Goal: Contribute content: Contribute content

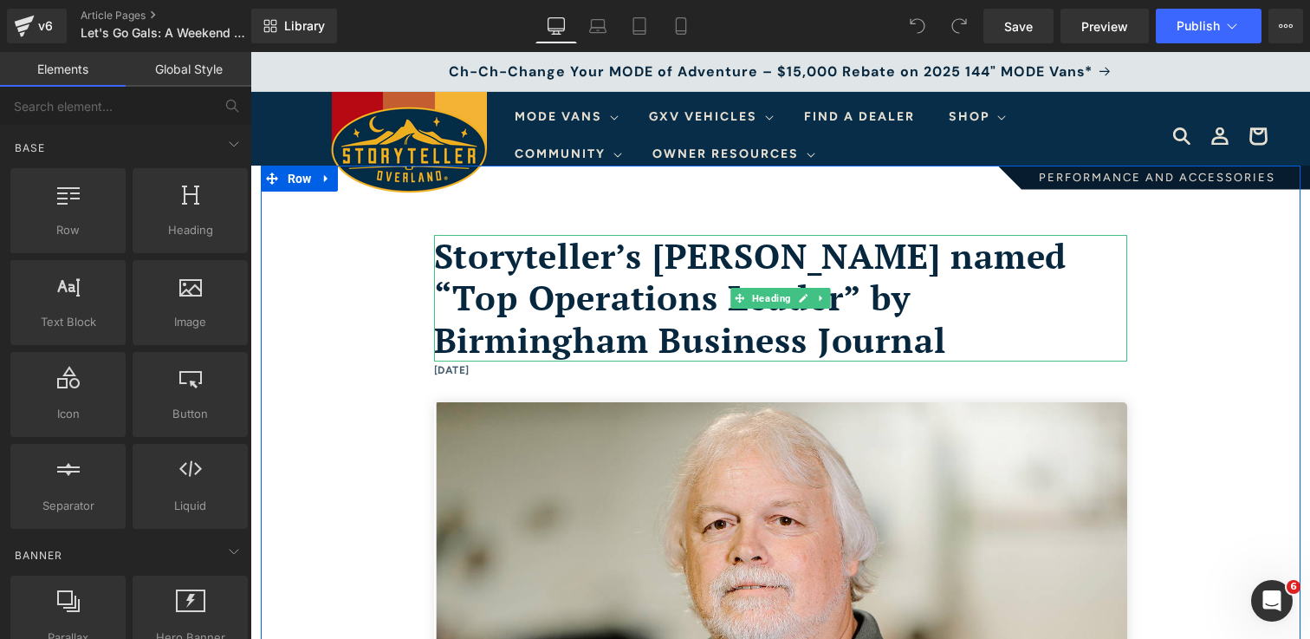
click at [762, 346] on h1 "Storyteller’s [PERSON_NAME] named “Top Operations Leader” by Birmingham Busines…" at bounding box center [780, 298] width 693 height 126
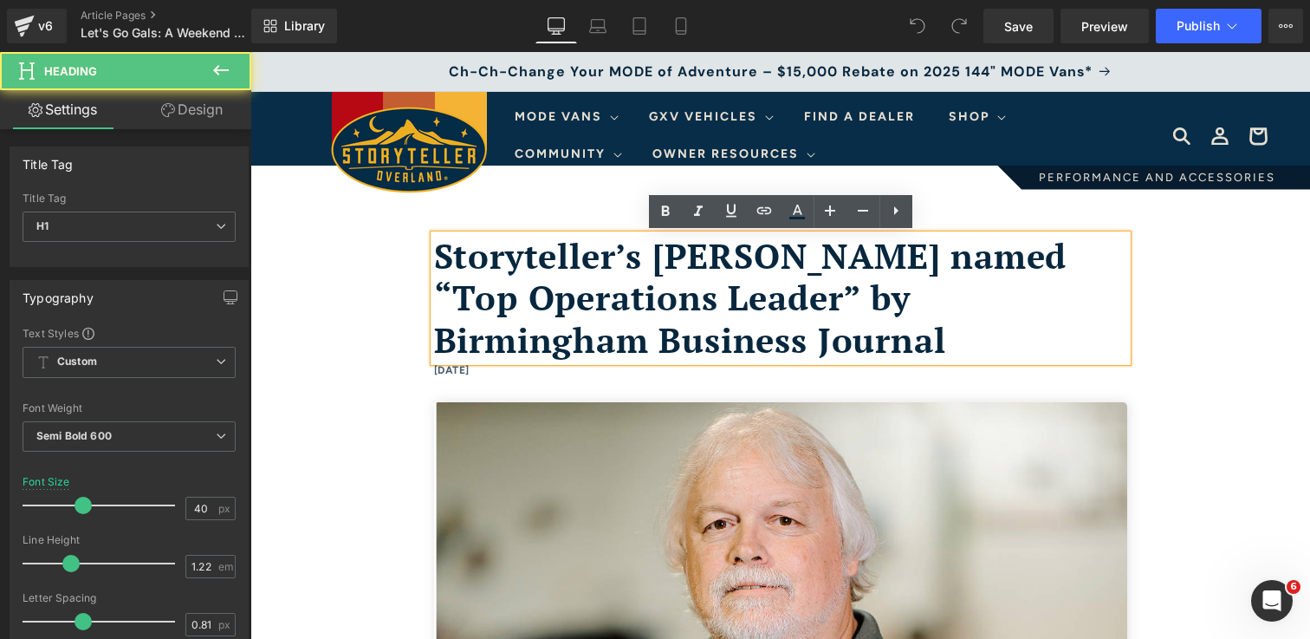
click at [685, 342] on h1 "Storyteller’s [PERSON_NAME] named “Top Operations Leader” by Birmingham Busines…" at bounding box center [780, 298] width 693 height 126
drag, startPoint x: 444, startPoint y: 256, endPoint x: 533, endPoint y: 294, distance: 96.7
click at [533, 294] on h1 "Storyteller’s [PERSON_NAME] named “Top Operations Leader” by Birmingham Busines…" at bounding box center [780, 298] width 693 height 126
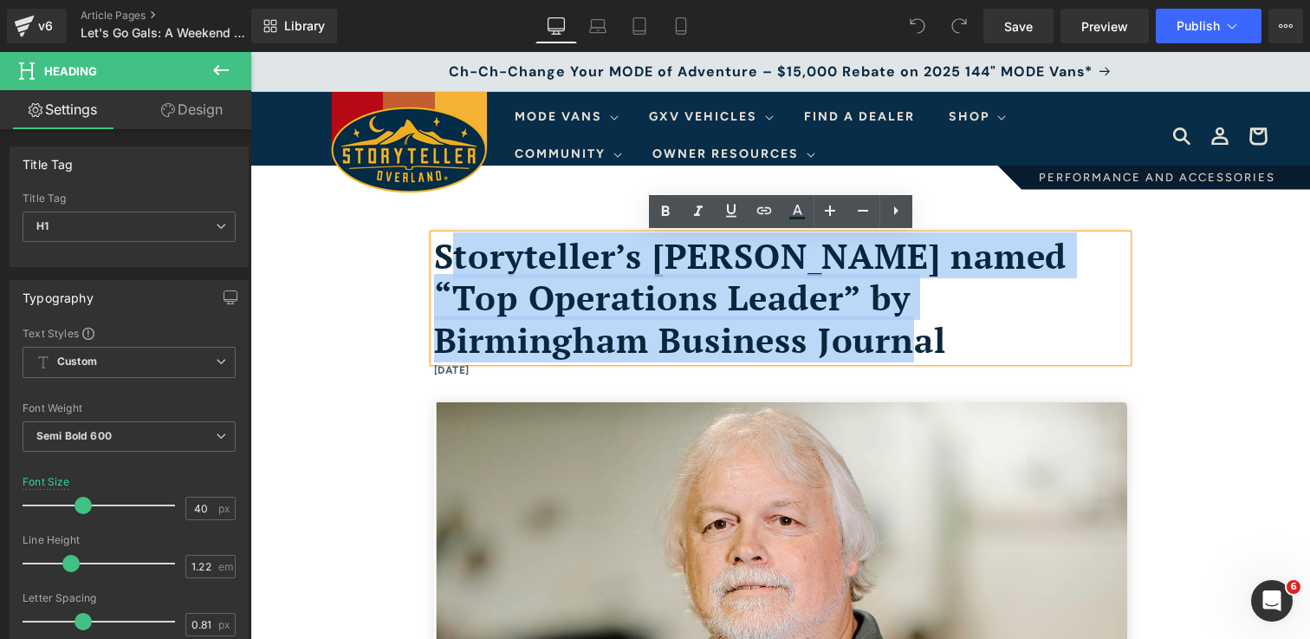
drag, startPoint x: 723, startPoint y: 342, endPoint x: 454, endPoint y: 263, distance: 281.0
click at [454, 263] on h1 "Storyteller’s [PERSON_NAME] named “Top Operations Leader” by Birmingham Busines…" at bounding box center [780, 298] width 693 height 126
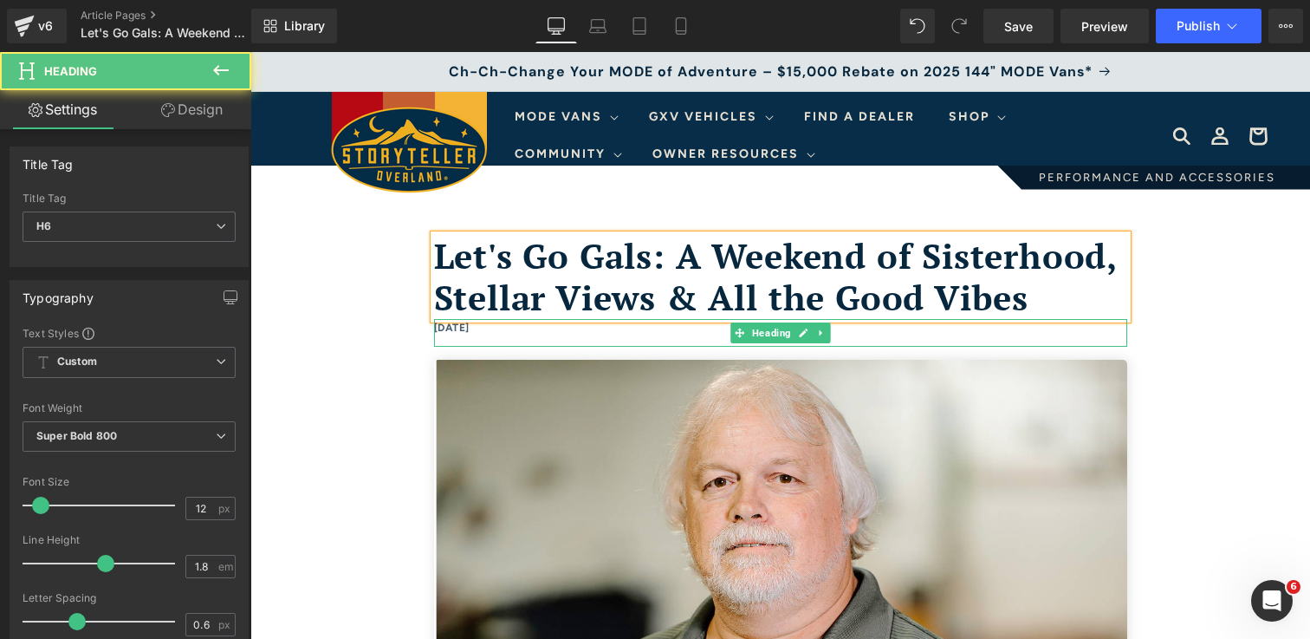
click at [522, 330] on h6 "[DATE]" at bounding box center [780, 328] width 693 height 19
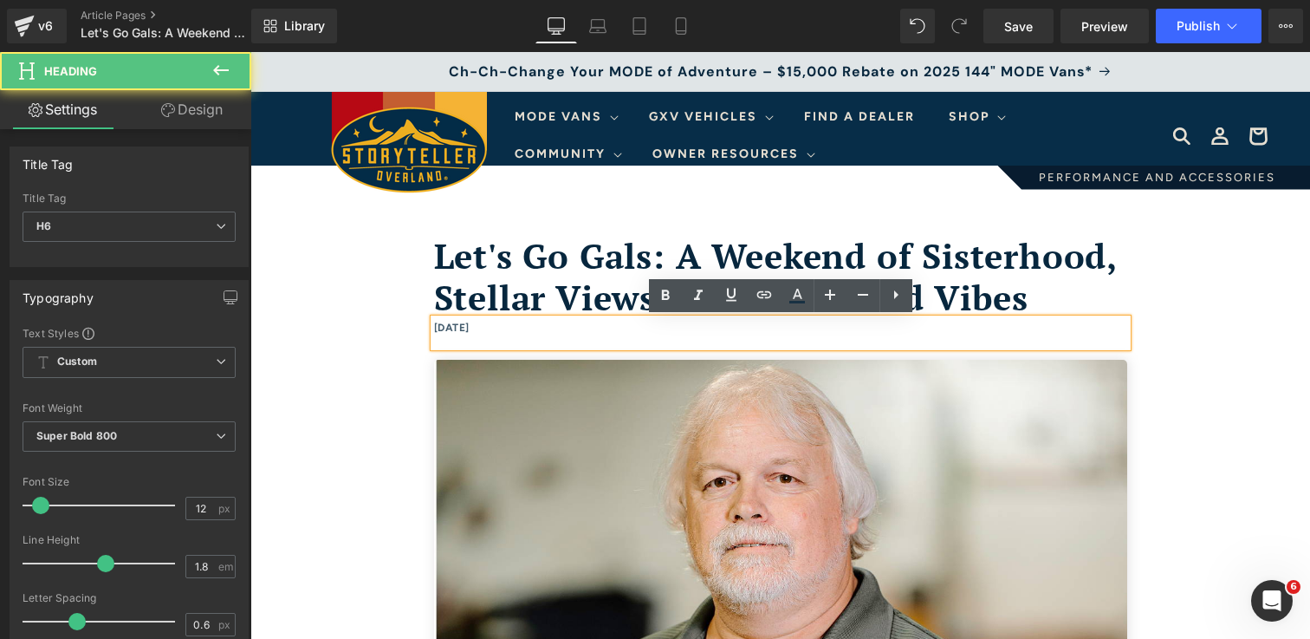
click at [435, 327] on h6 "[DATE]" at bounding box center [780, 328] width 693 height 19
click at [484, 330] on h6 "[DATE]" at bounding box center [780, 328] width 693 height 19
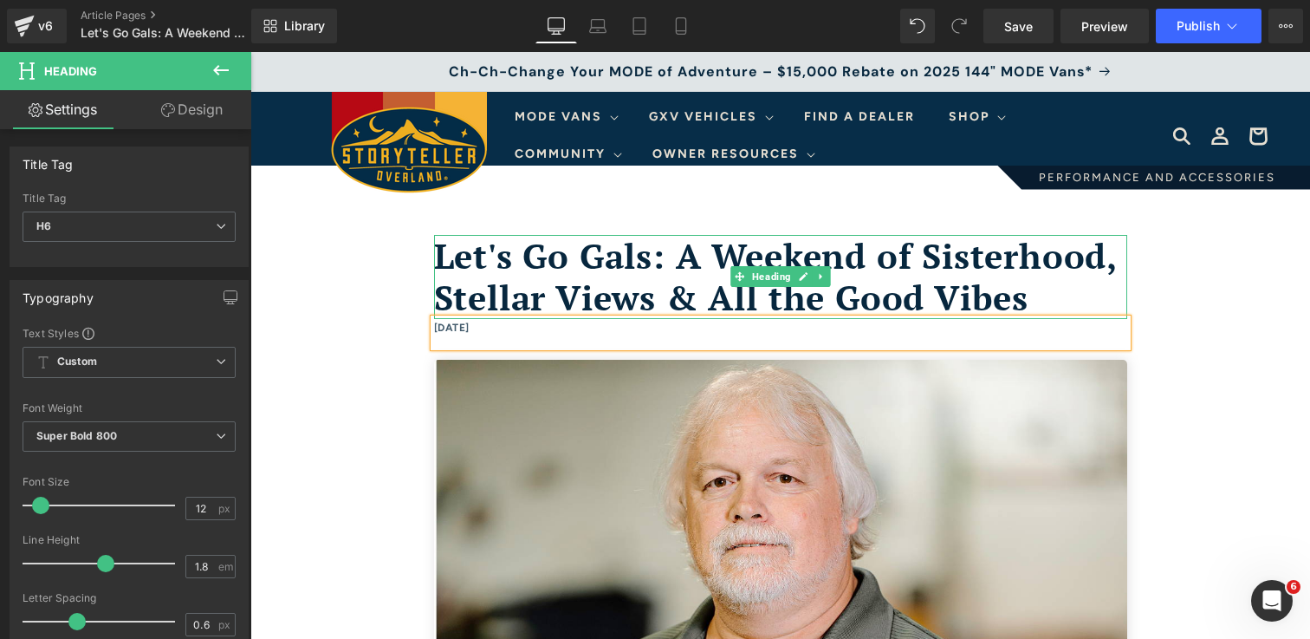
click at [1043, 299] on h1 "Let's Go Gals: A Weekend of Sisterhood, Stellar Views & All the Good Vibes" at bounding box center [780, 277] width 693 height 85
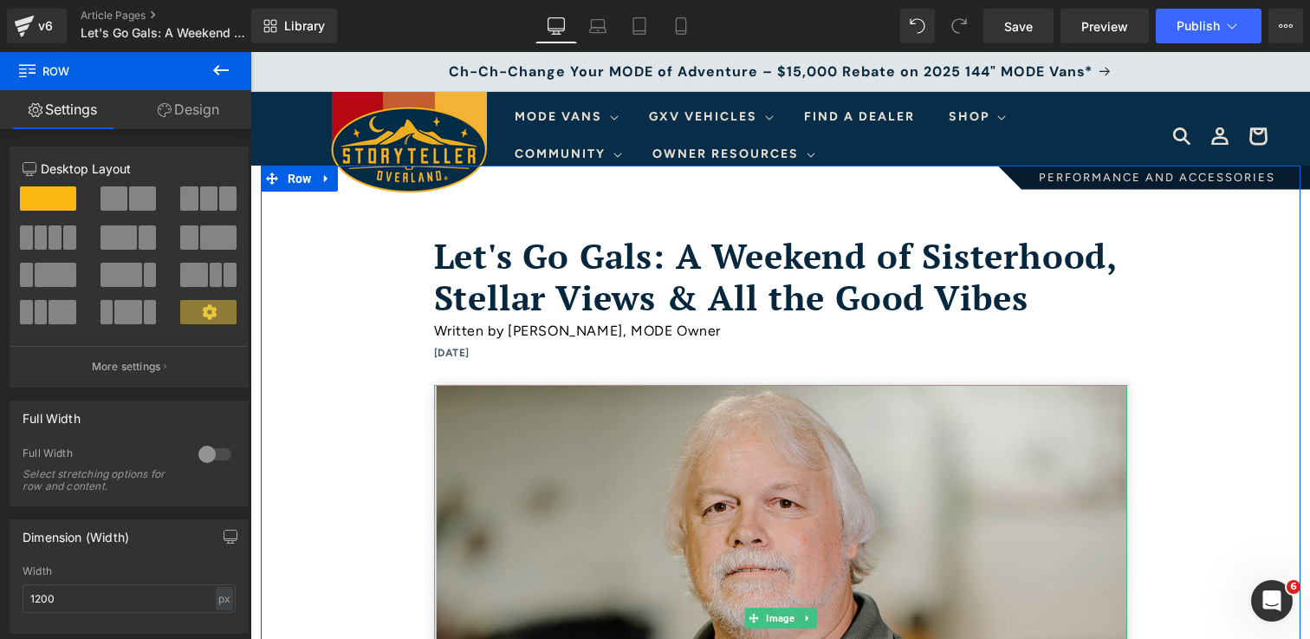
click at [896, 420] on img at bounding box center [780, 619] width 693 height 468
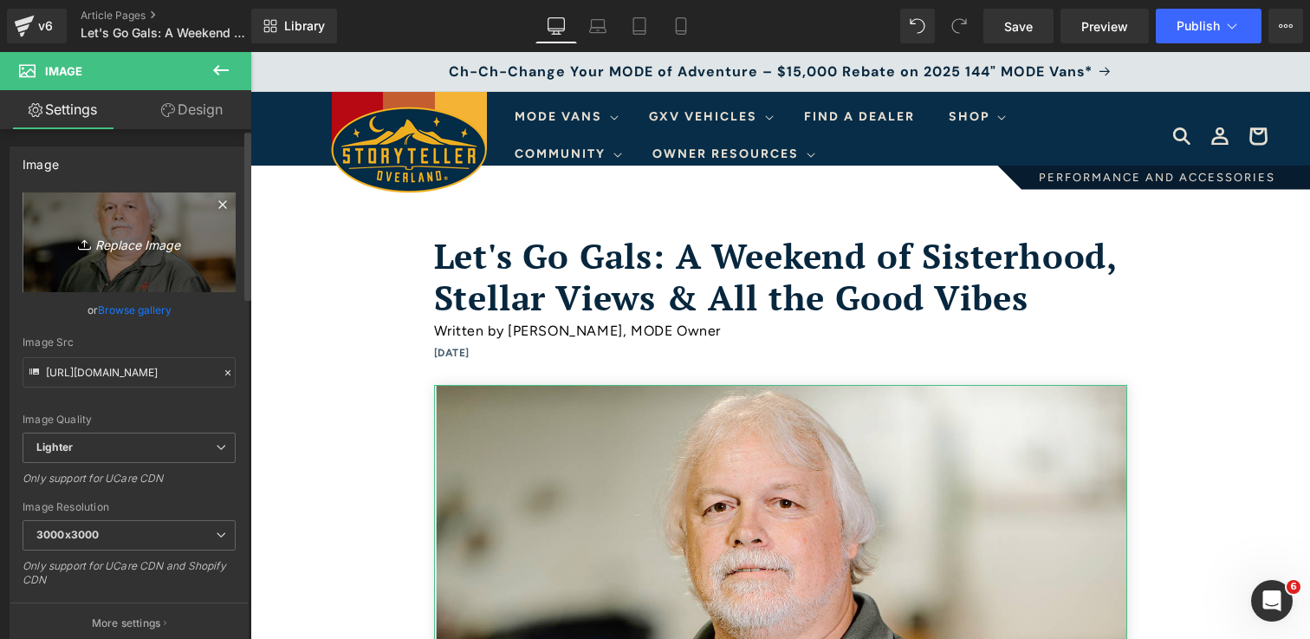
click at [133, 246] on icon "Replace Image" at bounding box center [129, 242] width 139 height 22
type input "C:\fakepath\IMG_2107 1.jpg"
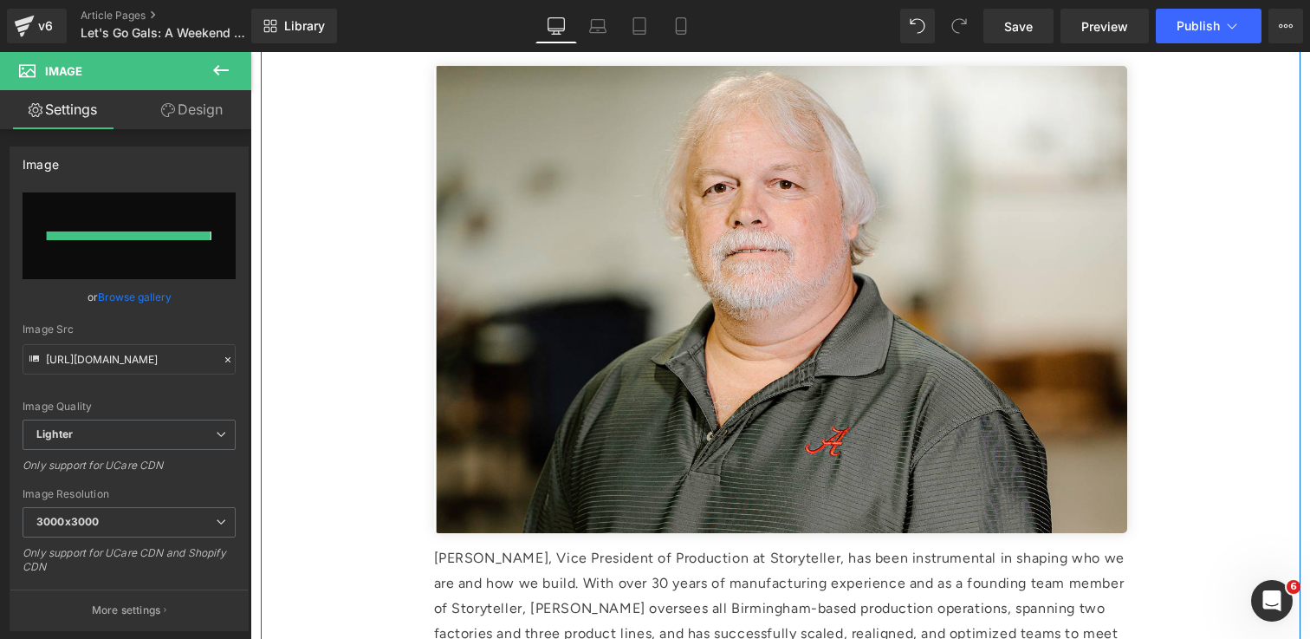
type input "[URL][DOMAIN_NAME]"
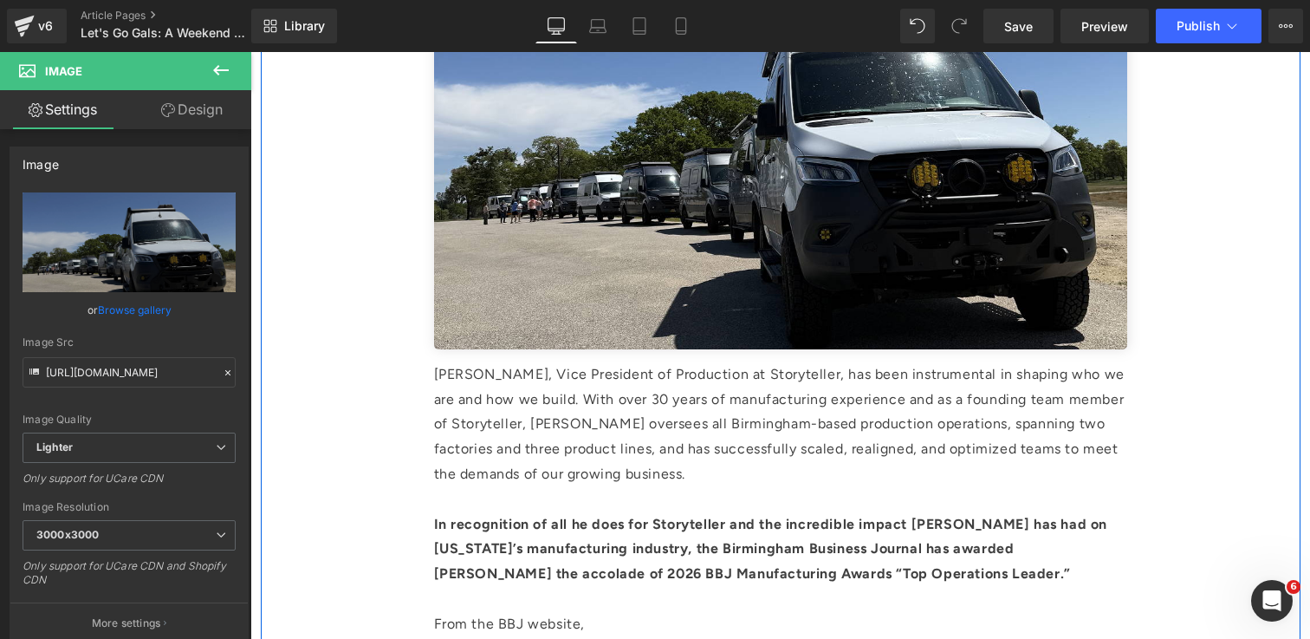
scroll to position [516, 0]
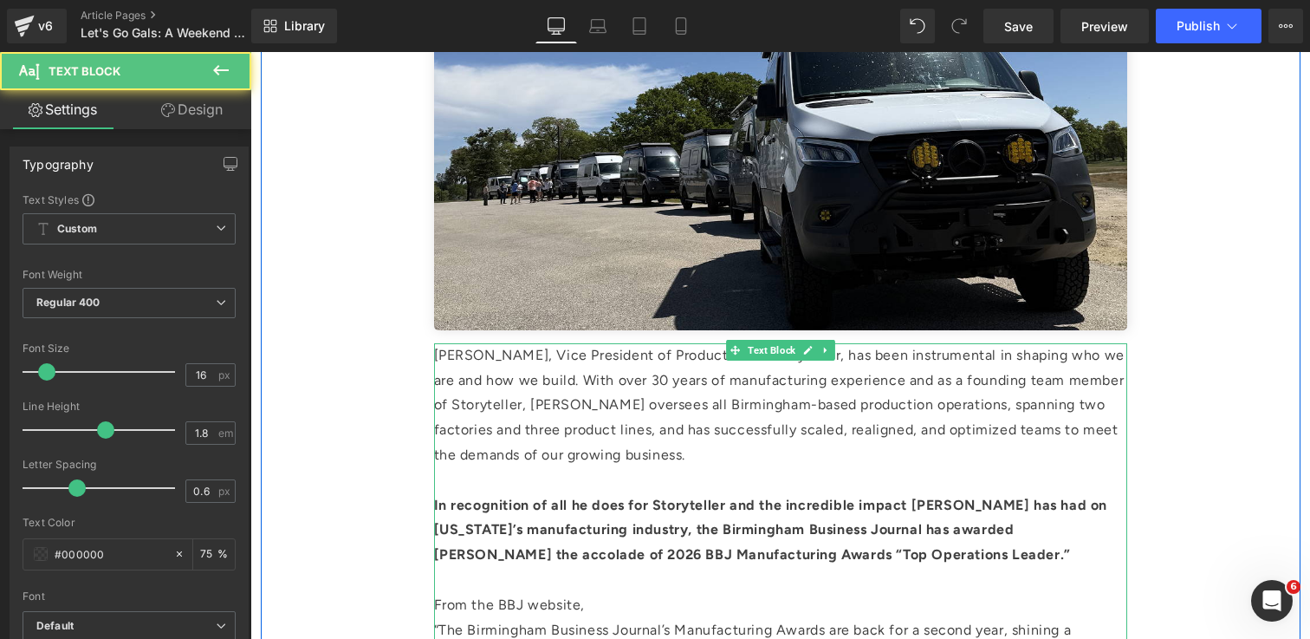
click at [710, 400] on p "[PERSON_NAME], Vice President of Production at Storyteller, has been instrument…" at bounding box center [780, 405] width 693 height 125
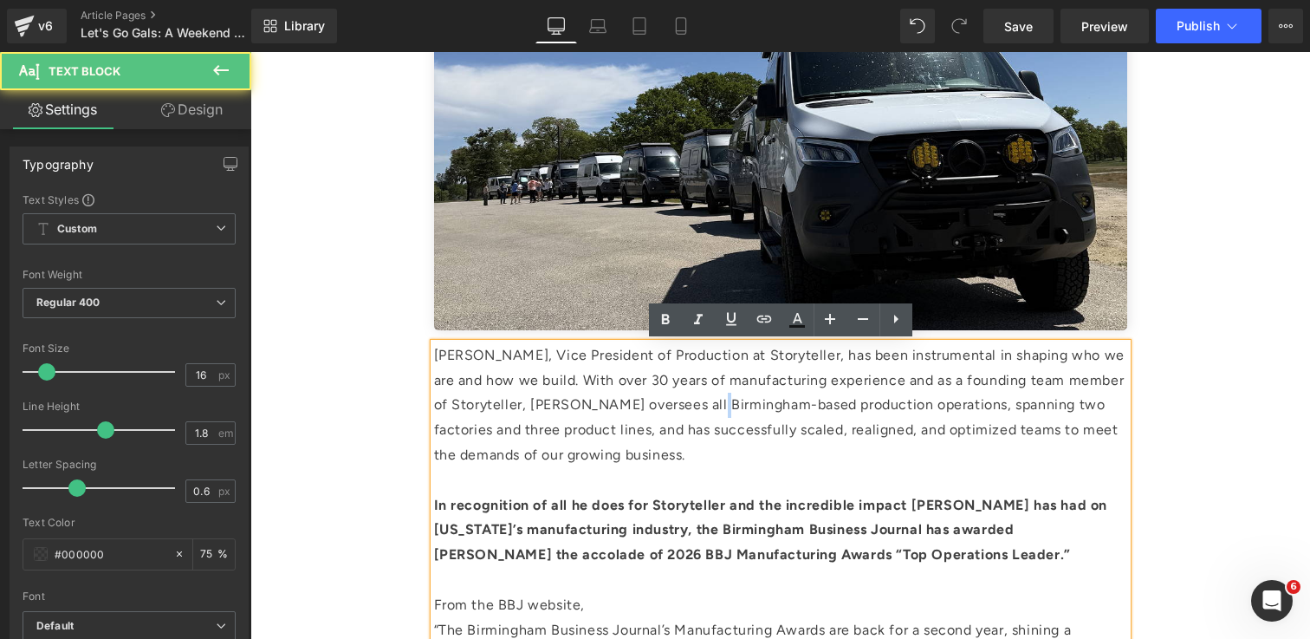
click at [710, 400] on p "[PERSON_NAME], Vice President of Production at Storyteller, has been instrument…" at bounding box center [780, 405] width 693 height 125
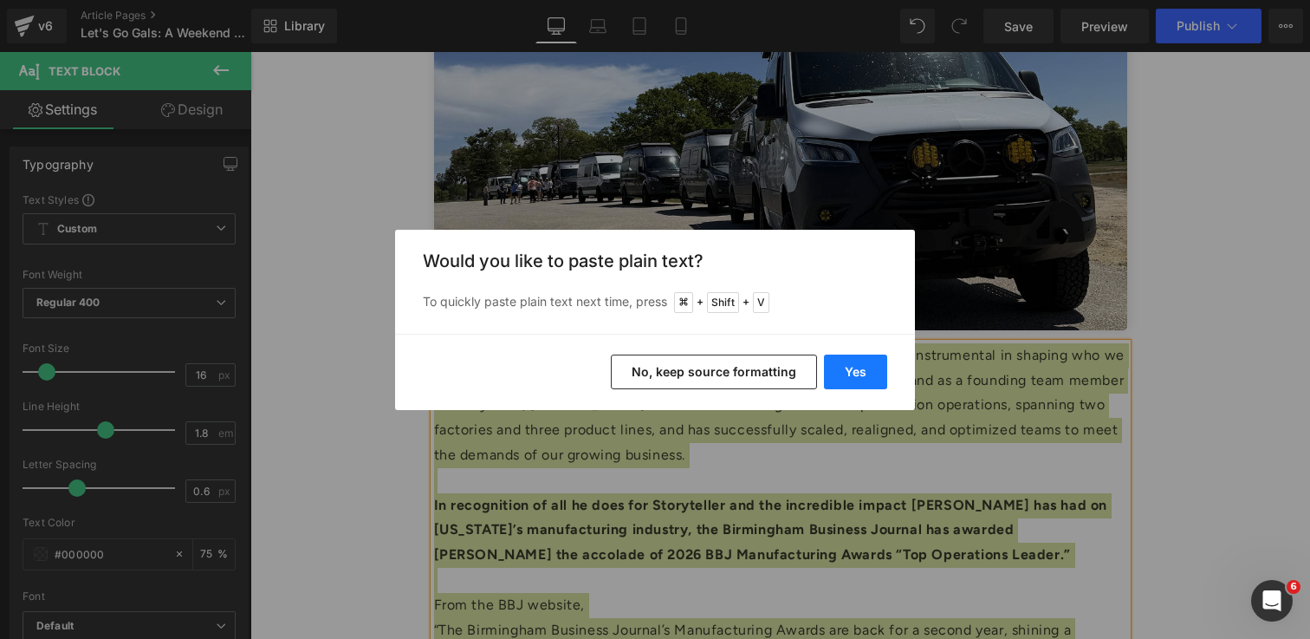
click at [858, 377] on button "Yes" at bounding box center [855, 371] width 63 height 35
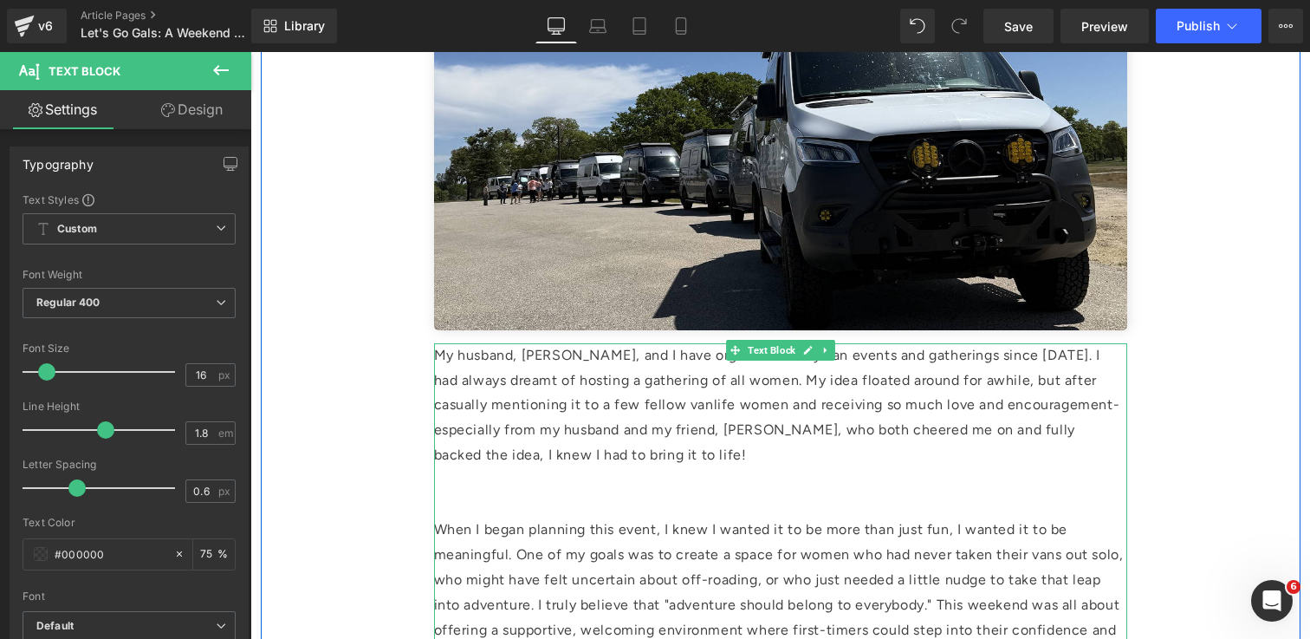
click at [669, 497] on p at bounding box center [780, 505] width 693 height 25
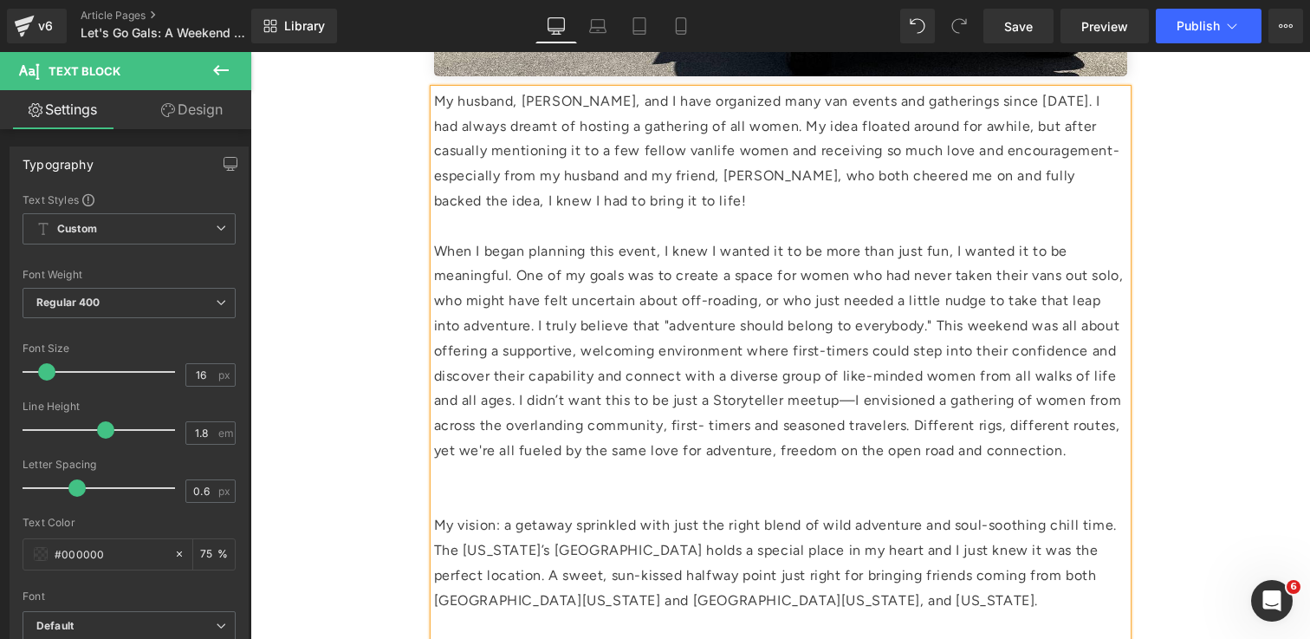
scroll to position [784, 0]
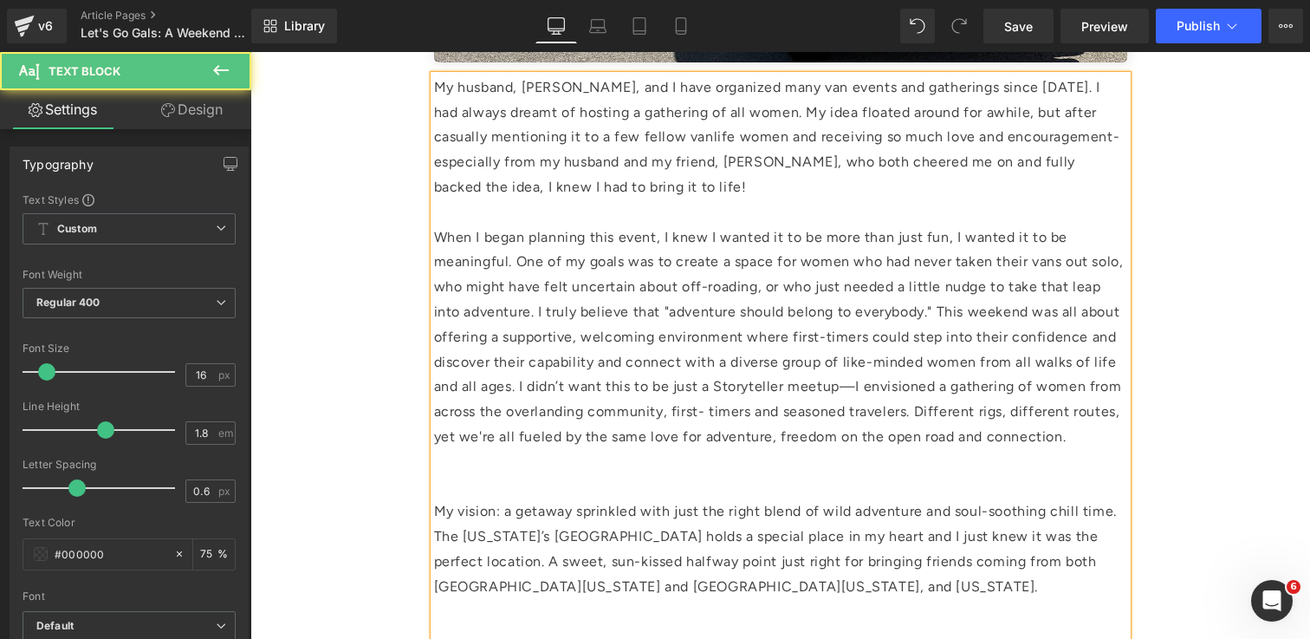
click at [493, 473] on p at bounding box center [780, 462] width 693 height 25
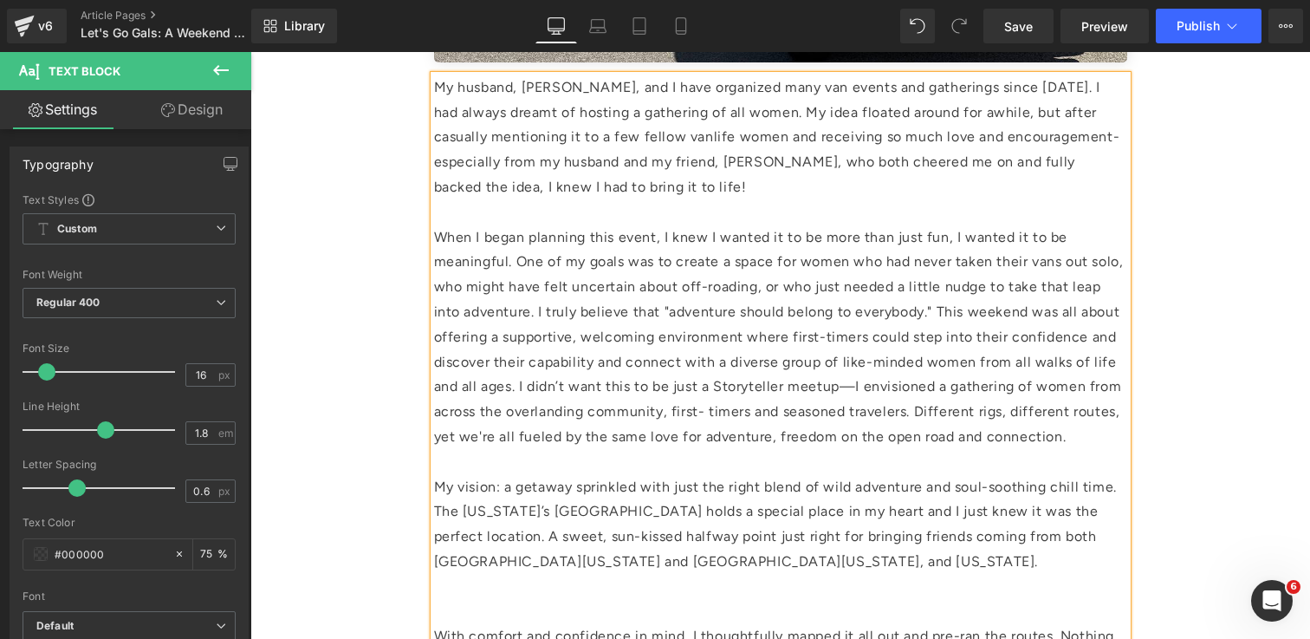
click at [467, 598] on p at bounding box center [780, 586] width 693 height 25
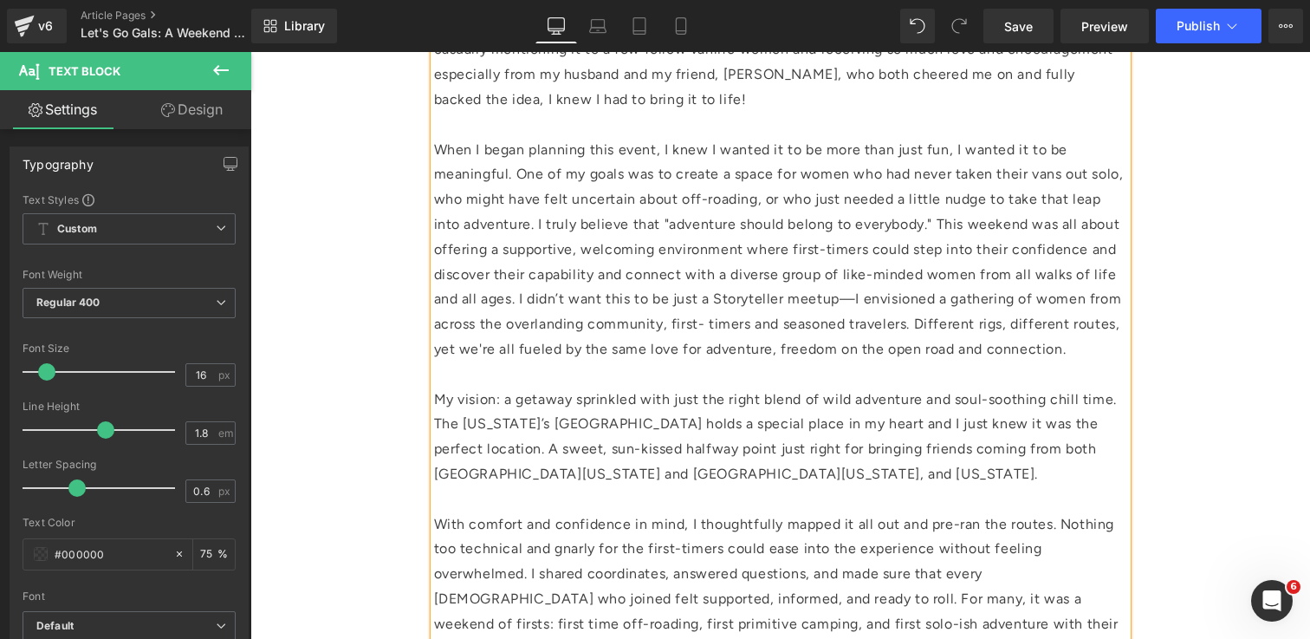
scroll to position [958, 0]
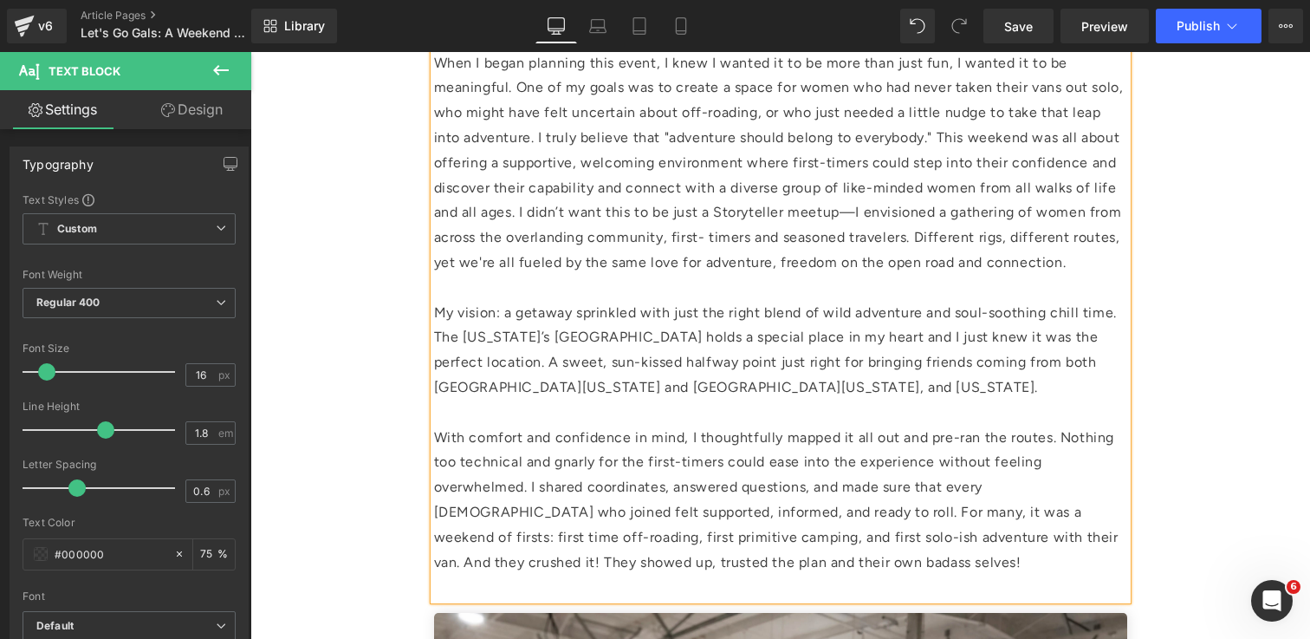
click at [477, 587] on p at bounding box center [780, 586] width 693 height 25
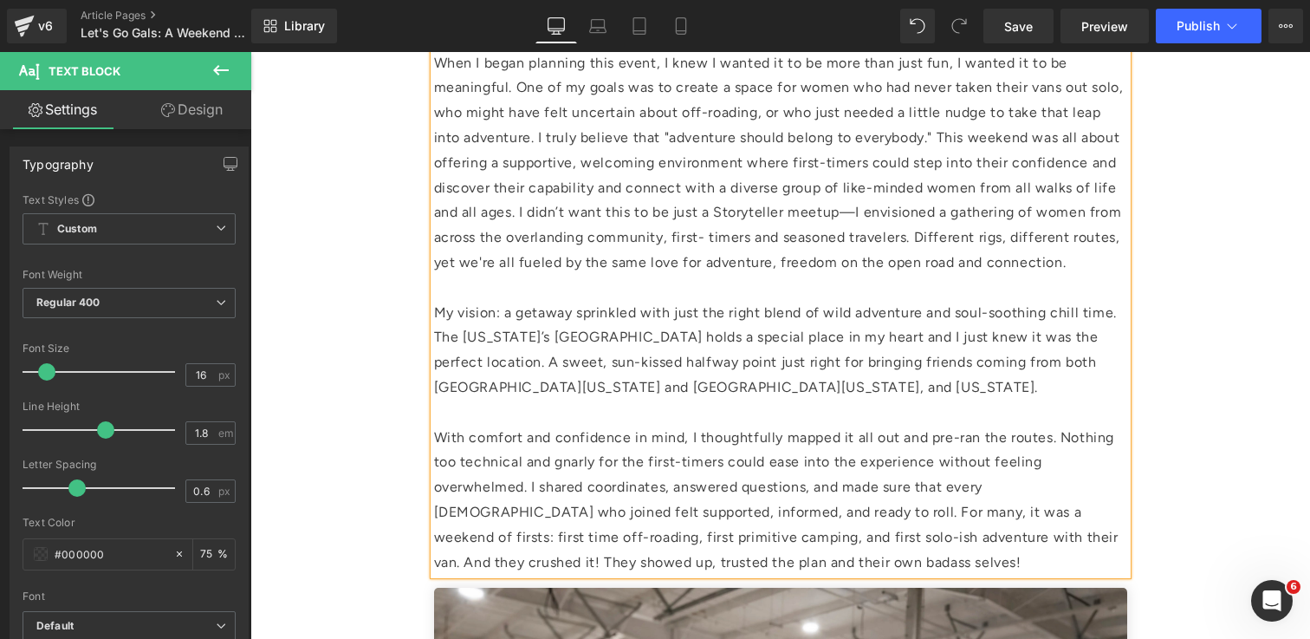
click at [381, 516] on div "Let's Go Gals: A Weekend of Sisterhood, Stellar Views & All the Good Vibes Writ…" at bounding box center [781, 318] width 1040 height 2222
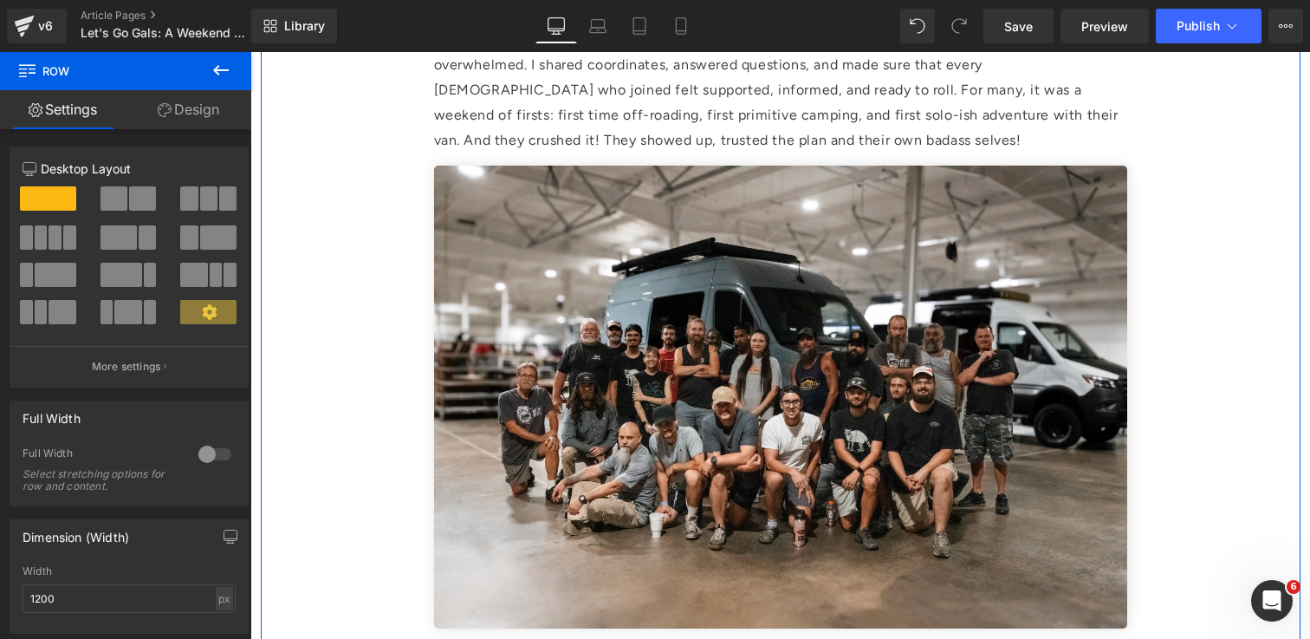
scroll to position [1386, 0]
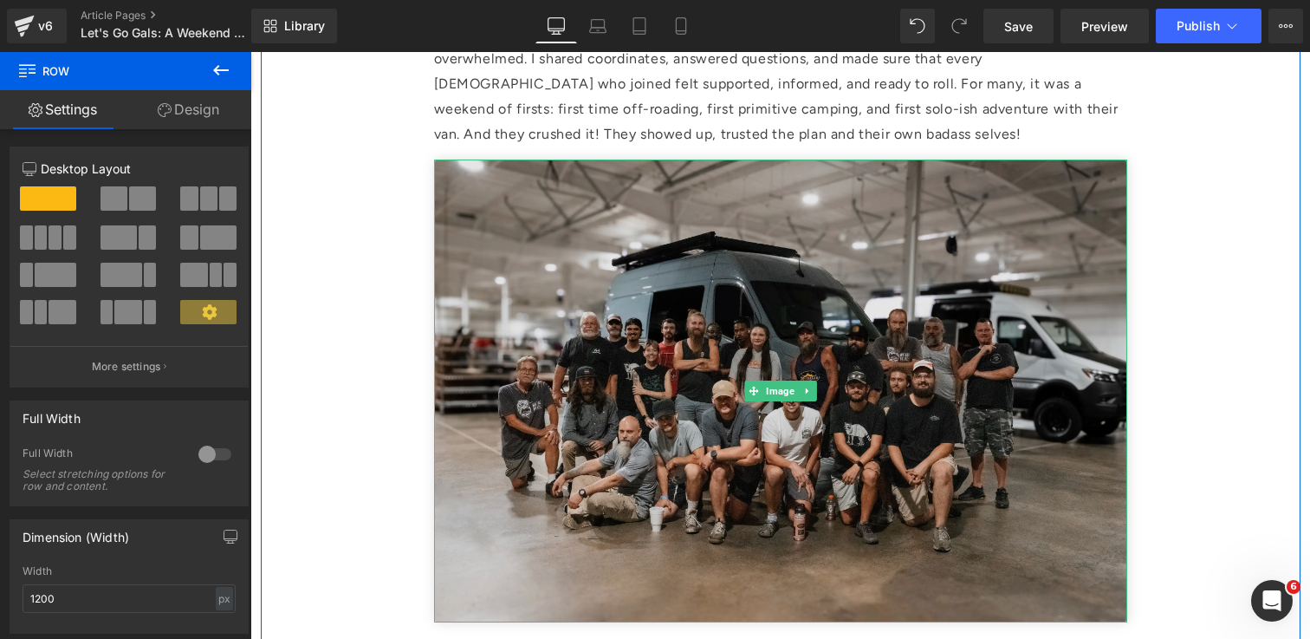
click at [943, 387] on img at bounding box center [780, 390] width 693 height 462
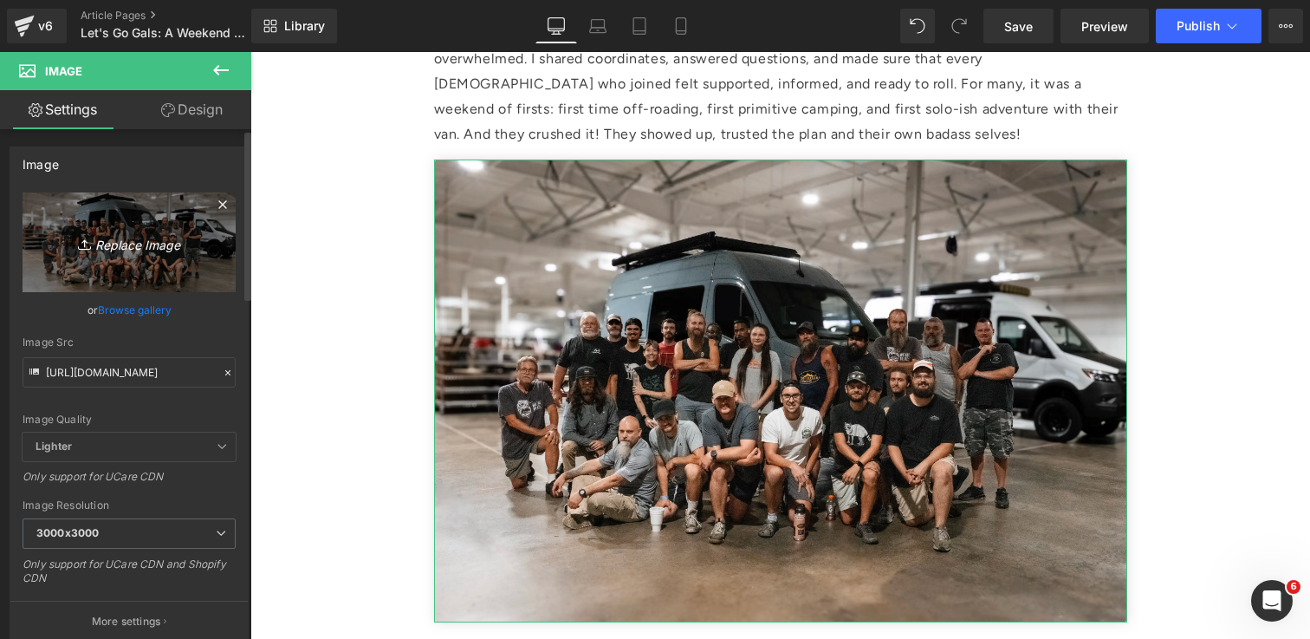
click at [119, 245] on icon "Replace Image" at bounding box center [129, 242] width 139 height 22
type input "C:\fakepath\IMG_2274 1 (1).jpg"
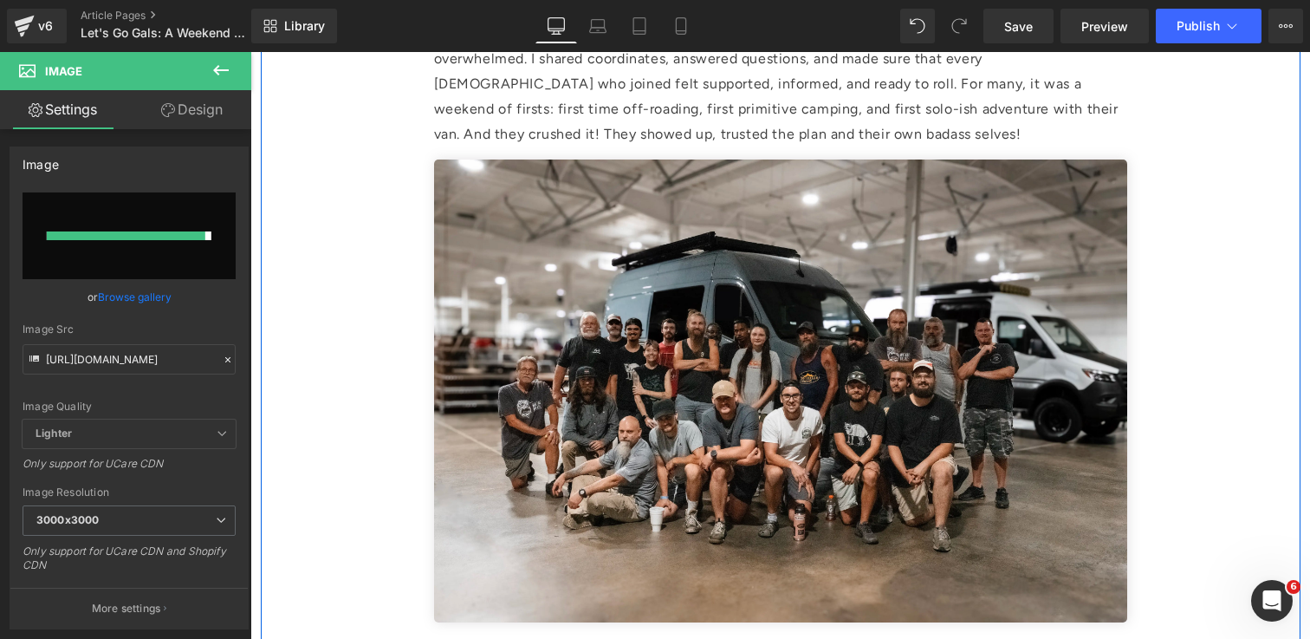
type input "[URL][DOMAIN_NAME]"
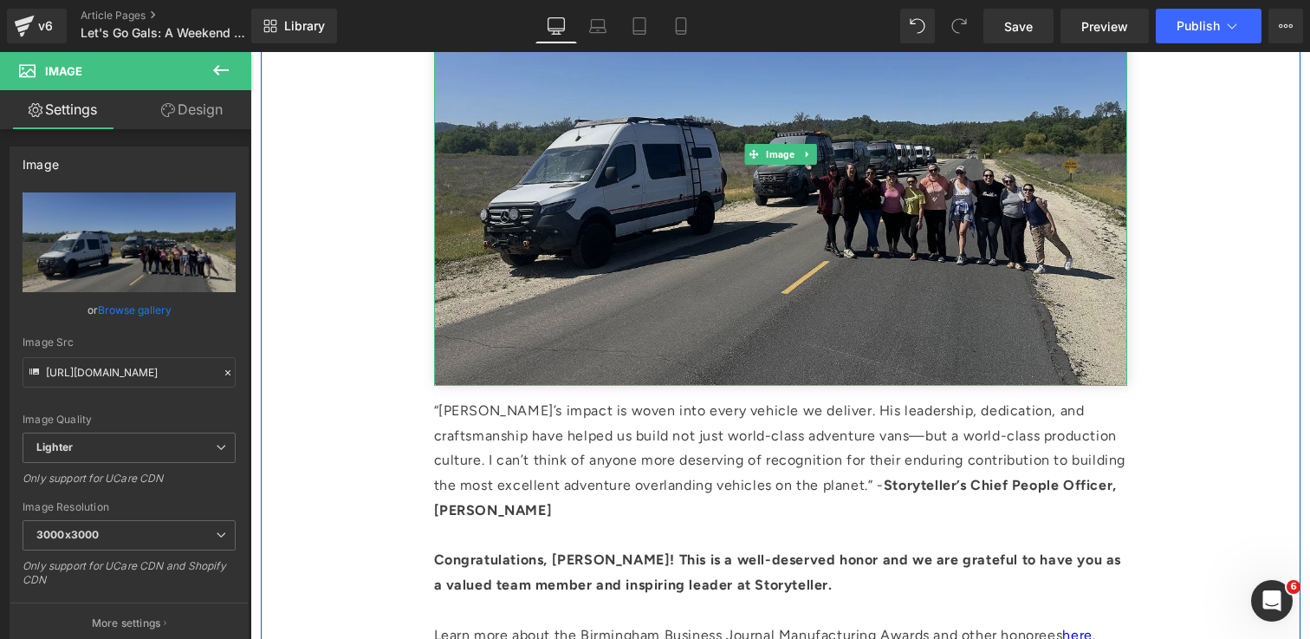
scroll to position [1802, 0]
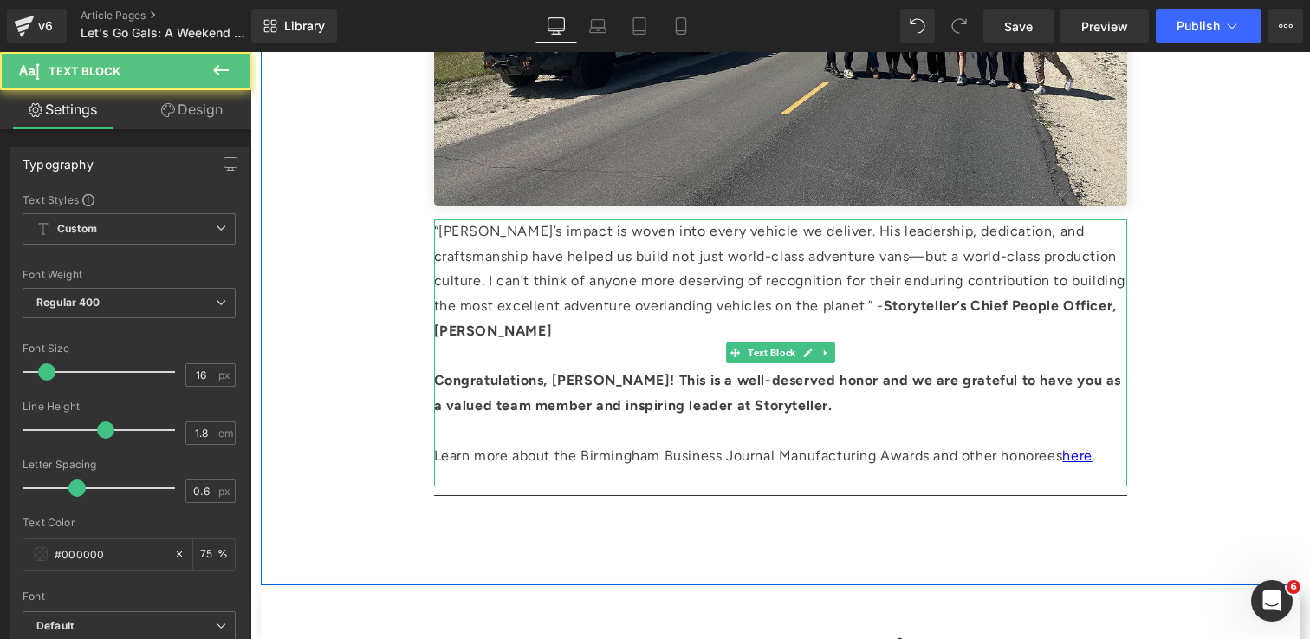
click at [673, 260] on p "“[PERSON_NAME]’s impact is woven into every vehicle we deliver. His leadership,…" at bounding box center [780, 281] width 693 height 125
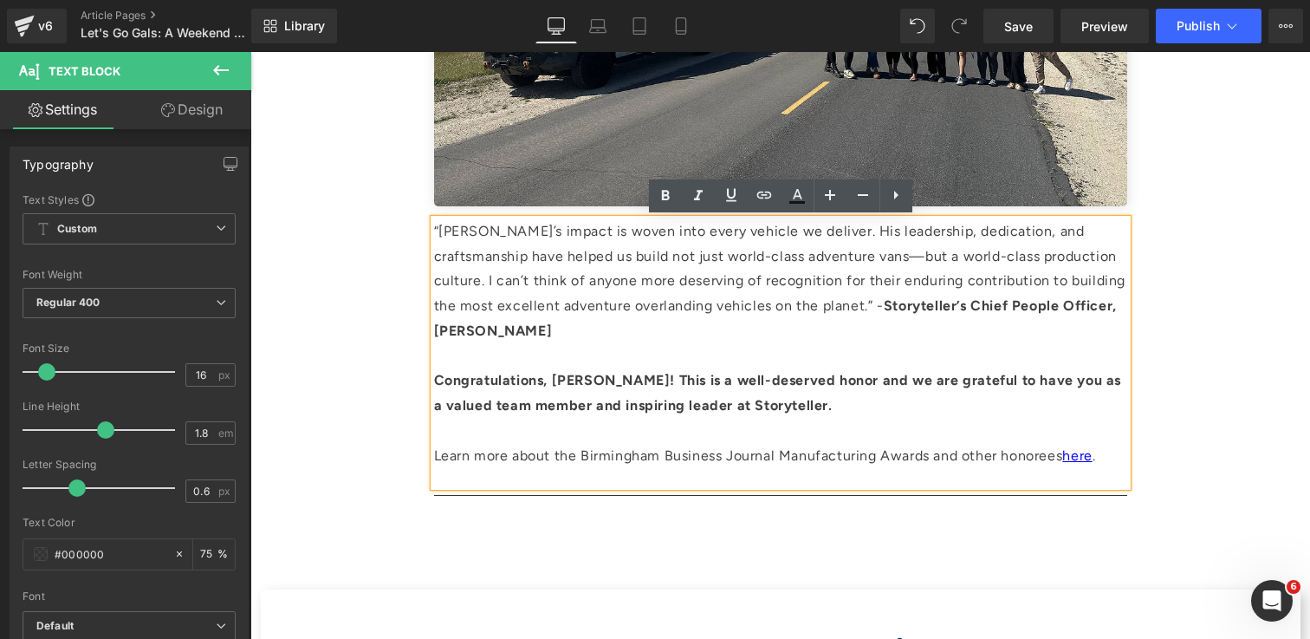
drag, startPoint x: 1120, startPoint y: 465, endPoint x: 436, endPoint y: 234, distance: 722.5
click at [436, 234] on div "“[PERSON_NAME]’s impact is woven into every vehicle we deliver. His leadership,…" at bounding box center [780, 352] width 693 height 267
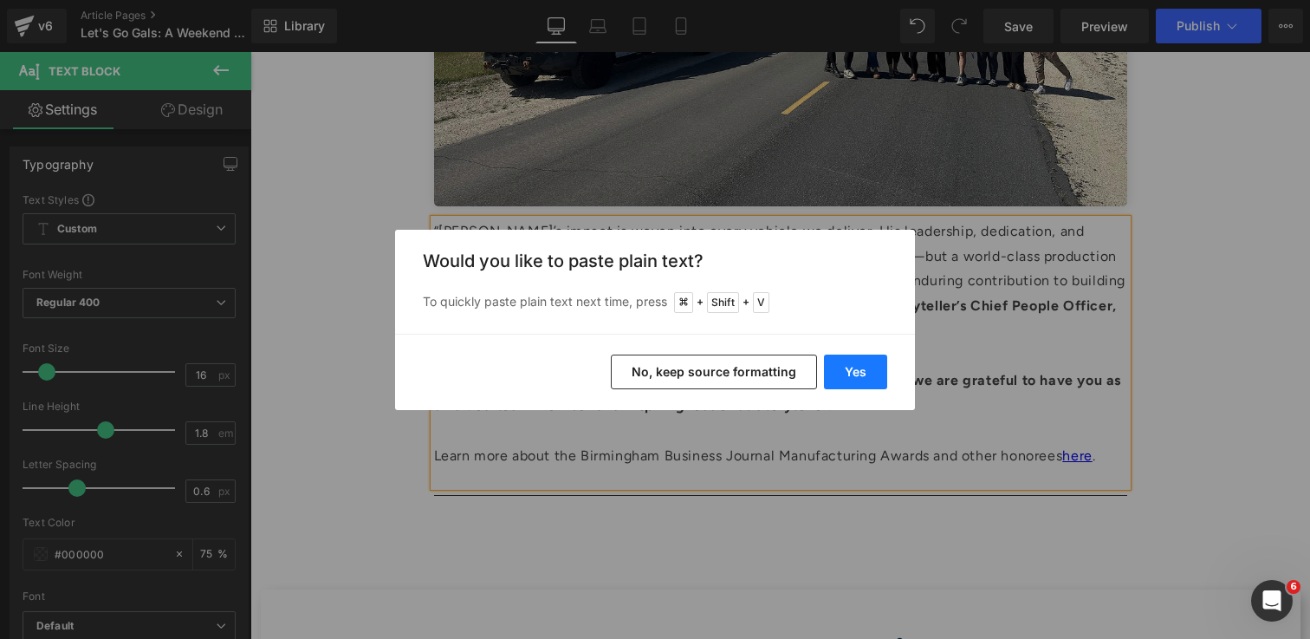
click at [847, 376] on button "Yes" at bounding box center [855, 371] width 63 height 35
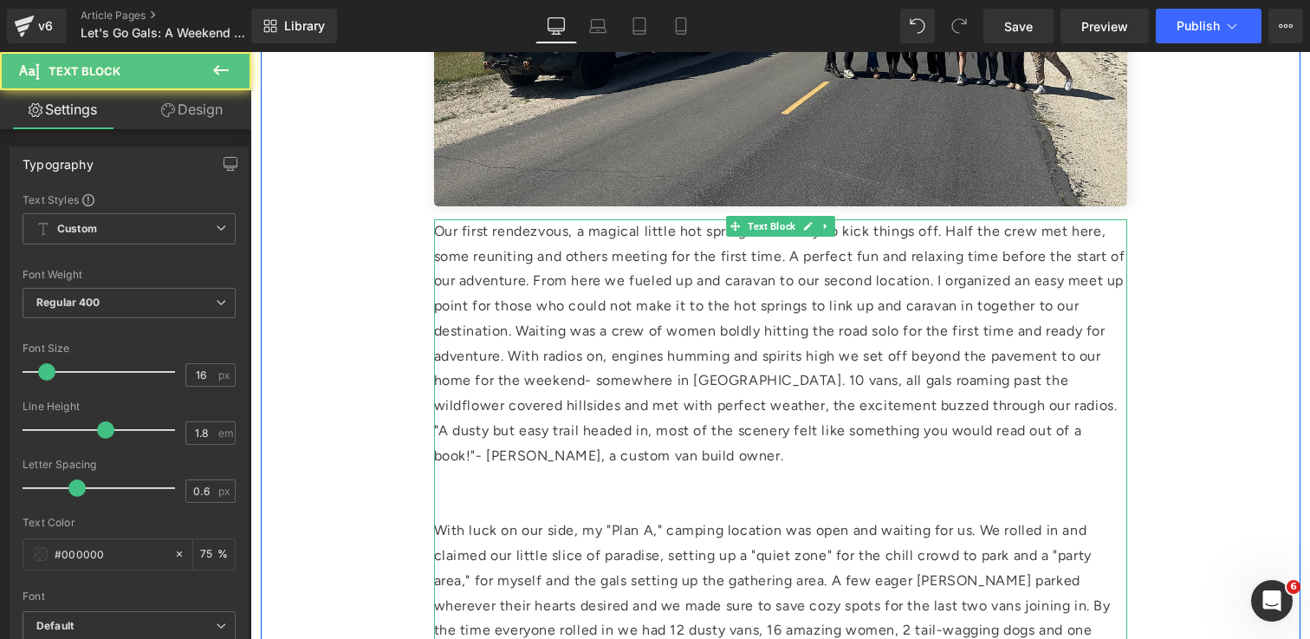
click at [484, 487] on p at bounding box center [780, 481] width 693 height 25
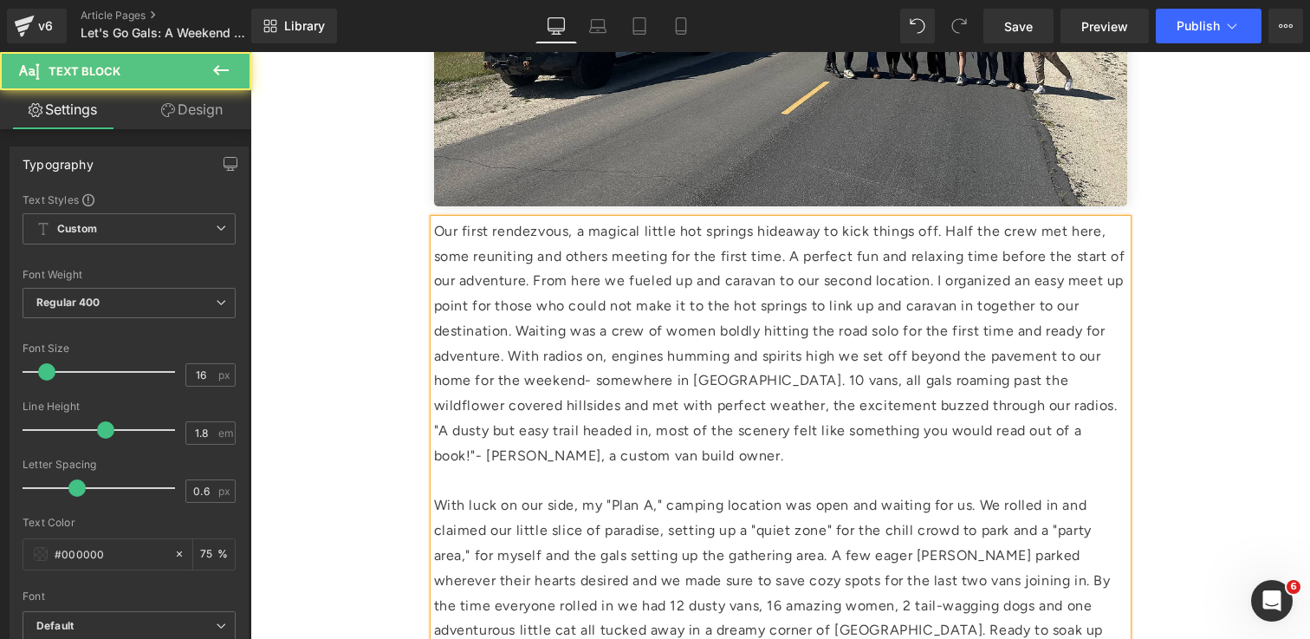
click at [1103, 408] on p "Our first rendezvous, a magical little hot springs hideaway to kick things off.…" at bounding box center [780, 344] width 693 height 250
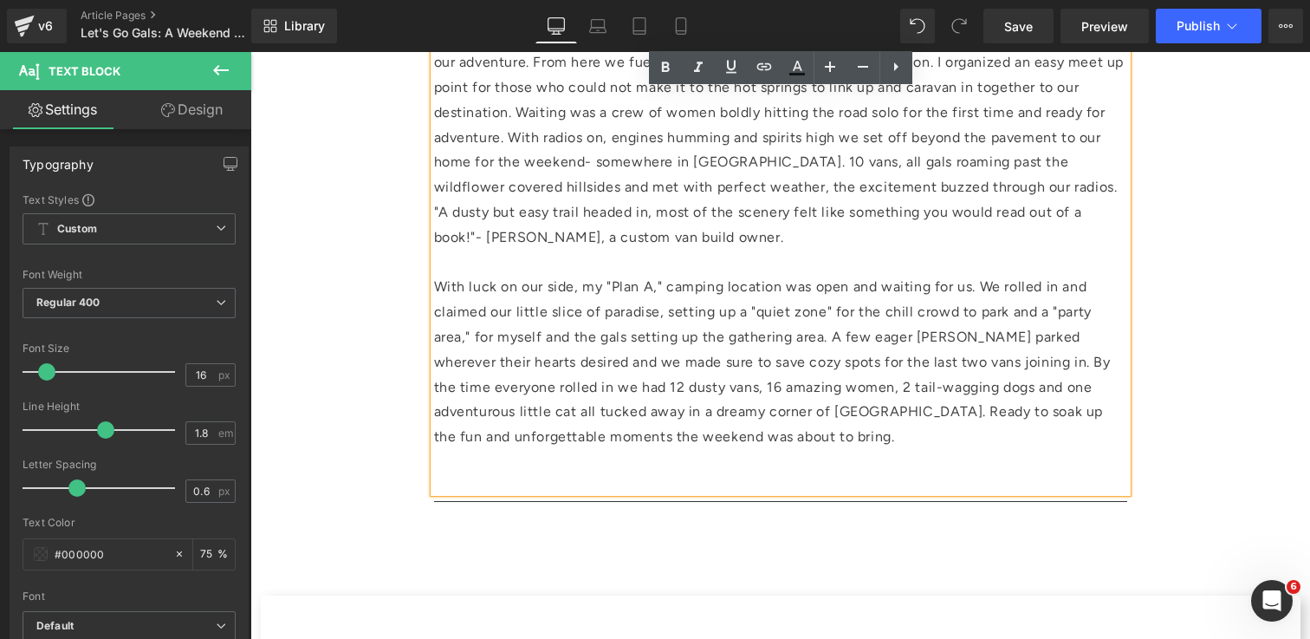
scroll to position [2034, 0]
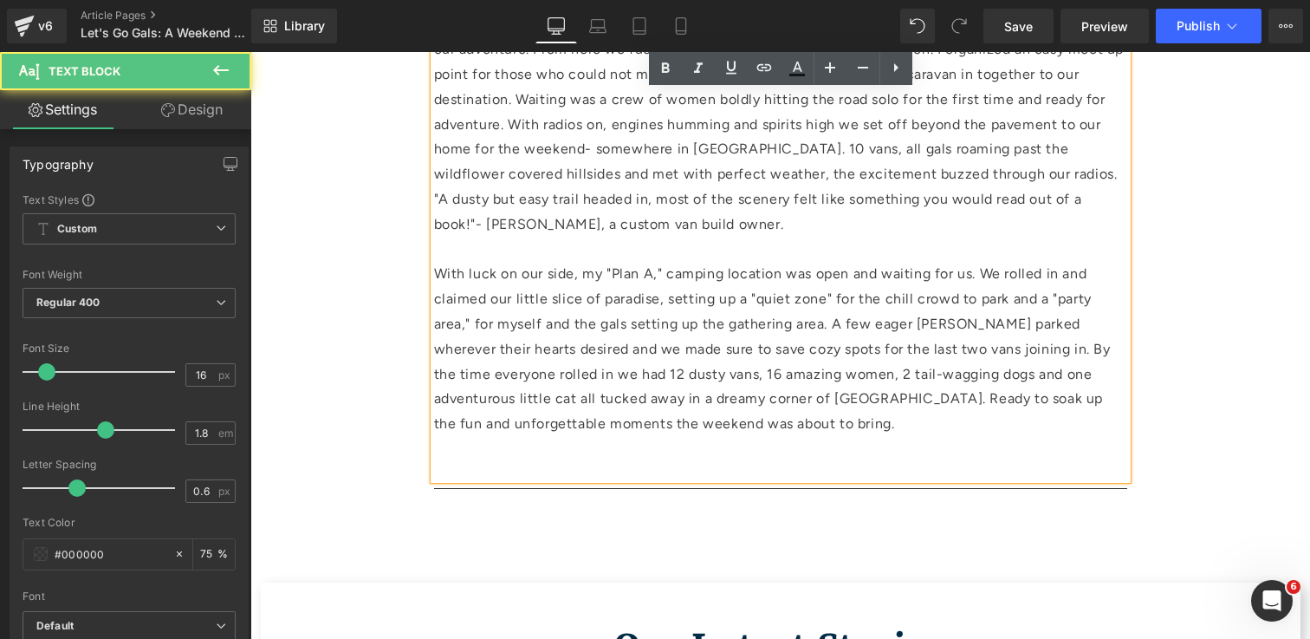
click at [570, 461] on p at bounding box center [780, 449] width 693 height 25
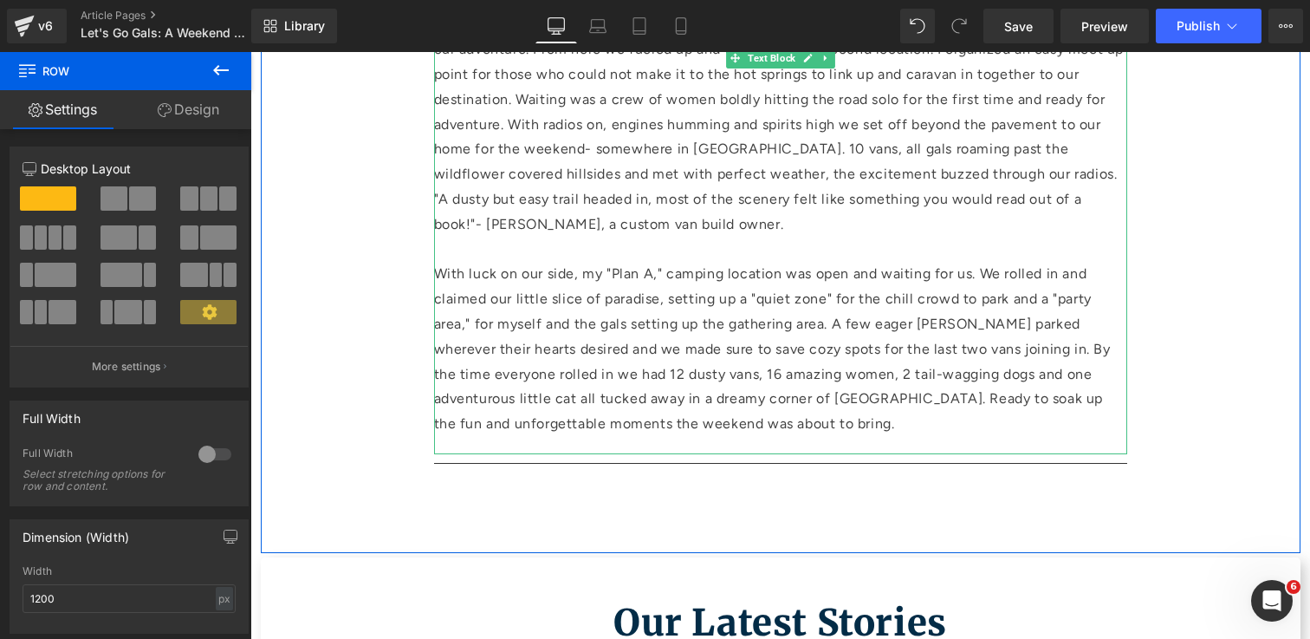
scroll to position [2019, 0]
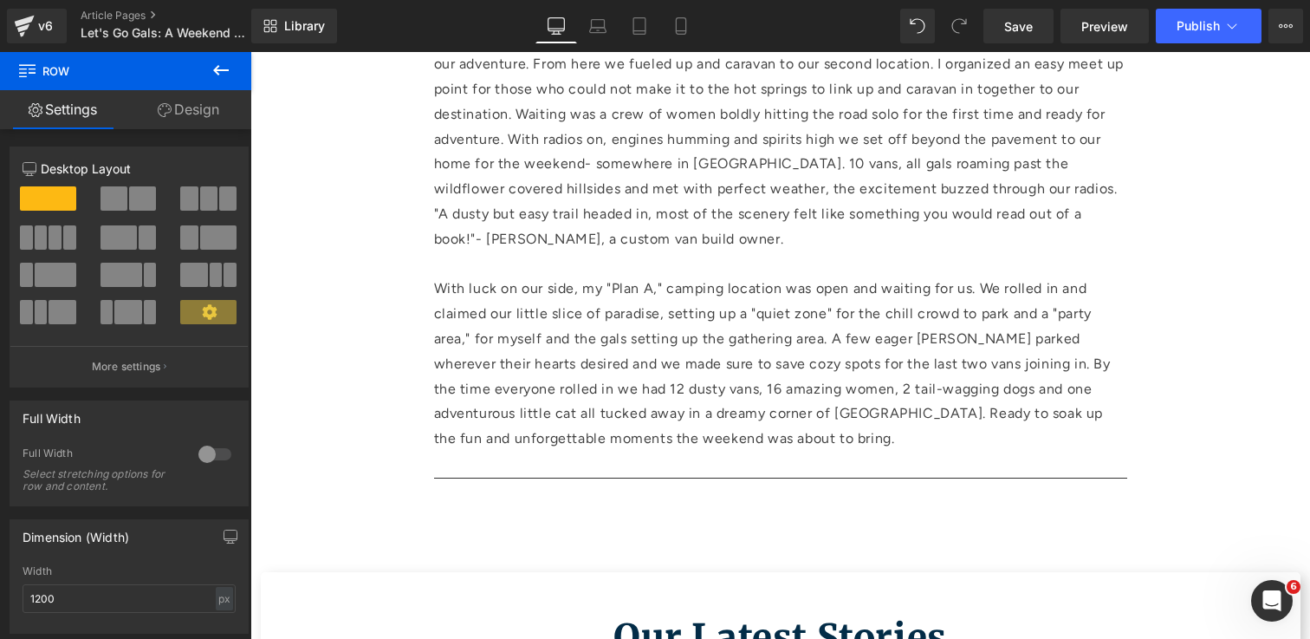
click at [220, 72] on icon at bounding box center [221, 70] width 21 height 21
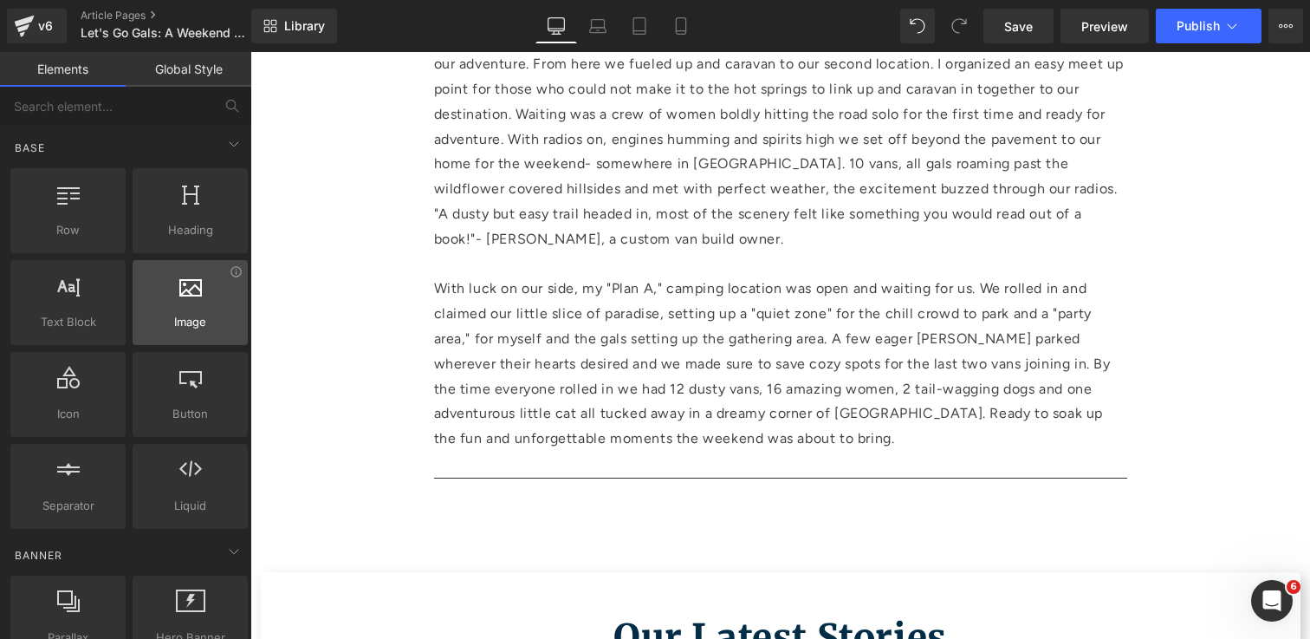
click at [208, 313] on span "Image" at bounding box center [190, 322] width 105 height 18
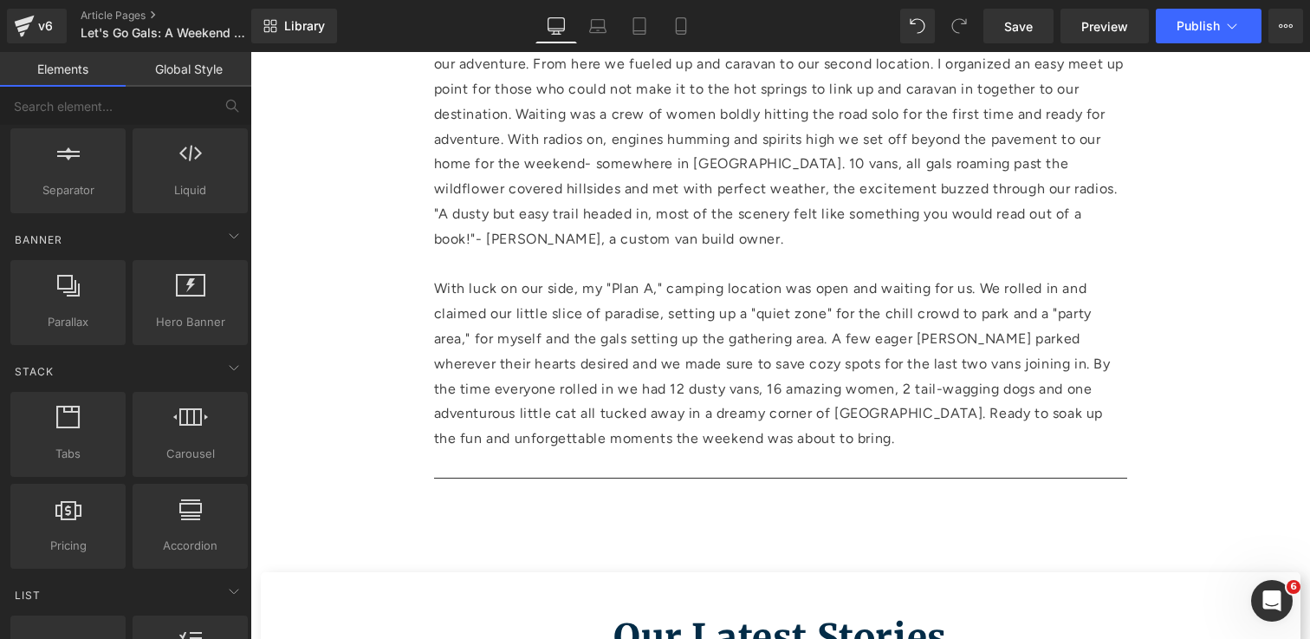
scroll to position [323, 0]
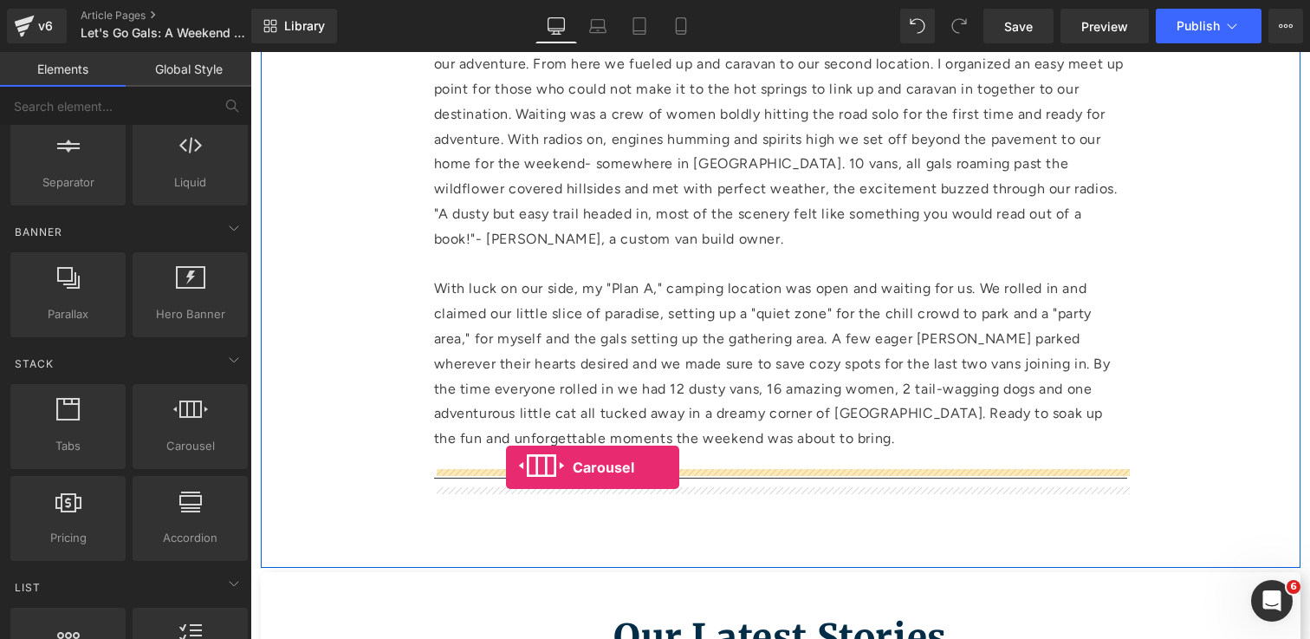
drag, startPoint x: 438, startPoint y: 464, endPoint x: 506, endPoint y: 467, distance: 68.5
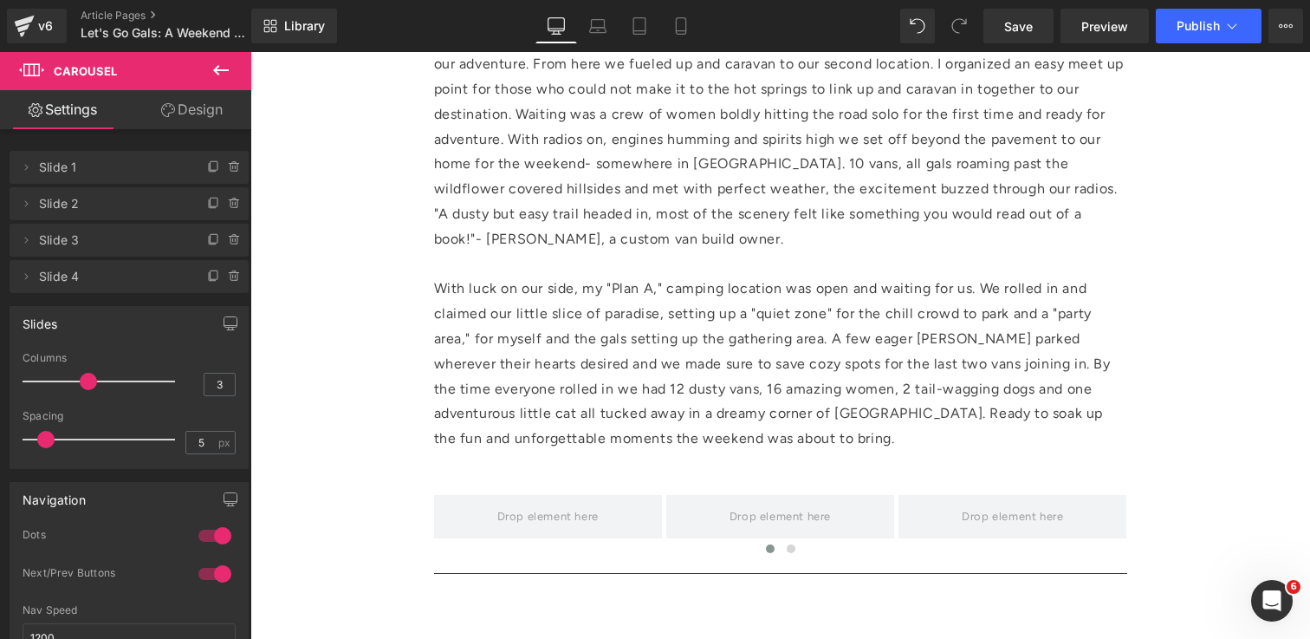
click at [224, 69] on icon at bounding box center [221, 70] width 16 height 10
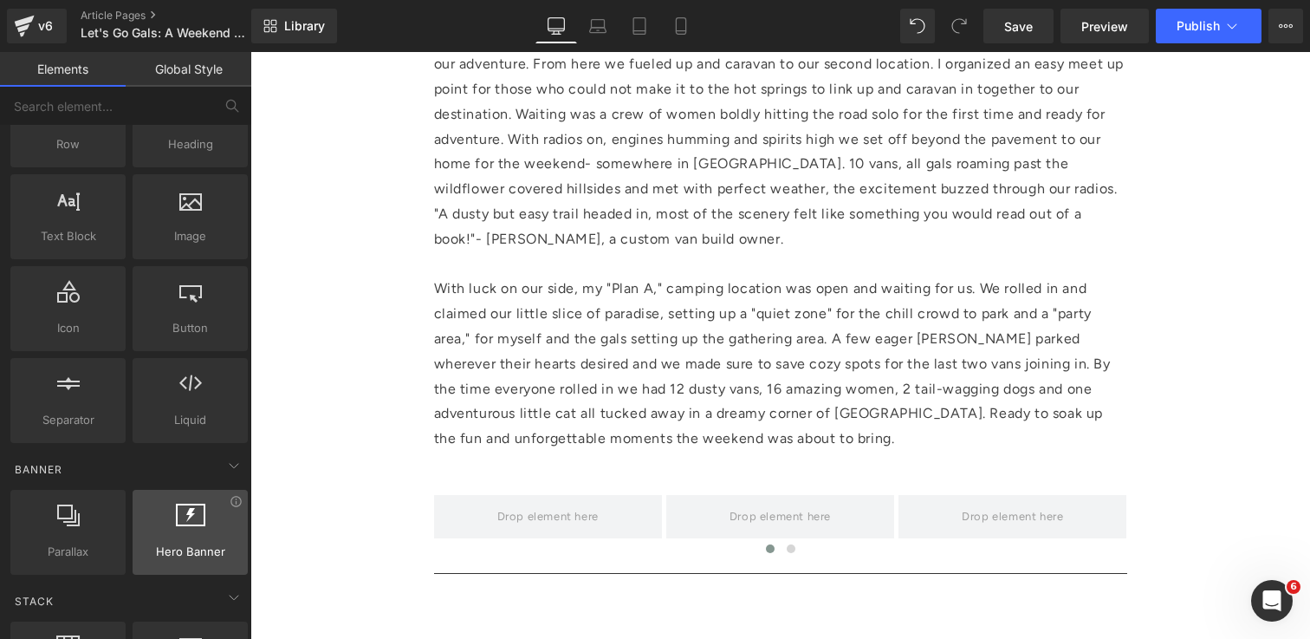
scroll to position [0, 0]
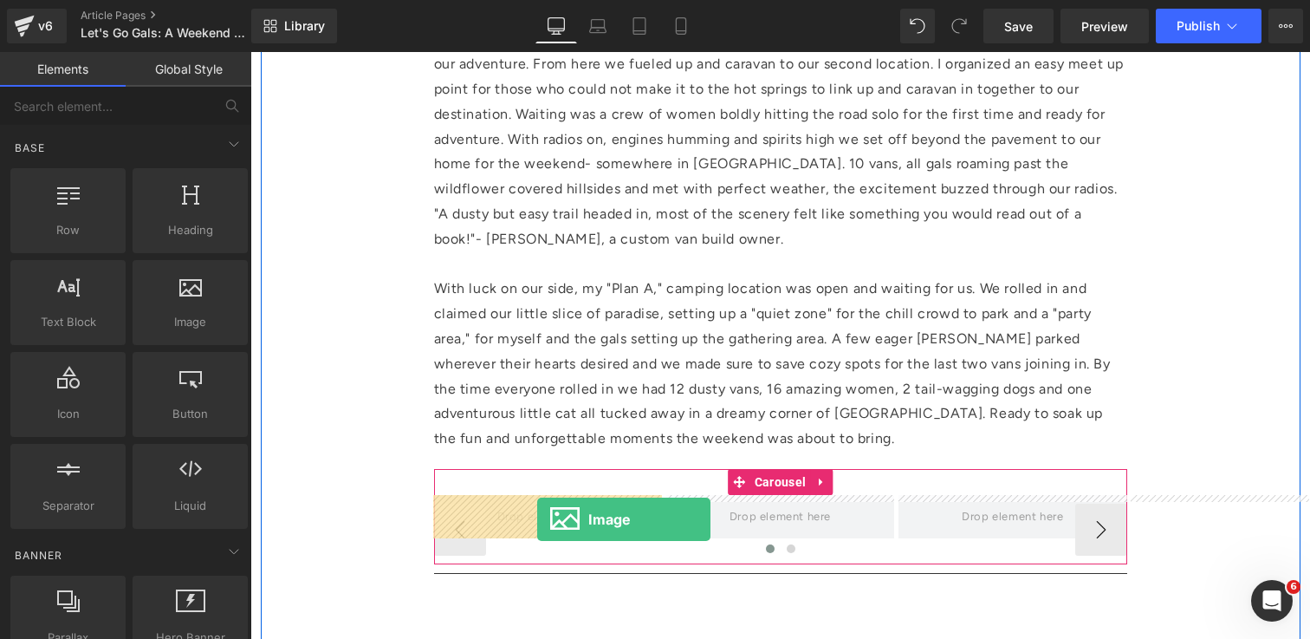
drag, startPoint x: 416, startPoint y: 355, endPoint x: 534, endPoint y: 520, distance: 202.4
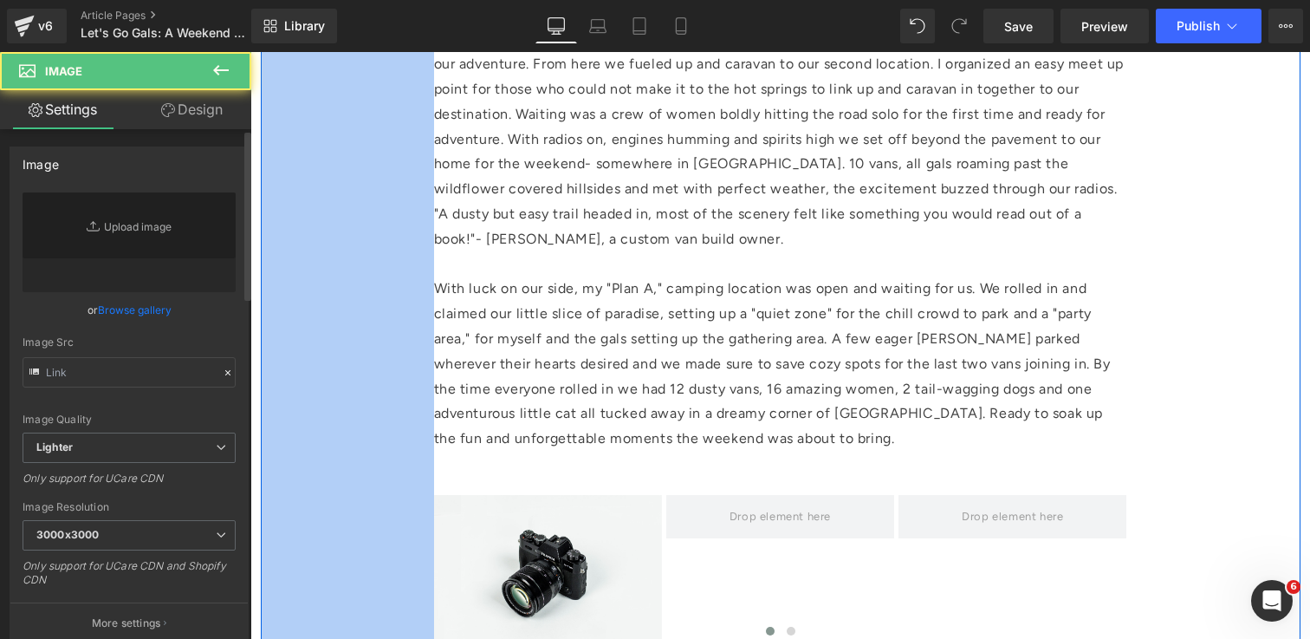
type input "//[DOMAIN_NAME][URL]"
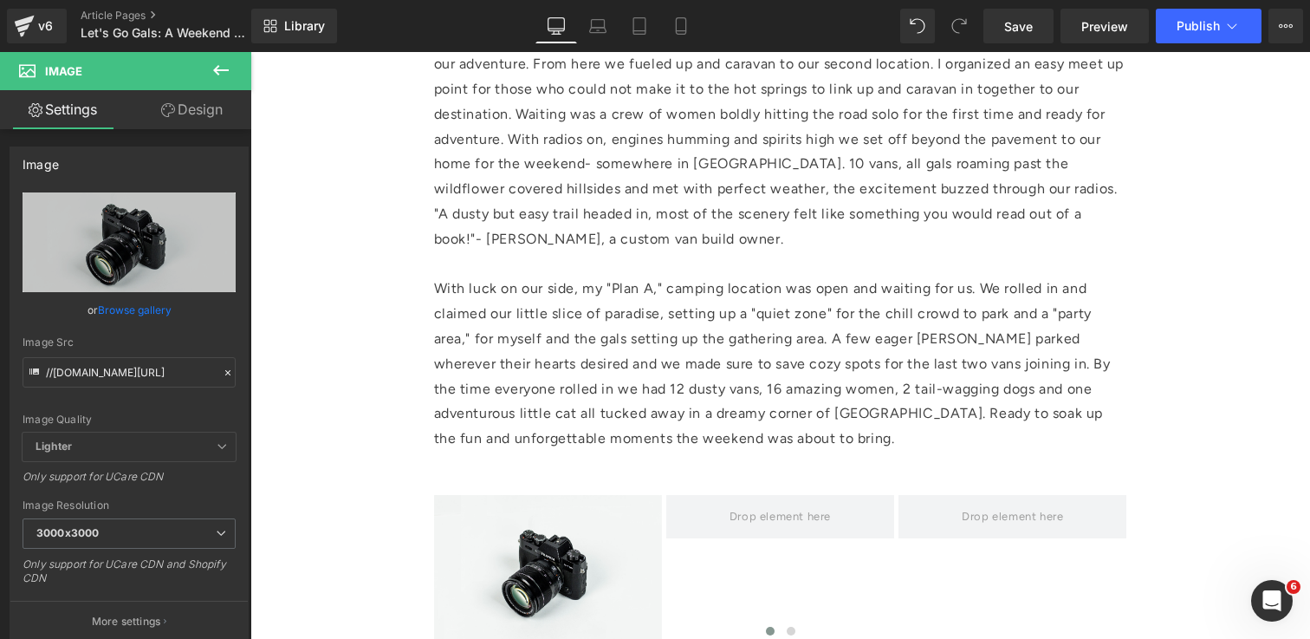
click at [223, 67] on icon at bounding box center [221, 70] width 21 height 21
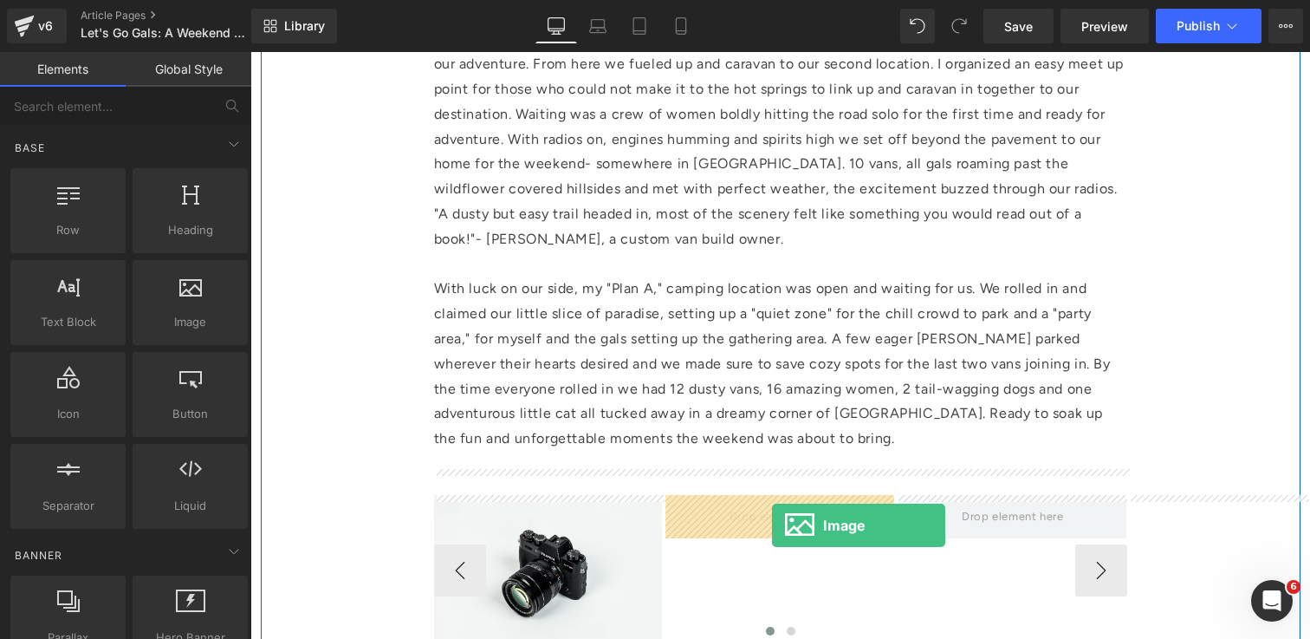
drag, startPoint x: 445, startPoint y: 379, endPoint x: 772, endPoint y: 527, distance: 358.3
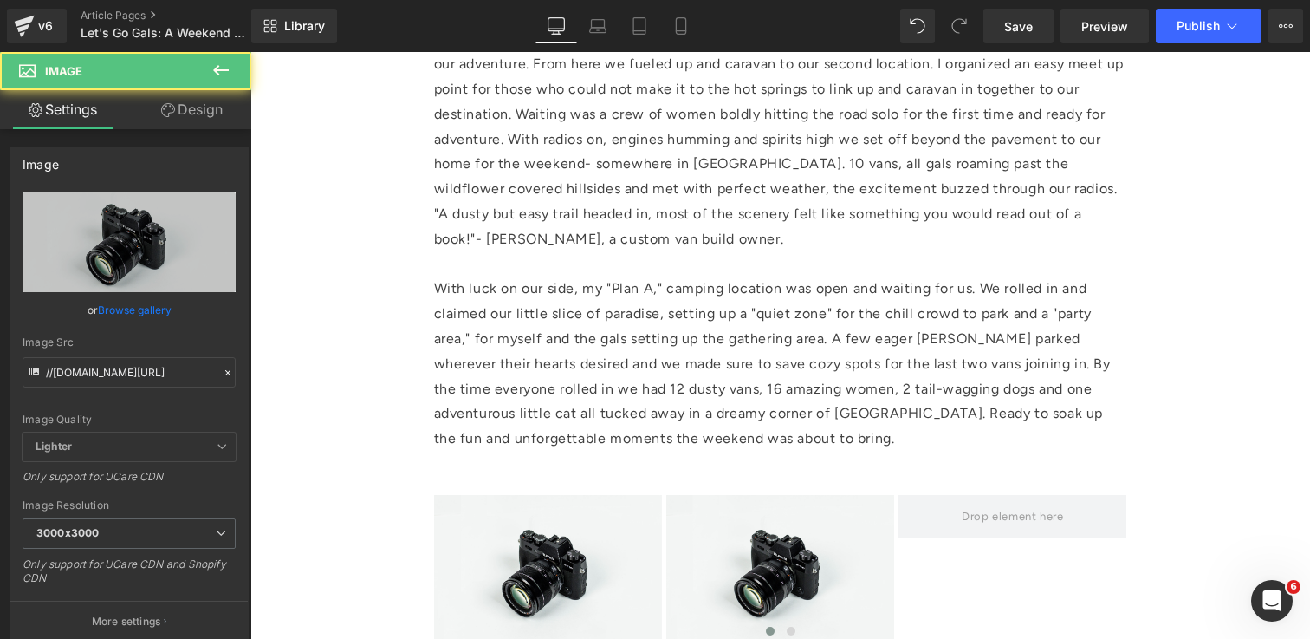
click at [233, 63] on button at bounding box center [221, 71] width 61 height 38
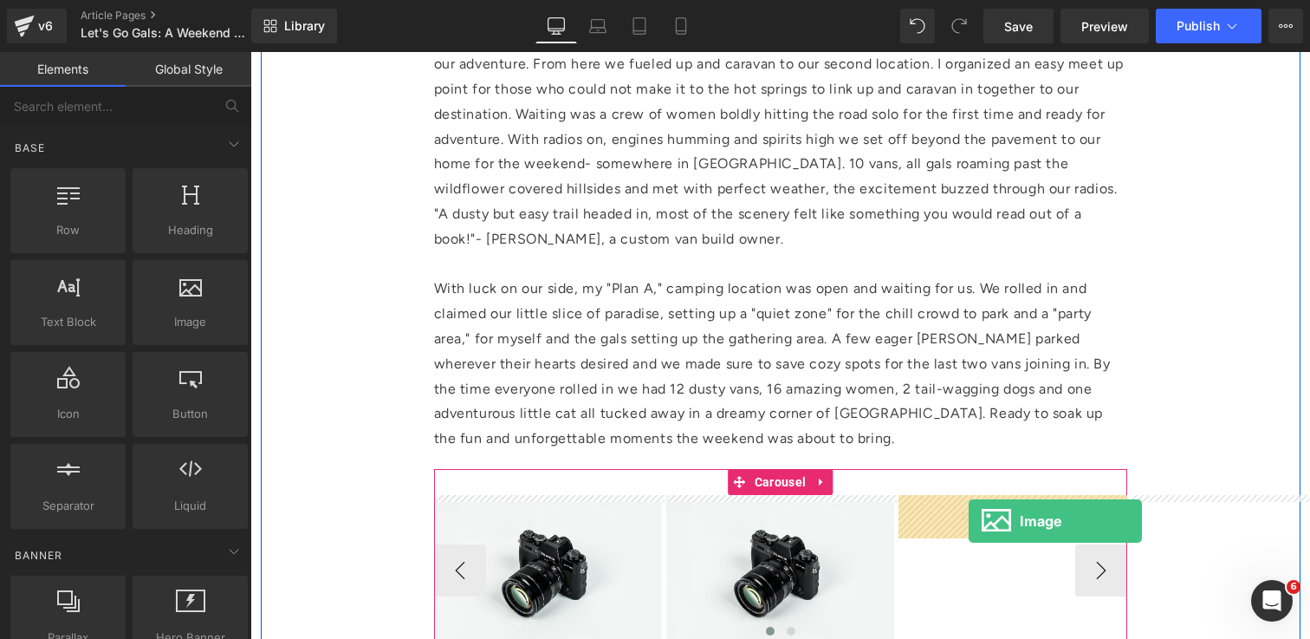
drag, startPoint x: 433, startPoint y: 349, endPoint x: 969, endPoint y: 521, distance: 562.3
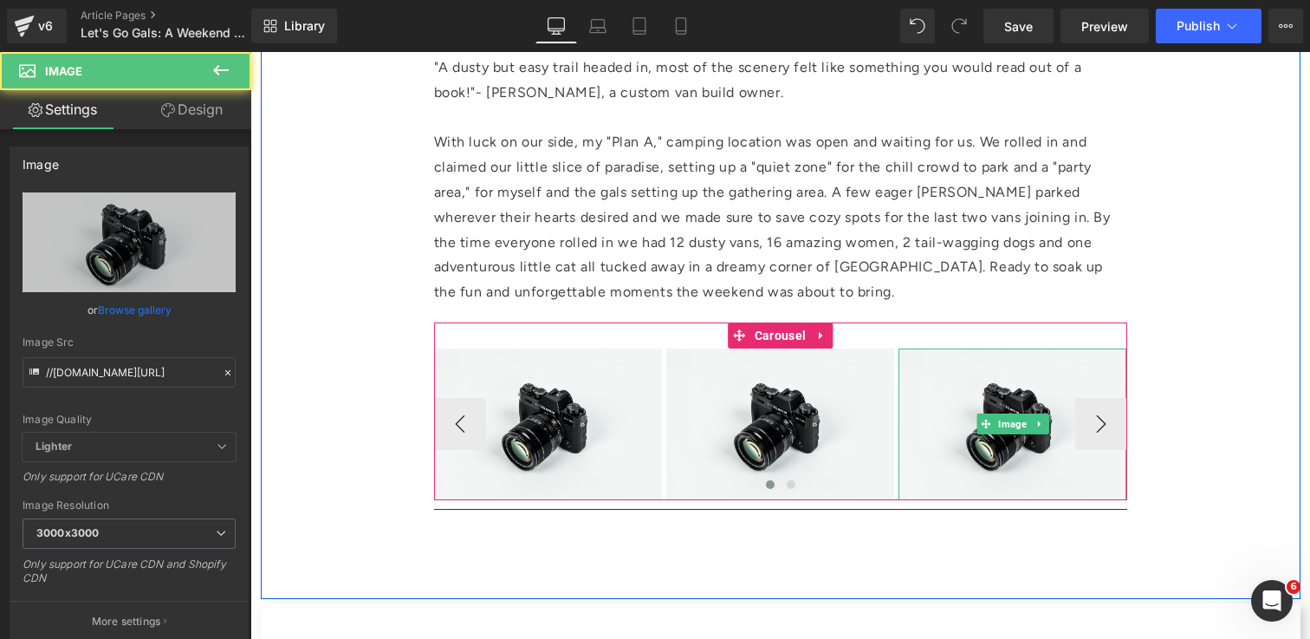
scroll to position [2172, 0]
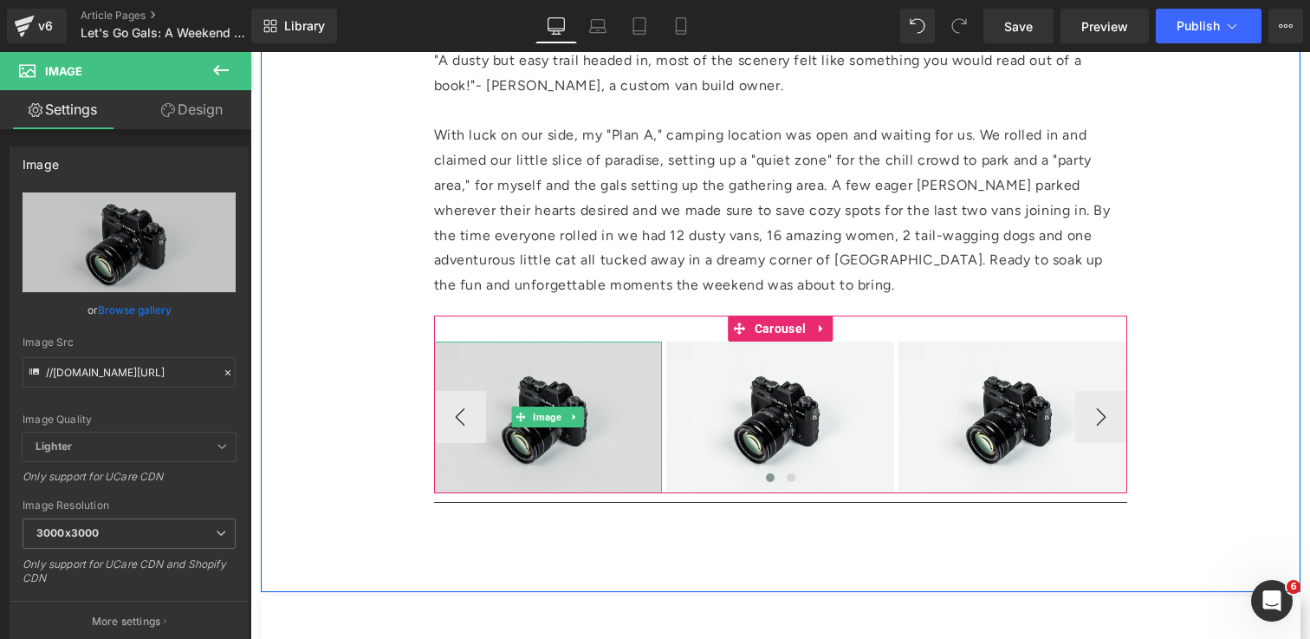
click at [566, 452] on img at bounding box center [548, 416] width 228 height 151
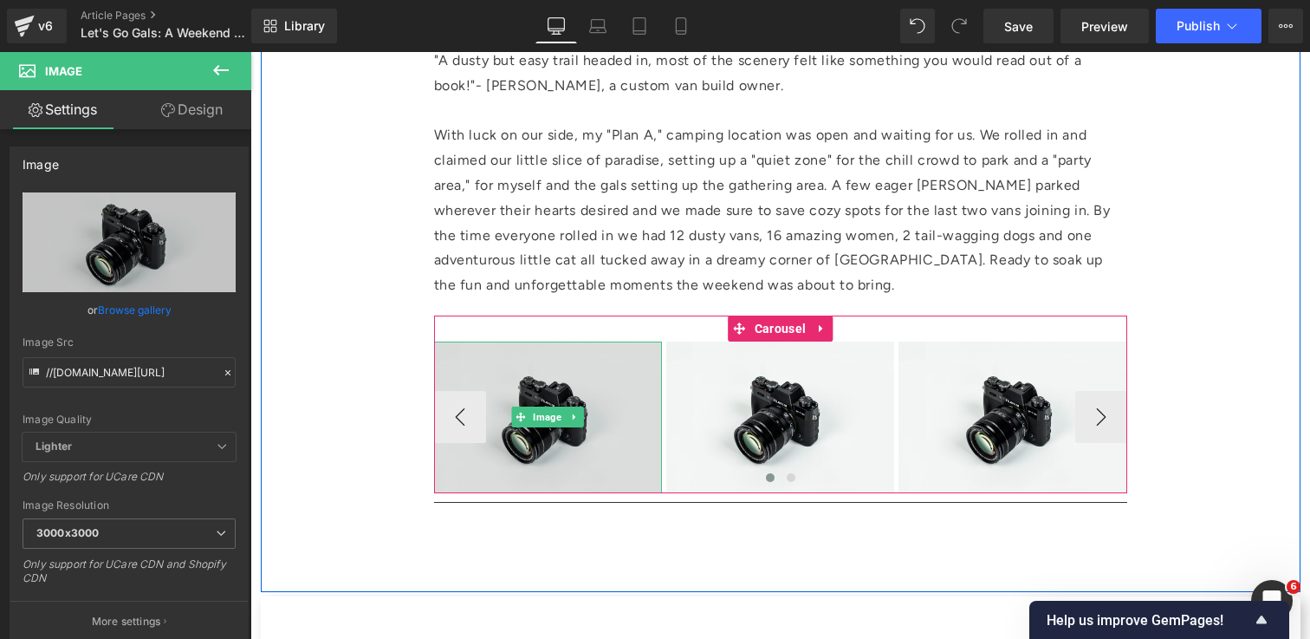
click at [586, 464] on img at bounding box center [548, 416] width 228 height 151
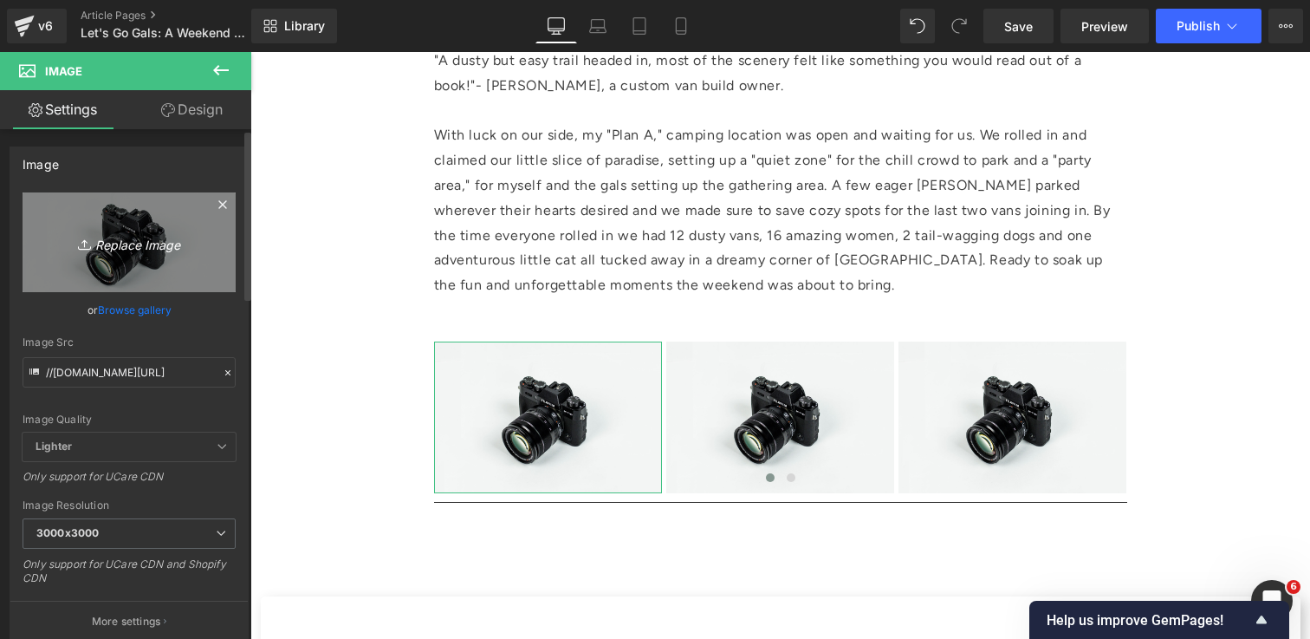
click at [144, 242] on icon "Replace Image" at bounding box center [129, 242] width 139 height 22
type input "C:\fakepath\IMG_2124 1.jpg"
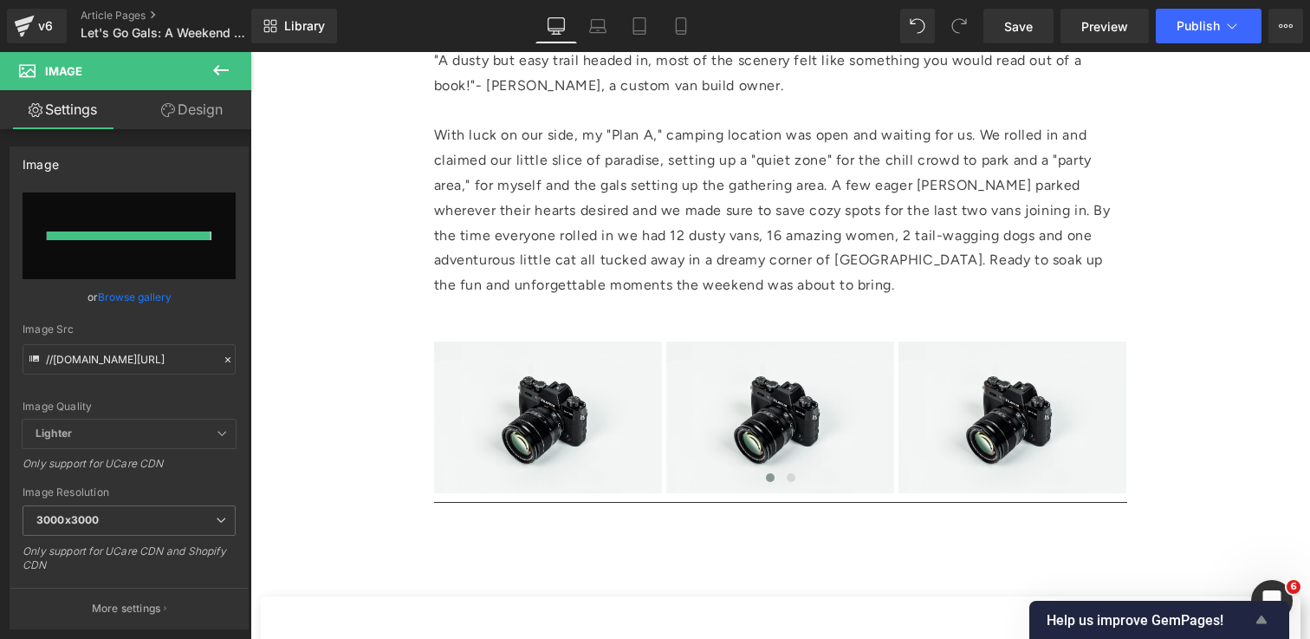
type input "[URL][DOMAIN_NAME]"
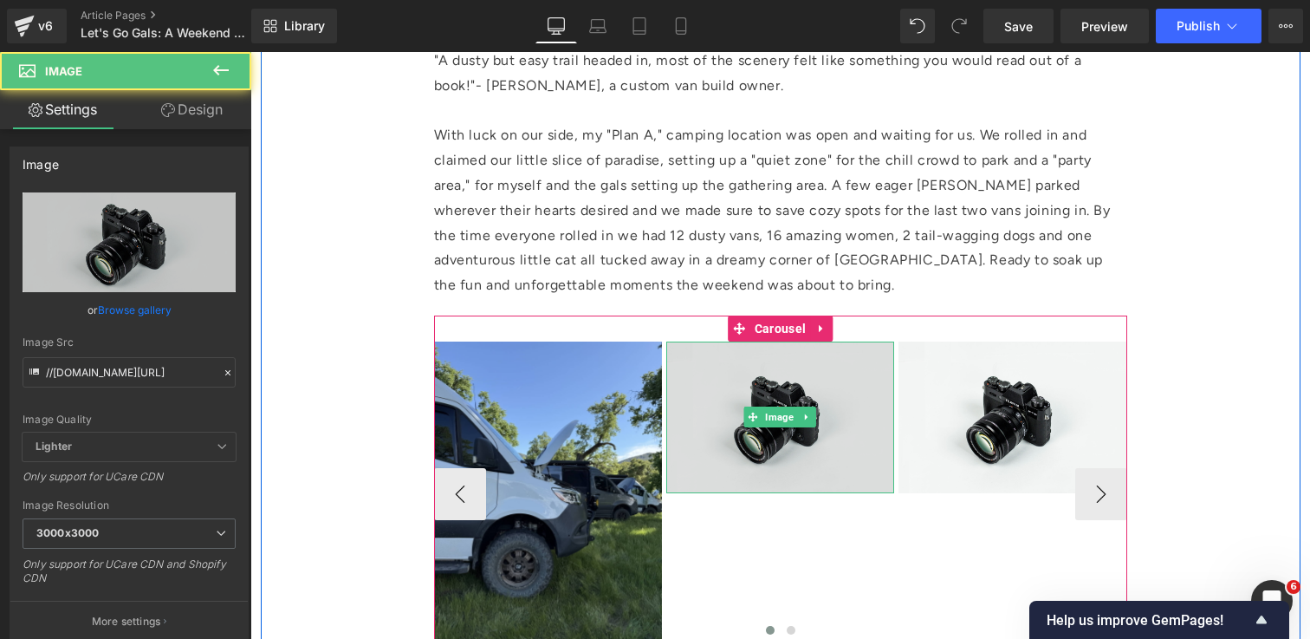
click at [781, 383] on img at bounding box center [780, 416] width 228 height 151
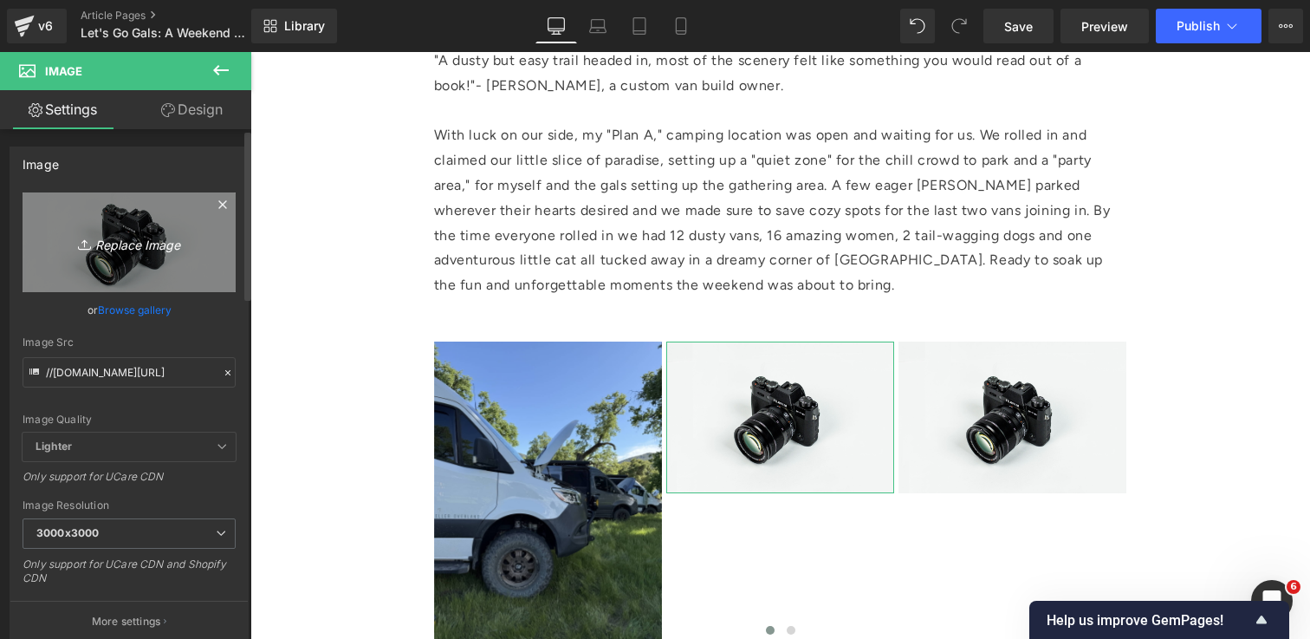
click at [127, 243] on icon "Replace Image" at bounding box center [129, 242] width 139 height 22
type input "C:\fakepath\IMG_0593 1 (1).jpg"
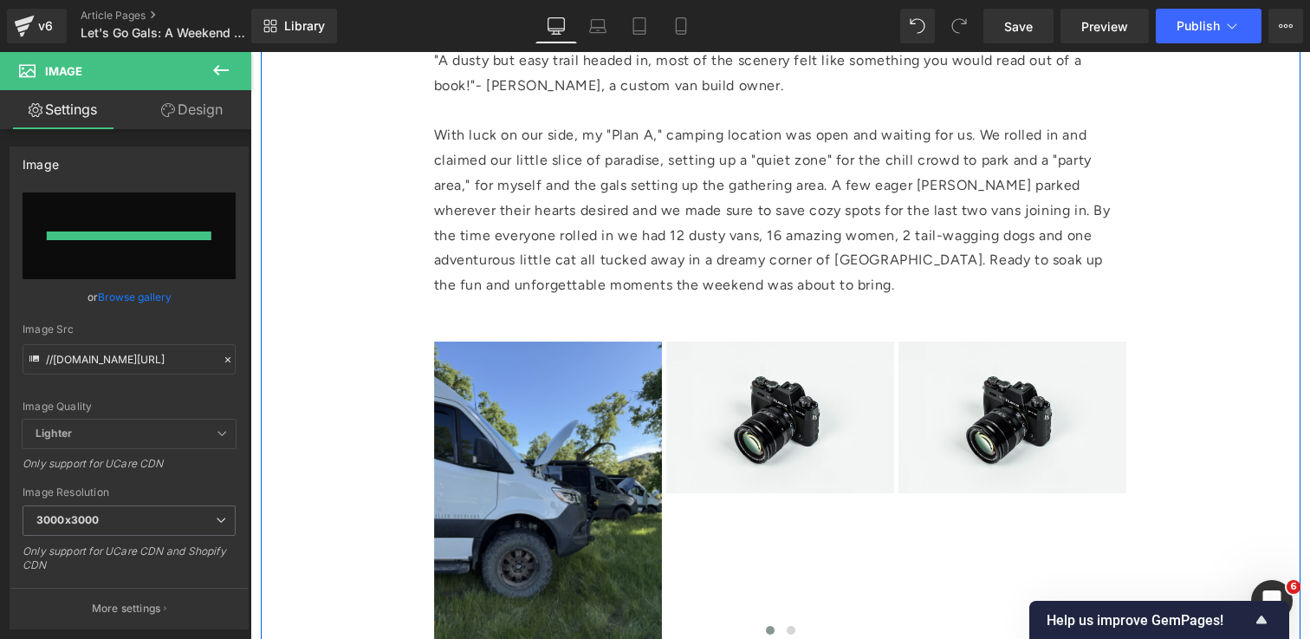
type input "[URL][DOMAIN_NAME]"
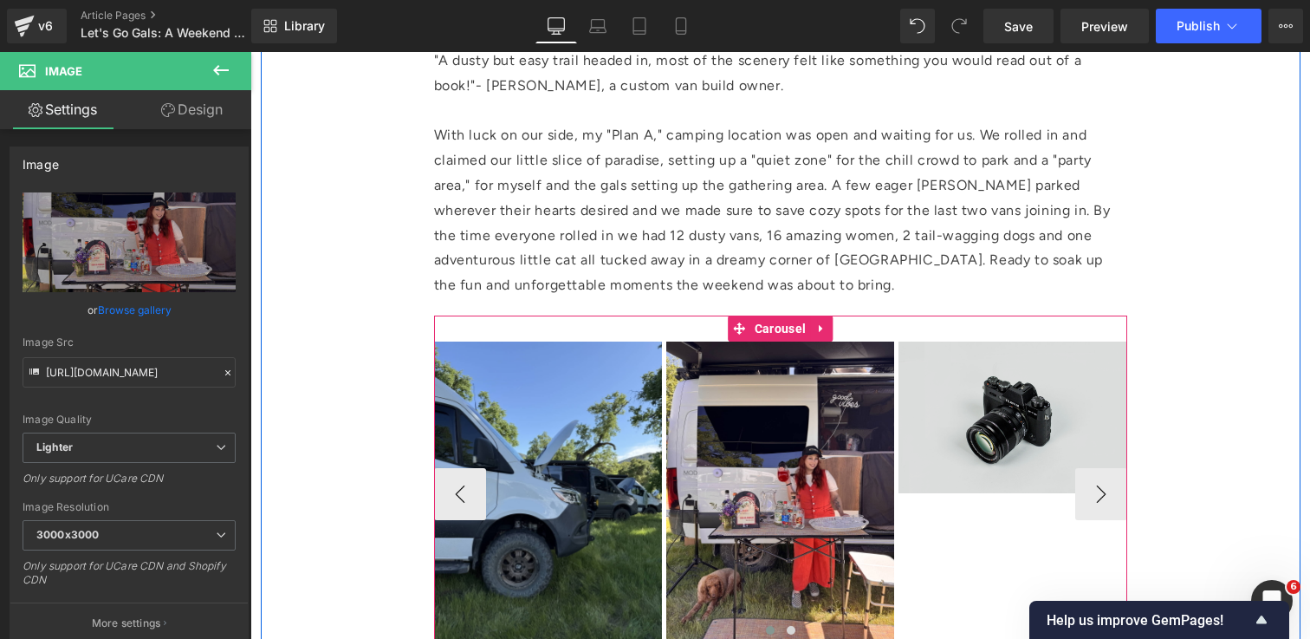
click at [1006, 467] on img at bounding box center [1012, 416] width 228 height 151
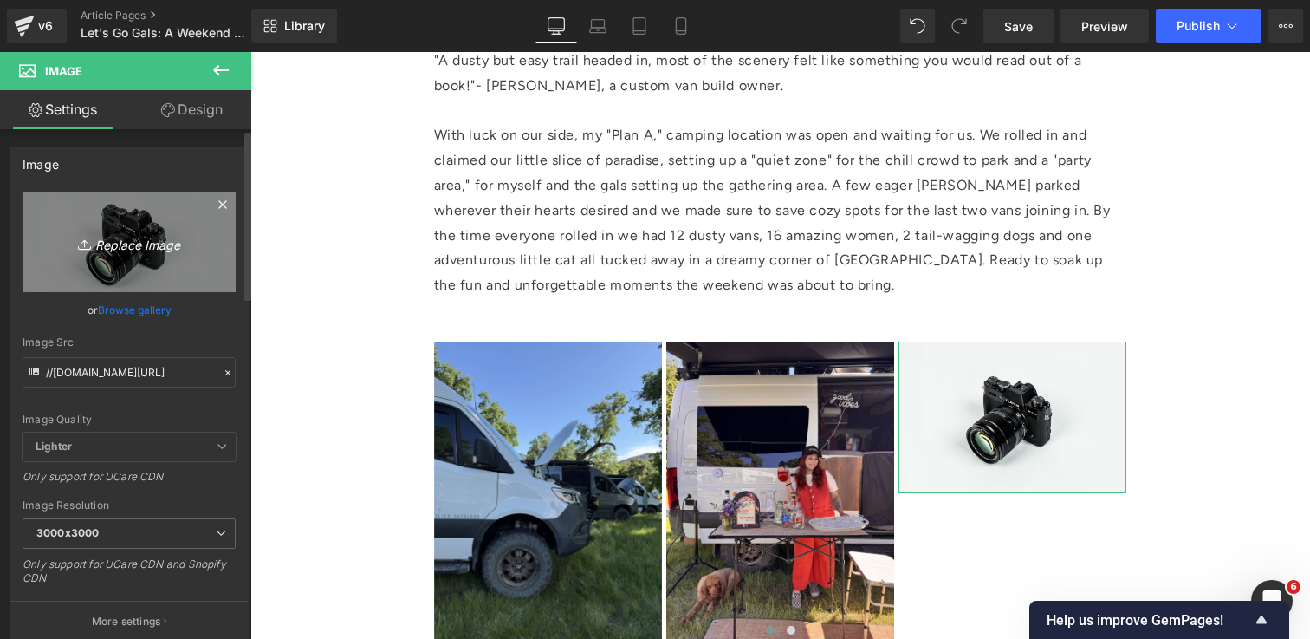
click at [132, 243] on icon "Replace Image" at bounding box center [129, 242] width 139 height 22
type input "C:\fakepath\IMG_2094 1.jpg"
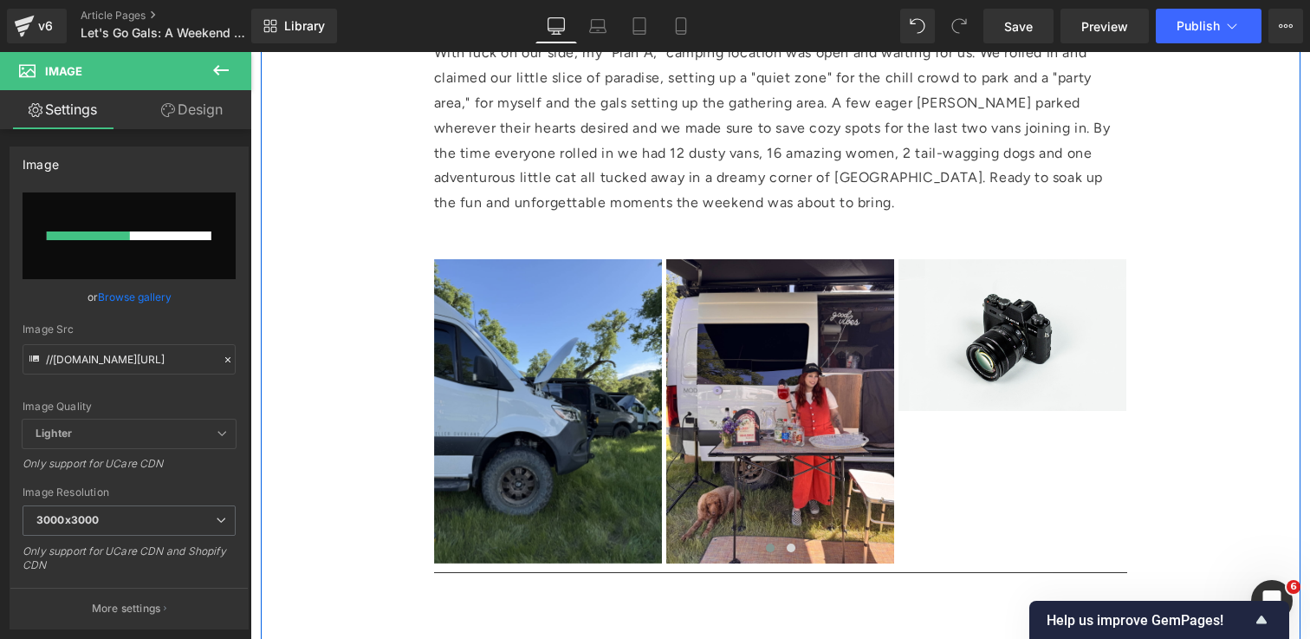
scroll to position [2286, 0]
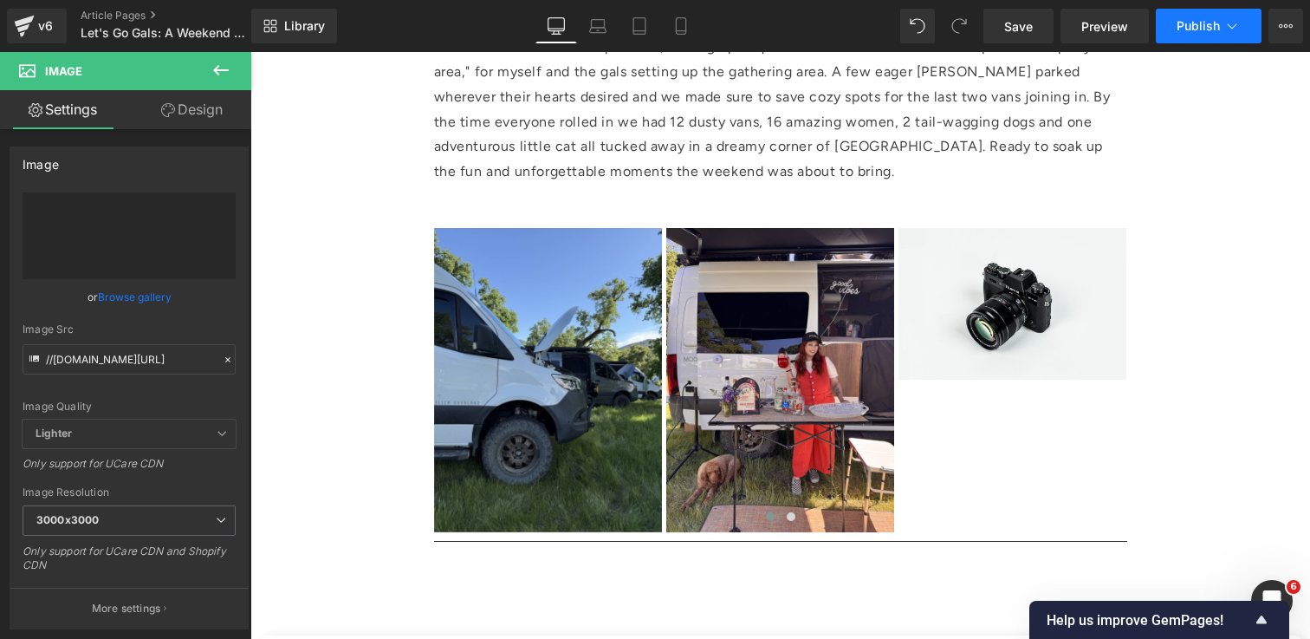
type input "[URL][DOMAIN_NAME]"
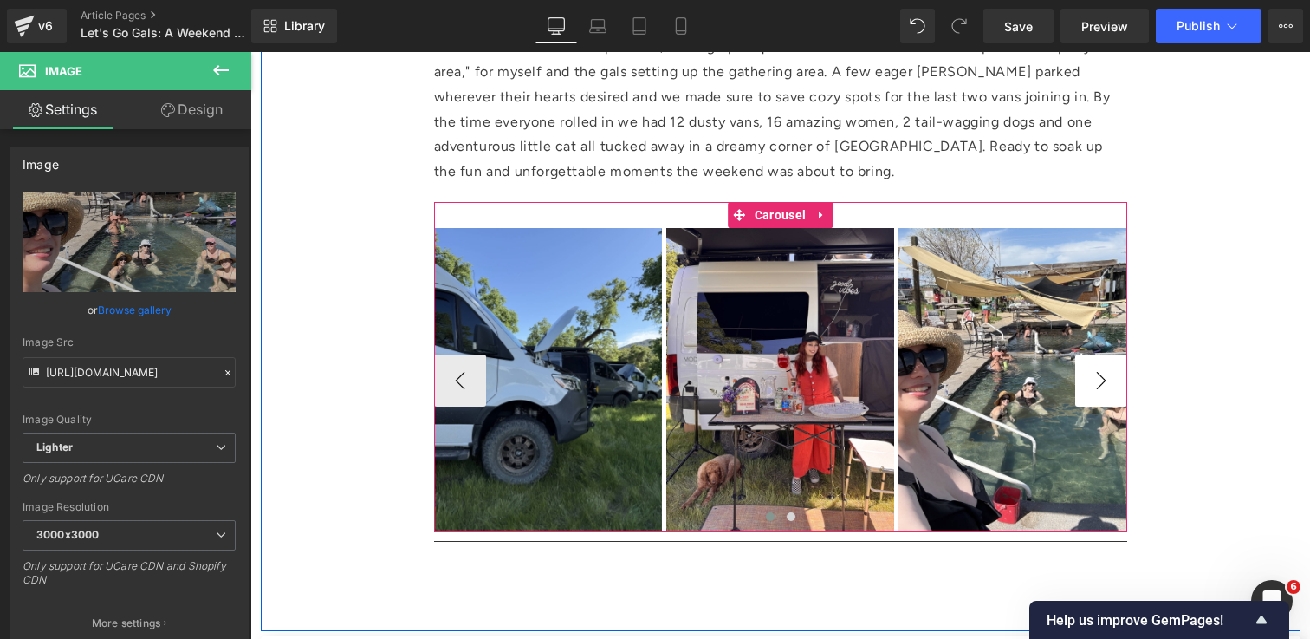
click at [1108, 389] on button "›" at bounding box center [1101, 380] width 52 height 52
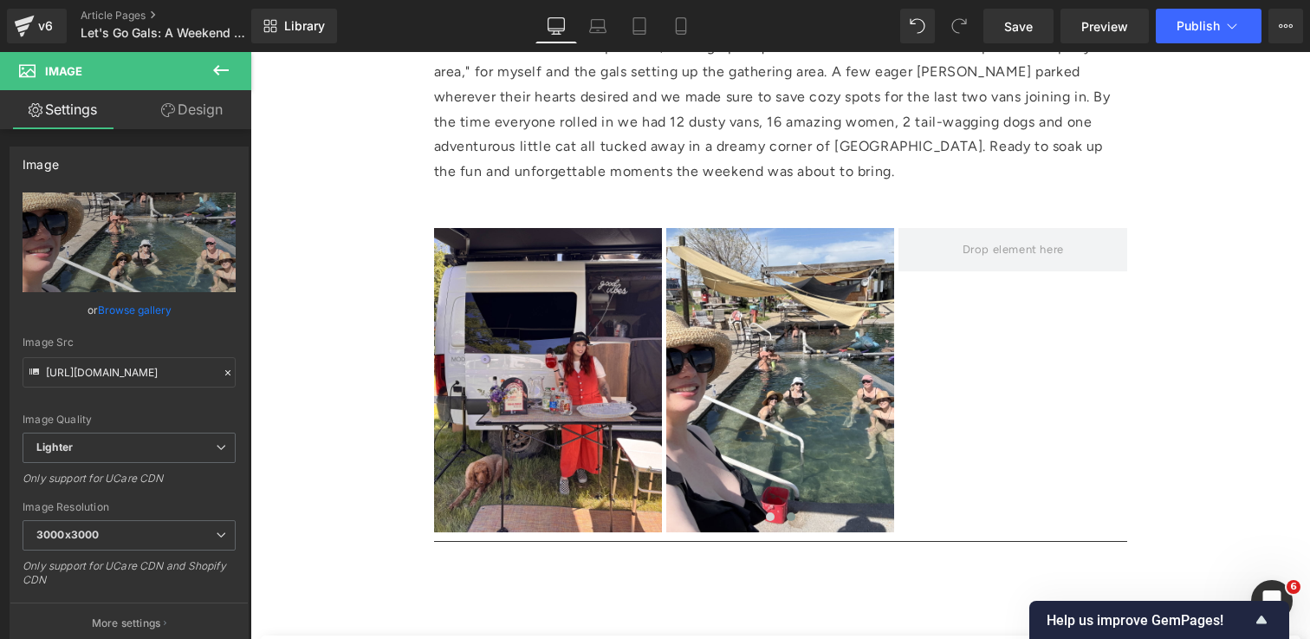
click at [214, 67] on icon at bounding box center [221, 70] width 21 height 21
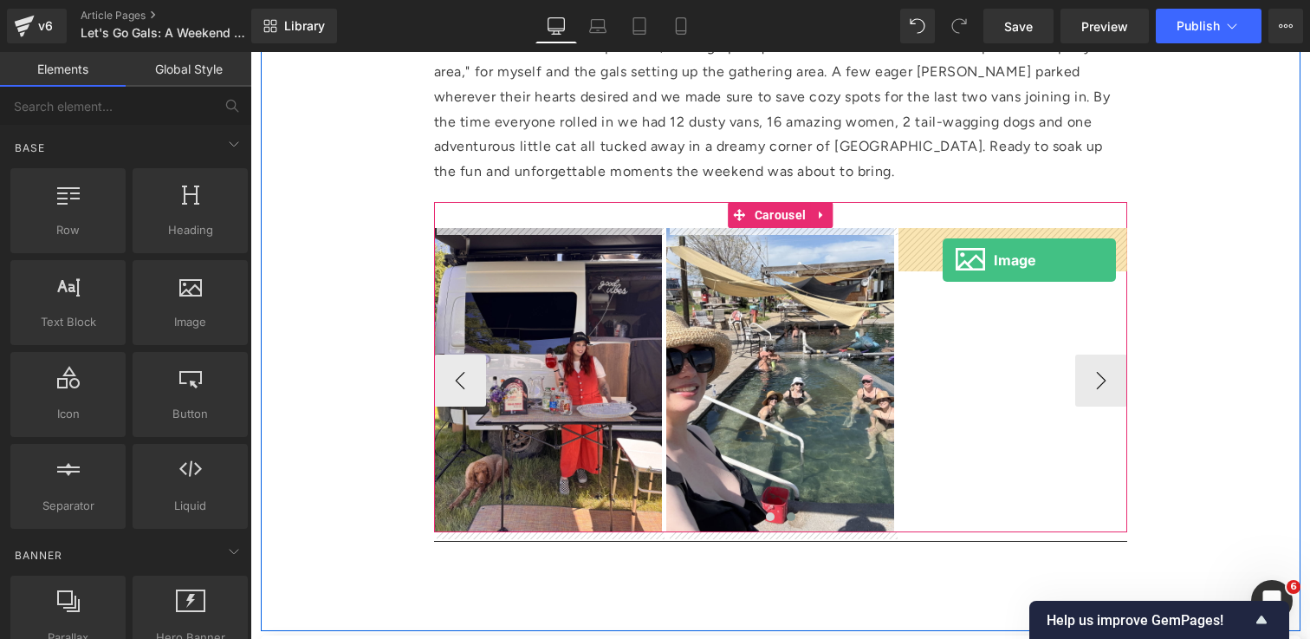
drag, startPoint x: 430, startPoint y: 341, endPoint x: 943, endPoint y: 260, distance: 519.4
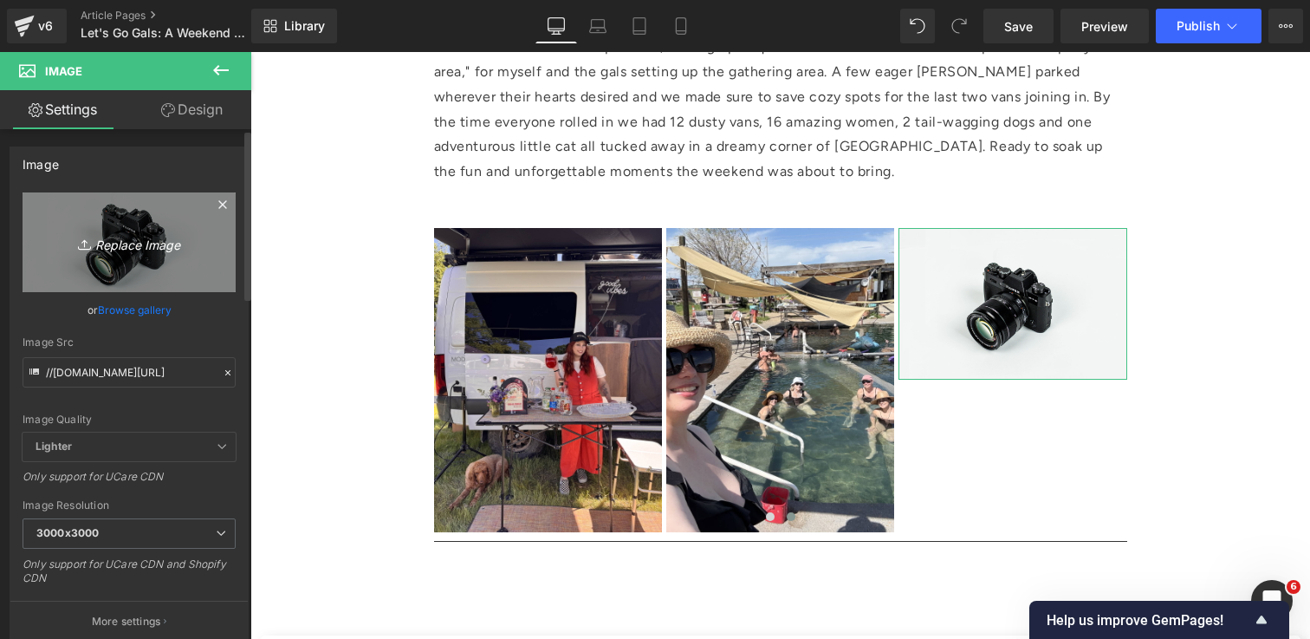
click at [152, 245] on icon "Replace Image" at bounding box center [129, 242] width 139 height 22
type input "C:\fakepath\IMG_2166 1.jpg"
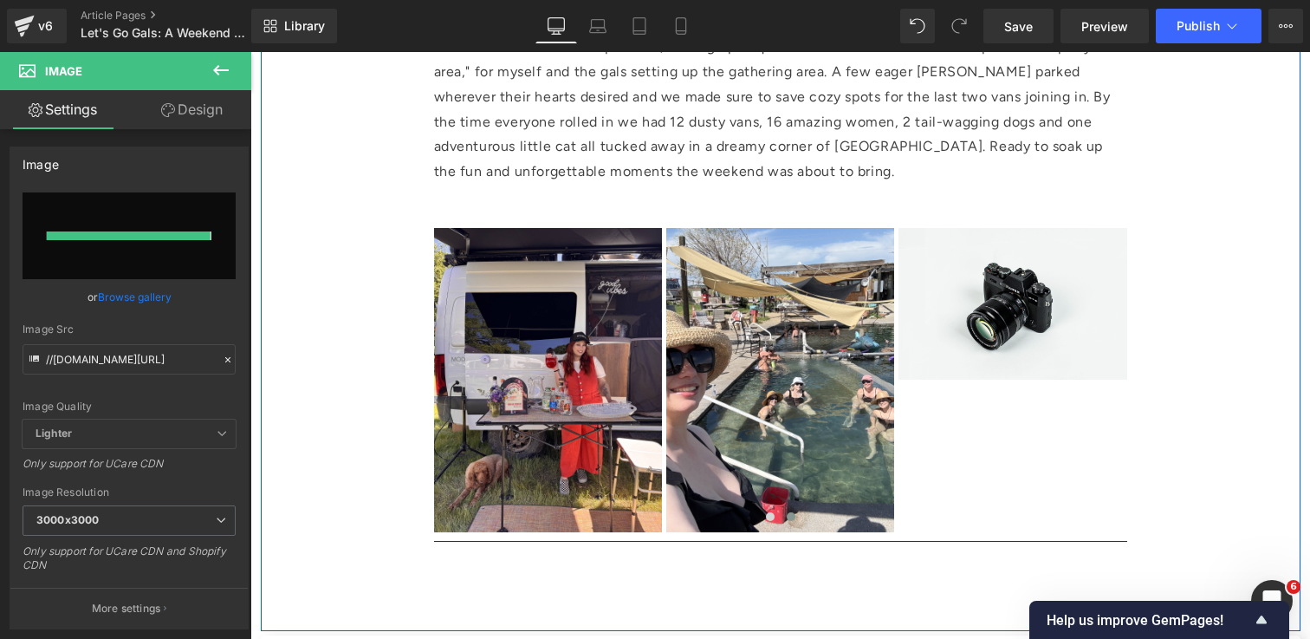
type input "[URL][DOMAIN_NAME]"
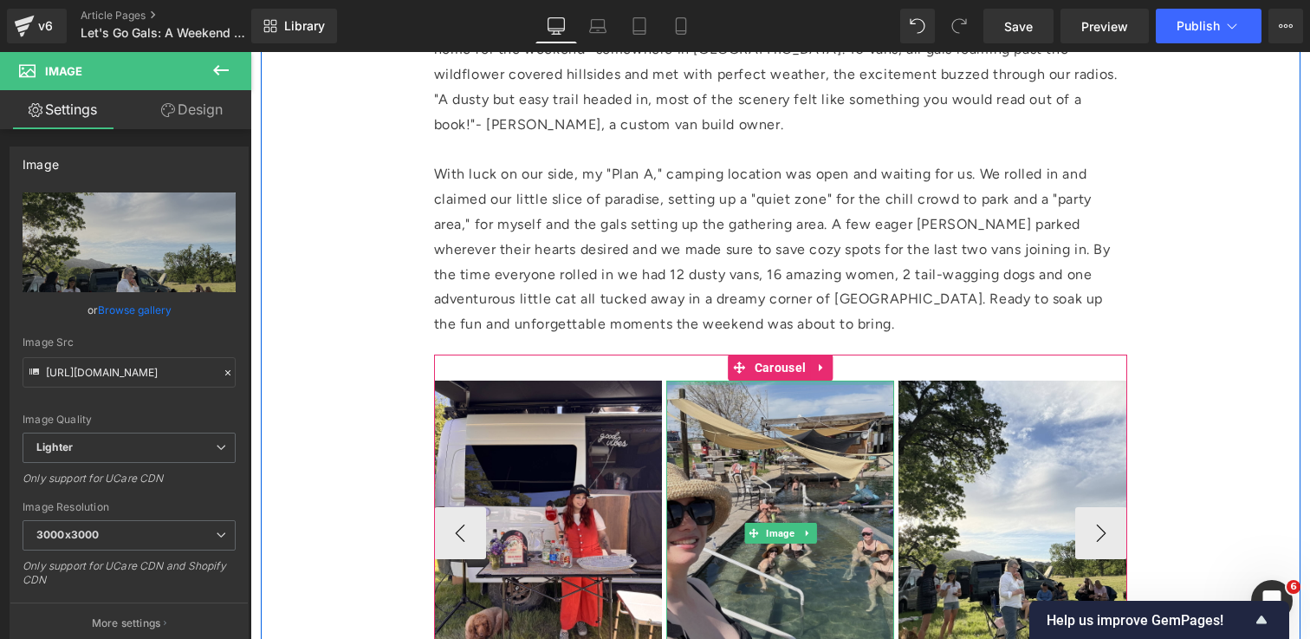
scroll to position [1881, 0]
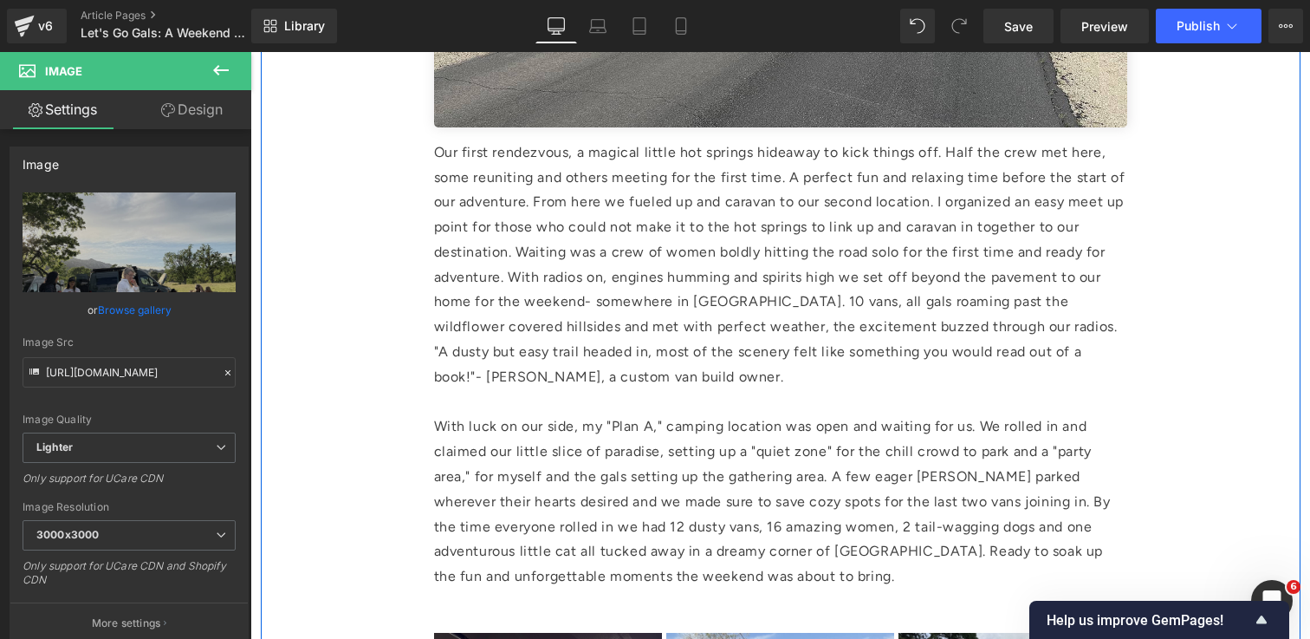
click at [459, 194] on p "Our first rendezvous, a magical little hot springs hideaway to kick things off.…" at bounding box center [780, 265] width 693 height 250
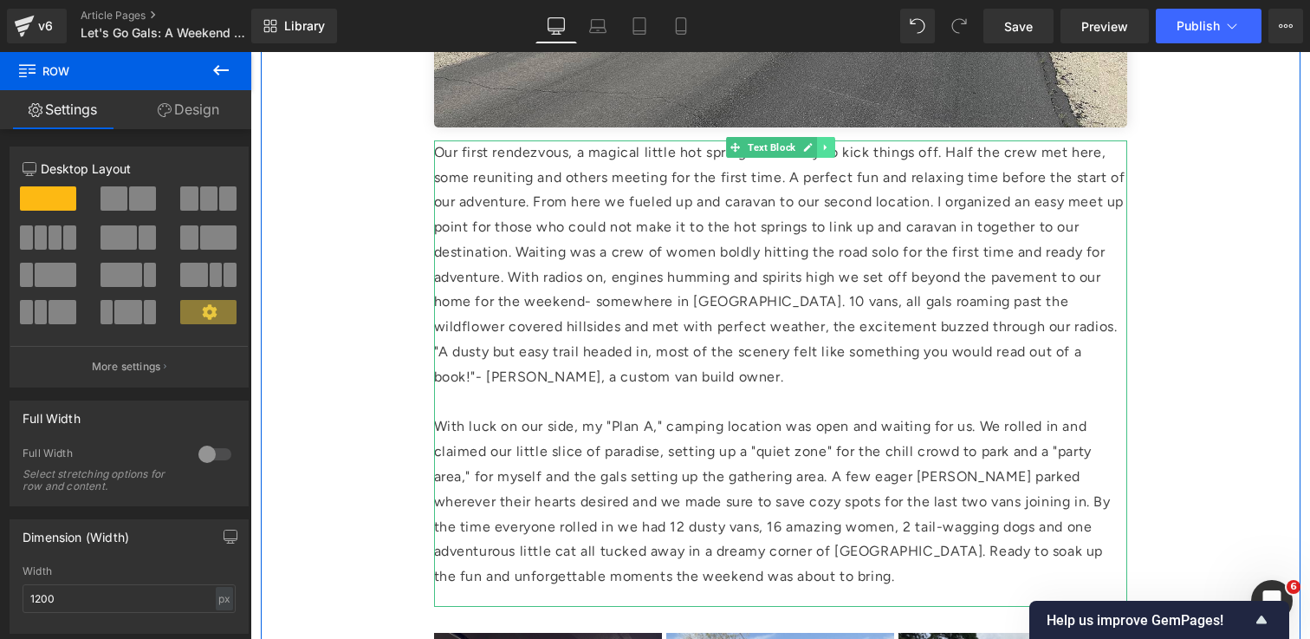
click at [829, 152] on icon at bounding box center [826, 147] width 10 height 10
click at [815, 149] on icon at bounding box center [817, 147] width 10 height 10
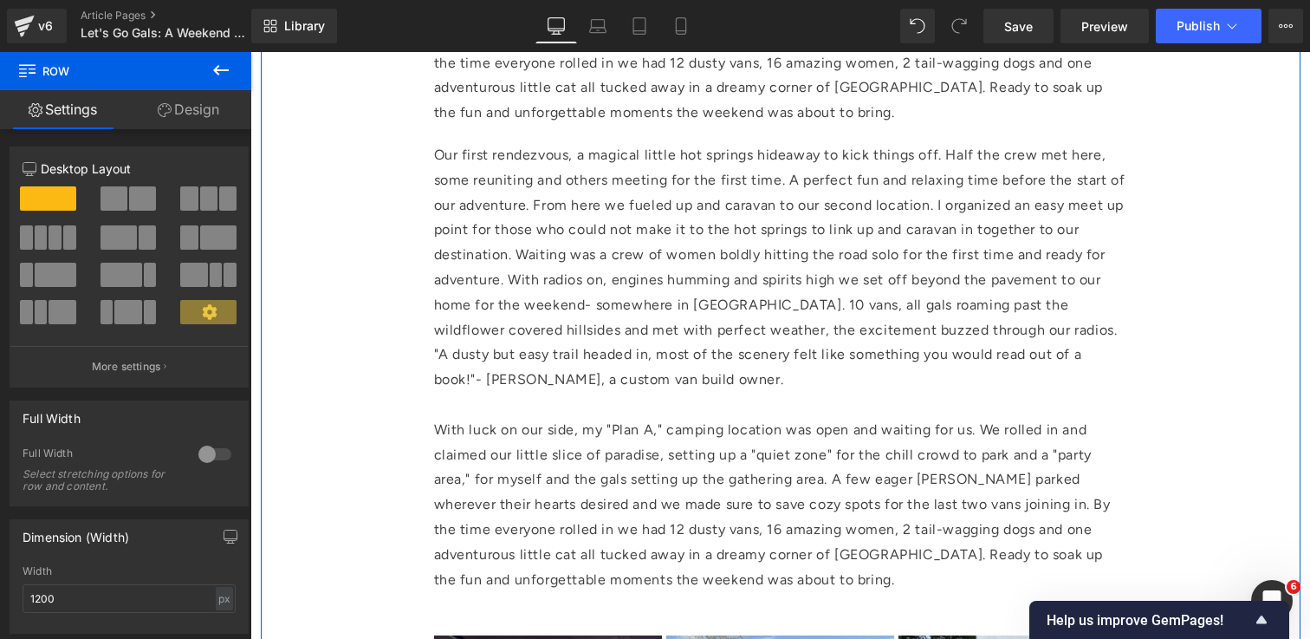
scroll to position [2366, 0]
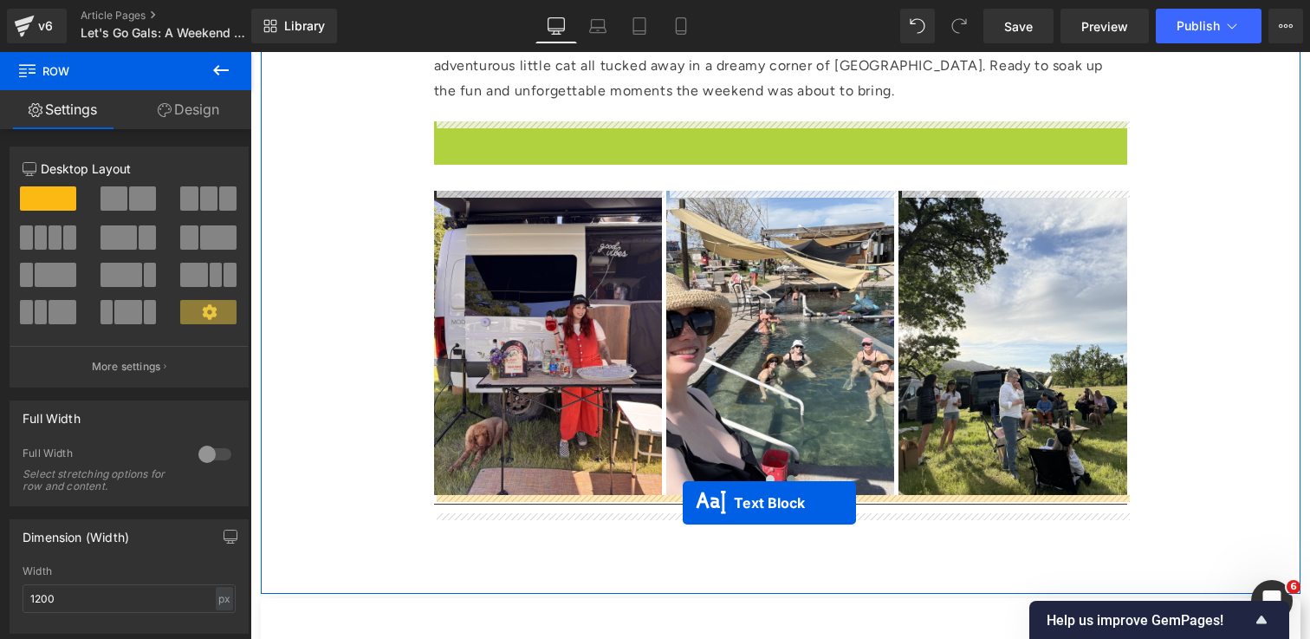
drag, startPoint x: 737, startPoint y: 126, endPoint x: 683, endPoint y: 503, distance: 380.0
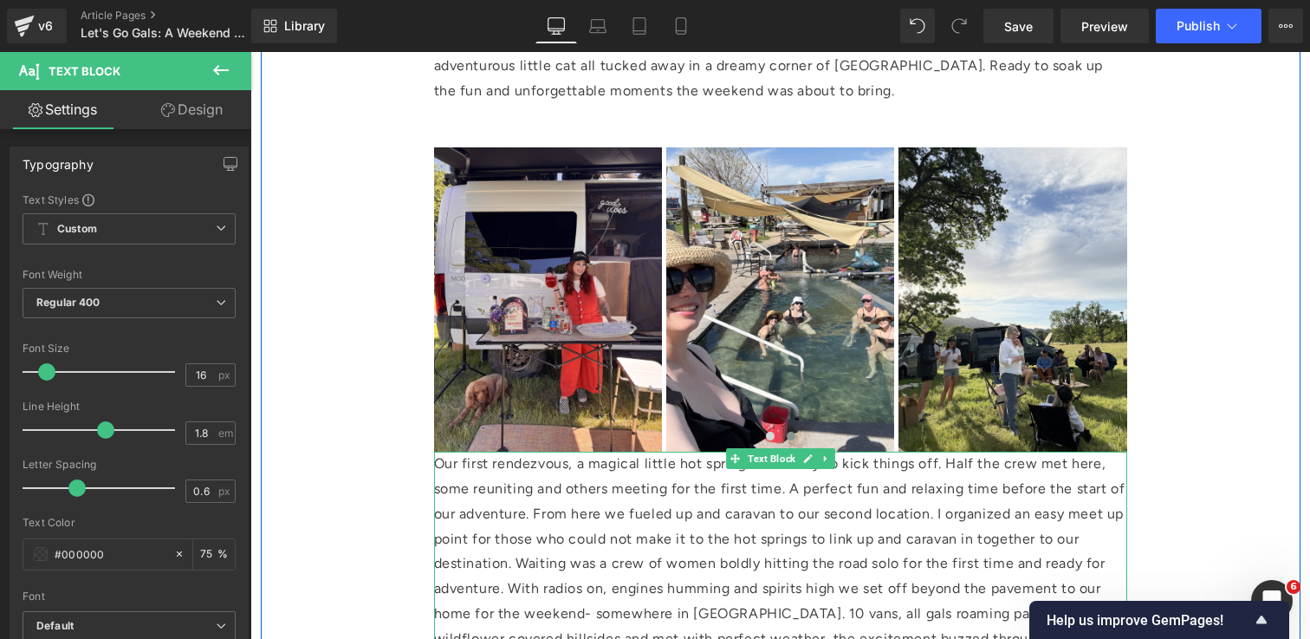
click at [722, 538] on p "Our first rendezvous, a magical little hot springs hideaway to kick things off.…" at bounding box center [780, 576] width 693 height 250
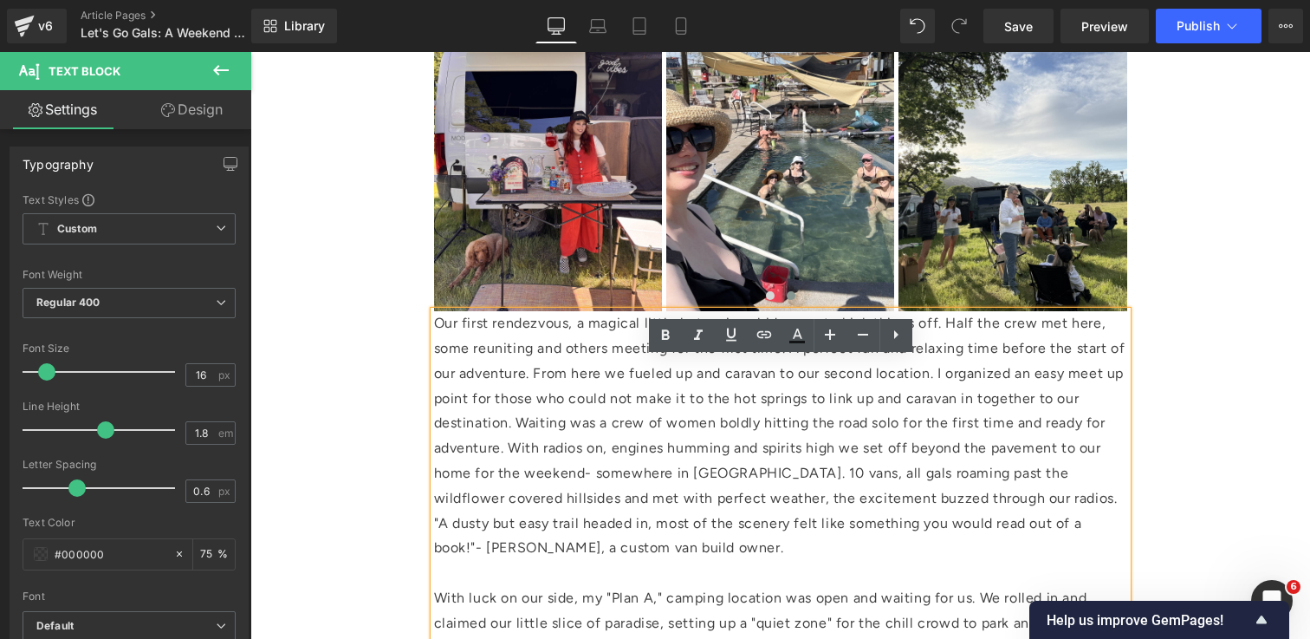
scroll to position [2562, 0]
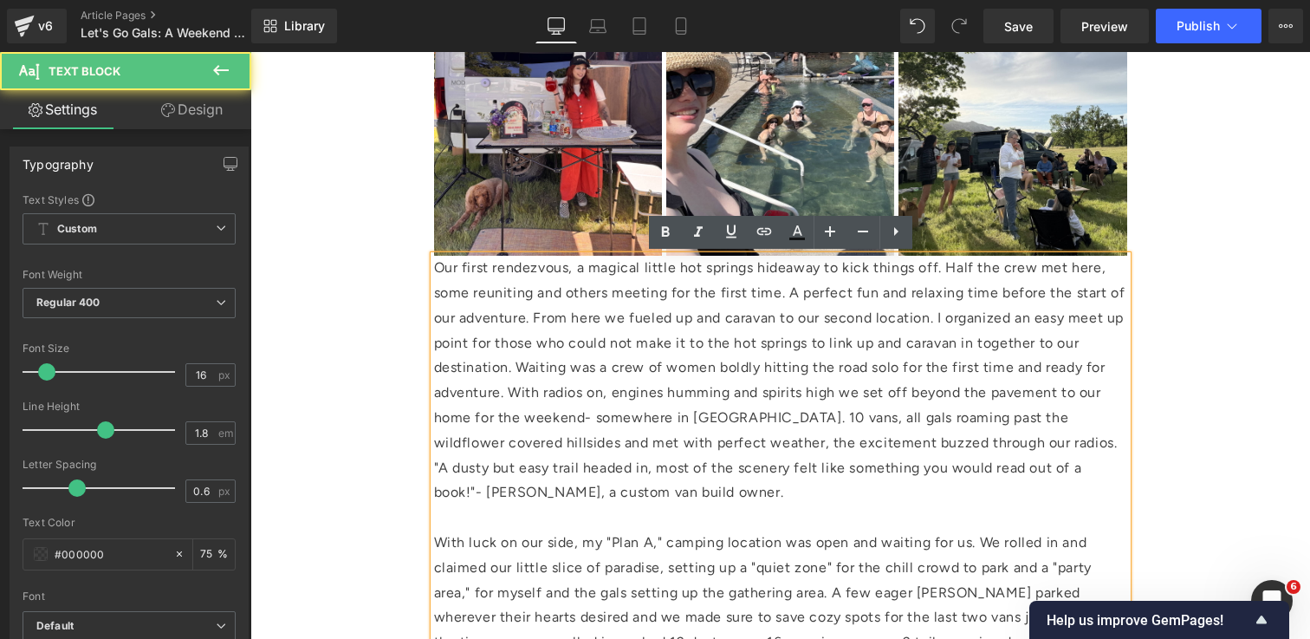
click at [514, 293] on p "Our first rendezvous, a magical little hot springs hideaway to kick things off.…" at bounding box center [780, 381] width 693 height 250
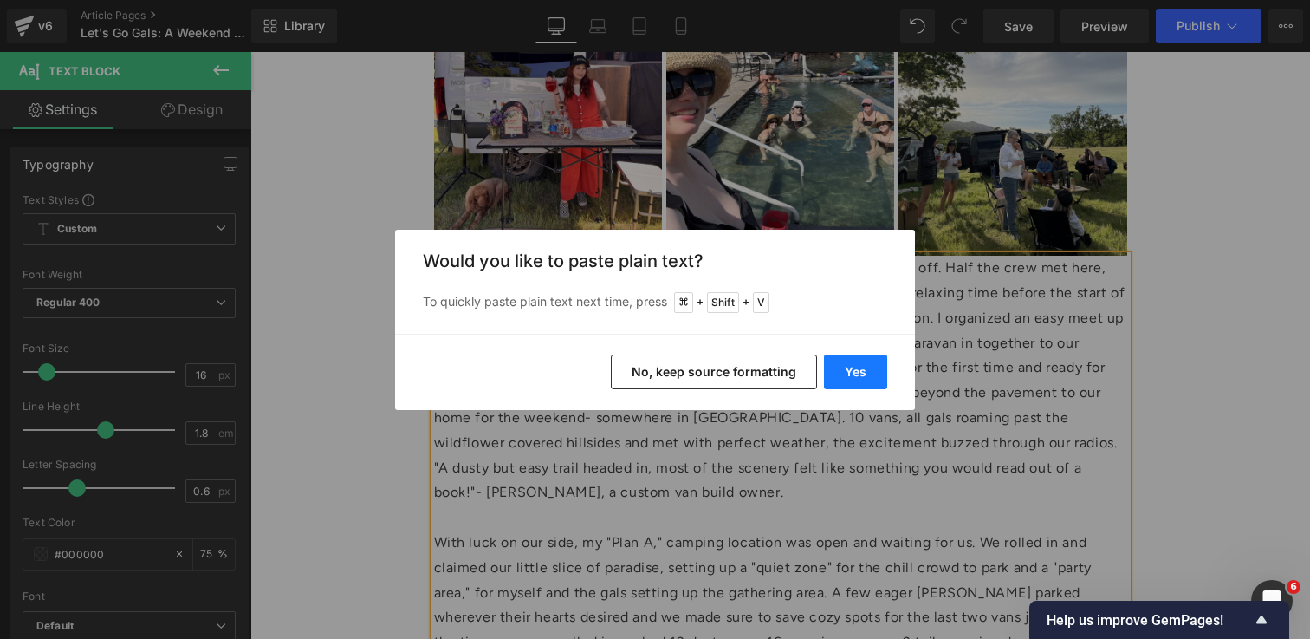
click at [856, 377] on button "Yes" at bounding box center [855, 371] width 63 height 35
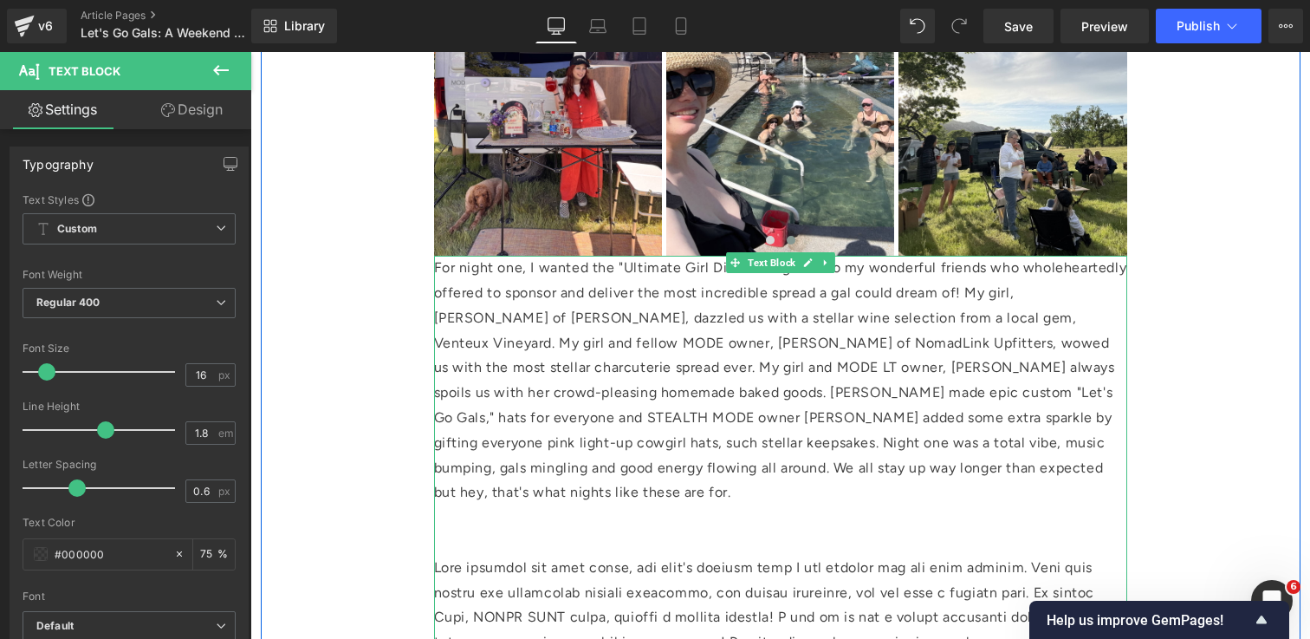
click at [535, 534] on p at bounding box center [780, 542] width 693 height 25
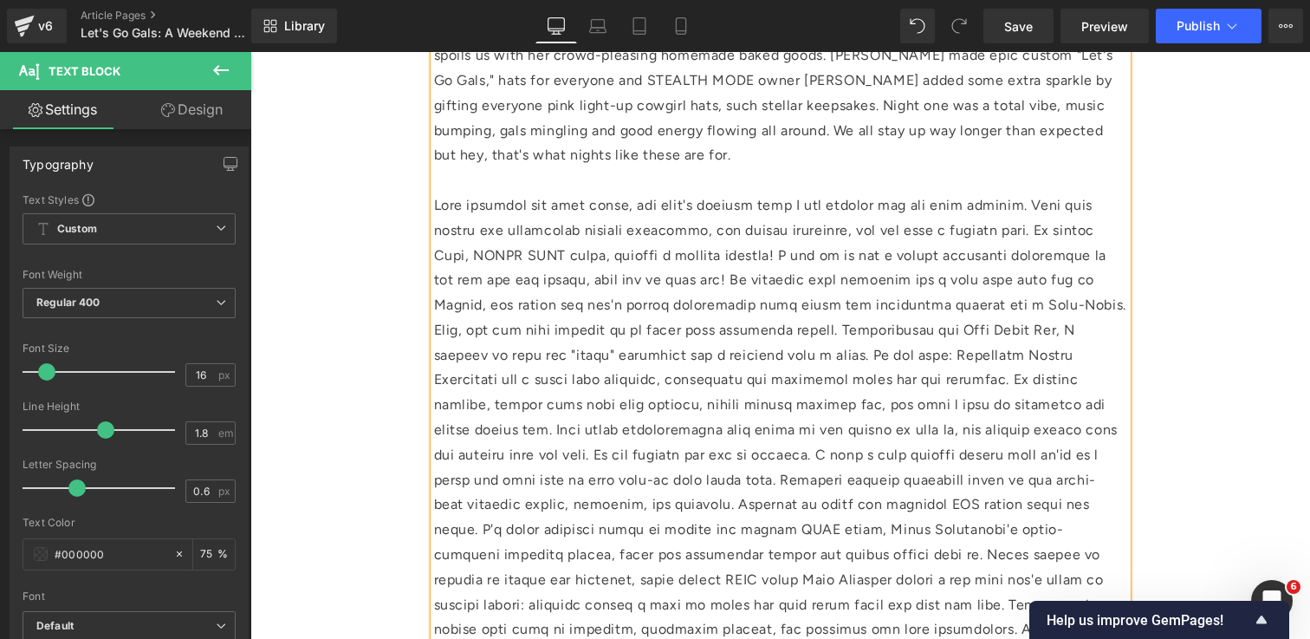
scroll to position [2888, 0]
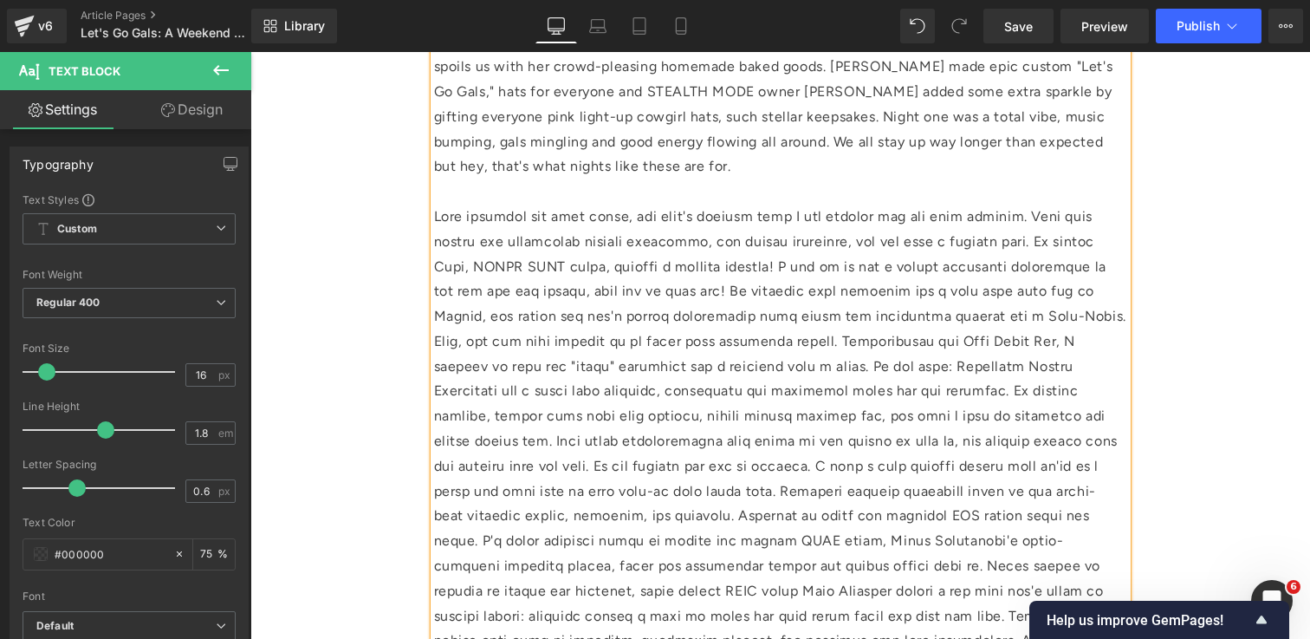
click at [830, 345] on p at bounding box center [780, 453] width 693 height 499
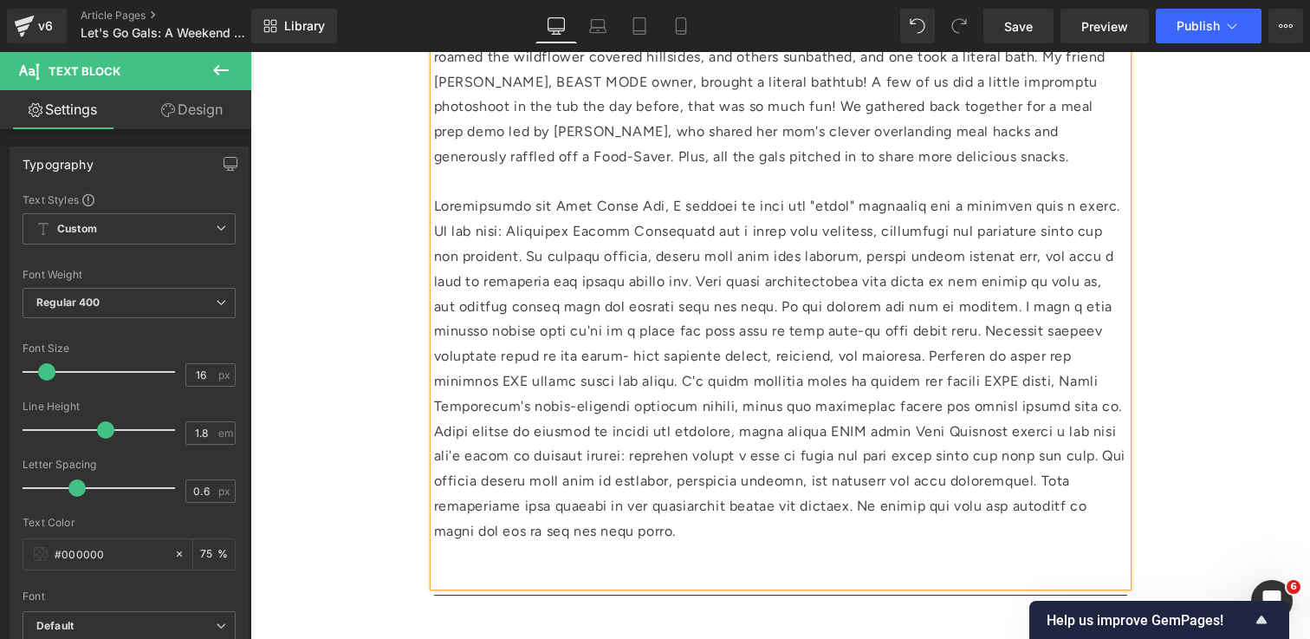
scroll to position [3075, 0]
click at [1120, 404] on p at bounding box center [780, 365] width 693 height 349
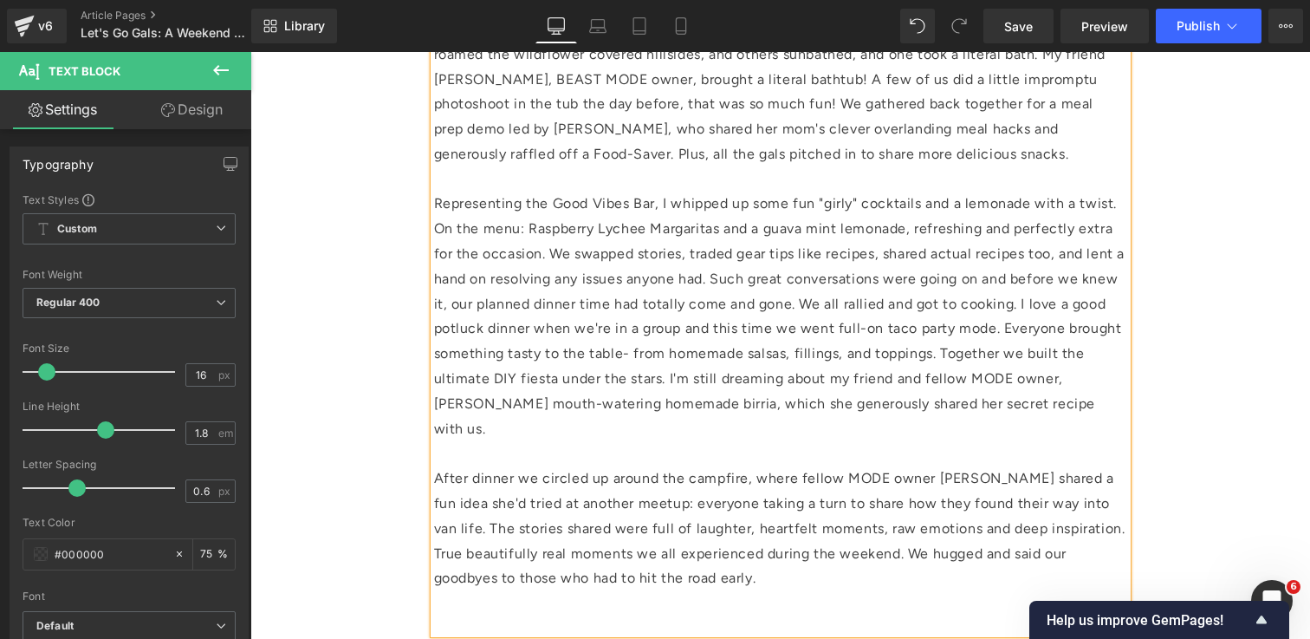
click at [710, 592] on div "For night one, I wanted the "Ultimate Girl Dinner." Big love to my wonderful fr…" at bounding box center [780, 188] width 693 height 891
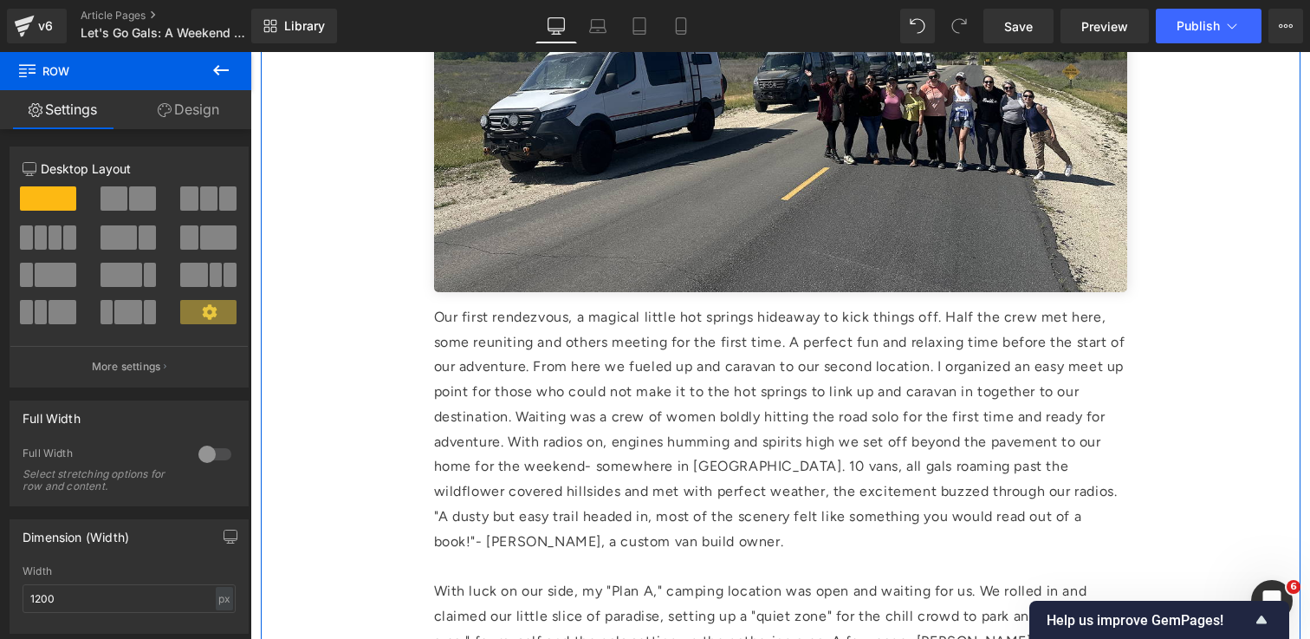
scroll to position [1759, 0]
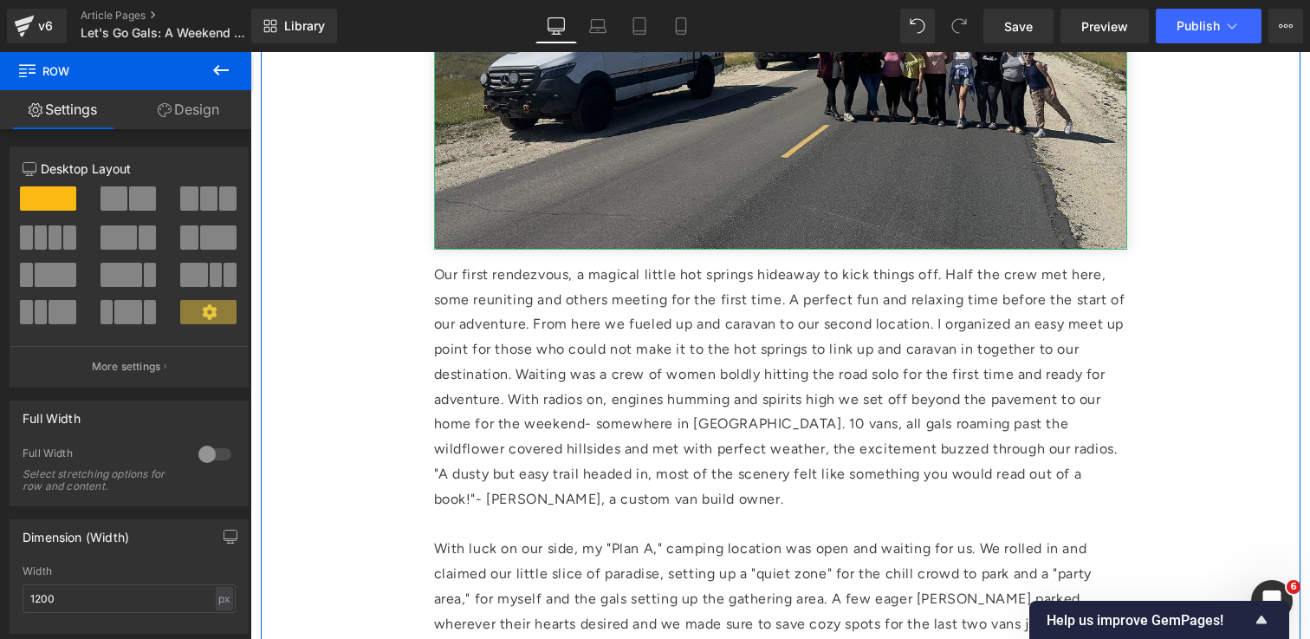
click at [566, 217] on img at bounding box center [780, 18] width 693 height 462
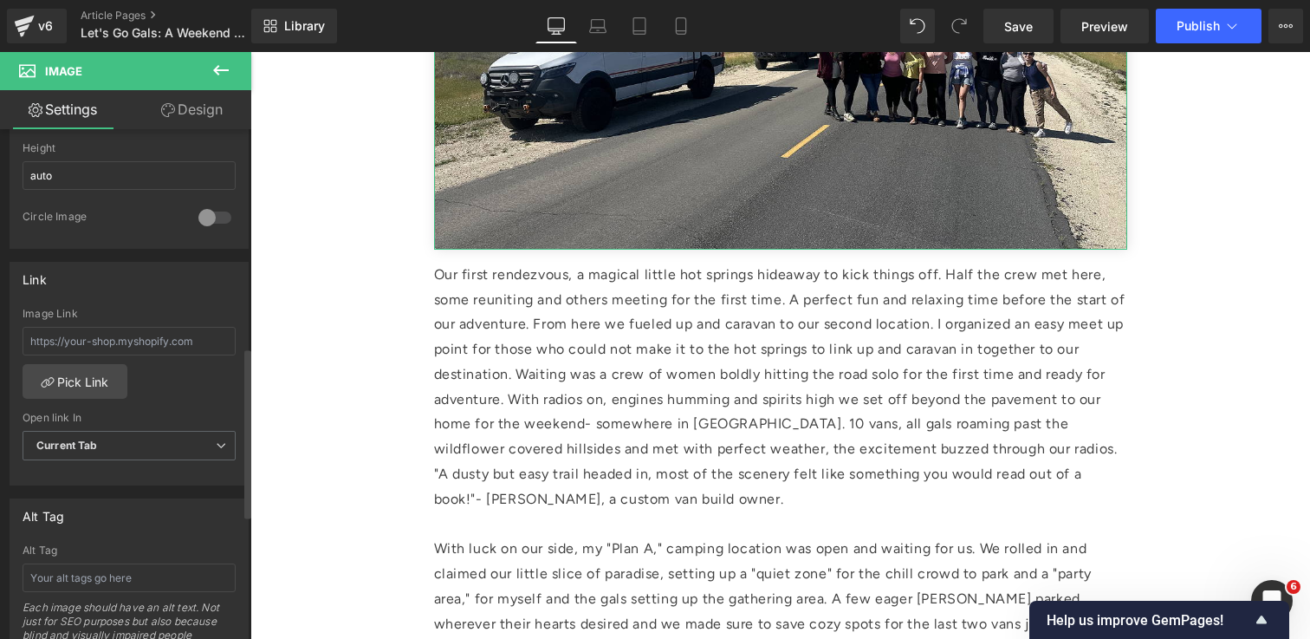
scroll to position [708, 0]
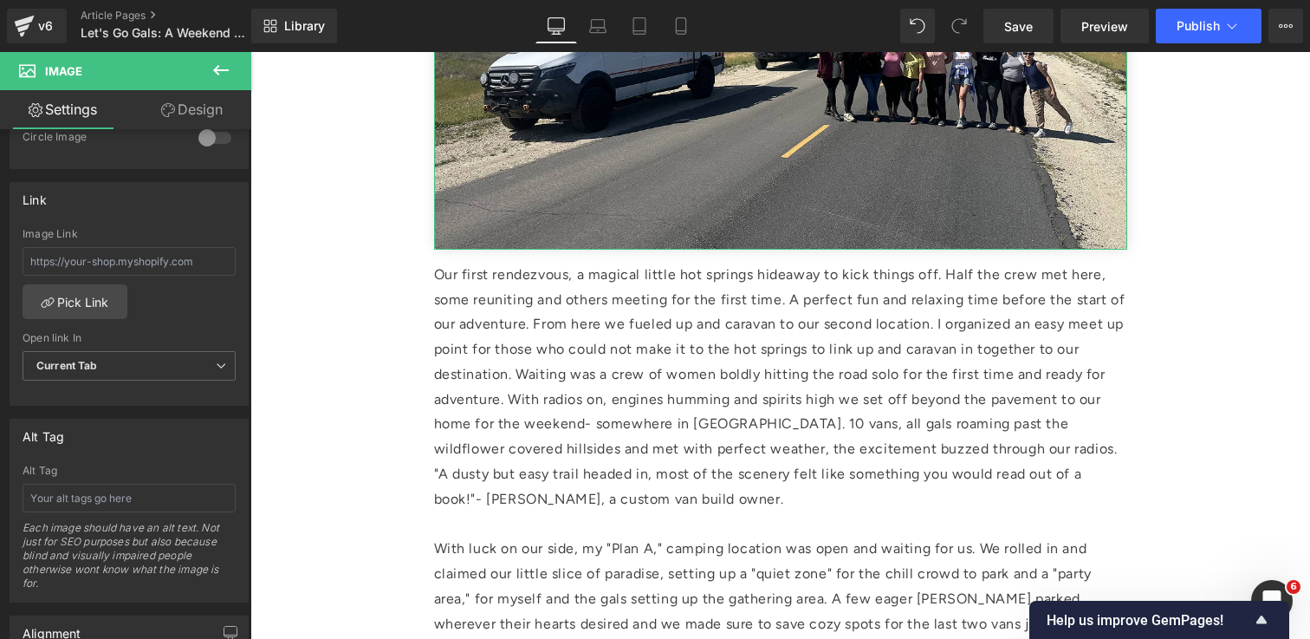
click at [222, 107] on link "Design" at bounding box center [192, 109] width 126 height 39
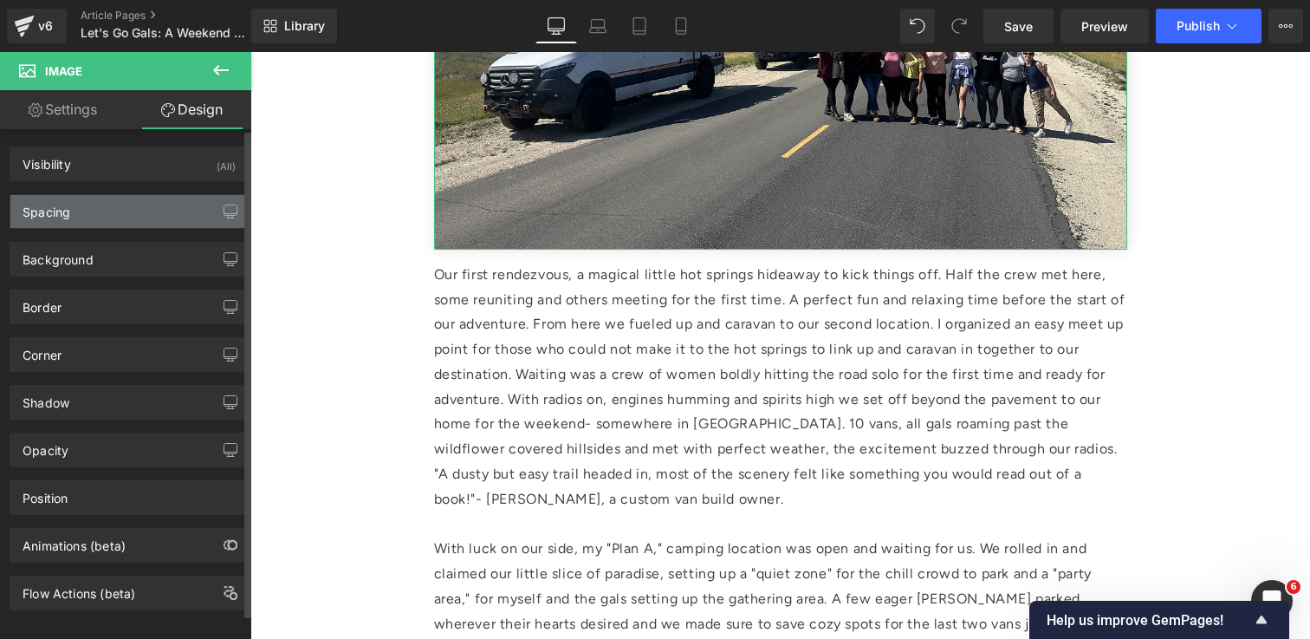
click at [159, 214] on div "Spacing" at bounding box center [128, 211] width 237 height 33
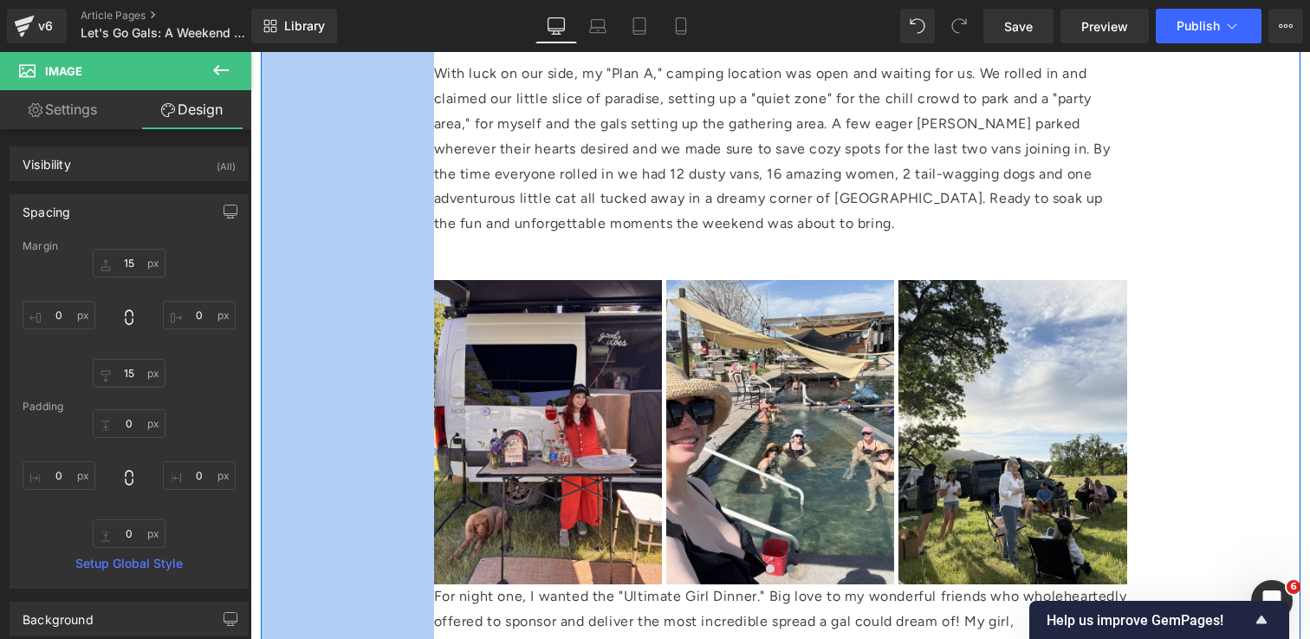
scroll to position [2220, 0]
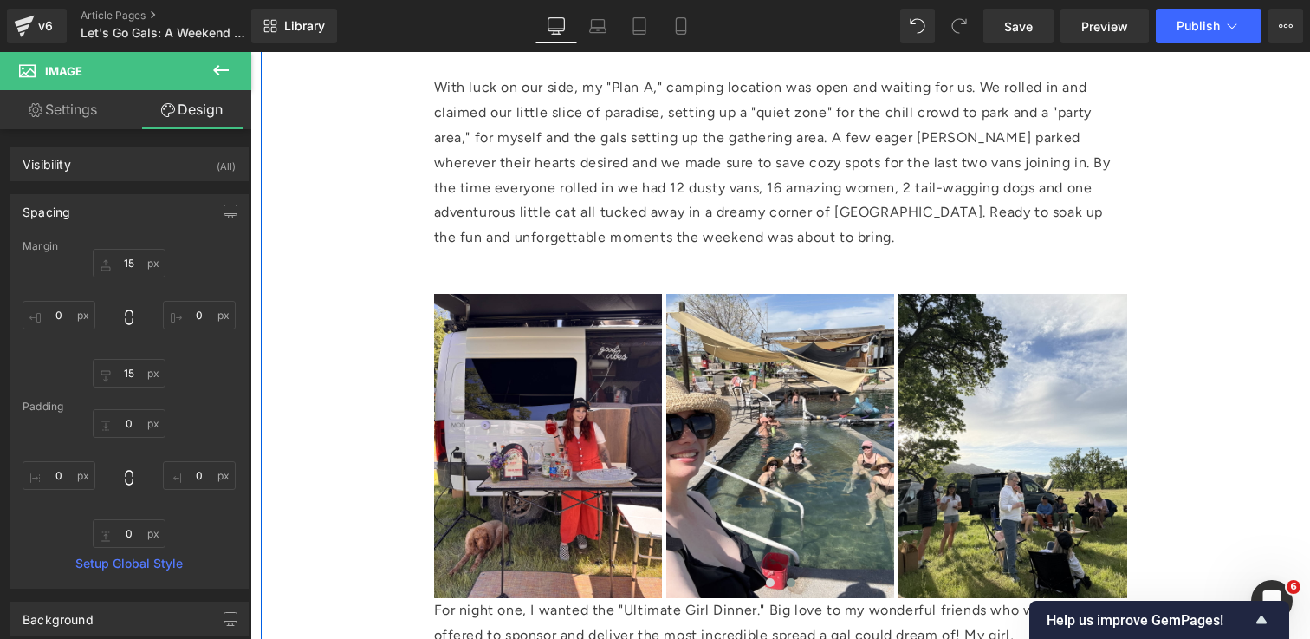
click at [561, 219] on p "With luck on our side, my "Plan A," camping location was open and waiting for u…" at bounding box center [780, 162] width 693 height 175
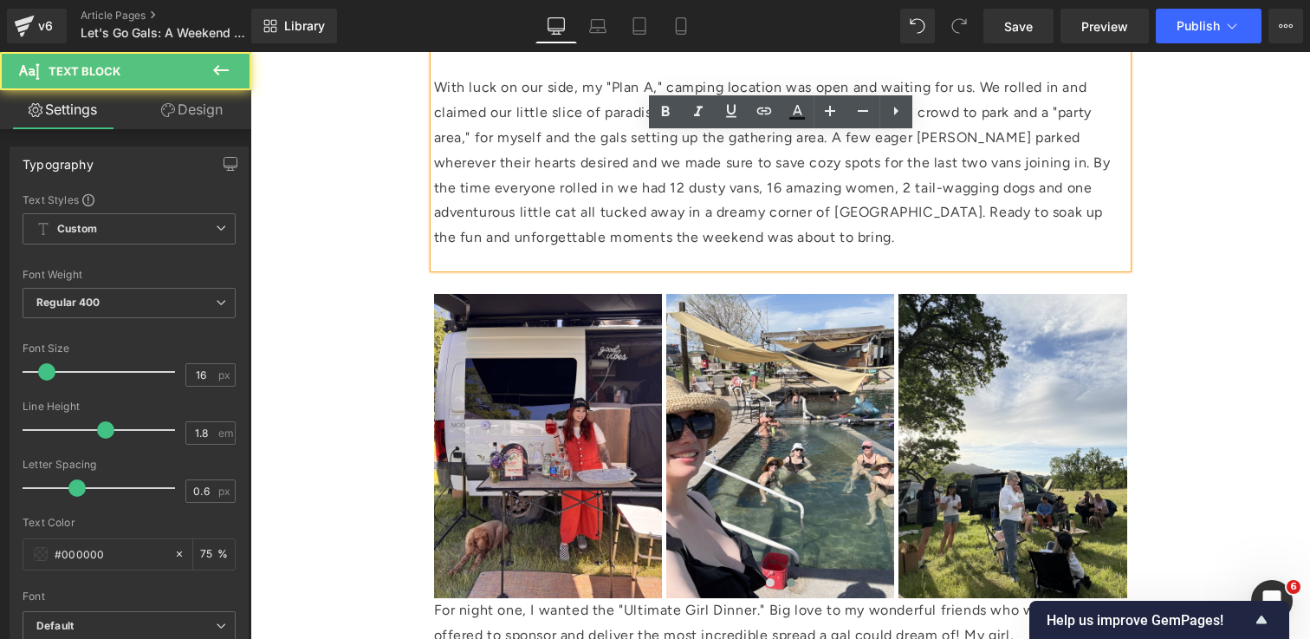
click at [524, 266] on div "Our first rendezvous, a magical little hot springs hideaway to kick things off.…" at bounding box center [780, 35] width 693 height 466
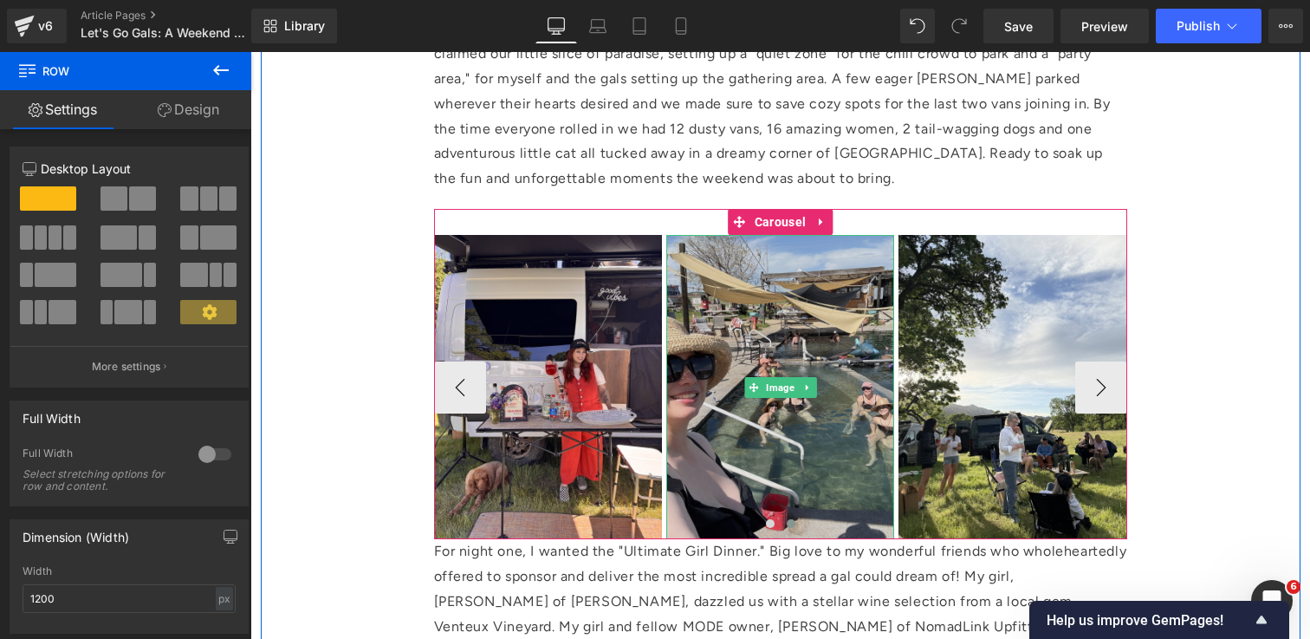
scroll to position [2289, 0]
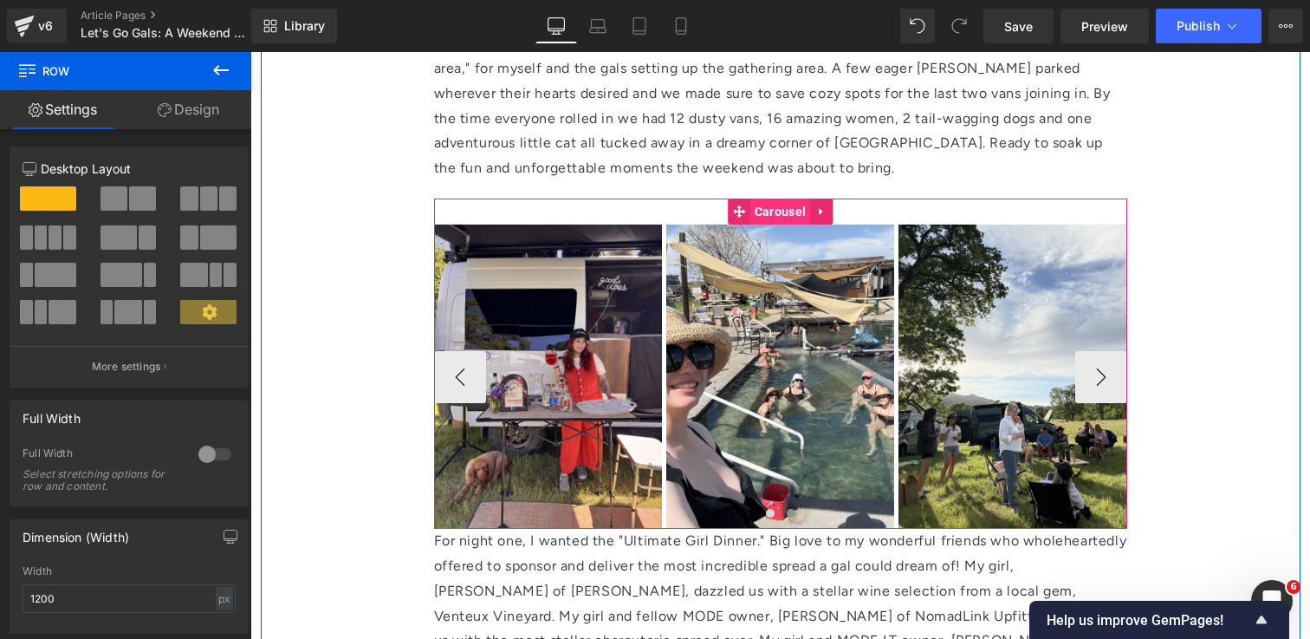
click at [777, 205] on span "Carousel" at bounding box center [780, 211] width 60 height 26
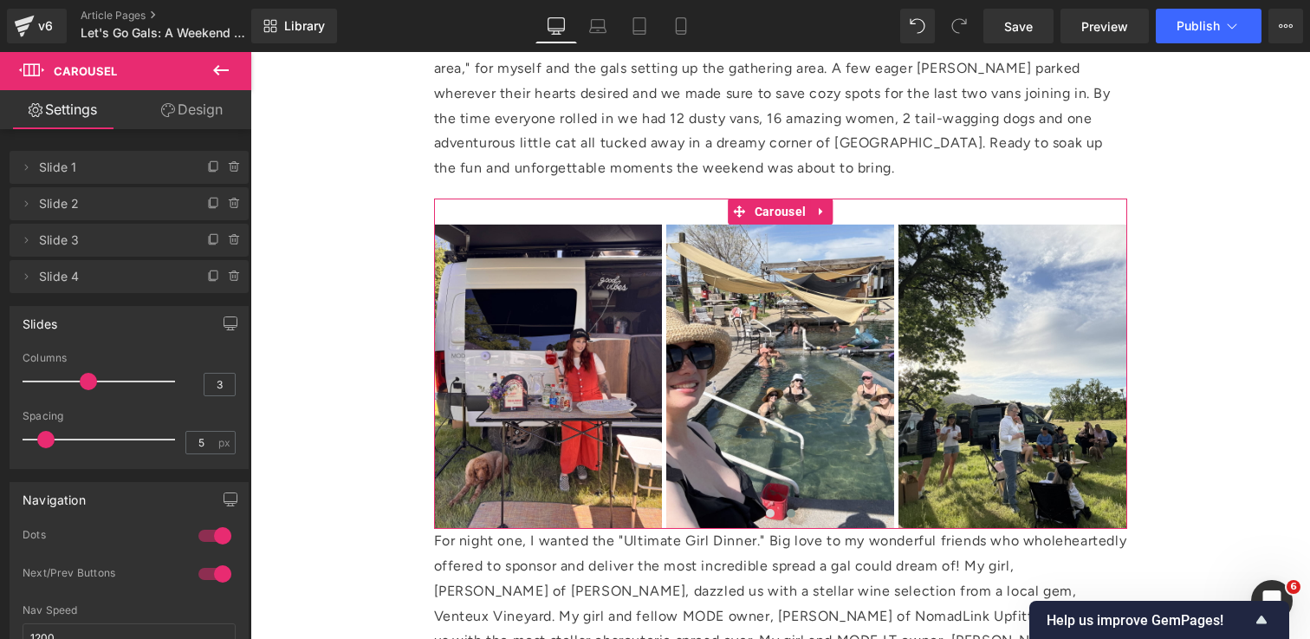
click at [173, 107] on link "Design" at bounding box center [192, 109] width 126 height 39
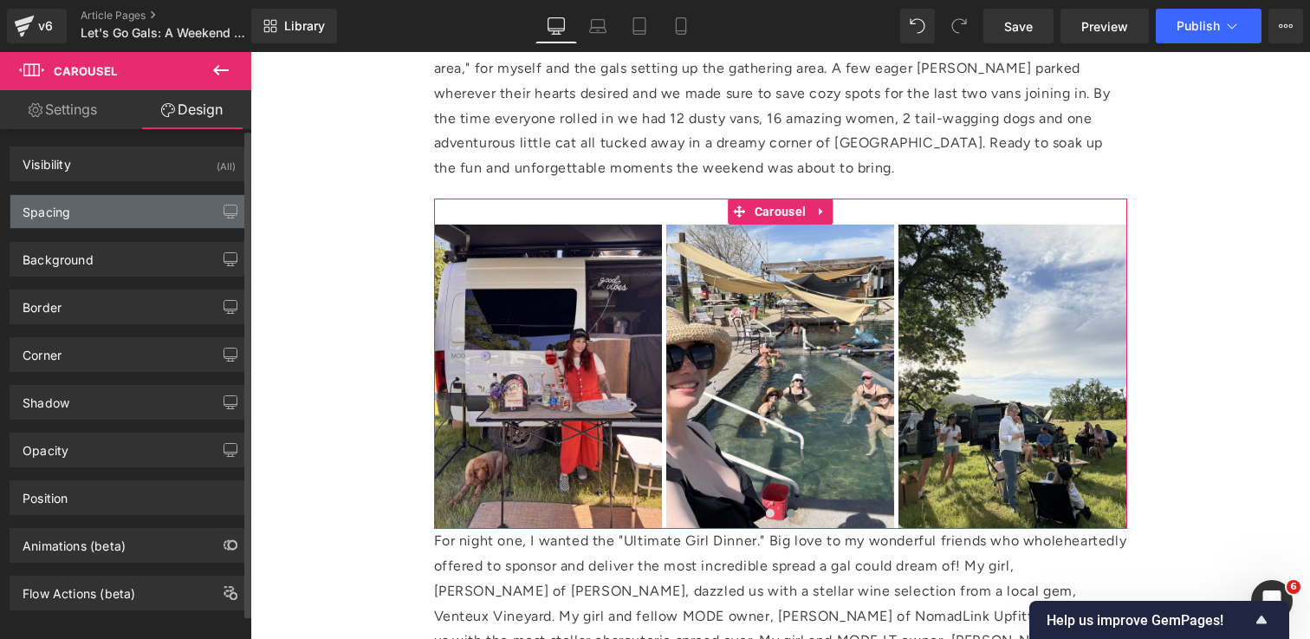
click at [140, 211] on div "Spacing" at bounding box center [128, 211] width 237 height 33
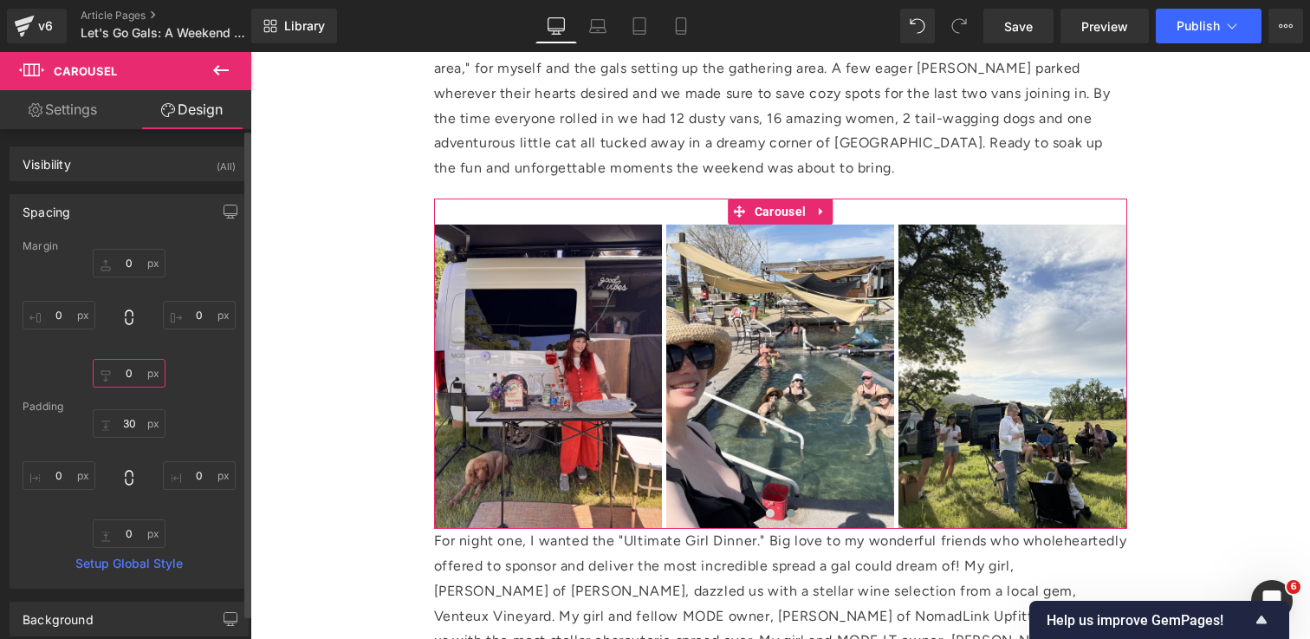
click at [128, 377] on input "0" at bounding box center [129, 373] width 73 height 29
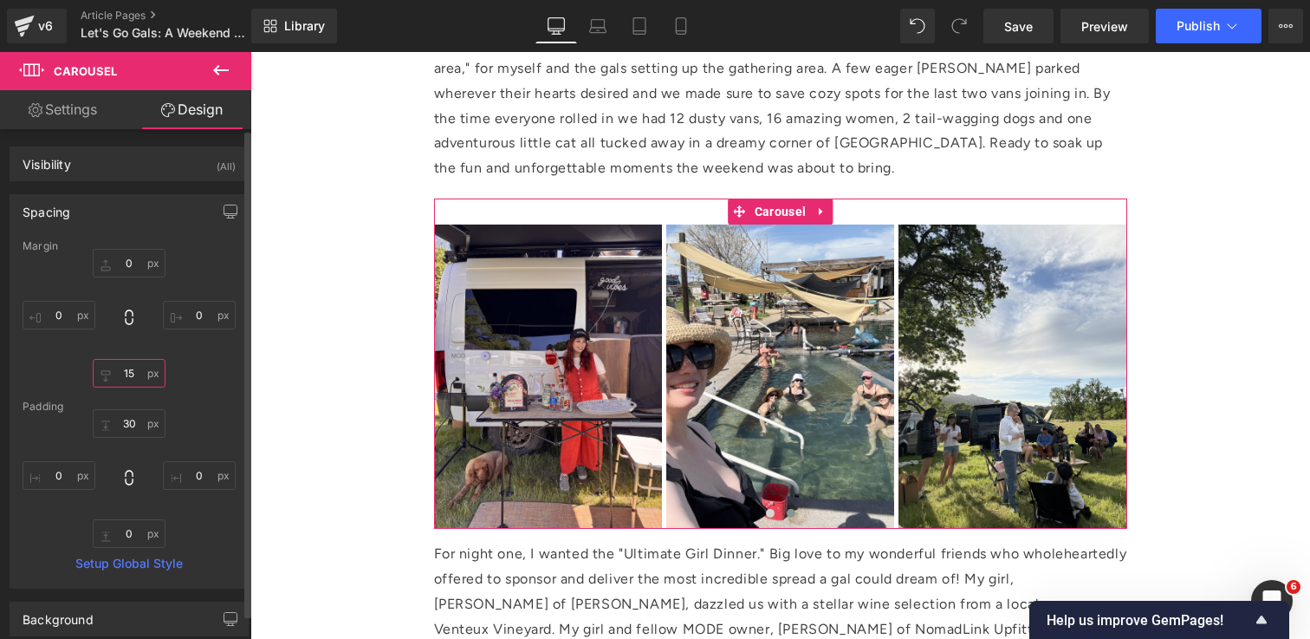
type input "15"
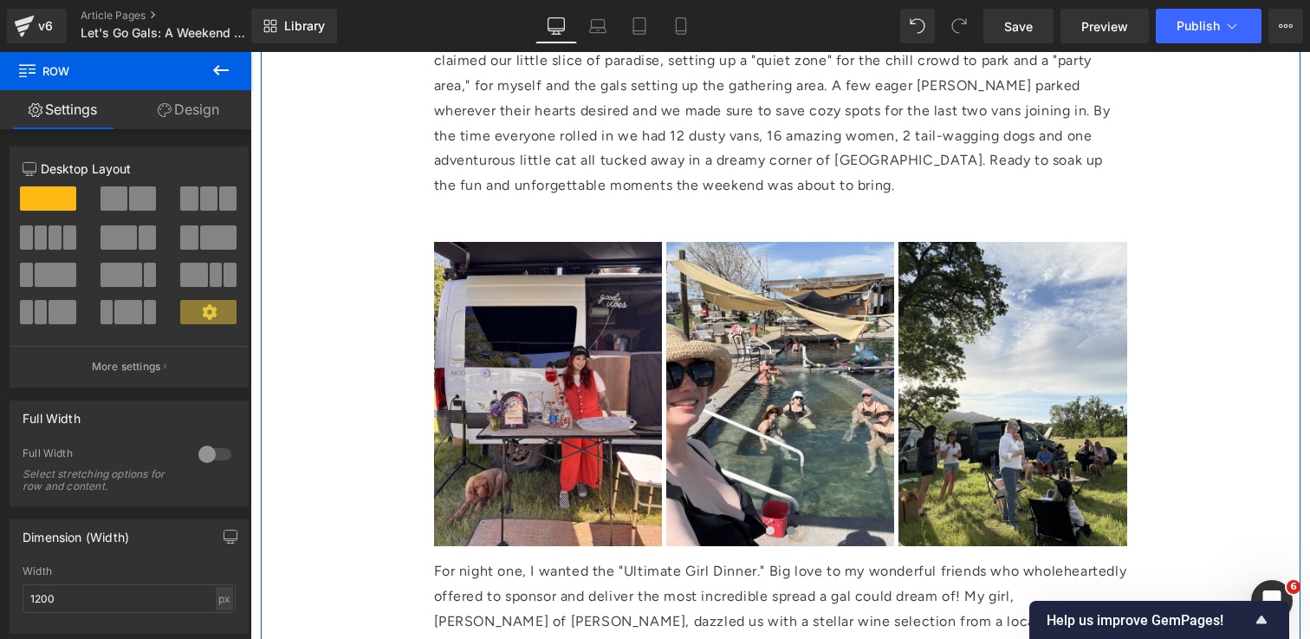
scroll to position [2230, 0]
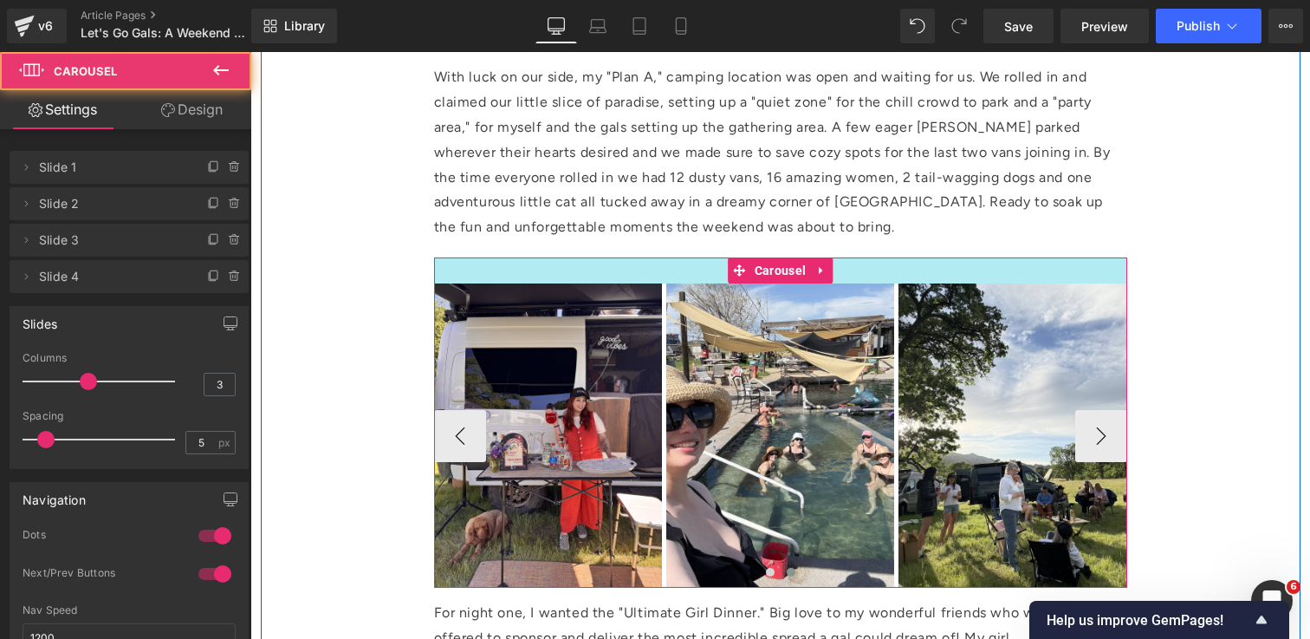
click at [492, 275] on div at bounding box center [780, 270] width 693 height 26
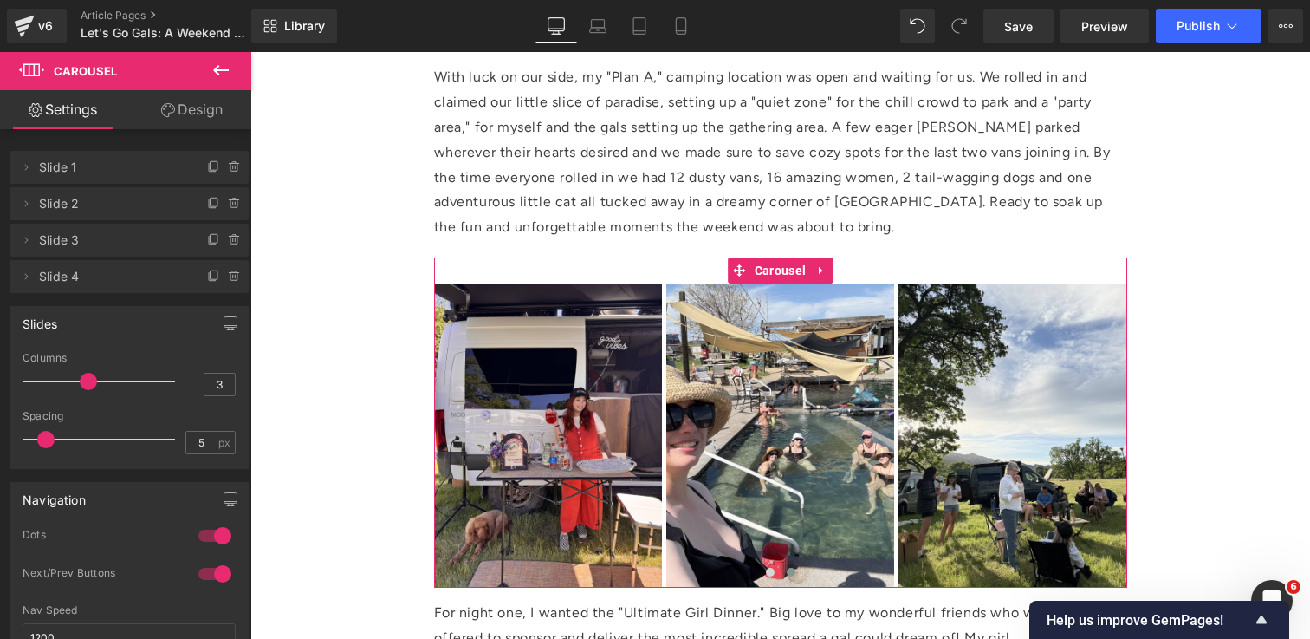
click at [198, 109] on link "Design" at bounding box center [192, 109] width 126 height 39
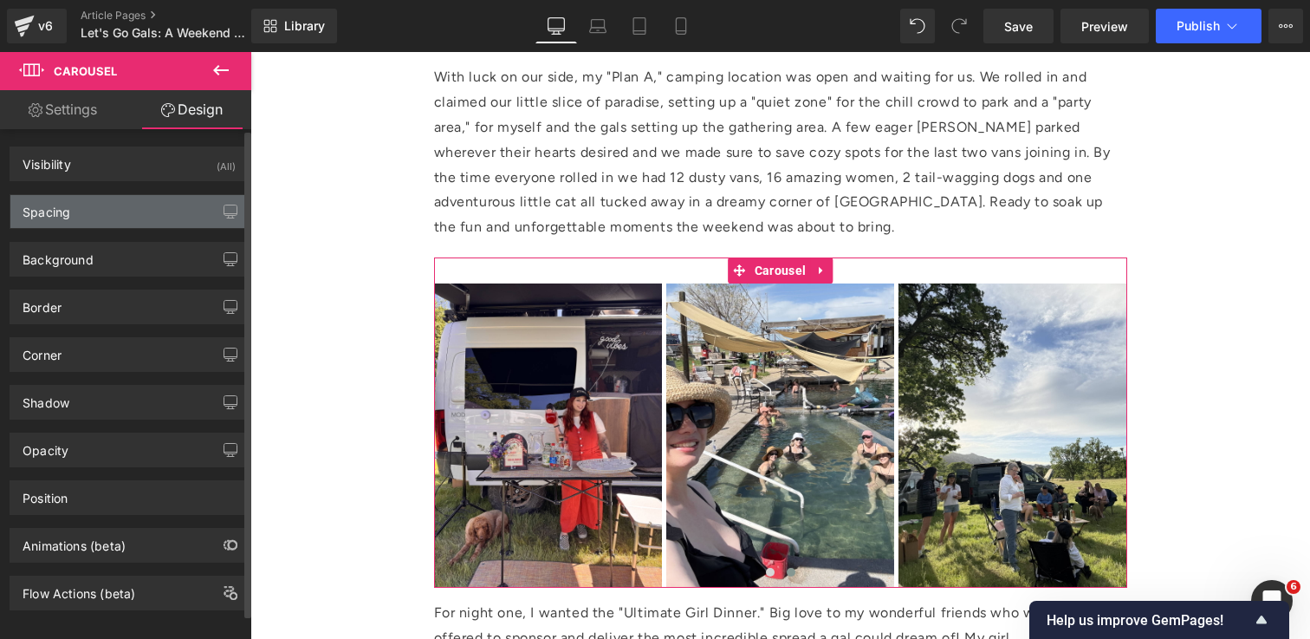
click at [126, 200] on div "Spacing" at bounding box center [128, 211] width 237 height 33
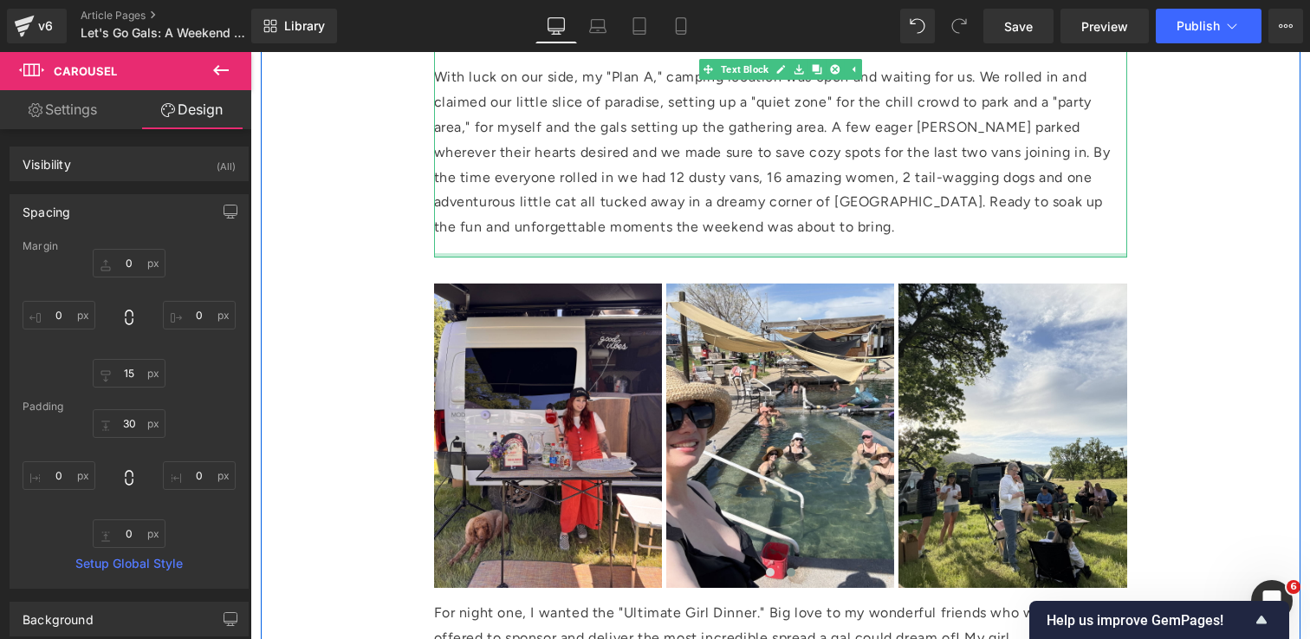
click at [633, 255] on div at bounding box center [780, 255] width 693 height 4
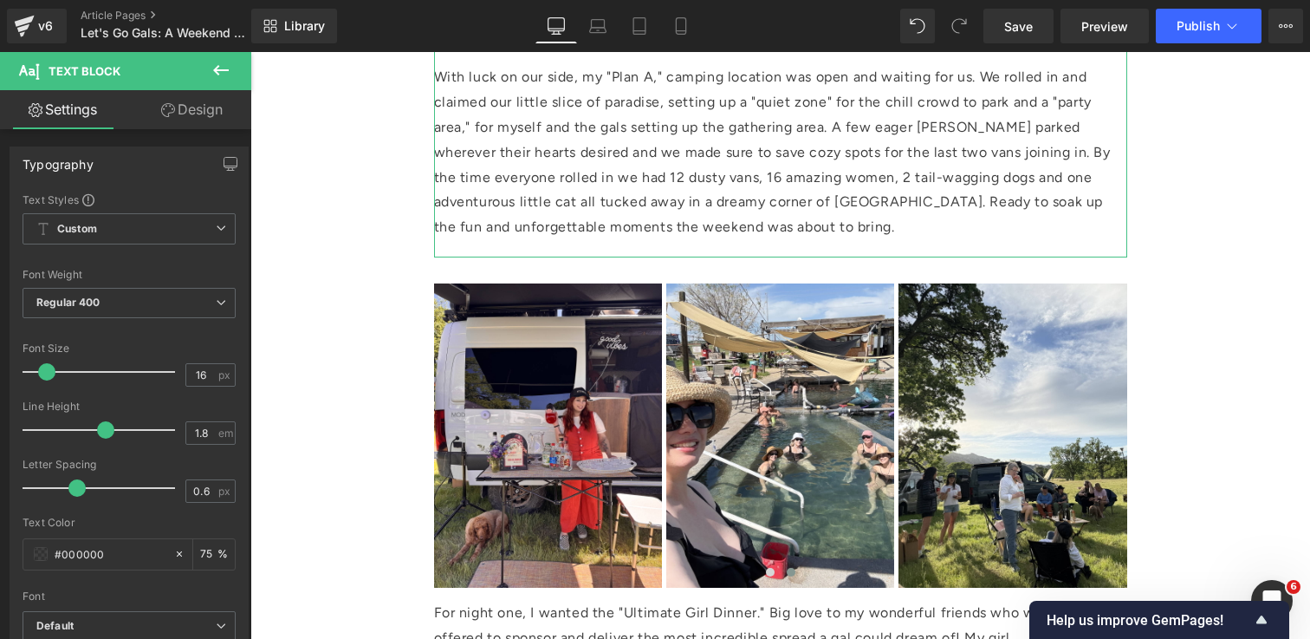
click at [189, 107] on link "Design" at bounding box center [192, 109] width 126 height 39
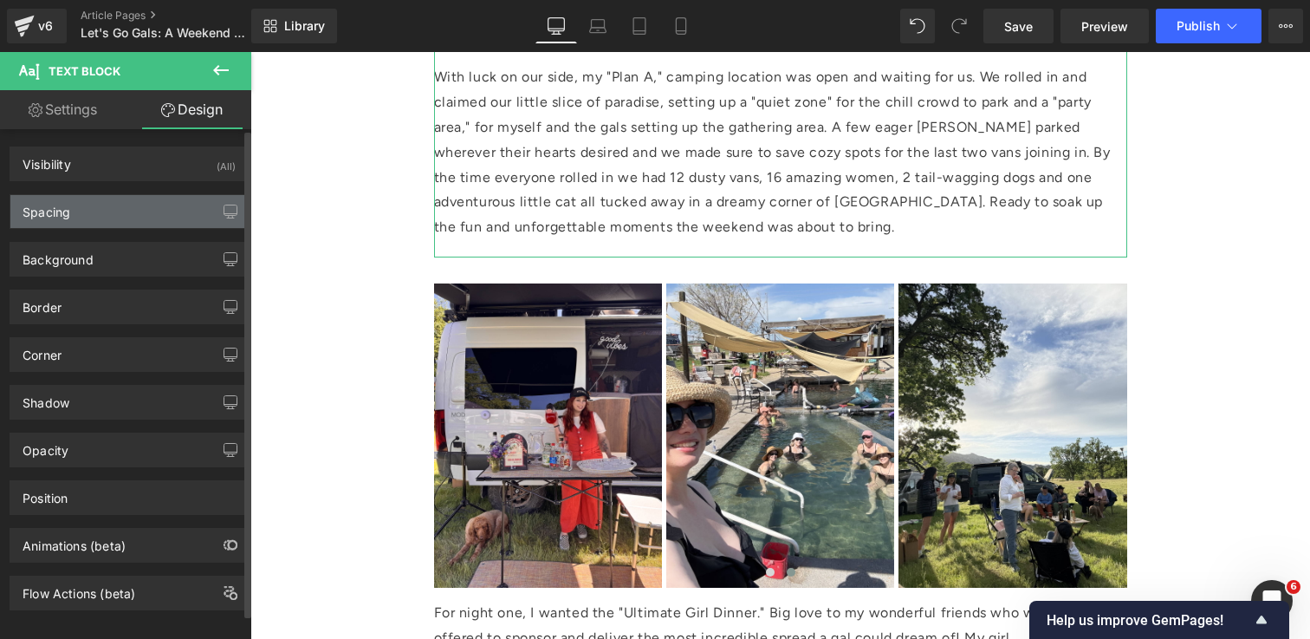
click at [133, 219] on div "Spacing" at bounding box center [128, 211] width 237 height 33
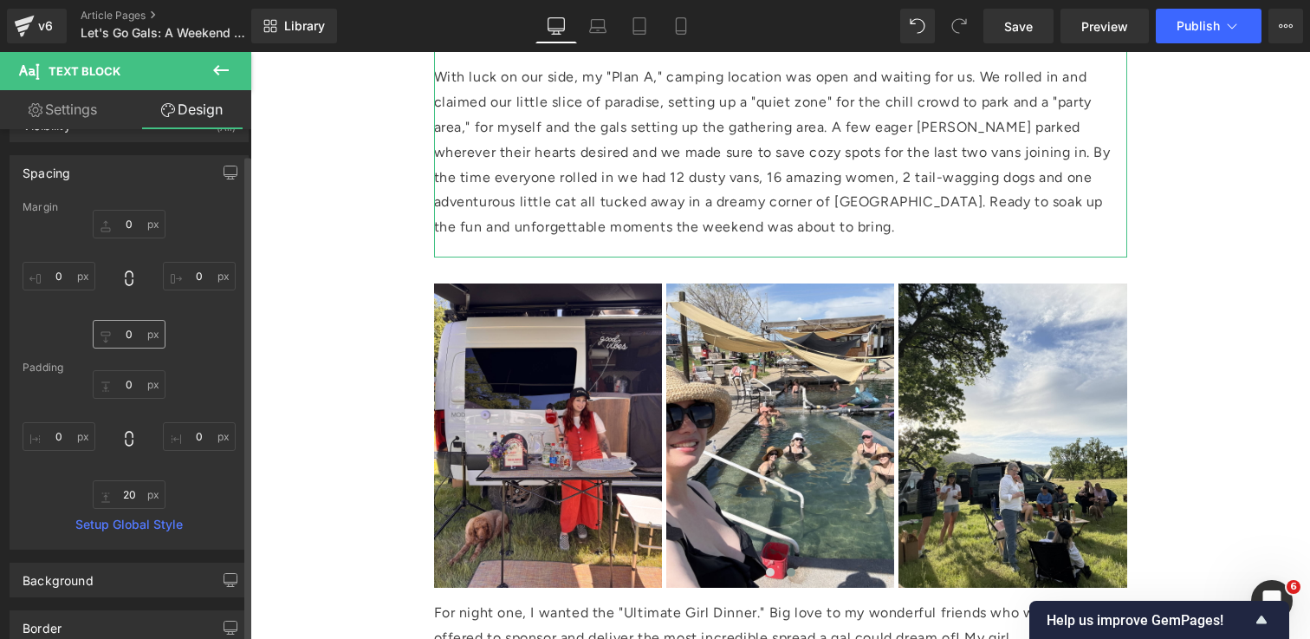
scroll to position [24, 0]
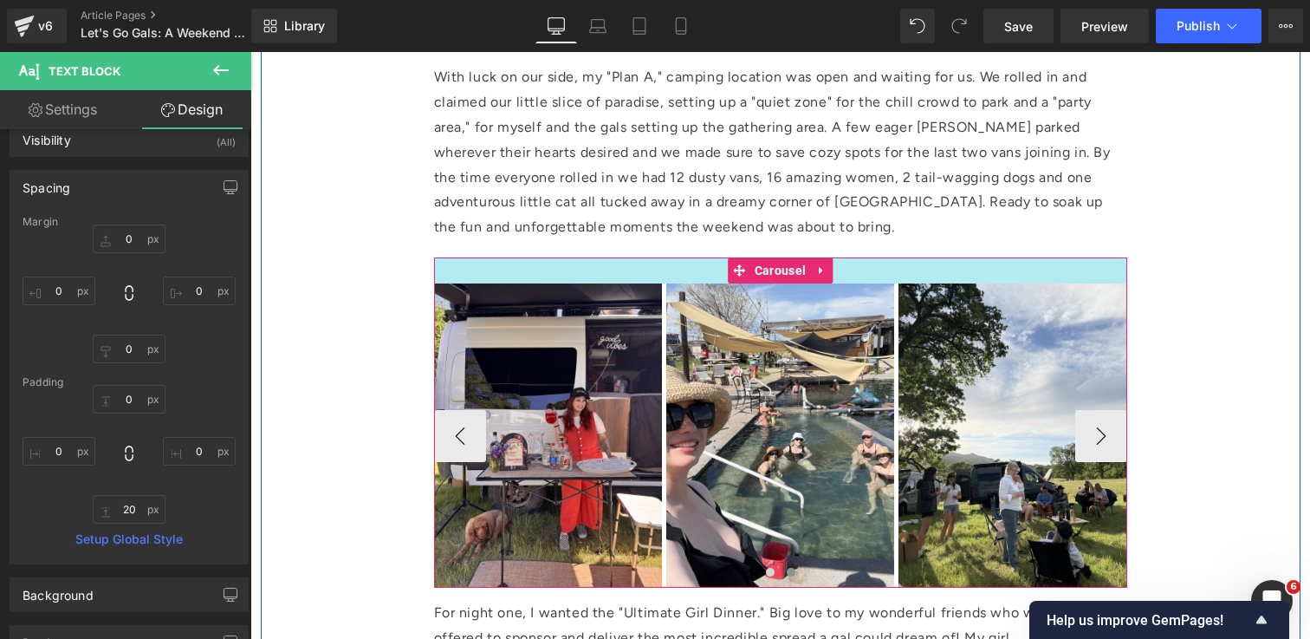
click at [552, 276] on div at bounding box center [780, 270] width 693 height 26
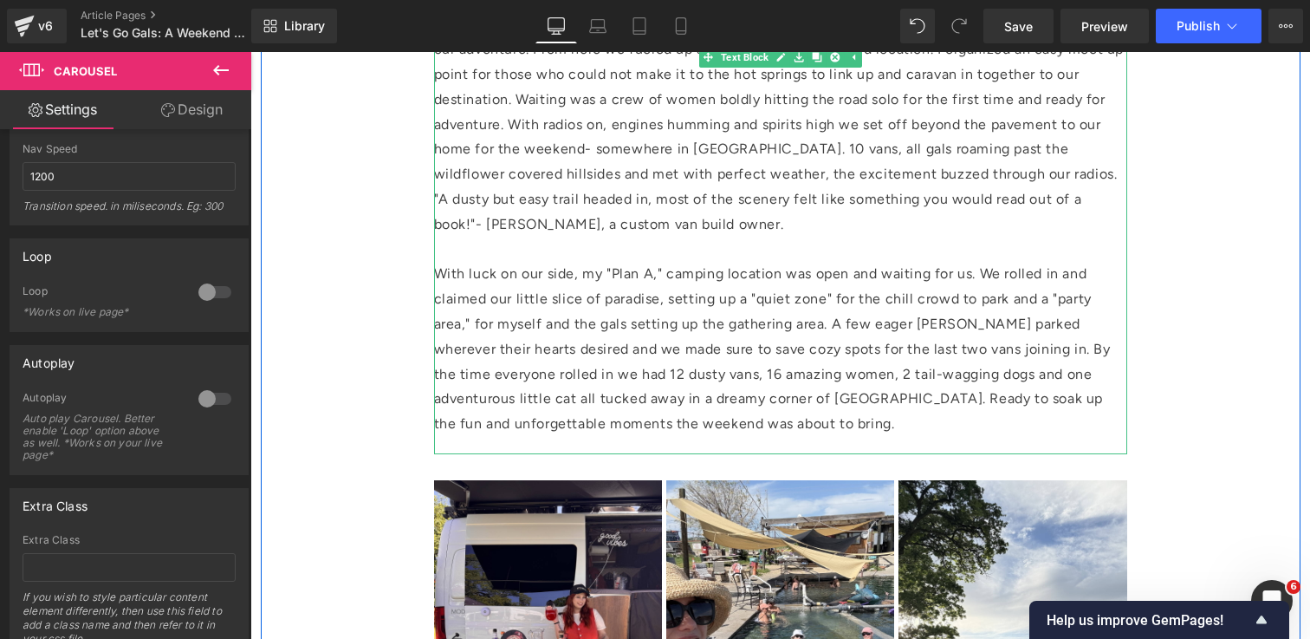
scroll to position [2068, 0]
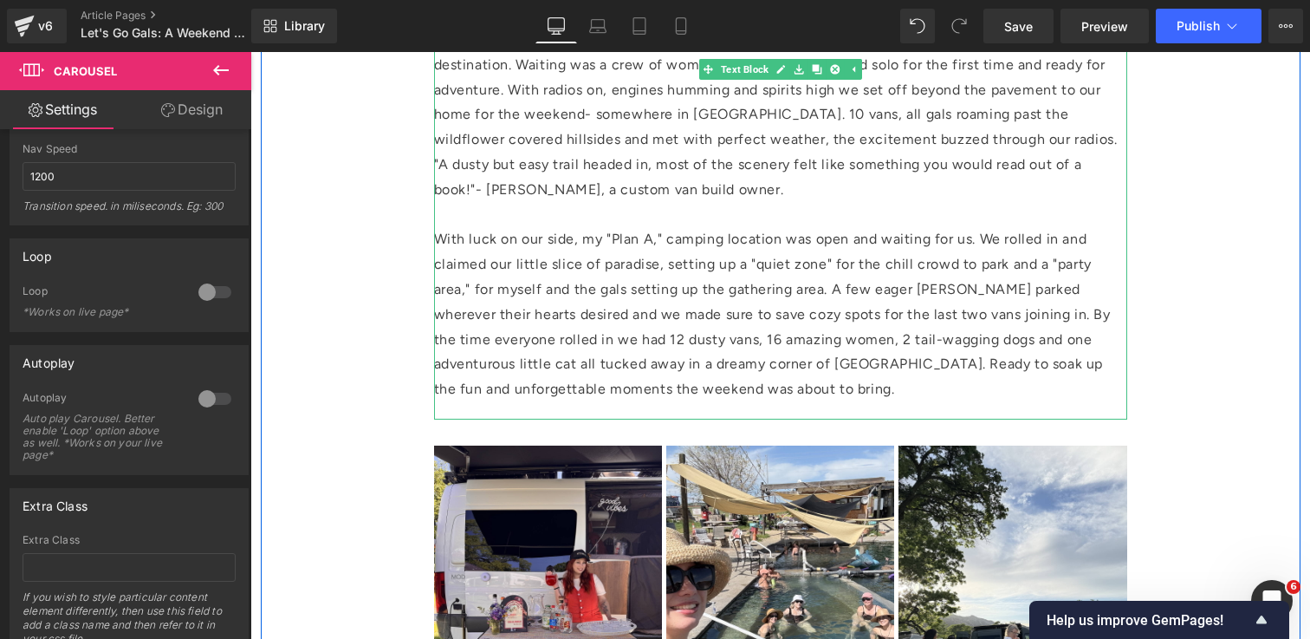
click at [905, 407] on div "Our first rendezvous, a magical little hot springs hideaway to kick things off.…" at bounding box center [780, 186] width 693 height 466
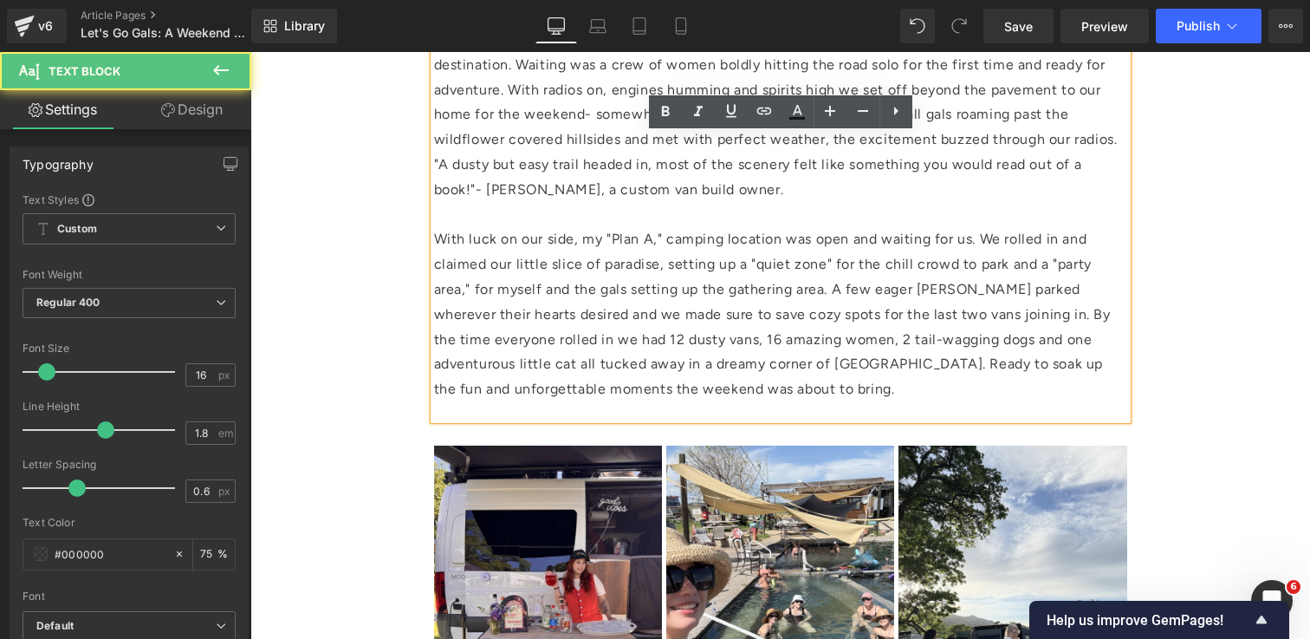
click at [905, 407] on div "Our first rendezvous, a magical little hot springs hideaway to kick things off.…" at bounding box center [780, 186] width 693 height 466
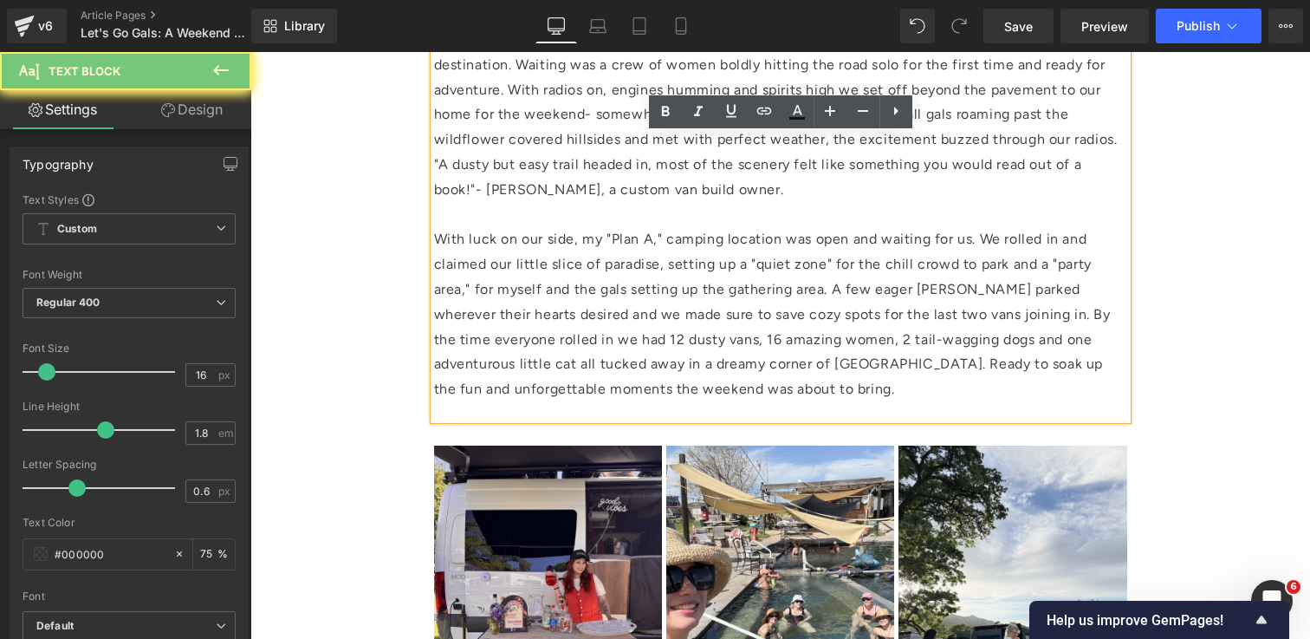
click at [905, 407] on div "Our first rendezvous, a magical little hot springs hideaway to kick things off.…" at bounding box center [780, 186] width 693 height 466
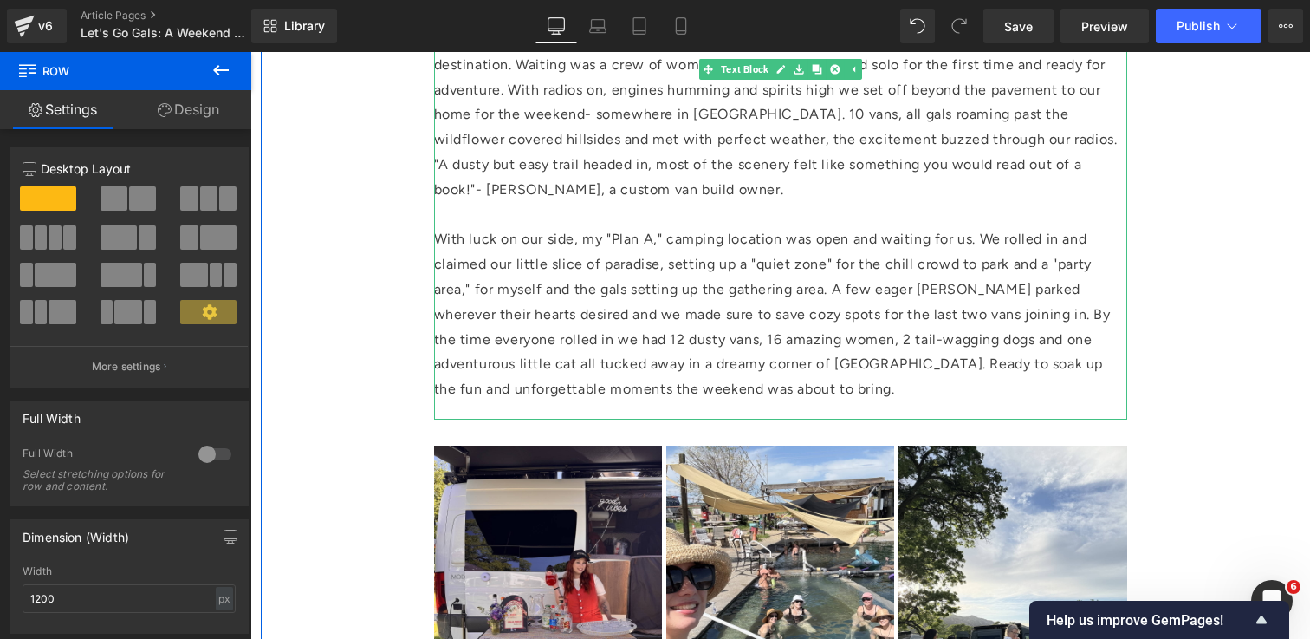
click at [576, 406] on div "Our first rendezvous, a magical little hot springs hideaway to kick things off.…" at bounding box center [780, 186] width 693 height 466
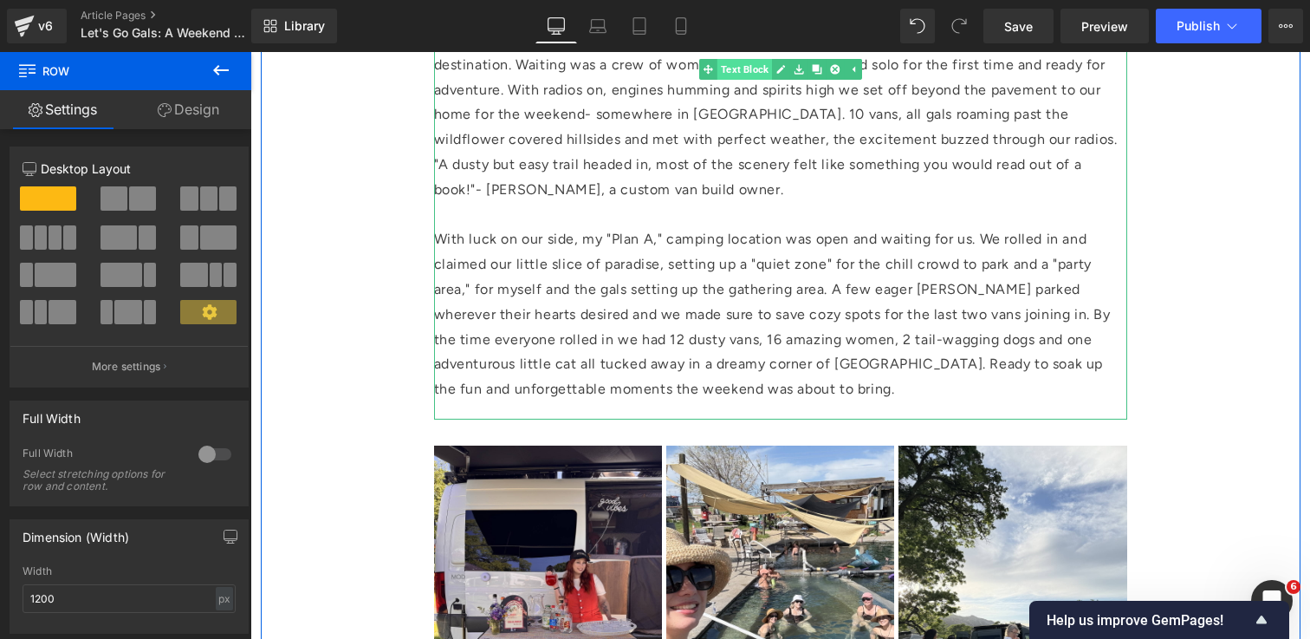
click at [751, 69] on span "Text Block" at bounding box center [744, 69] width 55 height 21
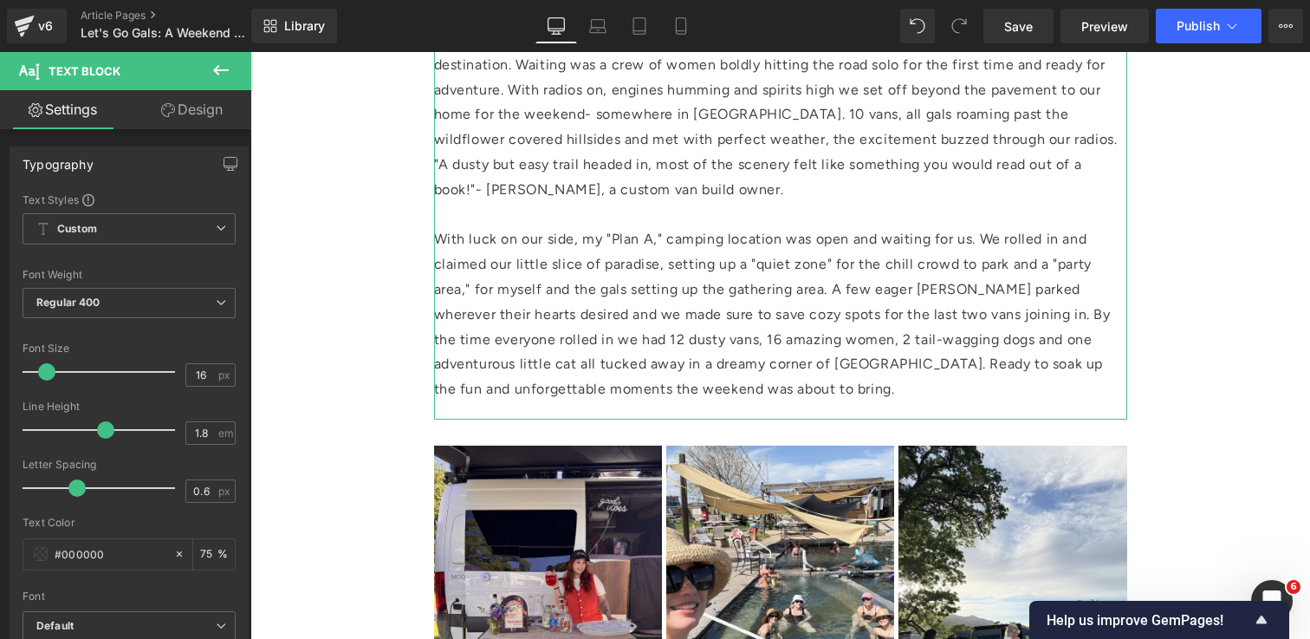
click at [218, 118] on link "Design" at bounding box center [192, 109] width 126 height 39
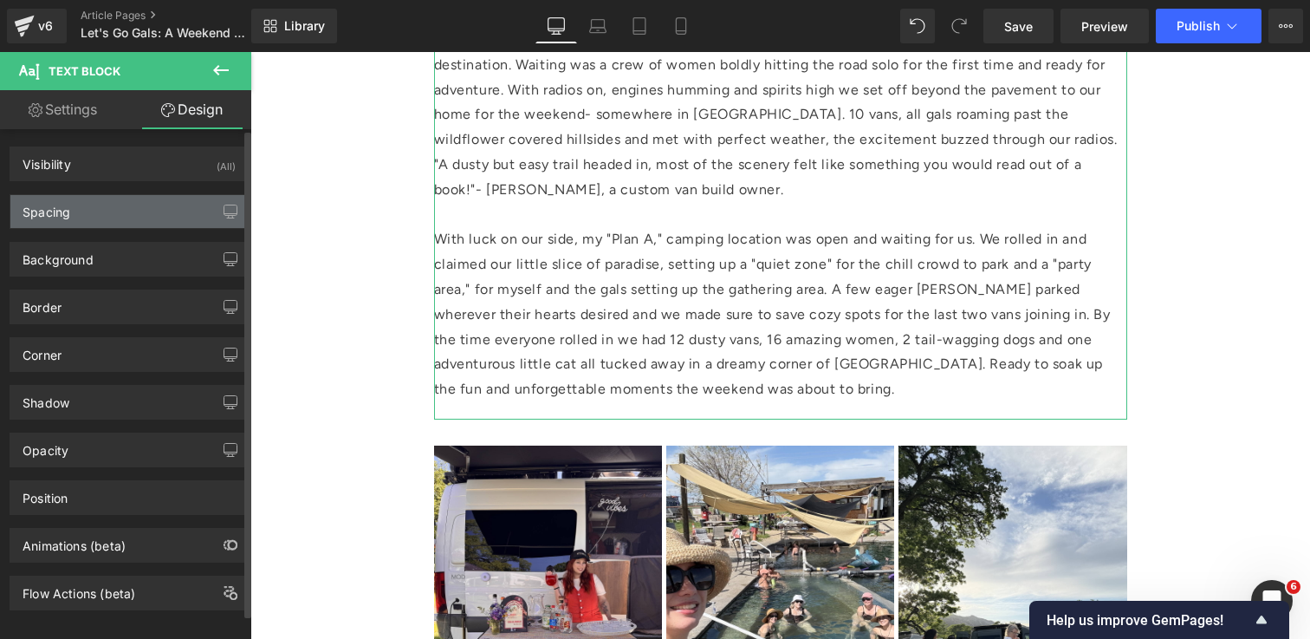
click at [160, 219] on div "Spacing" at bounding box center [128, 211] width 237 height 33
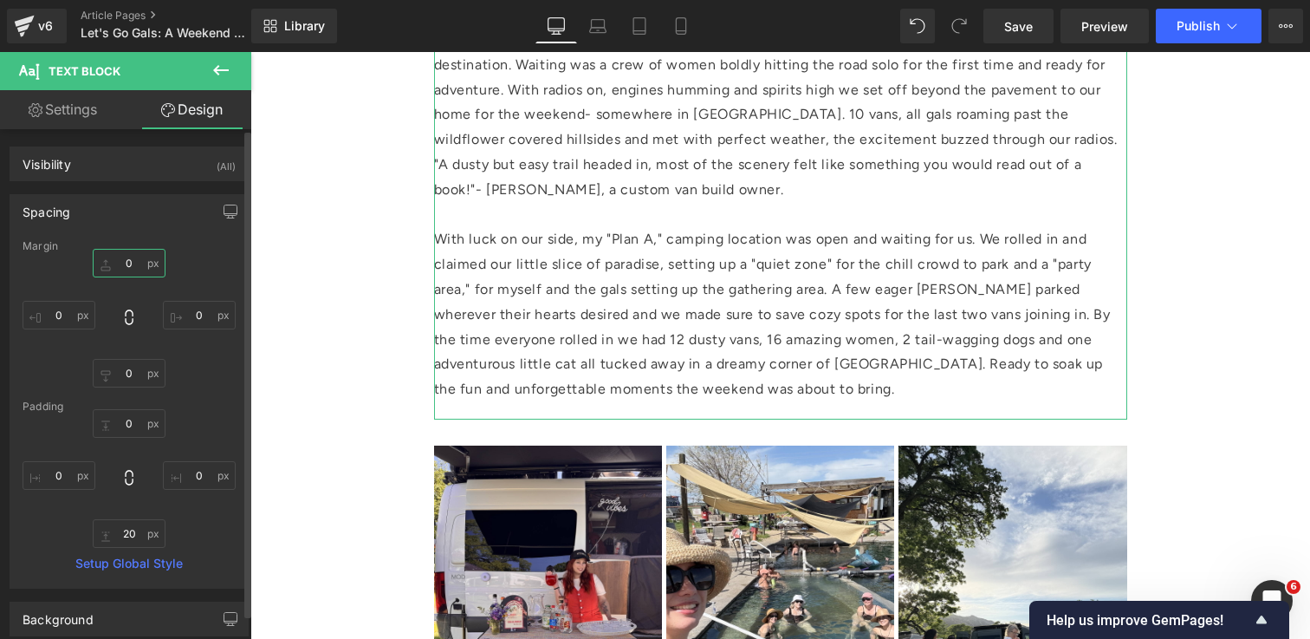
click at [125, 268] on input "0" at bounding box center [129, 263] width 73 height 29
type input "0"
click at [131, 374] on input "0" at bounding box center [129, 373] width 73 height 29
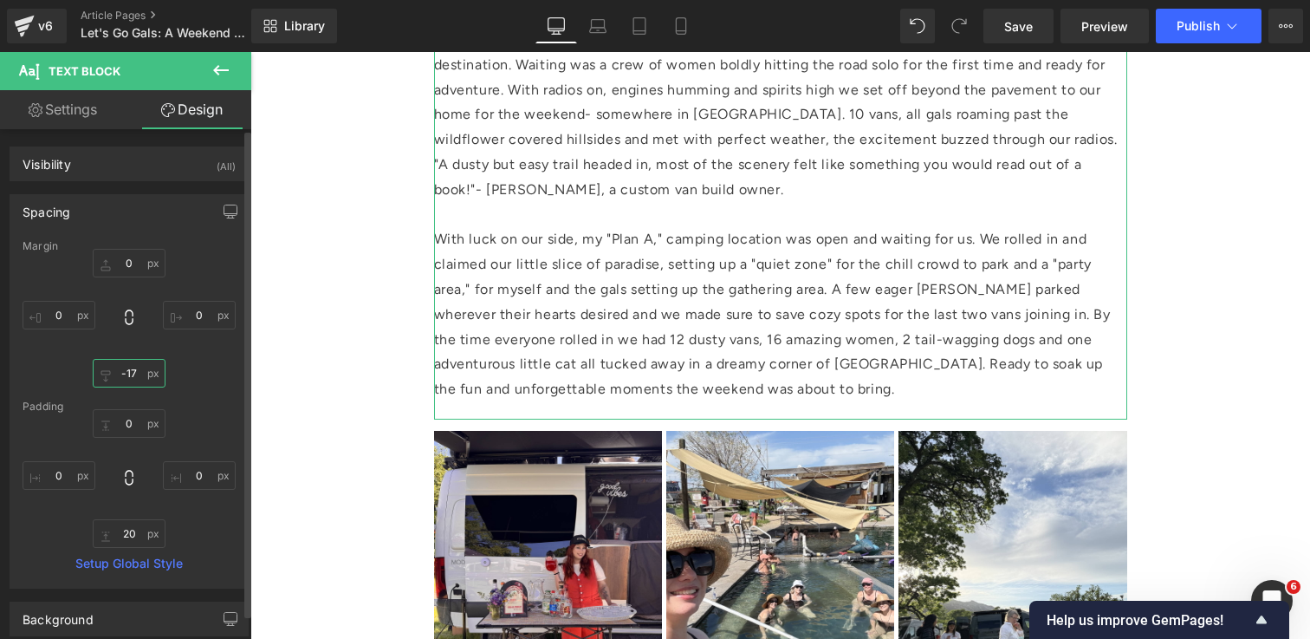
type input "-18"
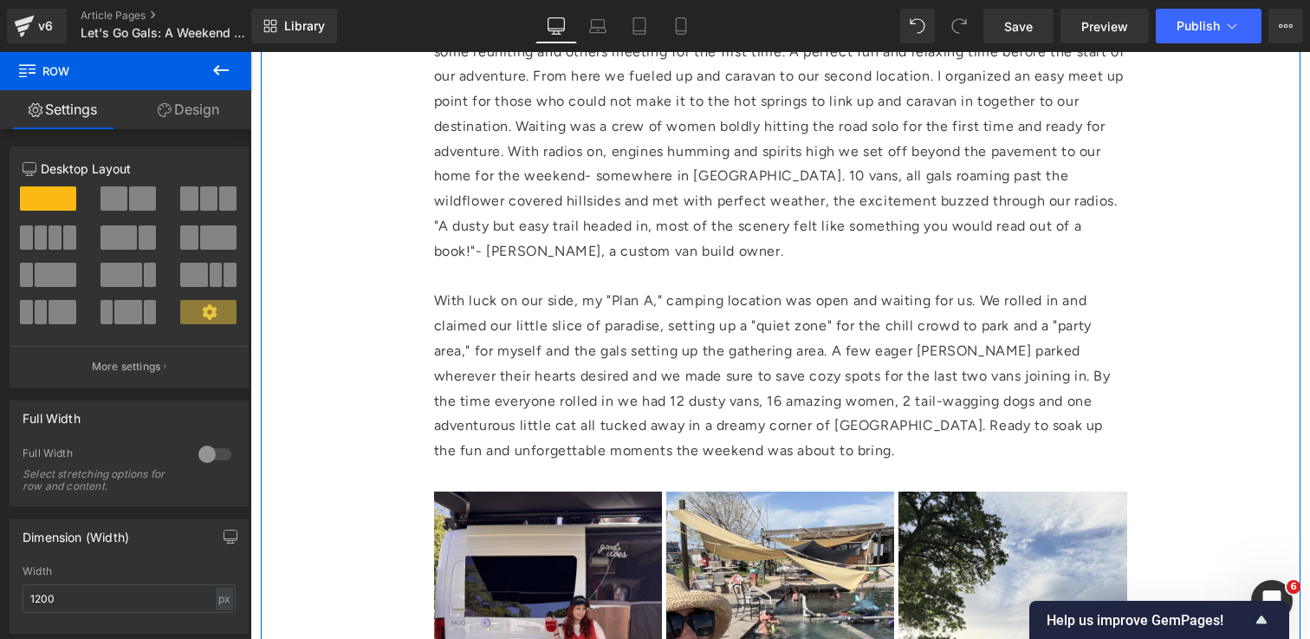
scroll to position [2010, 0]
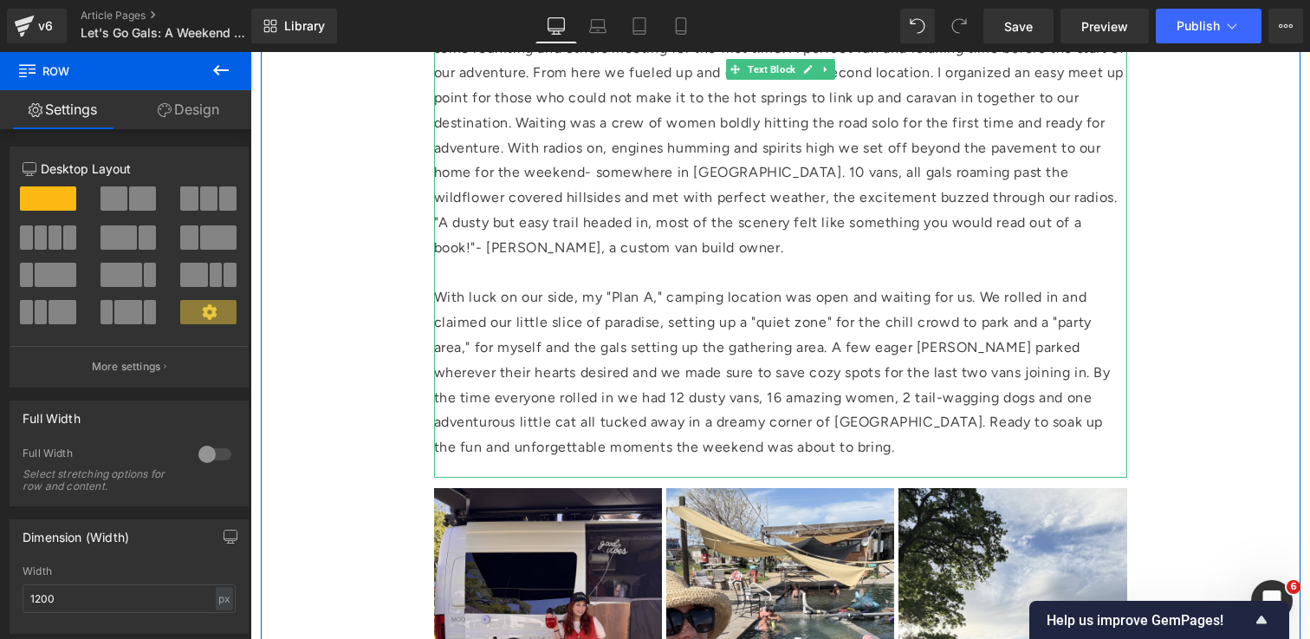
click at [856, 448] on p "With luck on our side, my "Plan A," camping location was open and waiting for u…" at bounding box center [780, 372] width 693 height 175
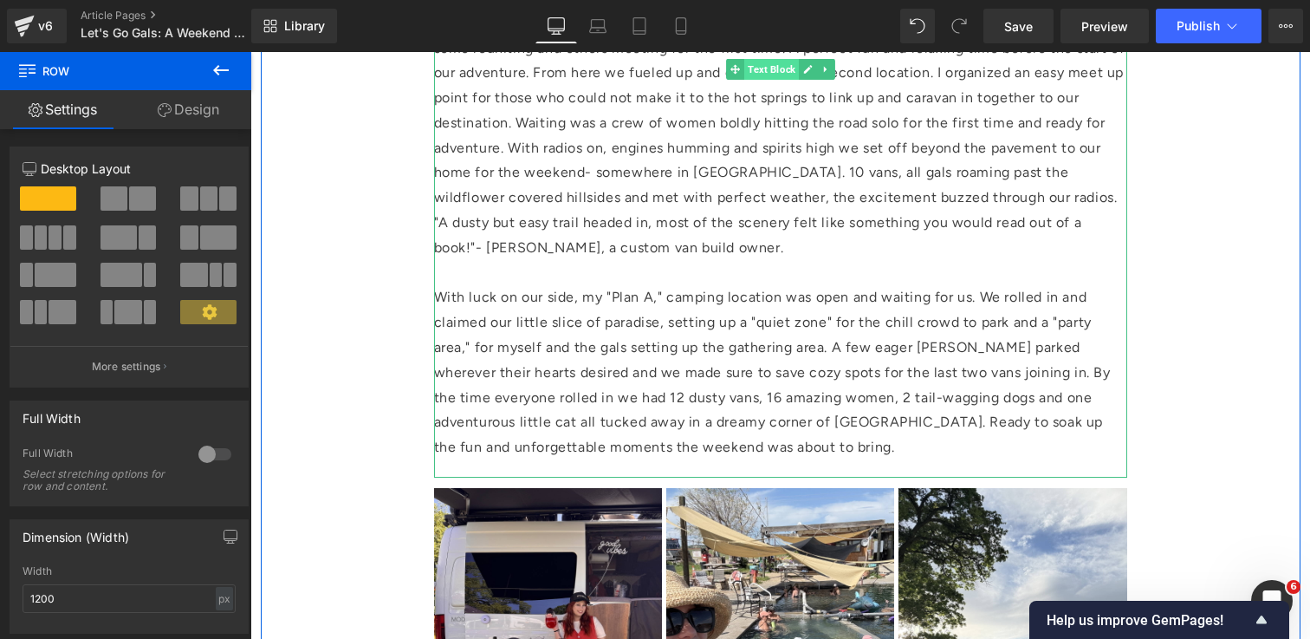
click at [769, 66] on span "Text Block" at bounding box center [771, 69] width 55 height 21
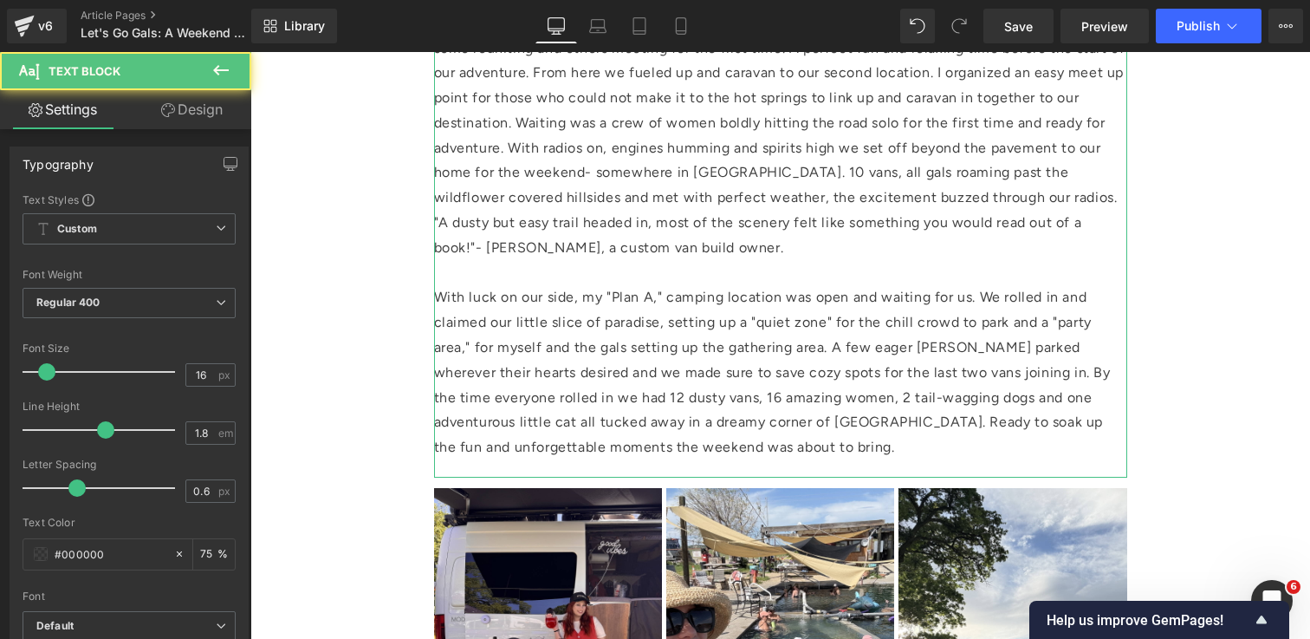
click at [198, 117] on link "Design" at bounding box center [192, 109] width 126 height 39
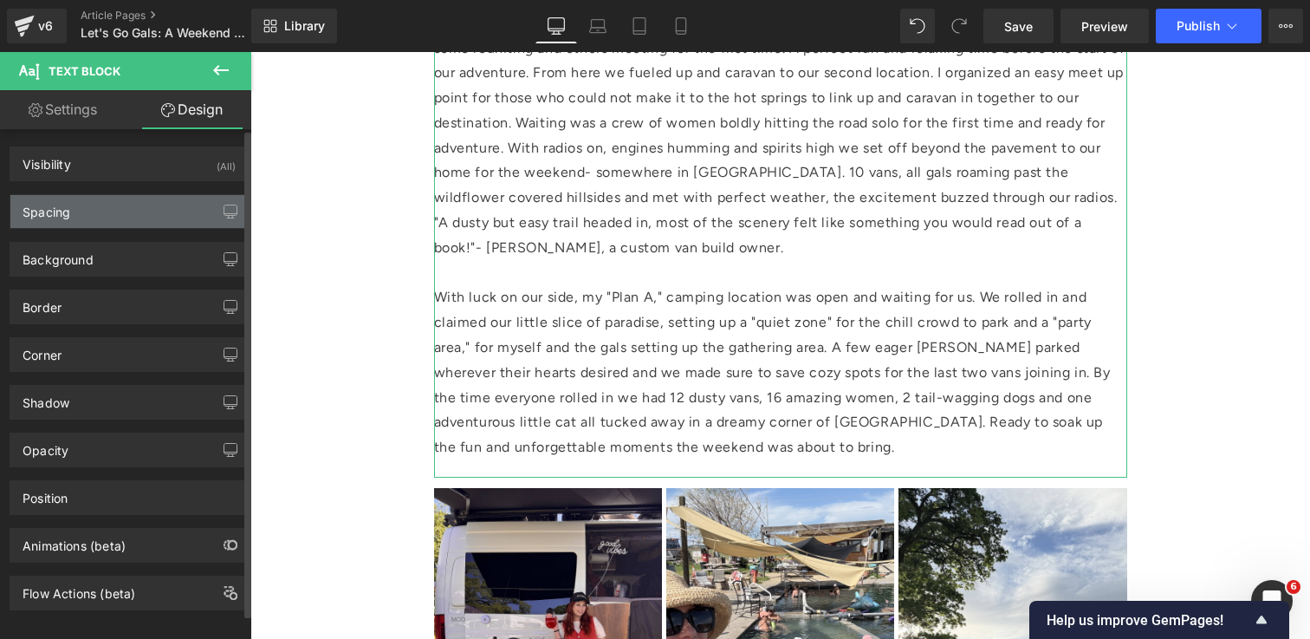
click at [127, 213] on div "Spacing" at bounding box center [128, 211] width 237 height 33
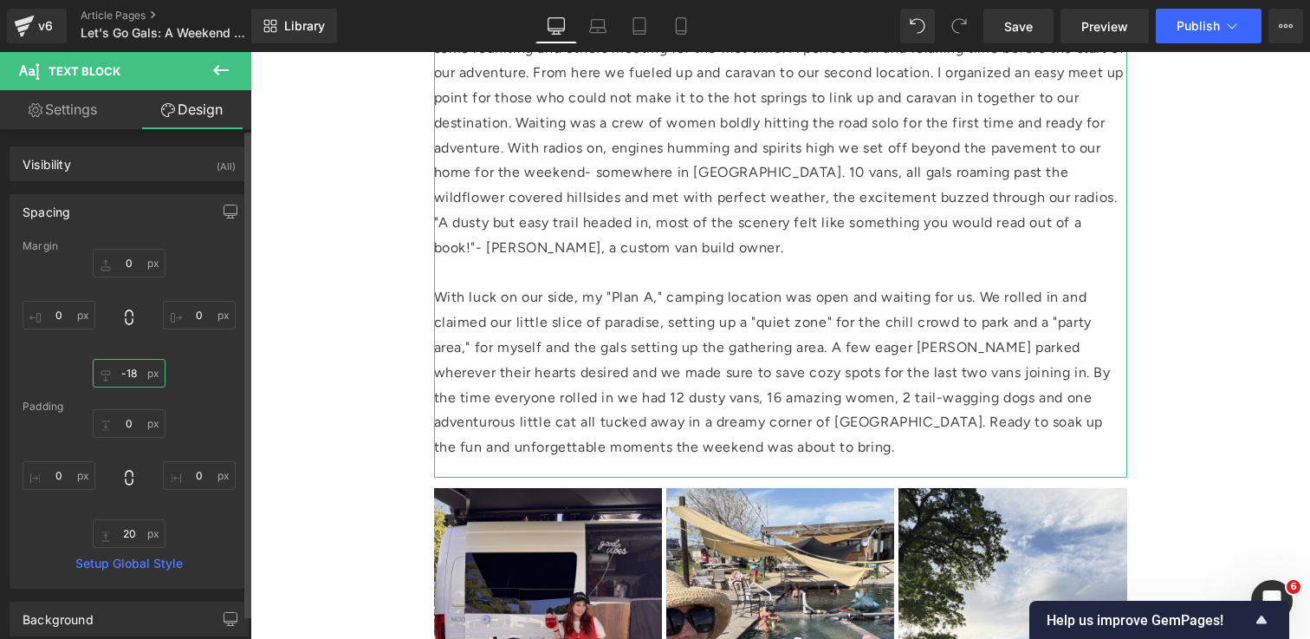
click at [122, 373] on input "-18" at bounding box center [129, 373] width 73 height 29
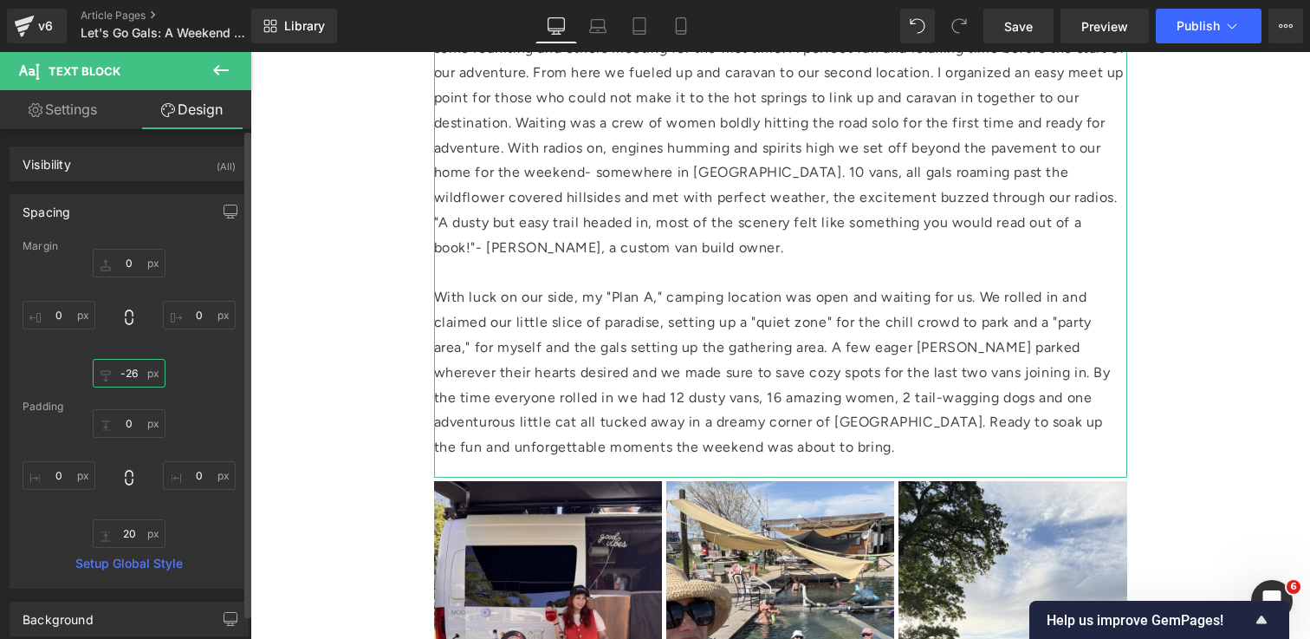
type input "-27"
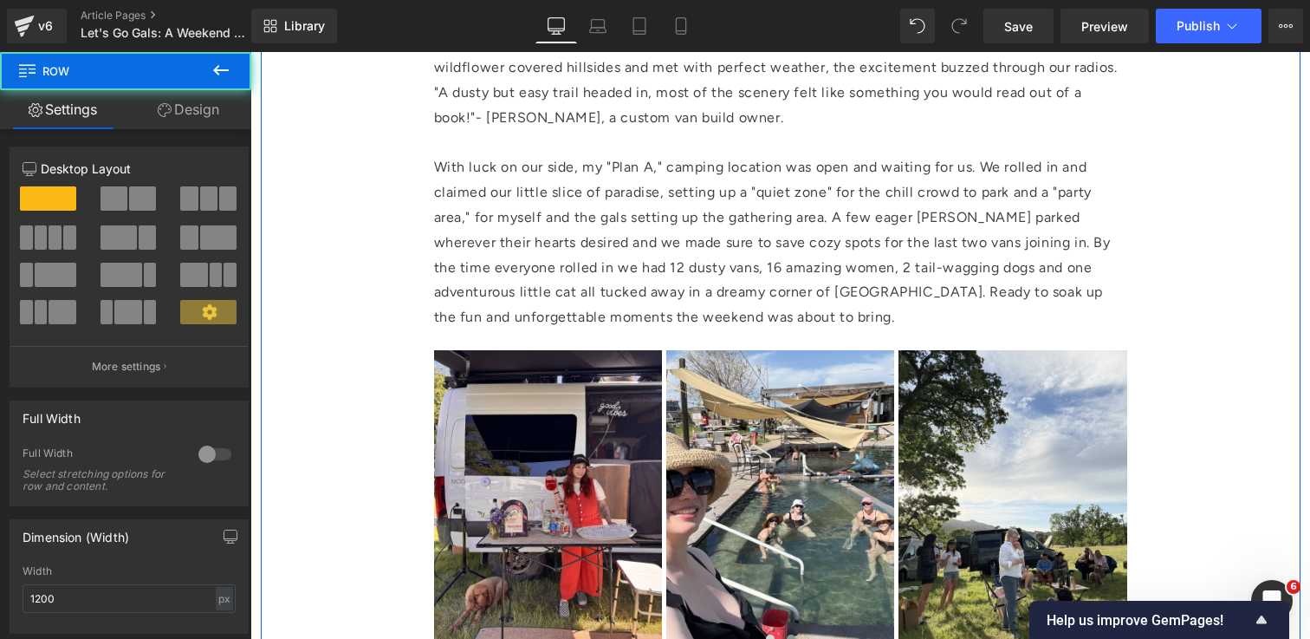
scroll to position [2158, 0]
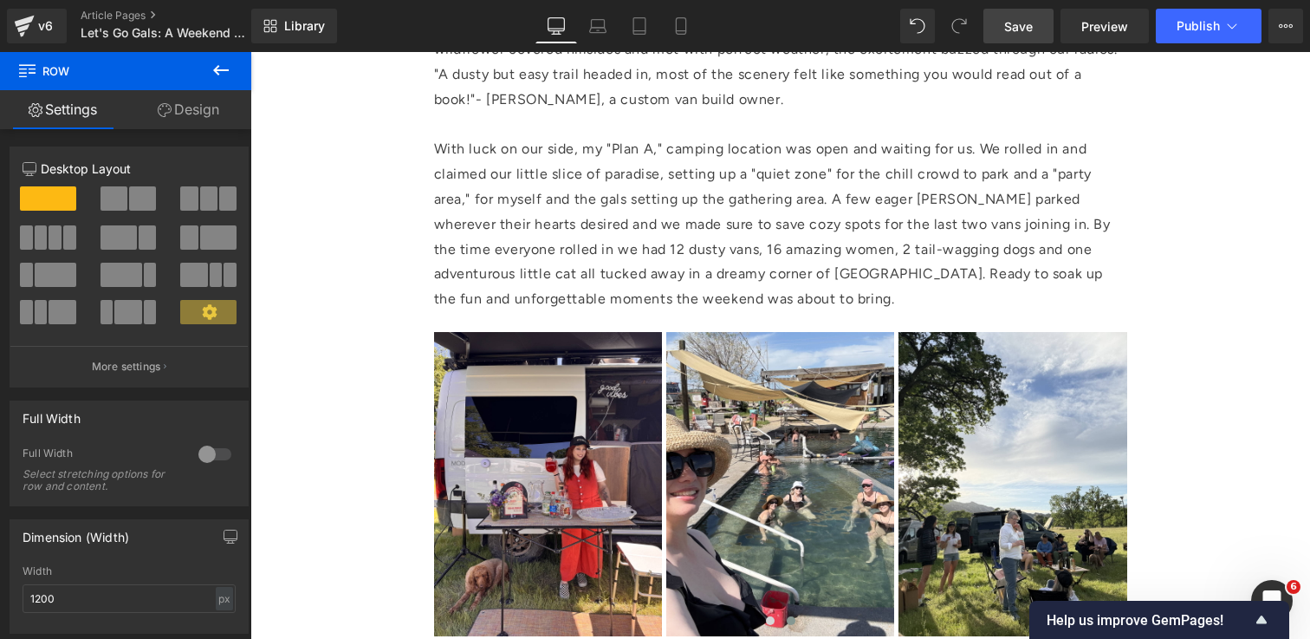
click at [1032, 33] on span "Save" at bounding box center [1018, 26] width 29 height 18
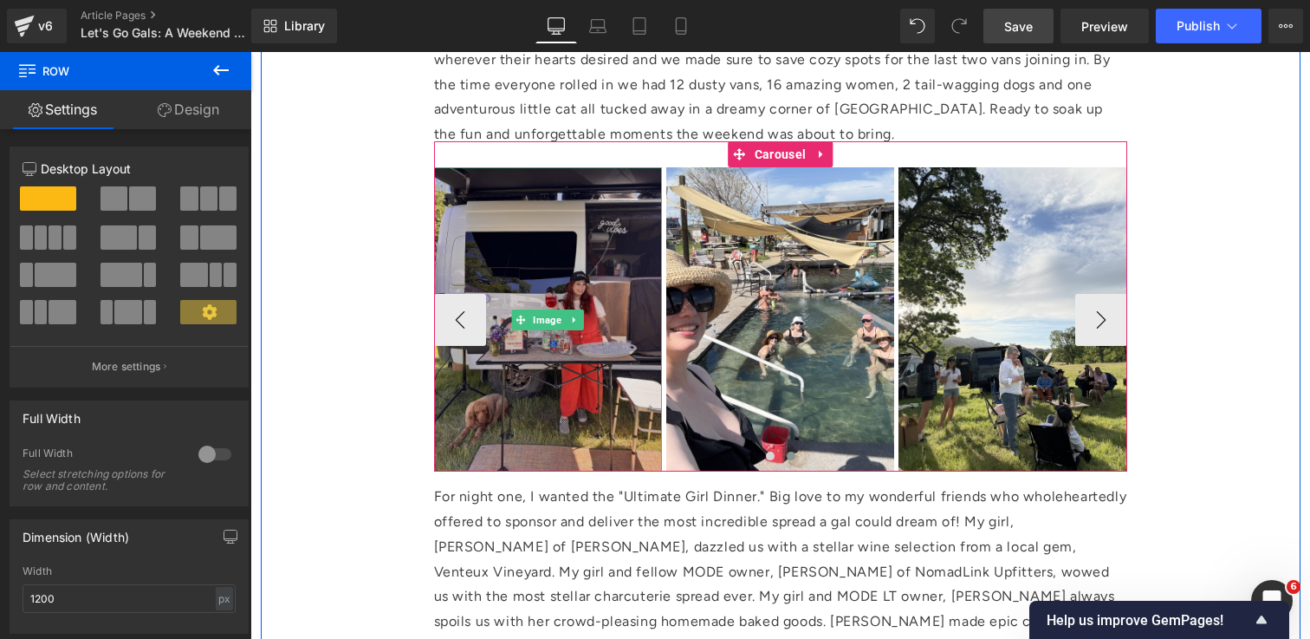
scroll to position [2339, 0]
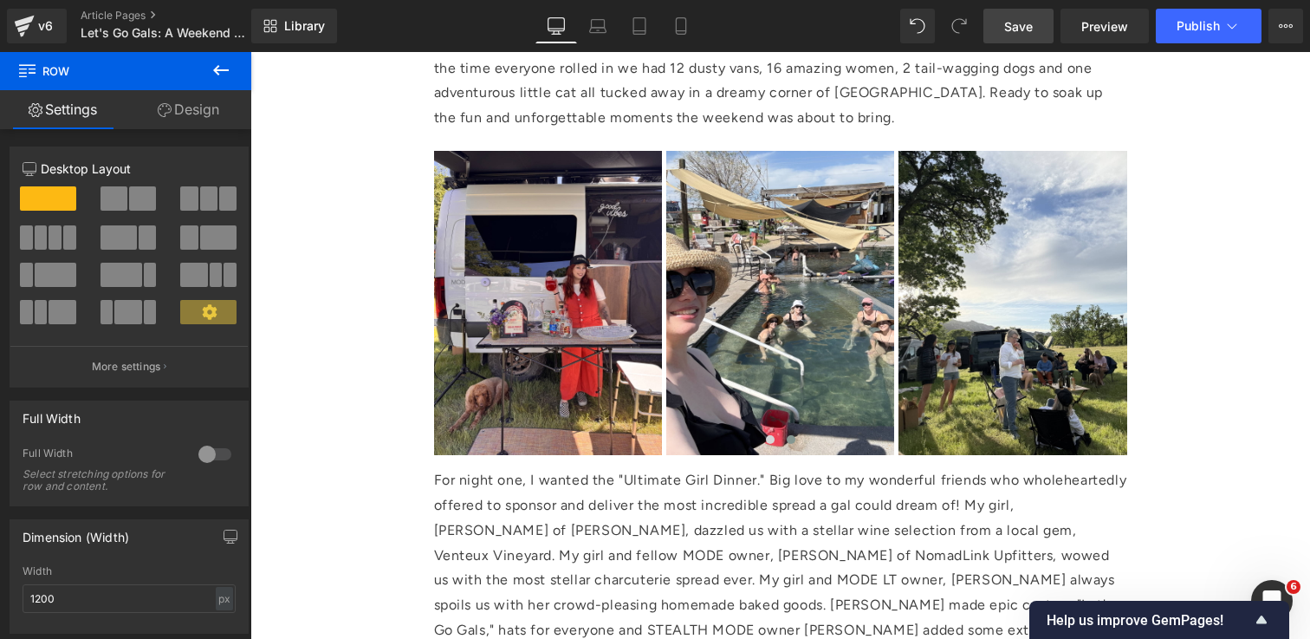
drag, startPoint x: 1022, startPoint y: 36, endPoint x: 936, endPoint y: 285, distance: 264.1
click at [1022, 36] on link "Save" at bounding box center [1018, 26] width 70 height 35
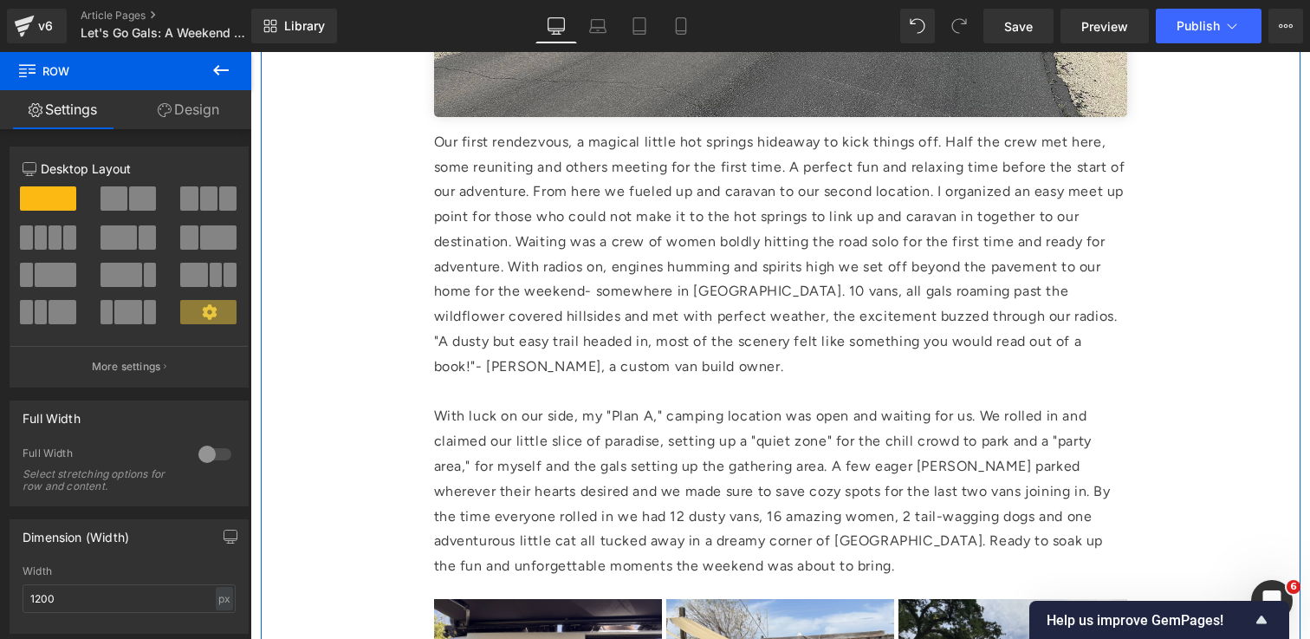
scroll to position [1632, 0]
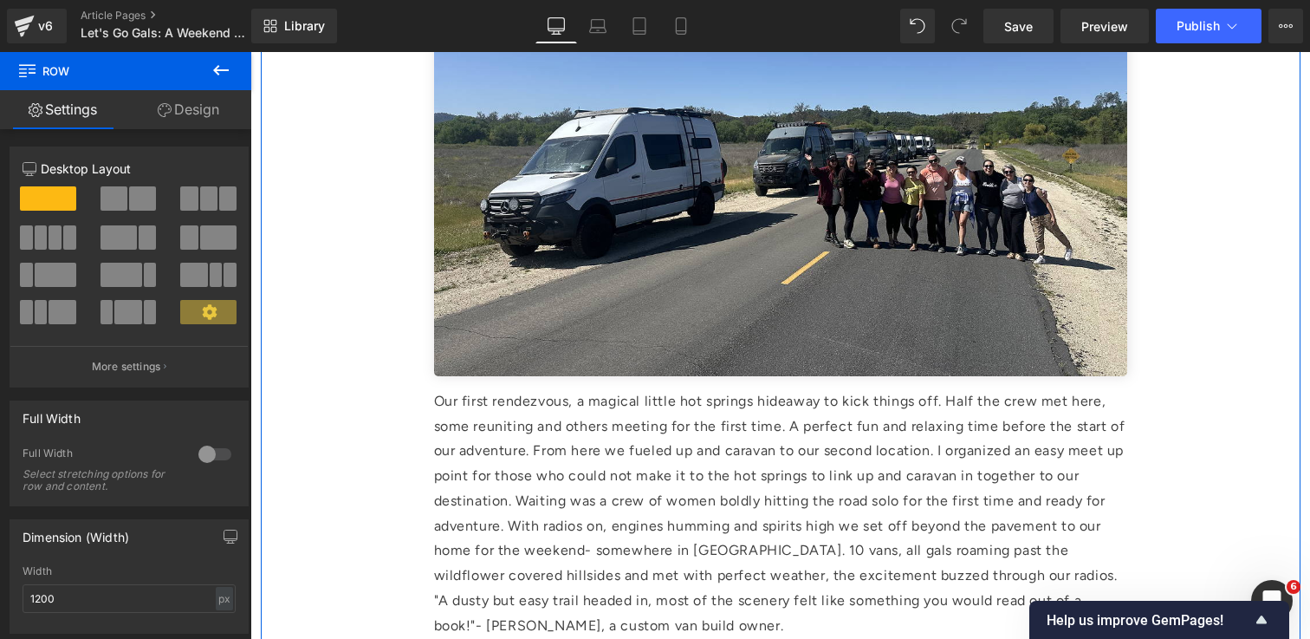
click at [870, 238] on img at bounding box center [780, 144] width 693 height 462
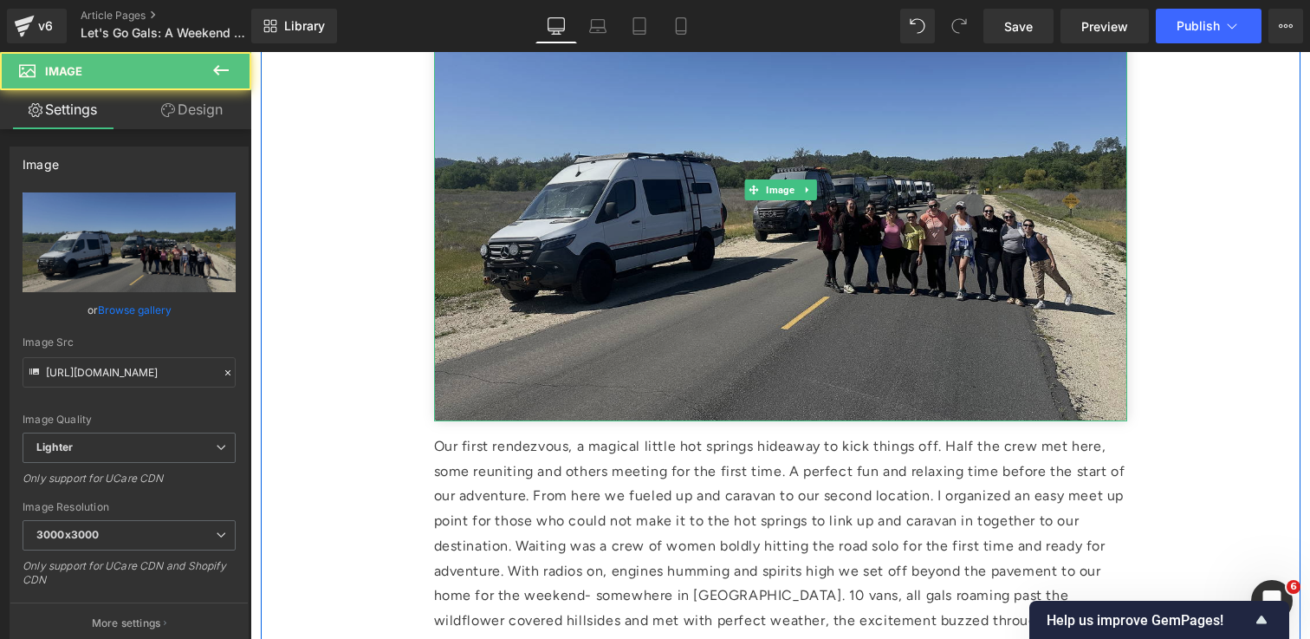
scroll to position [1577, 0]
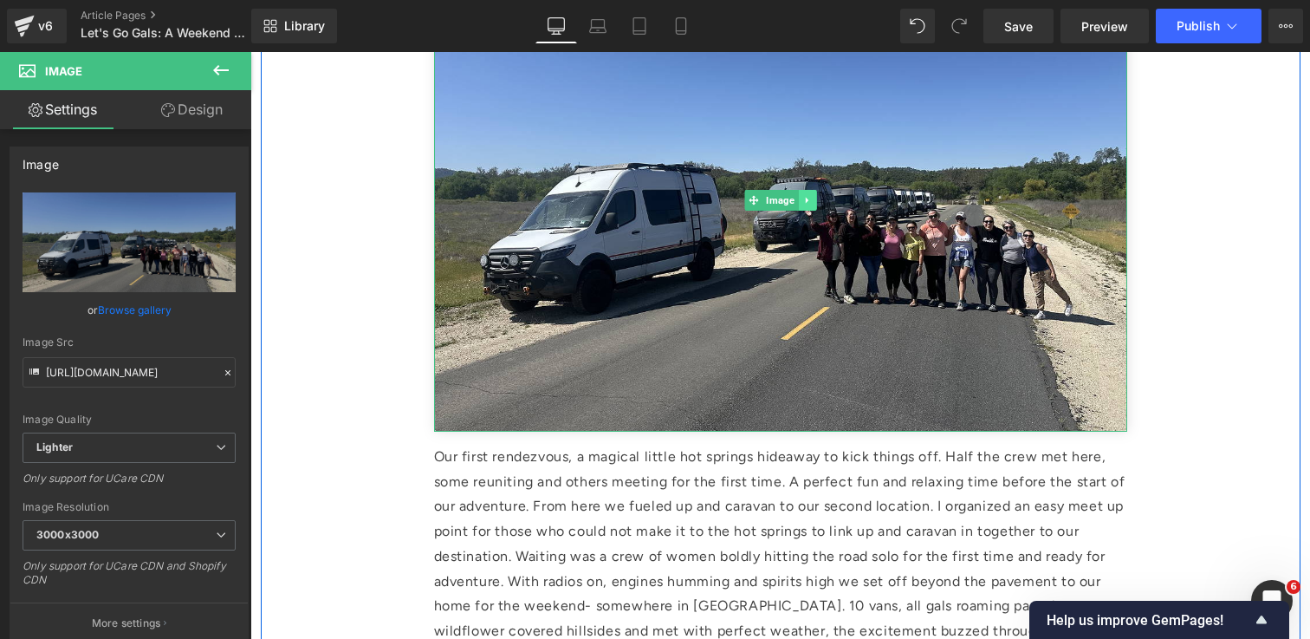
click at [809, 199] on icon at bounding box center [807, 200] width 10 height 10
click at [799, 202] on icon at bounding box center [799, 200] width 10 height 10
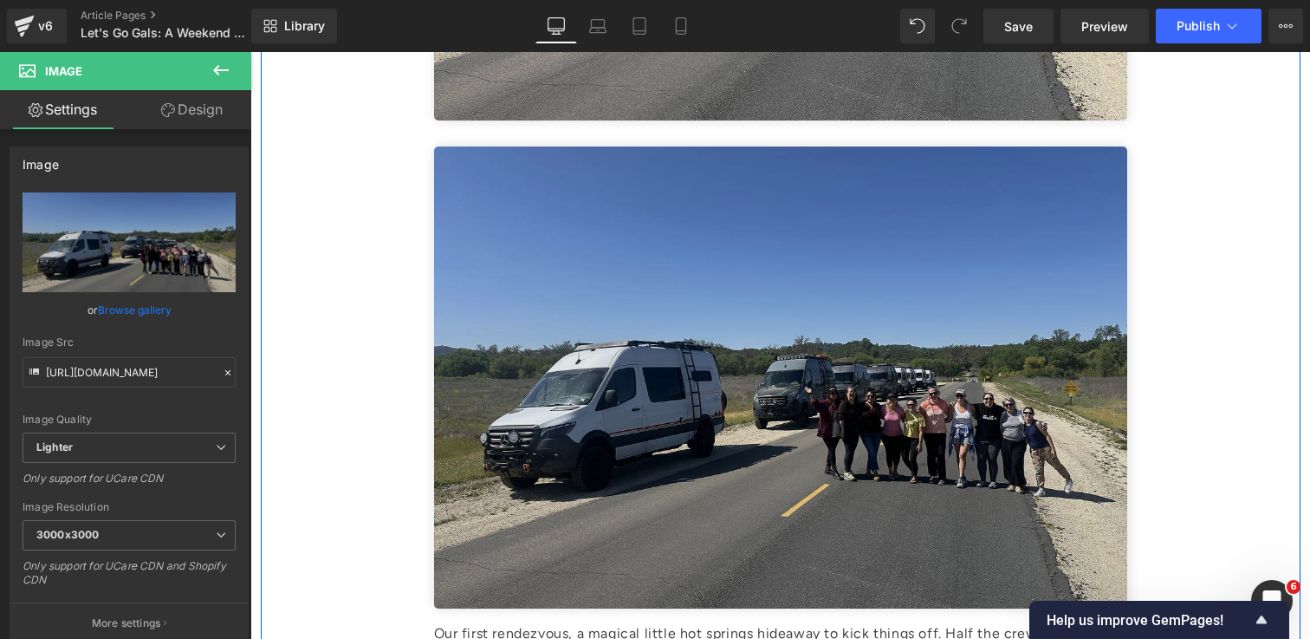
scroll to position [1912, 0]
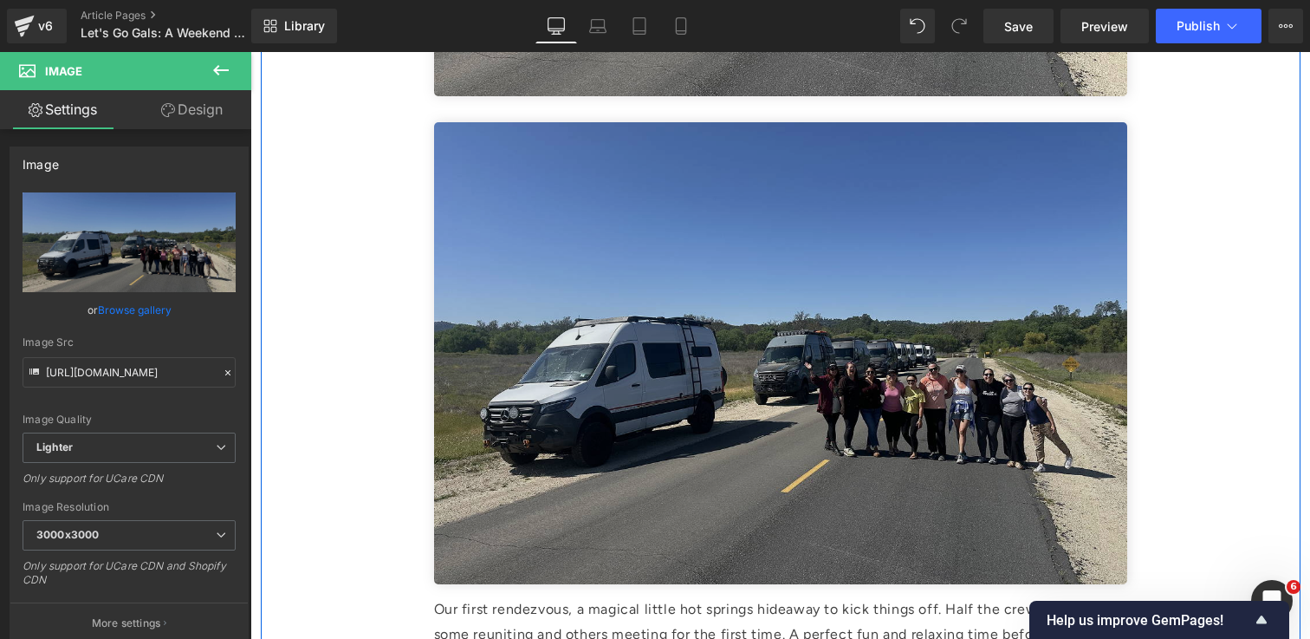
click at [685, 379] on img at bounding box center [780, 353] width 693 height 462
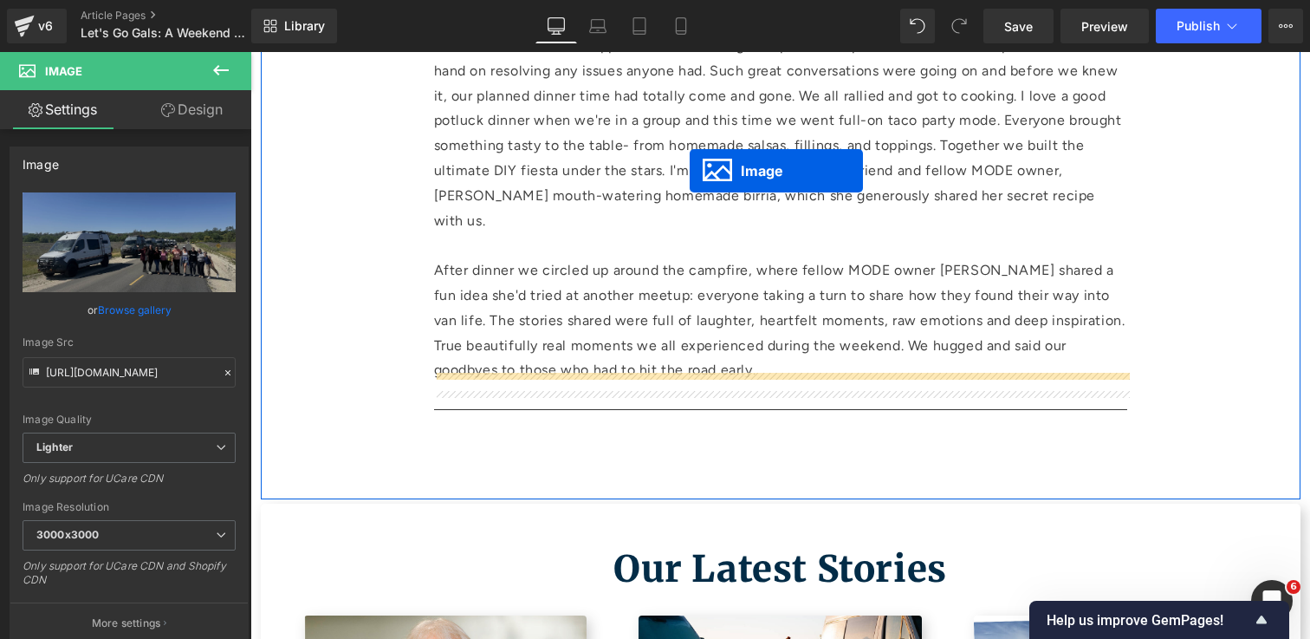
scroll to position [3344, 0]
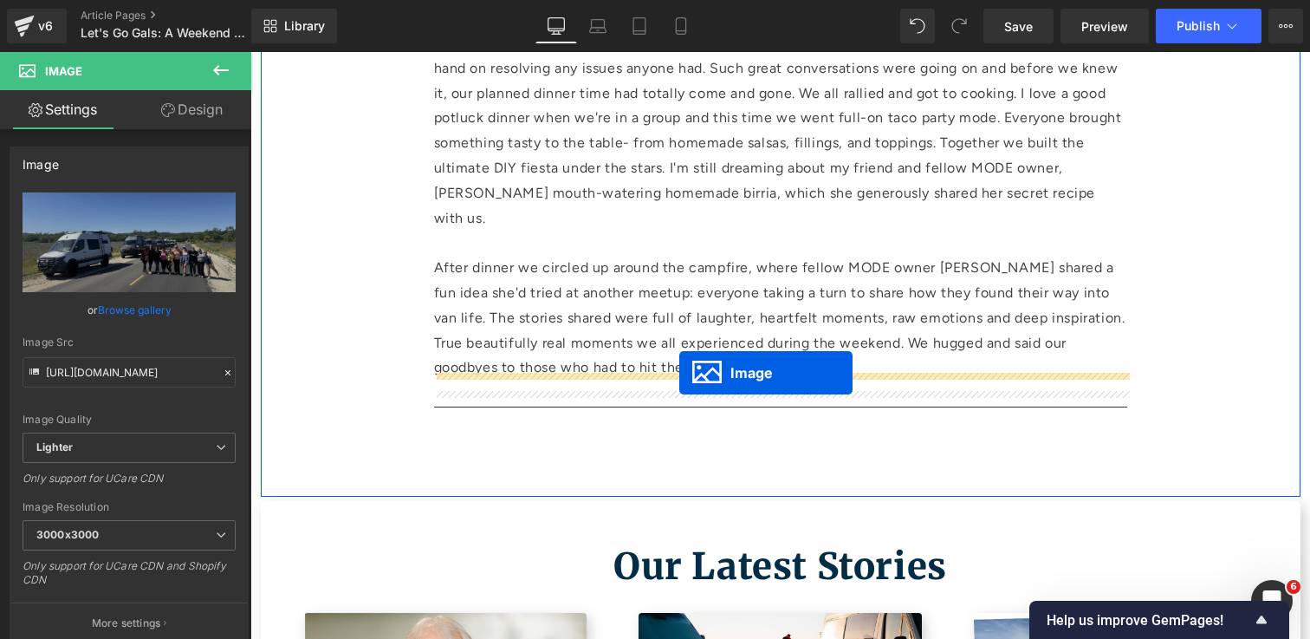
drag, startPoint x: 751, startPoint y: 353, endPoint x: 679, endPoint y: 372, distance: 74.4
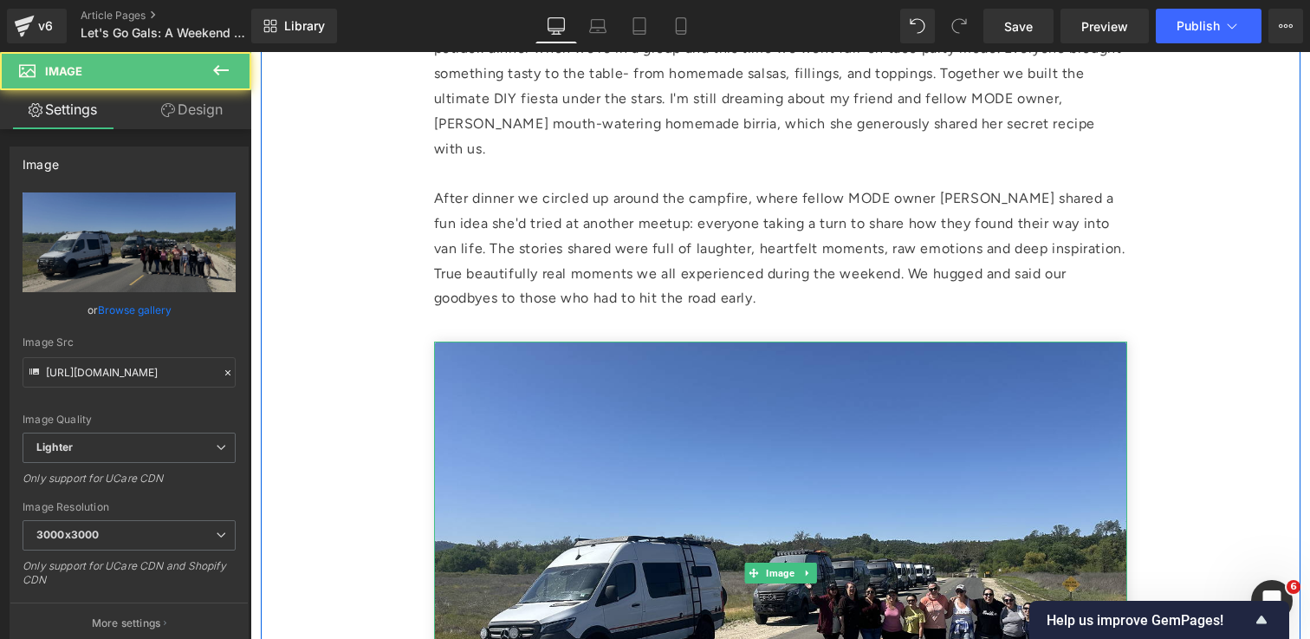
scroll to position [3275, 0]
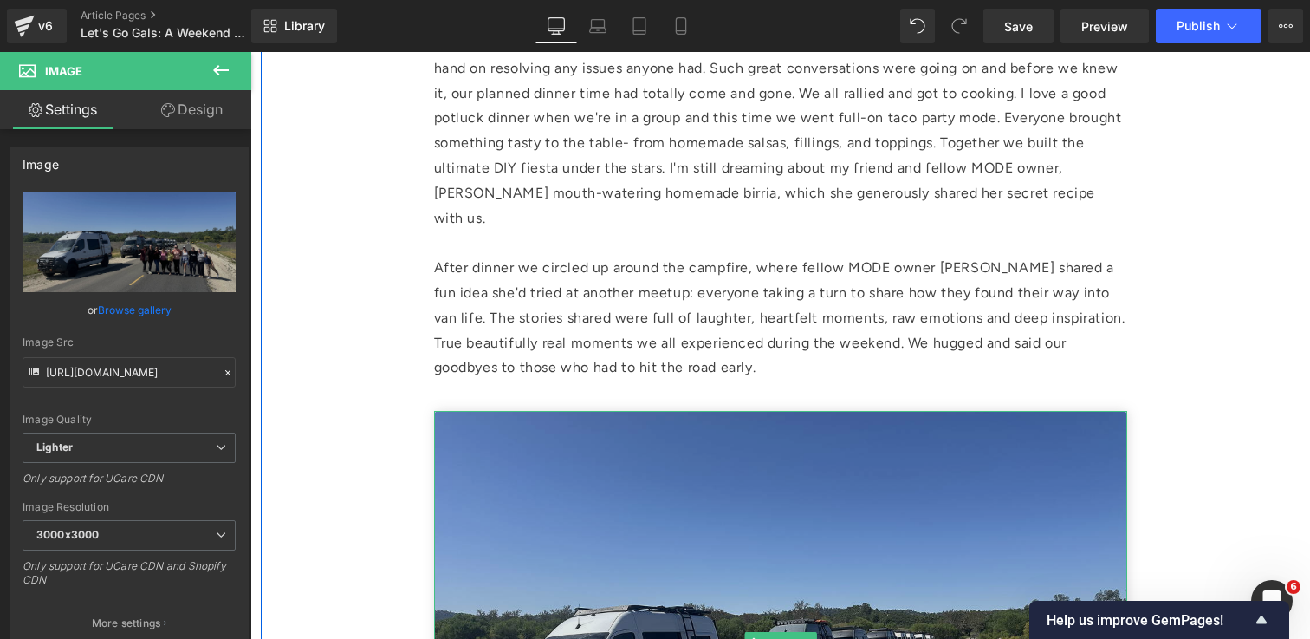
click at [645, 411] on img at bounding box center [780, 642] width 693 height 462
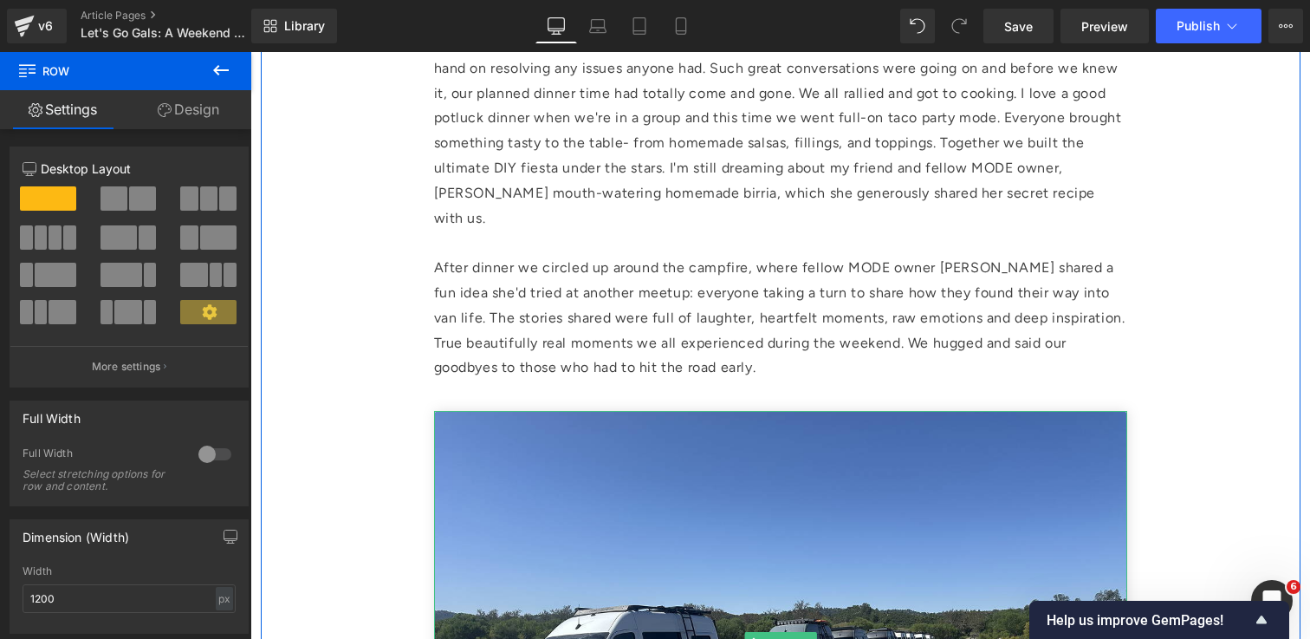
scroll to position [3431, 0]
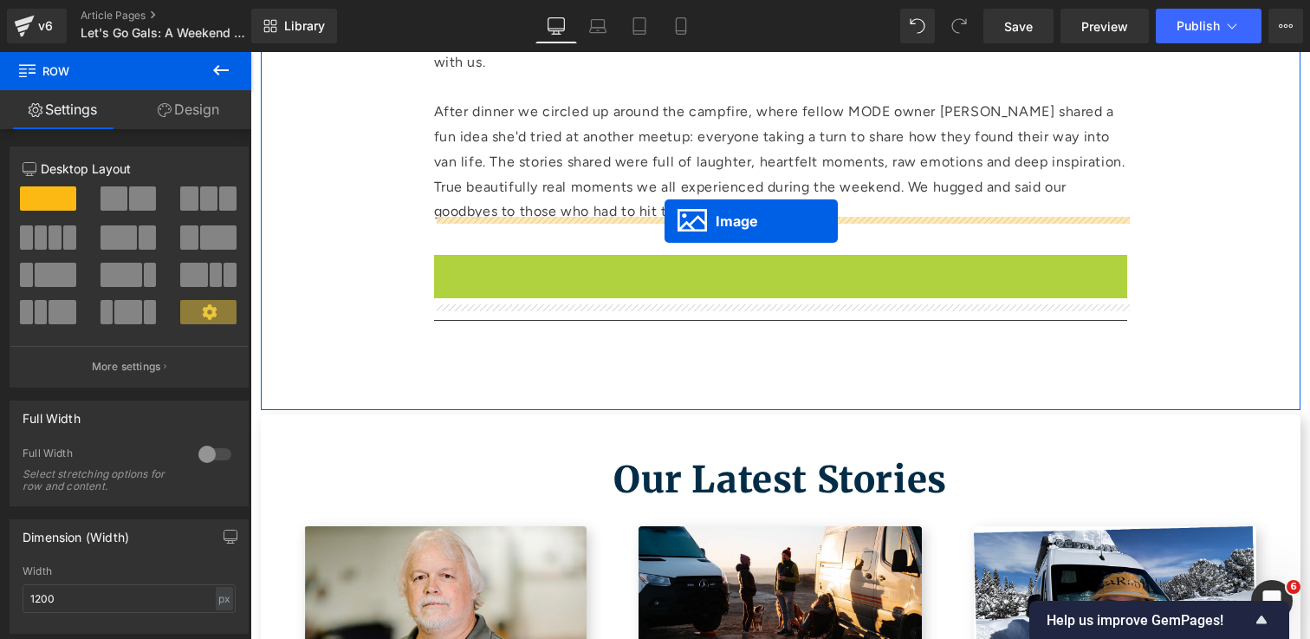
drag, startPoint x: 754, startPoint y: 616, endPoint x: 665, endPoint y: 222, distance: 404.2
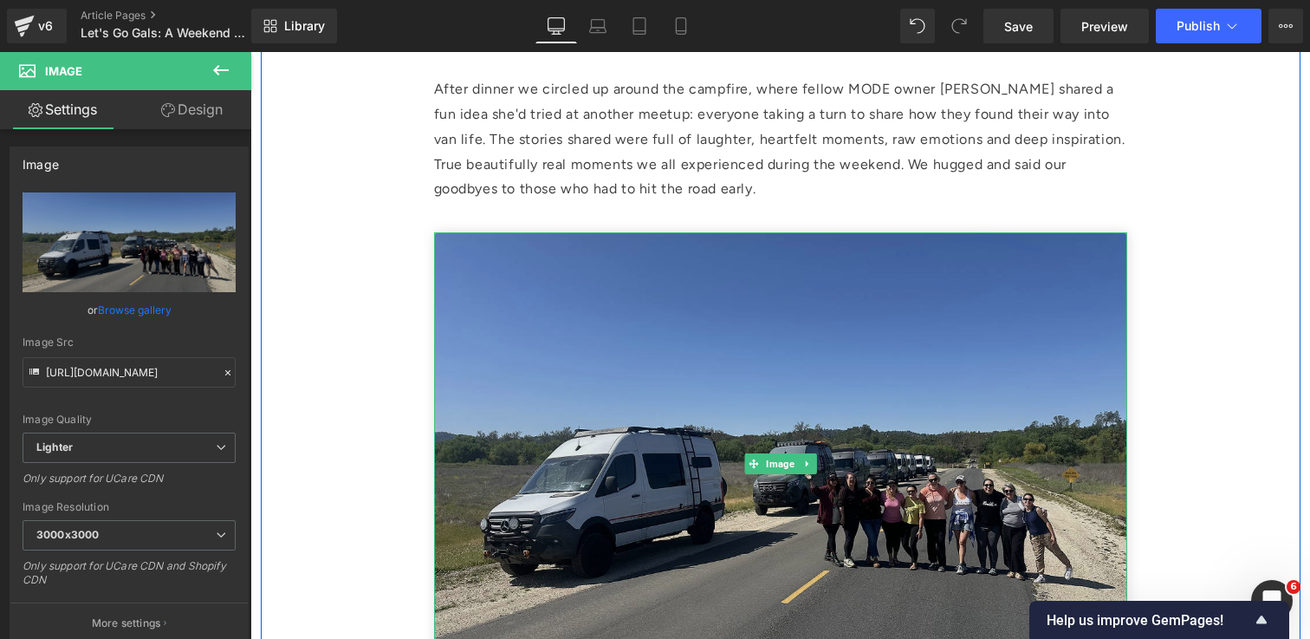
scroll to position [3461, 0]
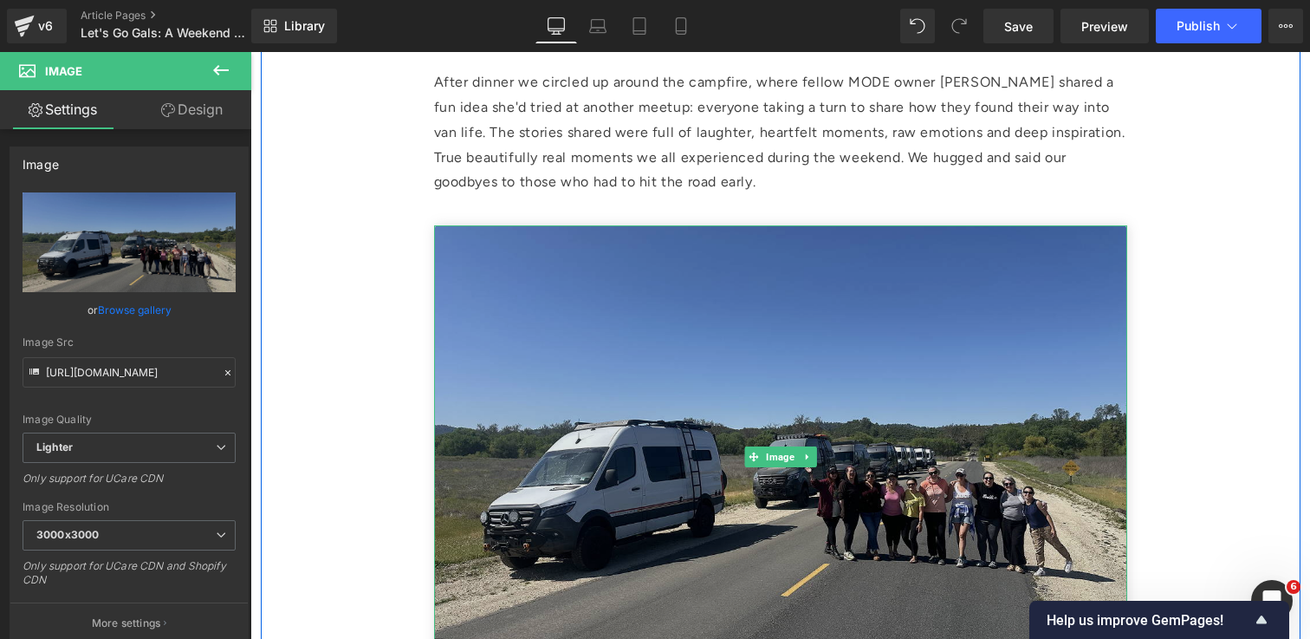
click at [904, 454] on img at bounding box center [780, 456] width 693 height 462
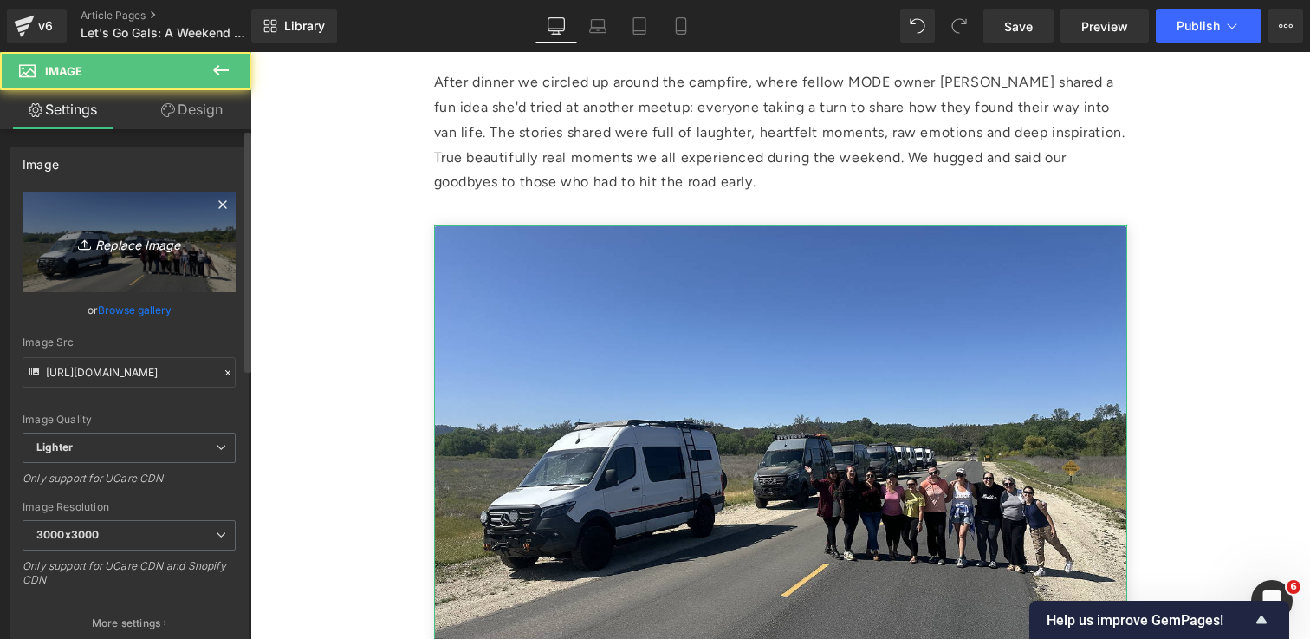
click at [144, 239] on icon "Replace Image" at bounding box center [129, 242] width 139 height 22
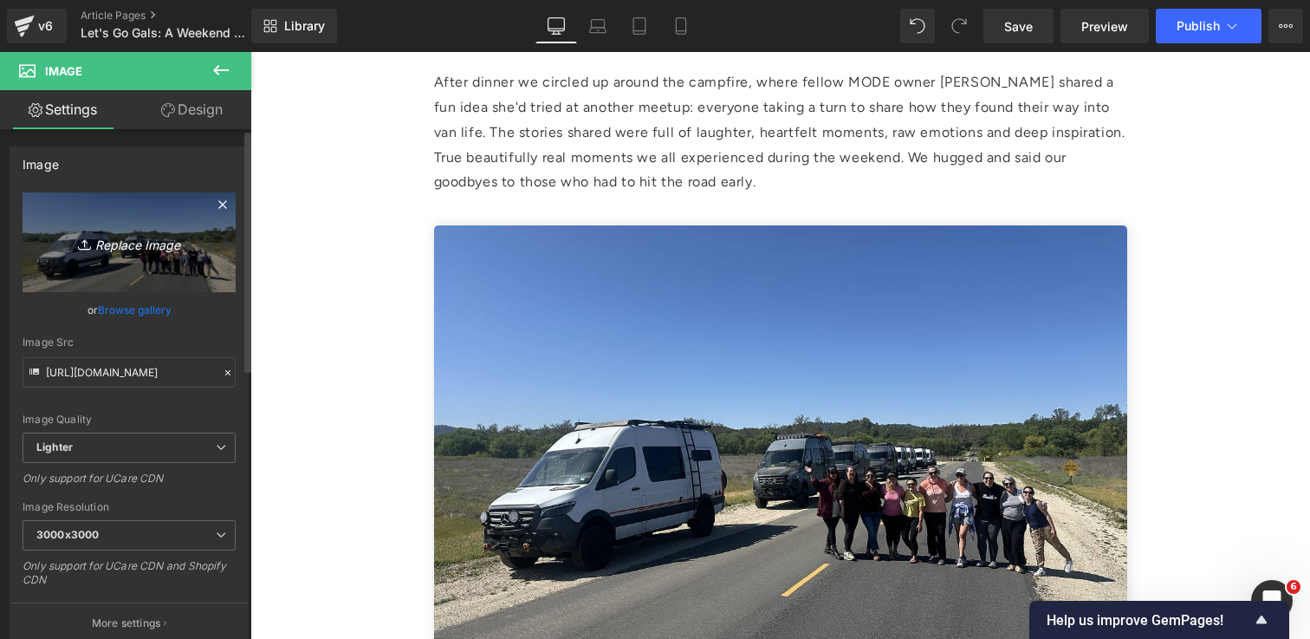
type input "C:\fakepath\IMG_2315 1.jpg"
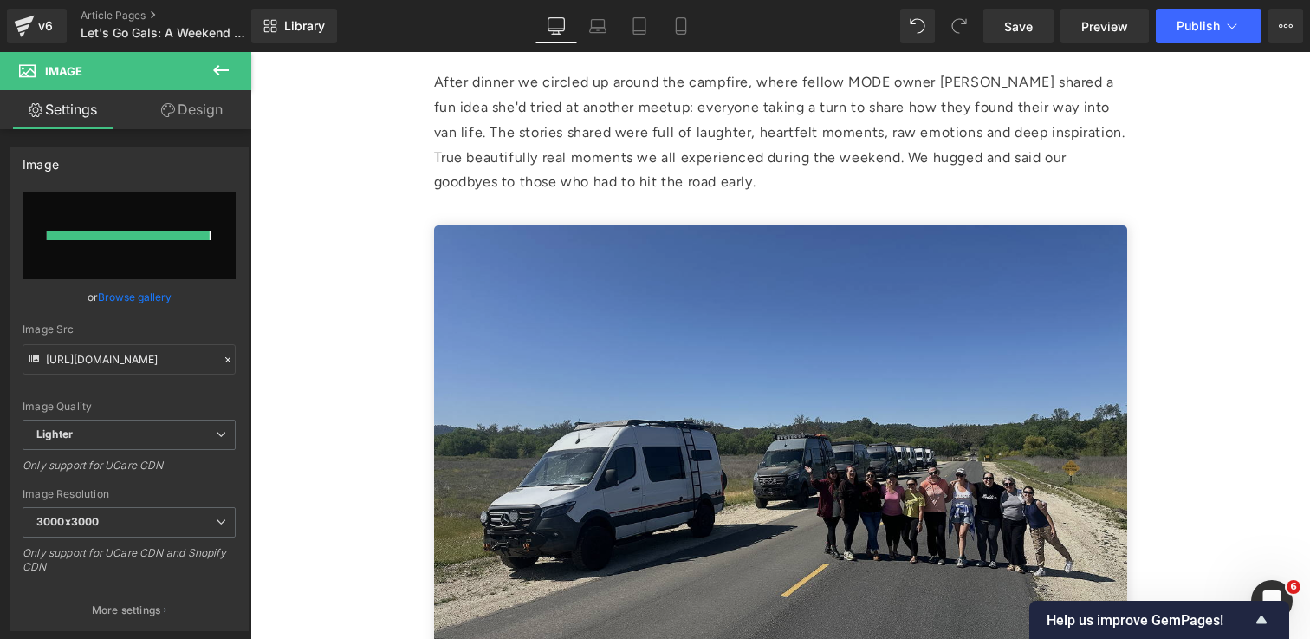
type input "[URL][DOMAIN_NAME]"
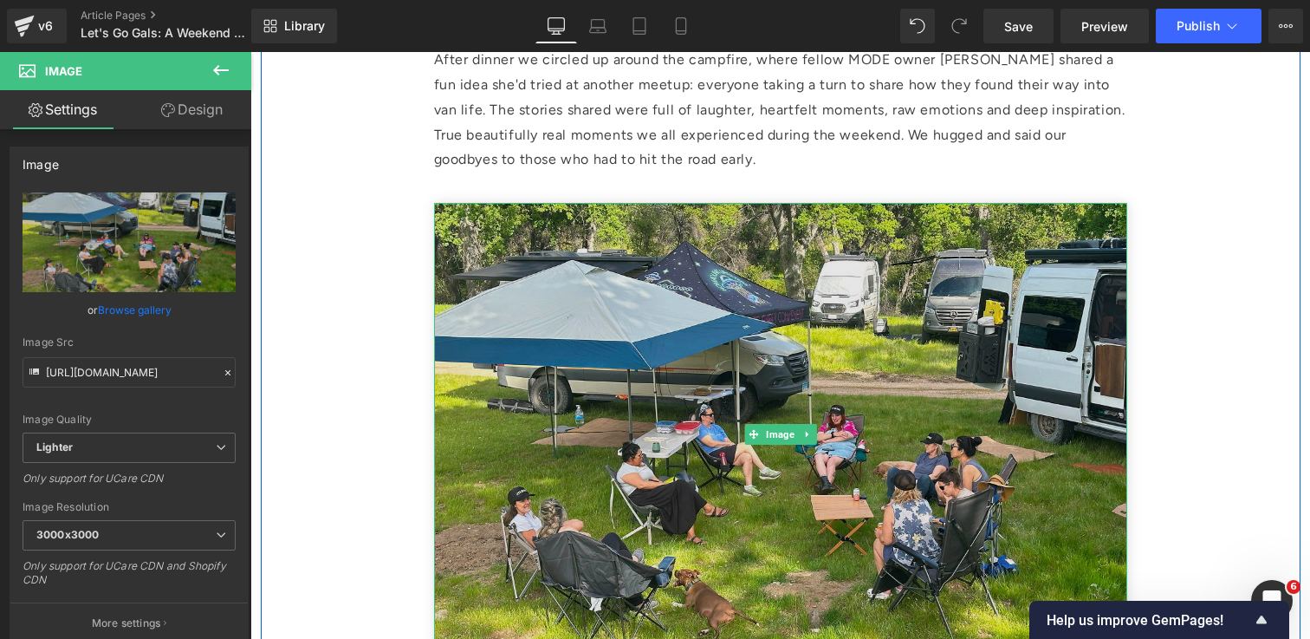
scroll to position [3489, 0]
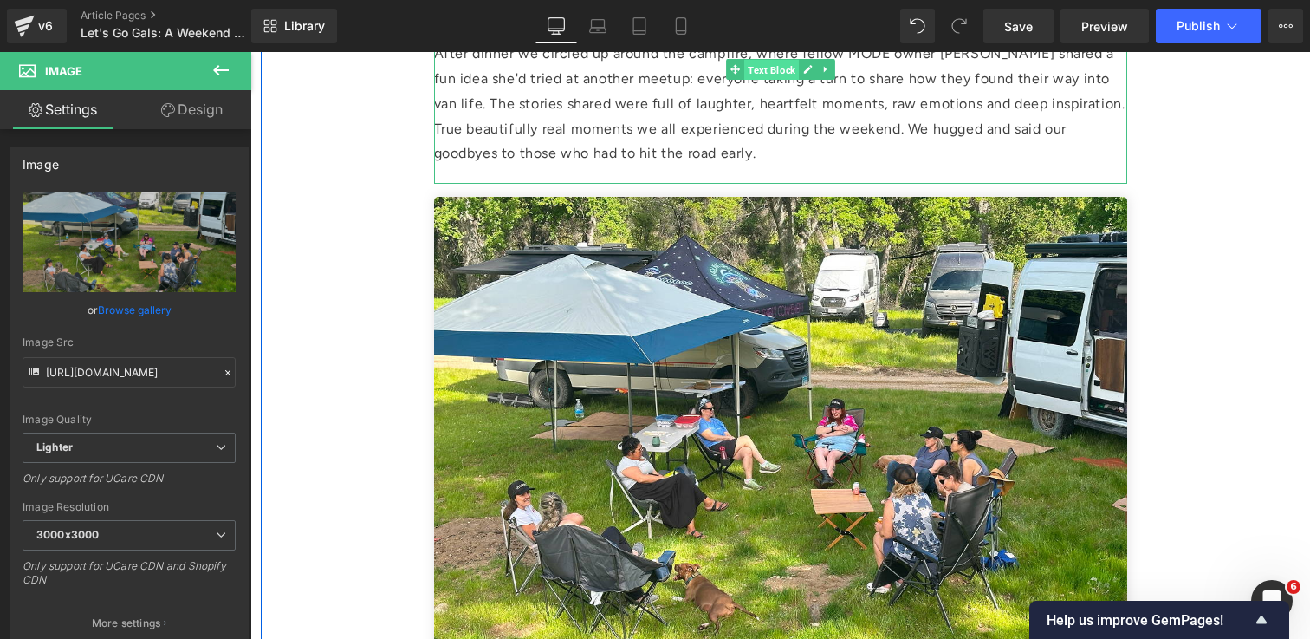
click at [762, 71] on span "Text Block" at bounding box center [771, 70] width 55 height 21
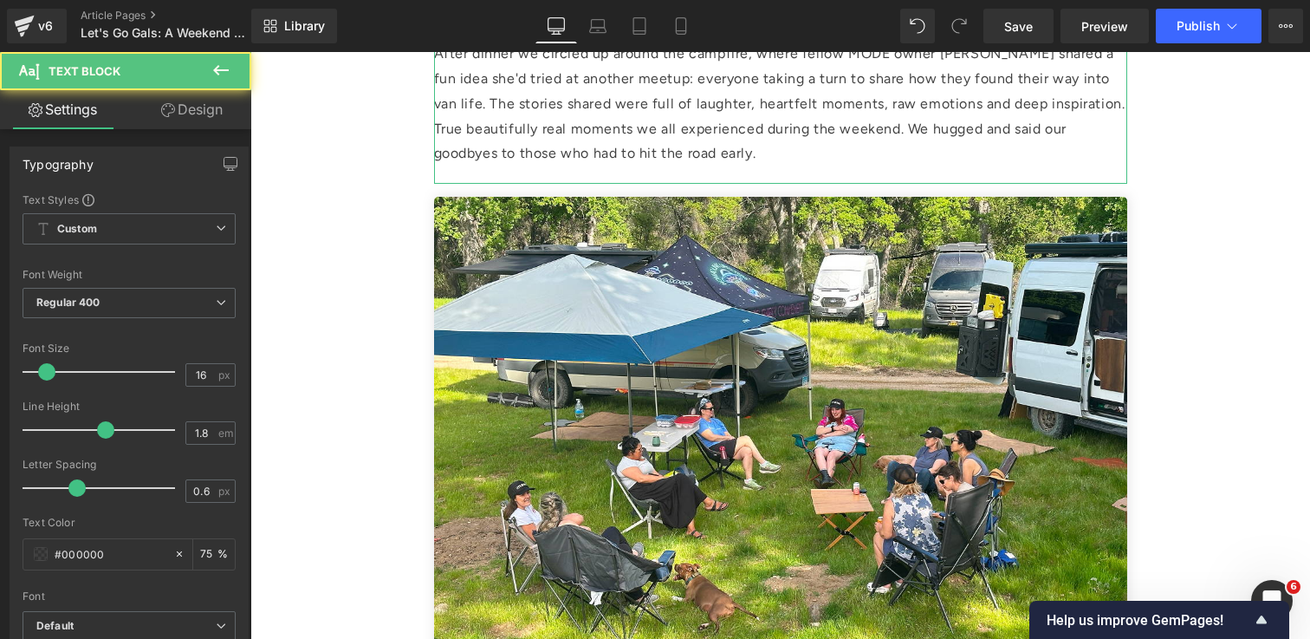
click at [203, 115] on link "Design" at bounding box center [192, 109] width 126 height 39
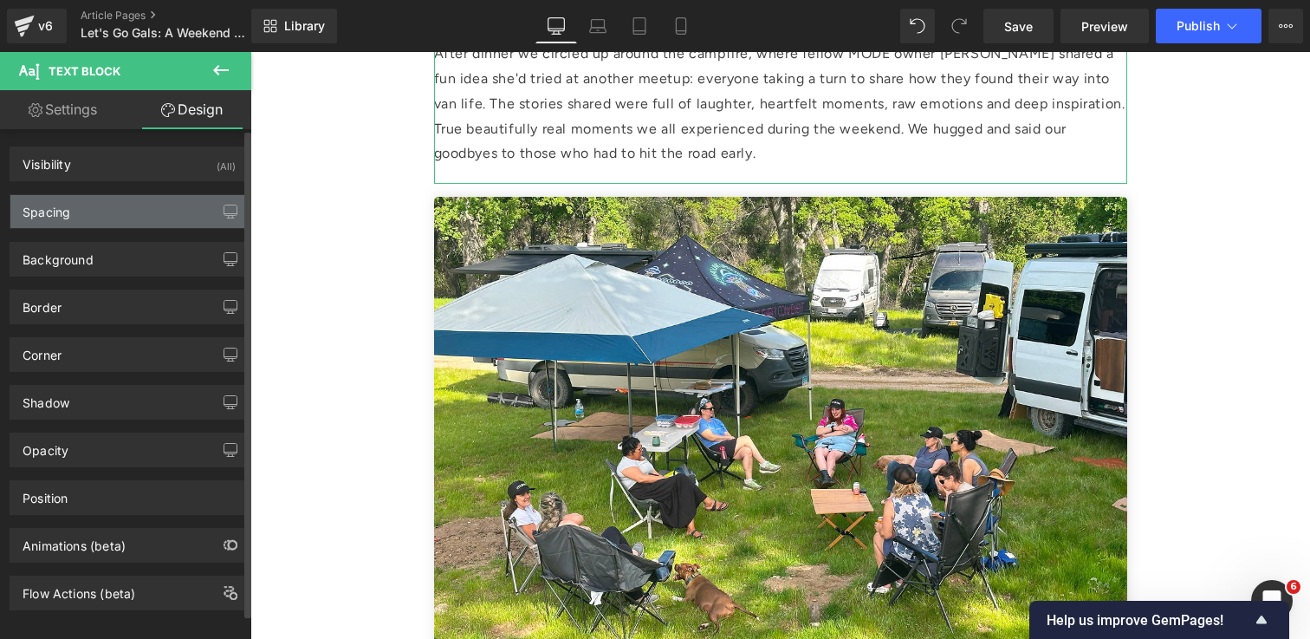
click at [147, 214] on div "Spacing" at bounding box center [128, 211] width 237 height 33
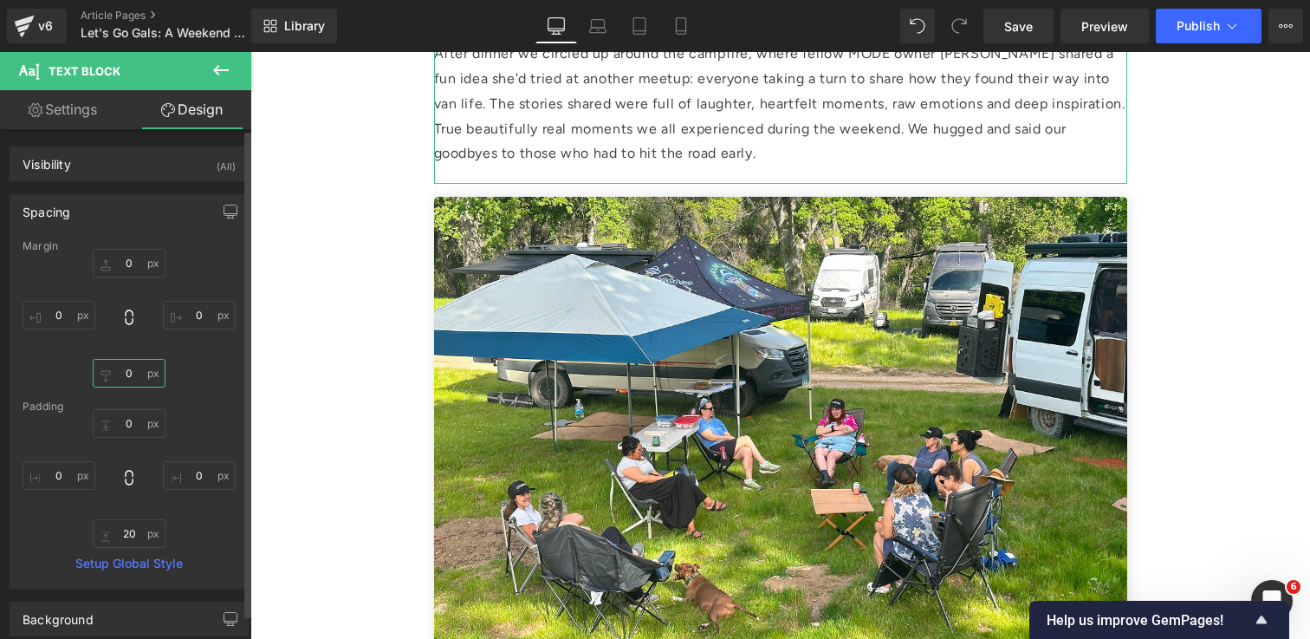
click at [131, 380] on input "0" at bounding box center [129, 373] width 73 height 29
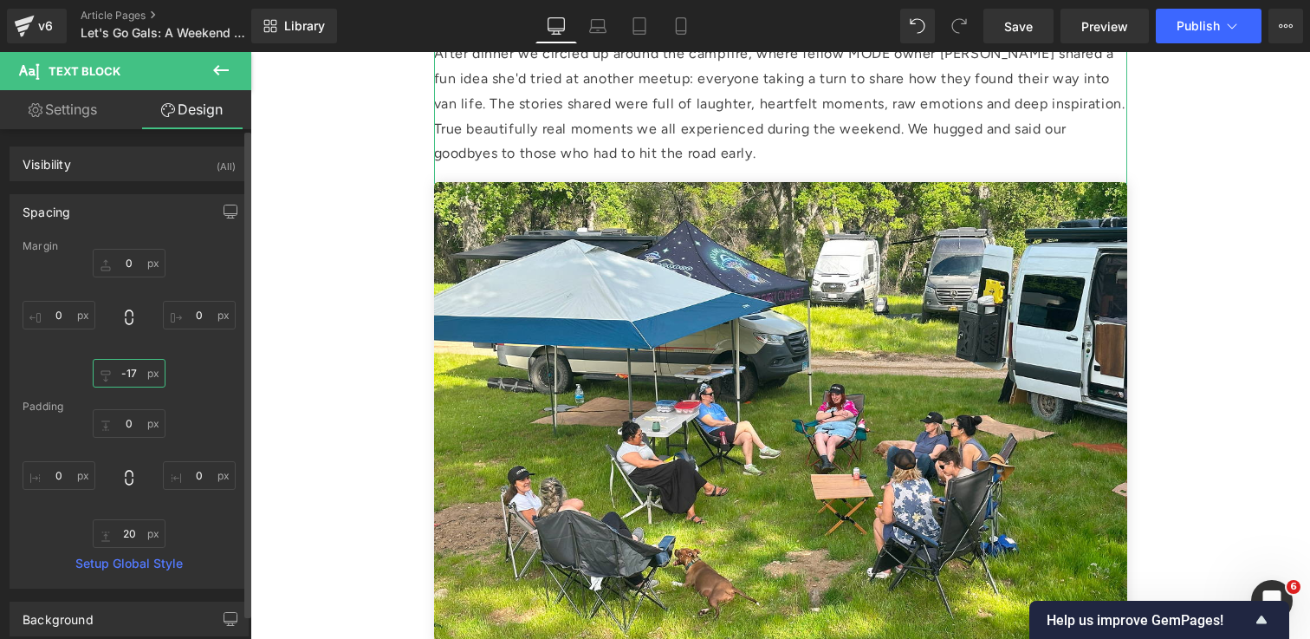
type input "-18"
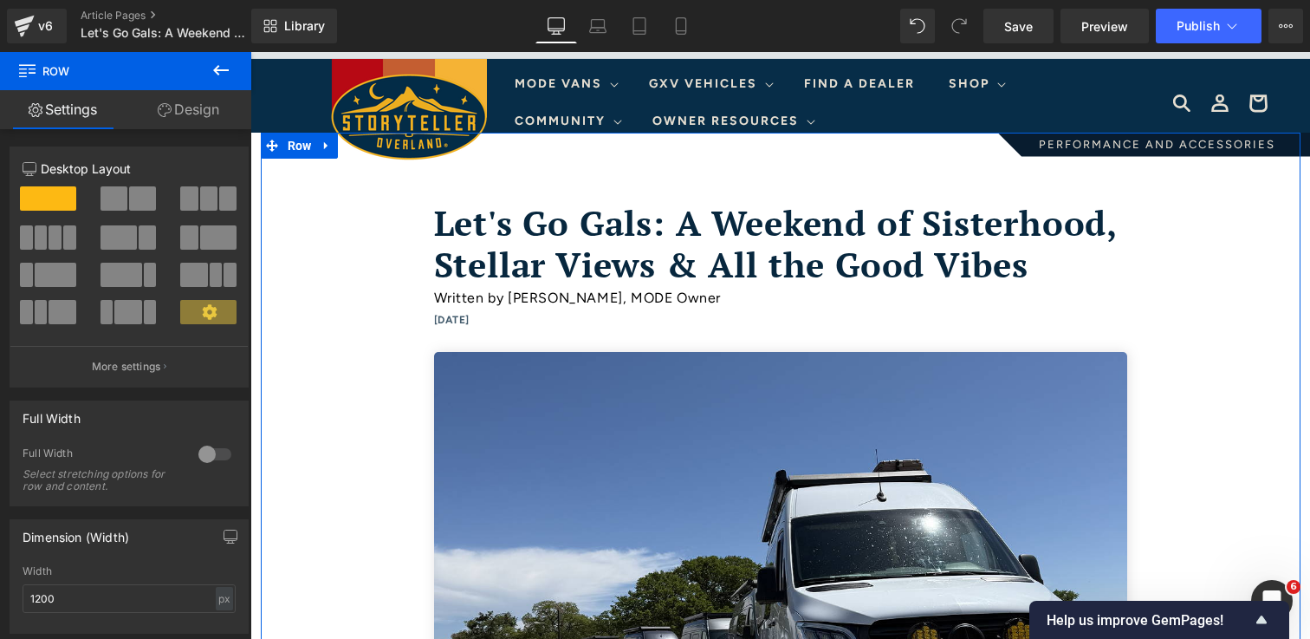
scroll to position [0, 0]
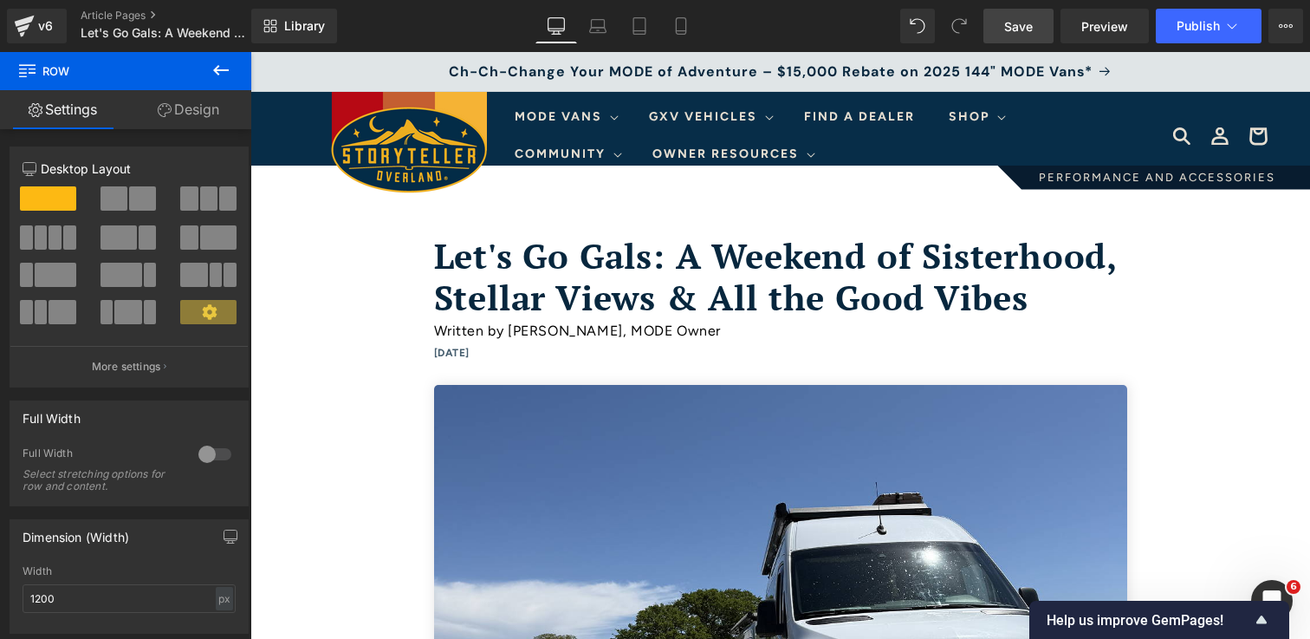
drag, startPoint x: 1030, startPoint y: 24, endPoint x: 704, endPoint y: 146, distance: 347.6
click at [1030, 24] on span "Save" at bounding box center [1018, 26] width 29 height 18
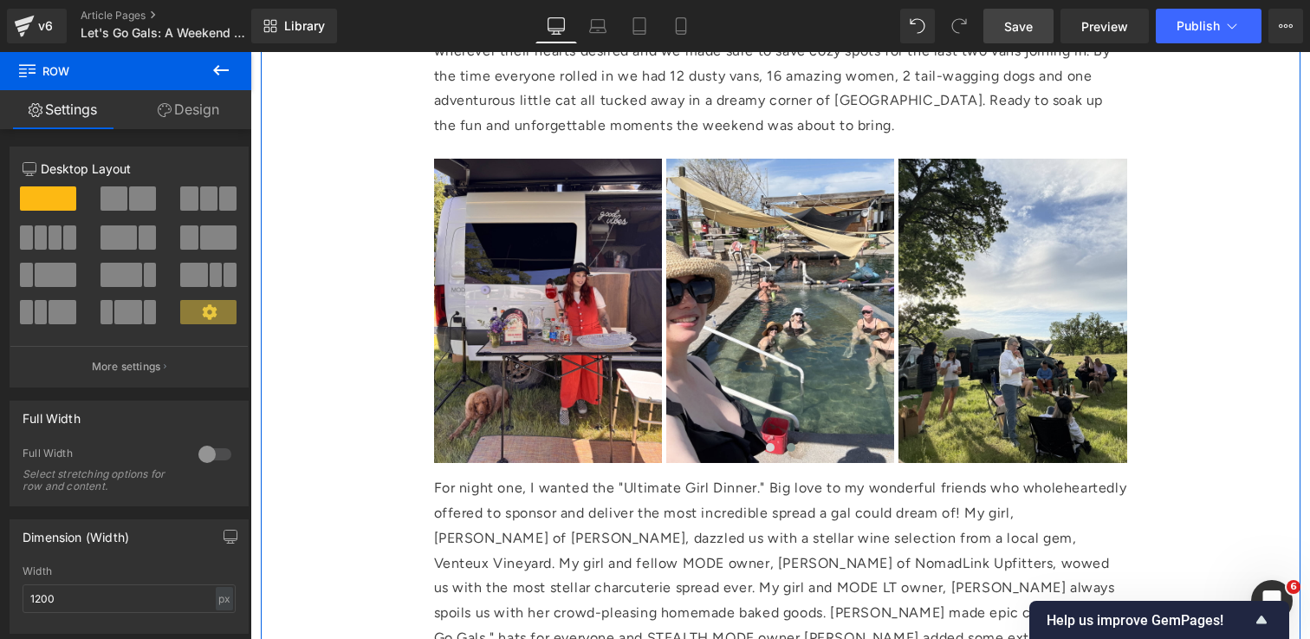
scroll to position [2330, 0]
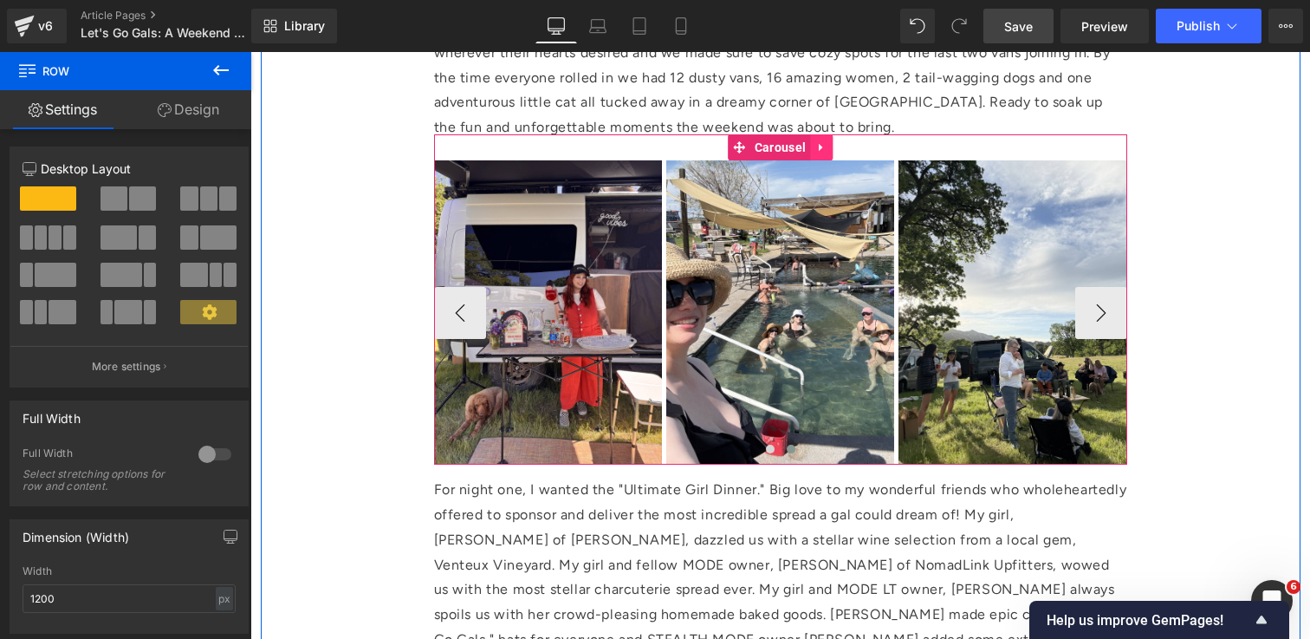
click at [822, 148] on icon at bounding box center [821, 147] width 12 height 13
click at [814, 148] on icon at bounding box center [810, 147] width 12 height 12
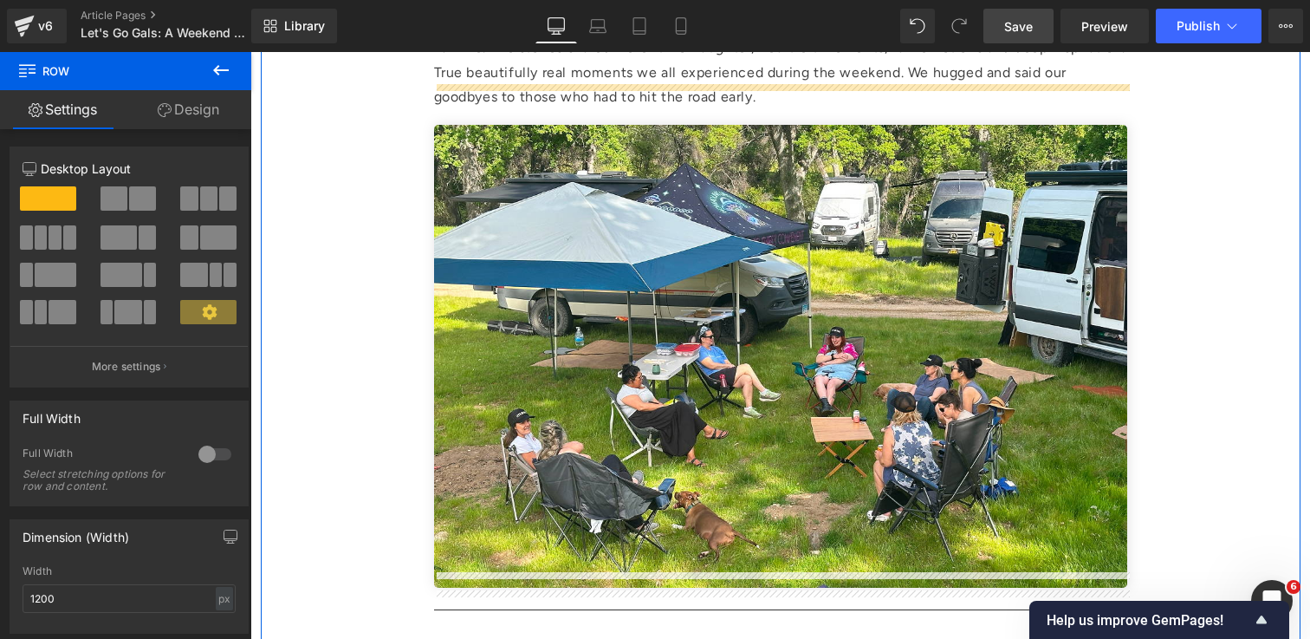
scroll to position [3615, 0]
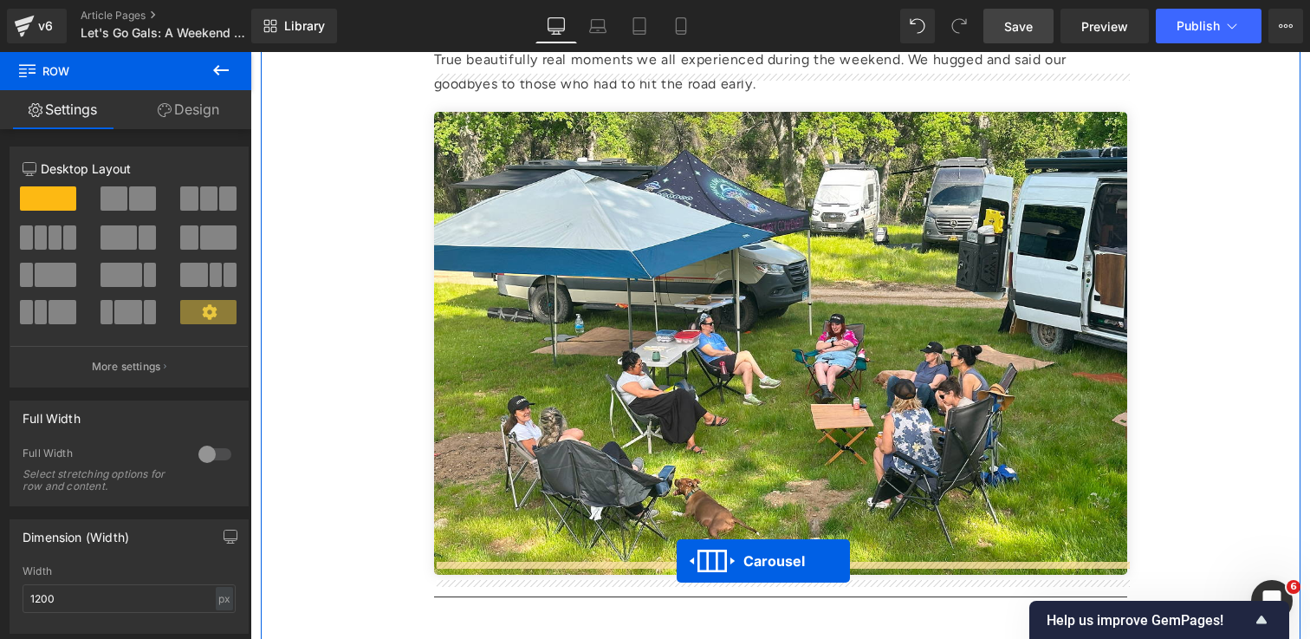
drag, startPoint x: 736, startPoint y: 114, endPoint x: 676, endPoint y: 562, distance: 451.9
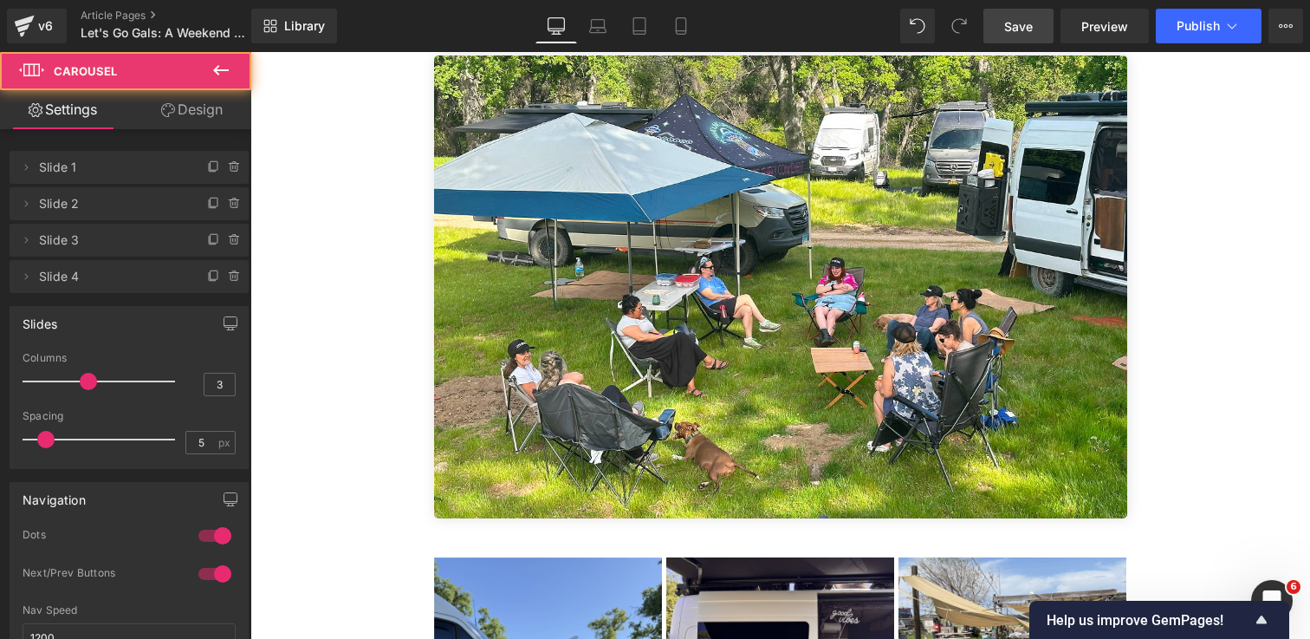
scroll to position [3558, 0]
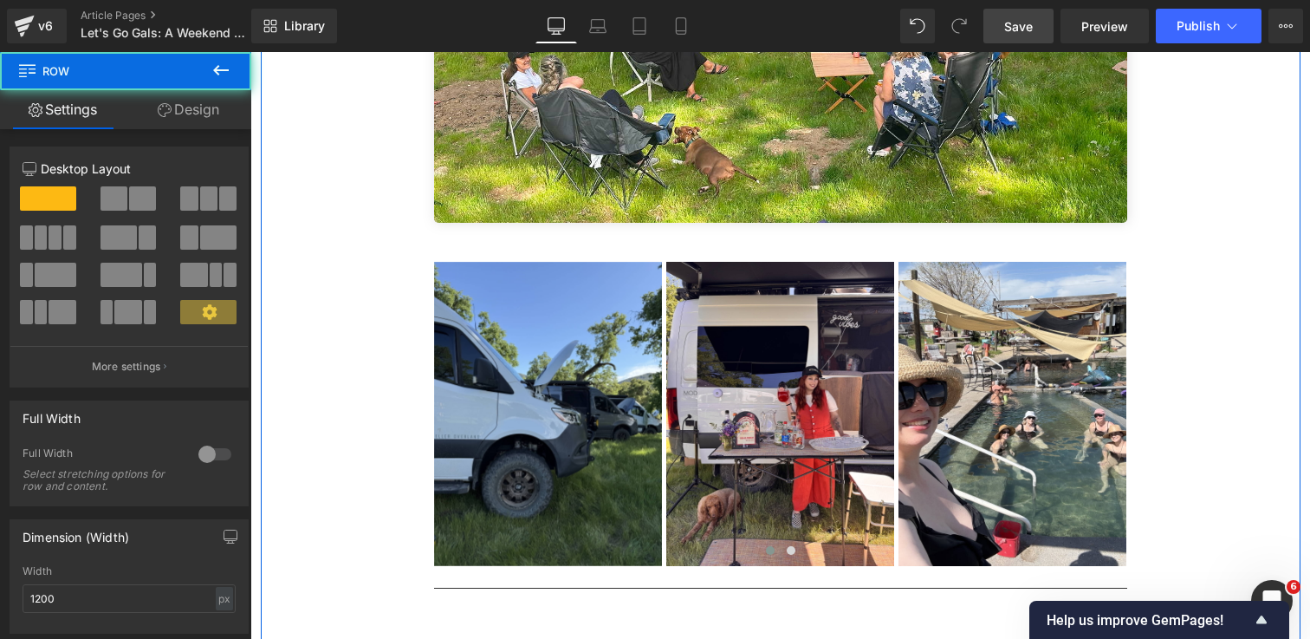
scroll to position [3943, 0]
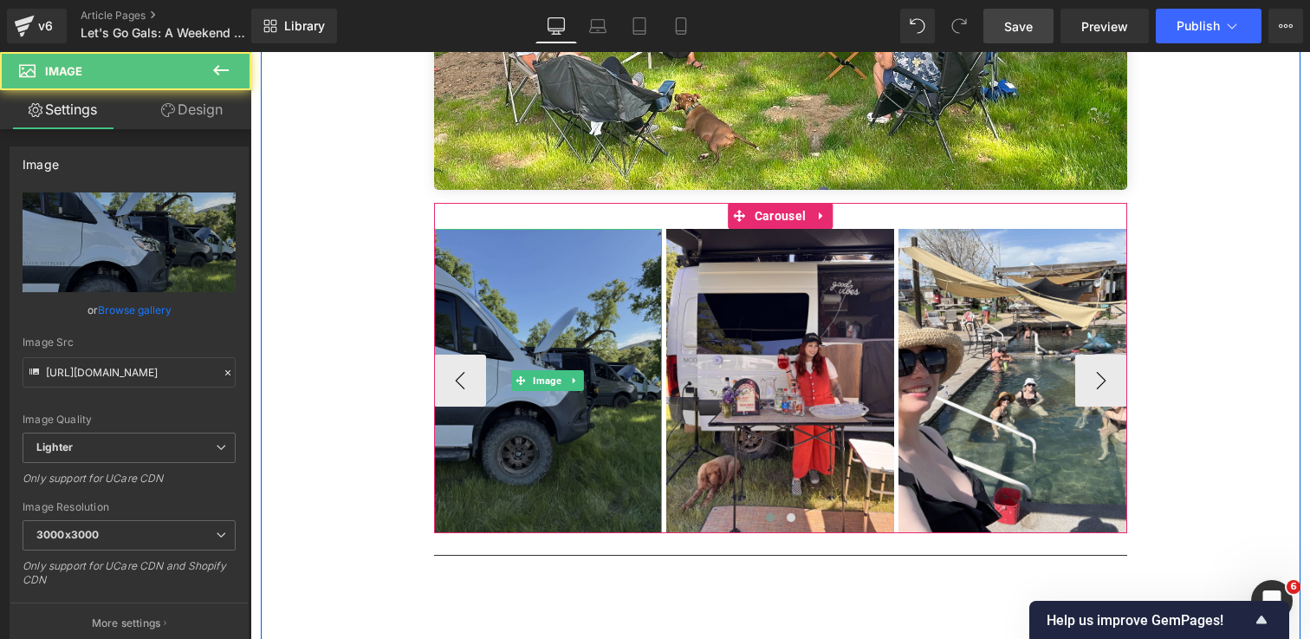
click at [565, 272] on img at bounding box center [548, 381] width 228 height 304
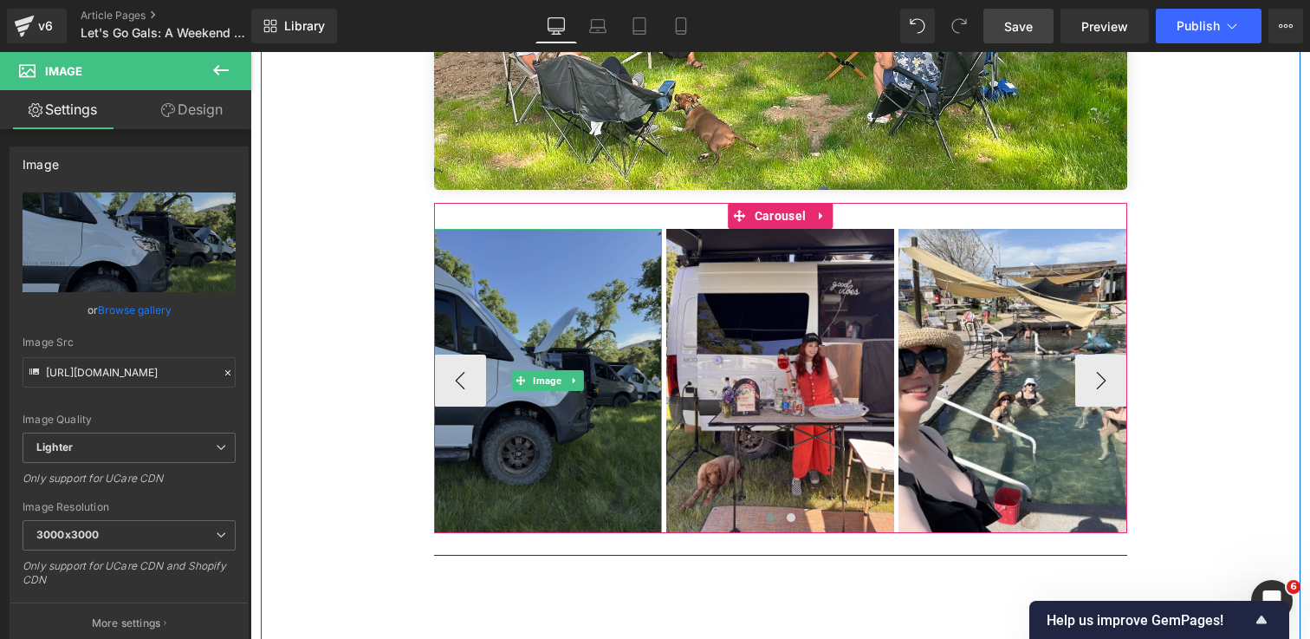
click at [565, 272] on img at bounding box center [548, 381] width 228 height 304
click at [632, 292] on img at bounding box center [548, 381] width 228 height 304
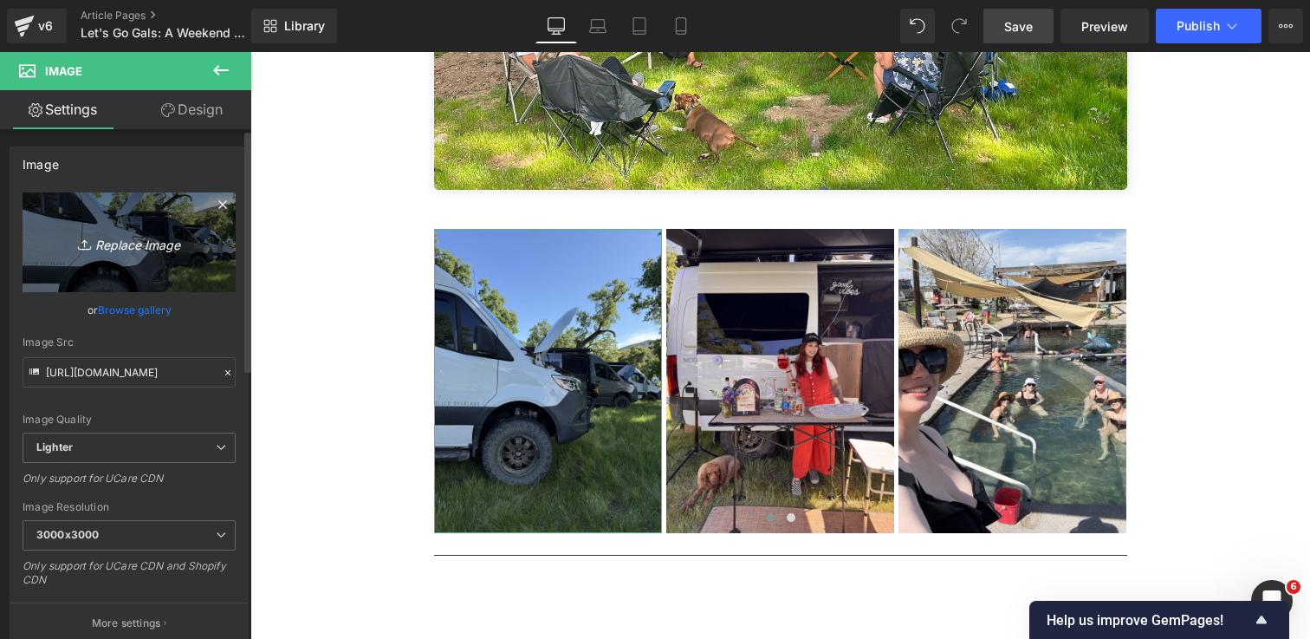
click at [154, 237] on icon "Replace Image" at bounding box center [129, 242] width 139 height 22
type input "C:\fakepath\IMG_2473 1.jpg"
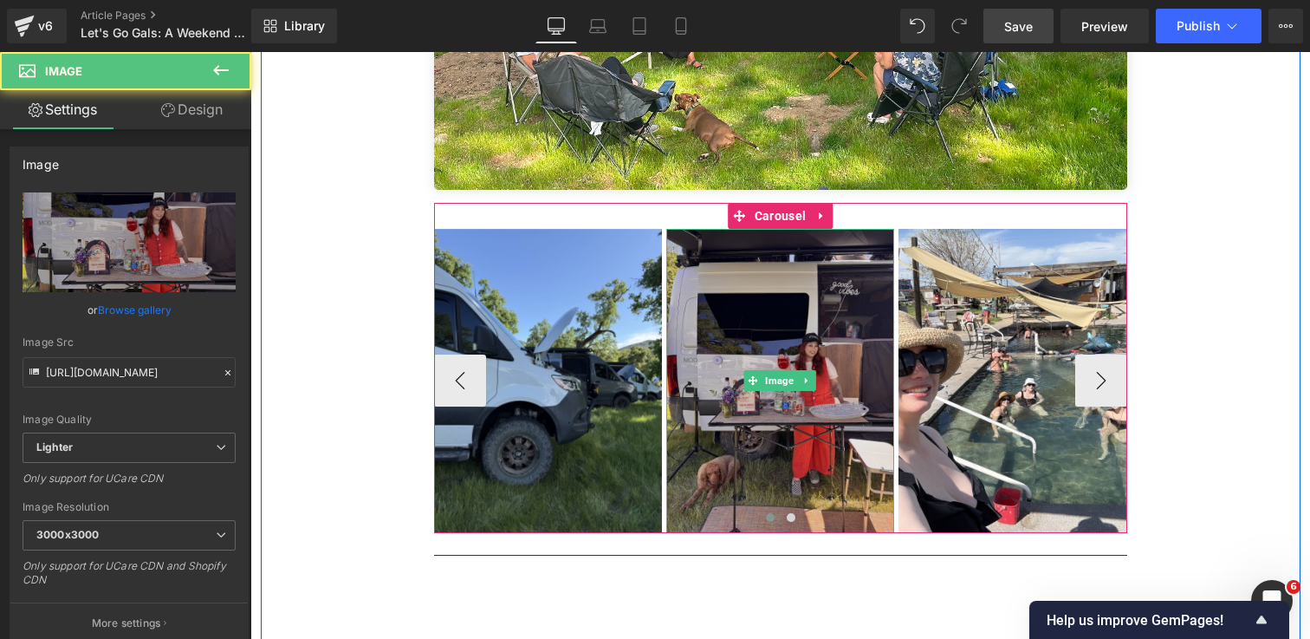
click at [852, 348] on img at bounding box center [780, 381] width 228 height 304
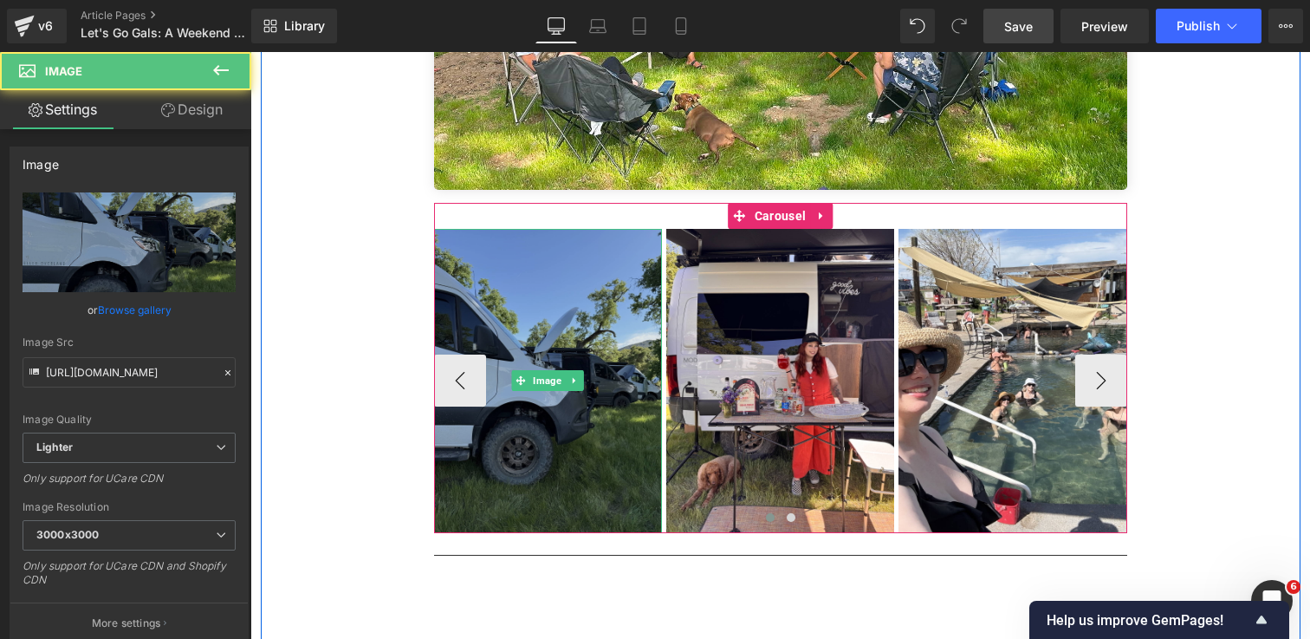
click at [569, 283] on img at bounding box center [548, 381] width 228 height 304
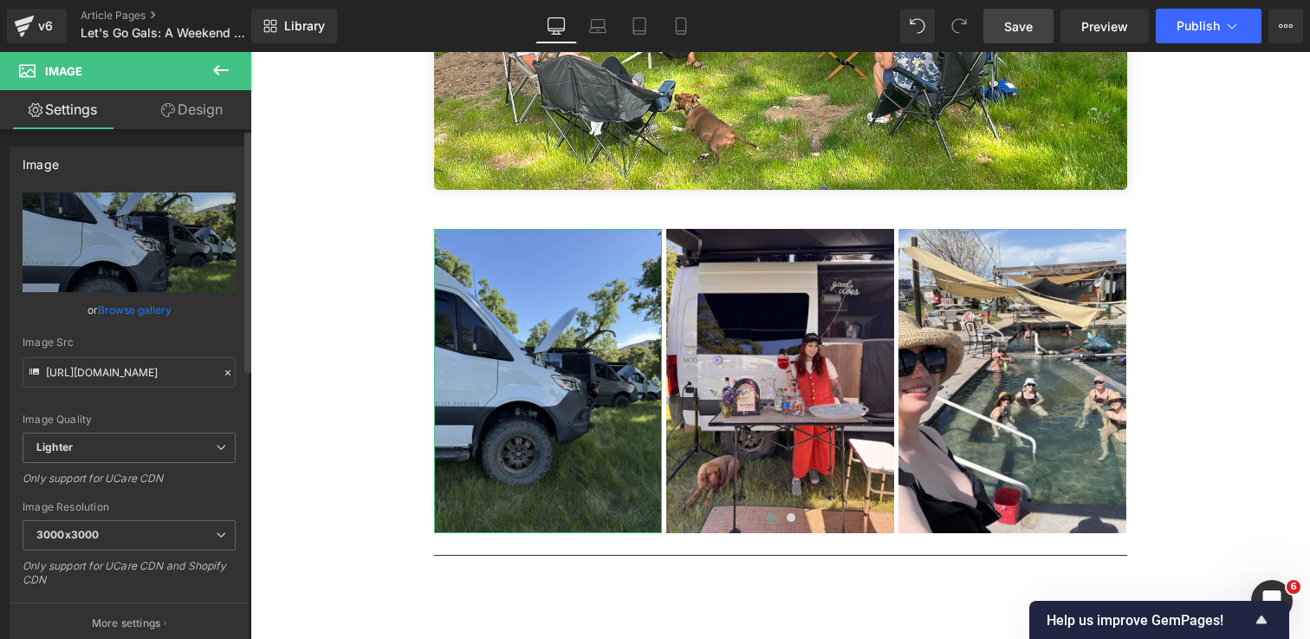
click at [107, 310] on link "Browse gallery" at bounding box center [135, 310] width 74 height 30
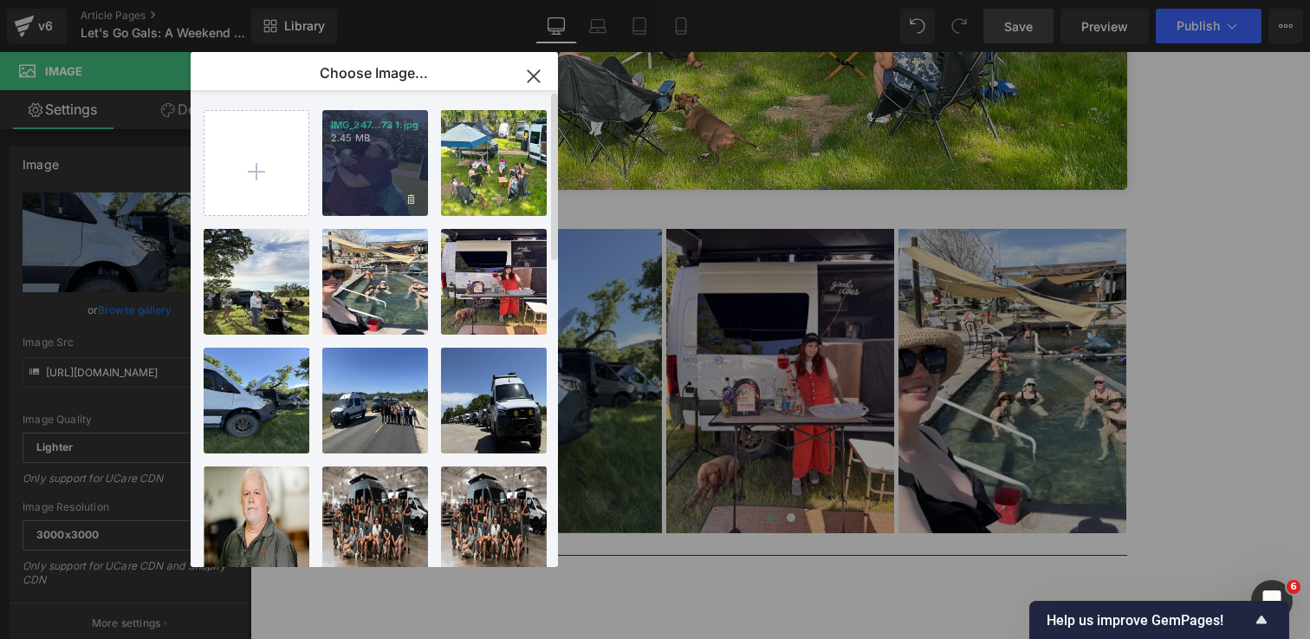
click at [387, 159] on div "IMG_247...73 1.jpg 2.45 MB" at bounding box center [375, 163] width 106 height 106
type input "[URL][DOMAIN_NAME]"
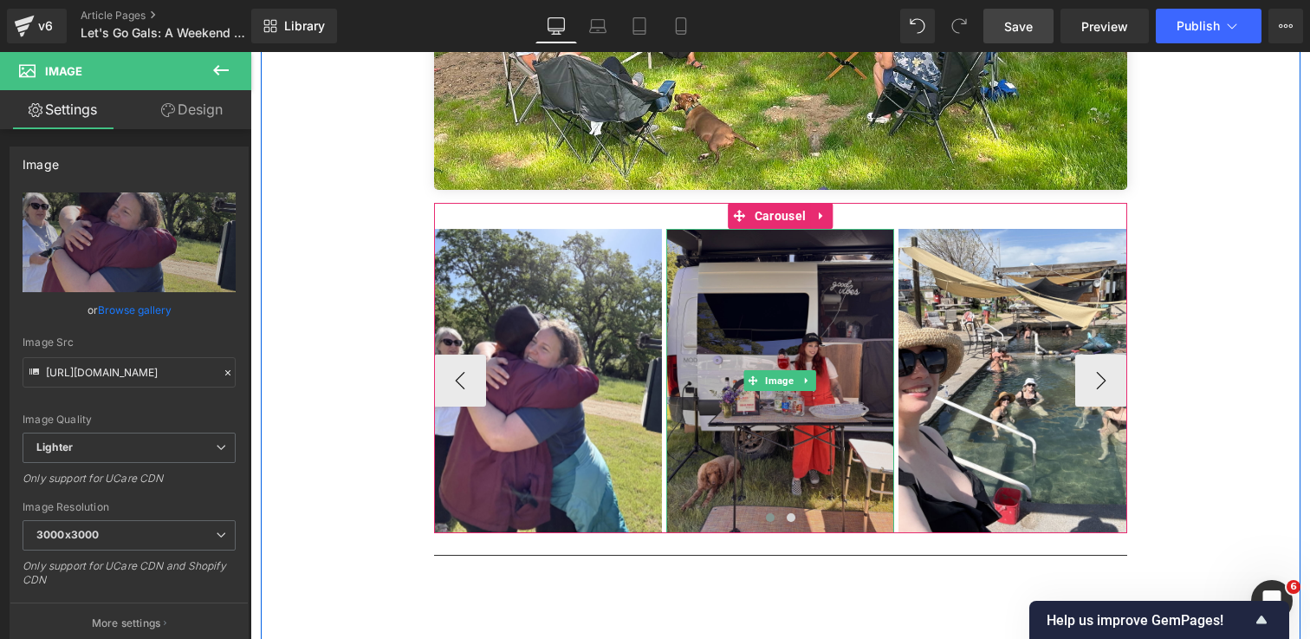
click at [778, 270] on img at bounding box center [780, 381] width 228 height 304
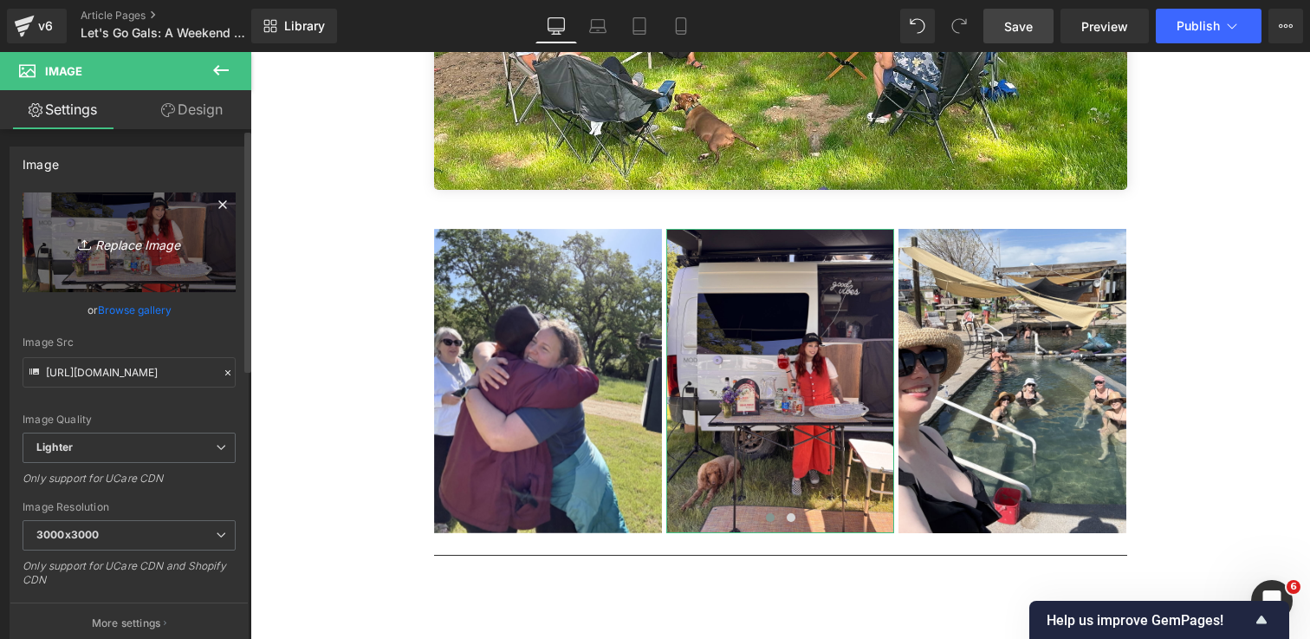
click at [135, 247] on icon "Replace Image" at bounding box center [129, 242] width 139 height 22
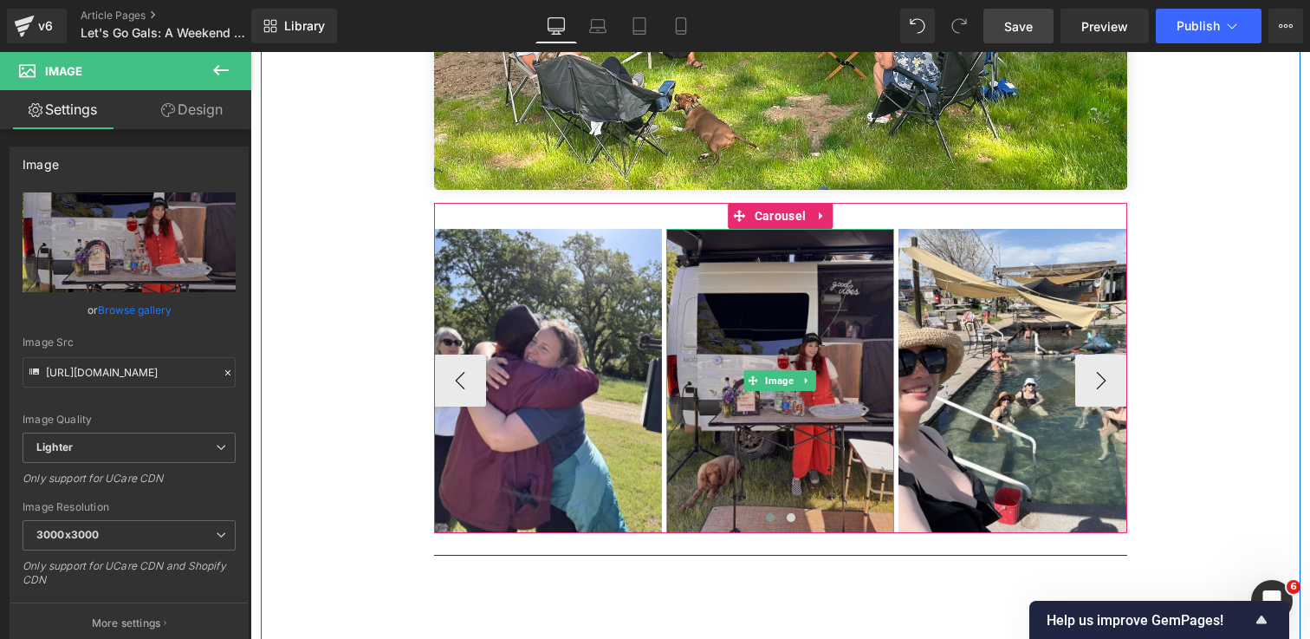
click at [753, 291] on img at bounding box center [780, 381] width 228 height 304
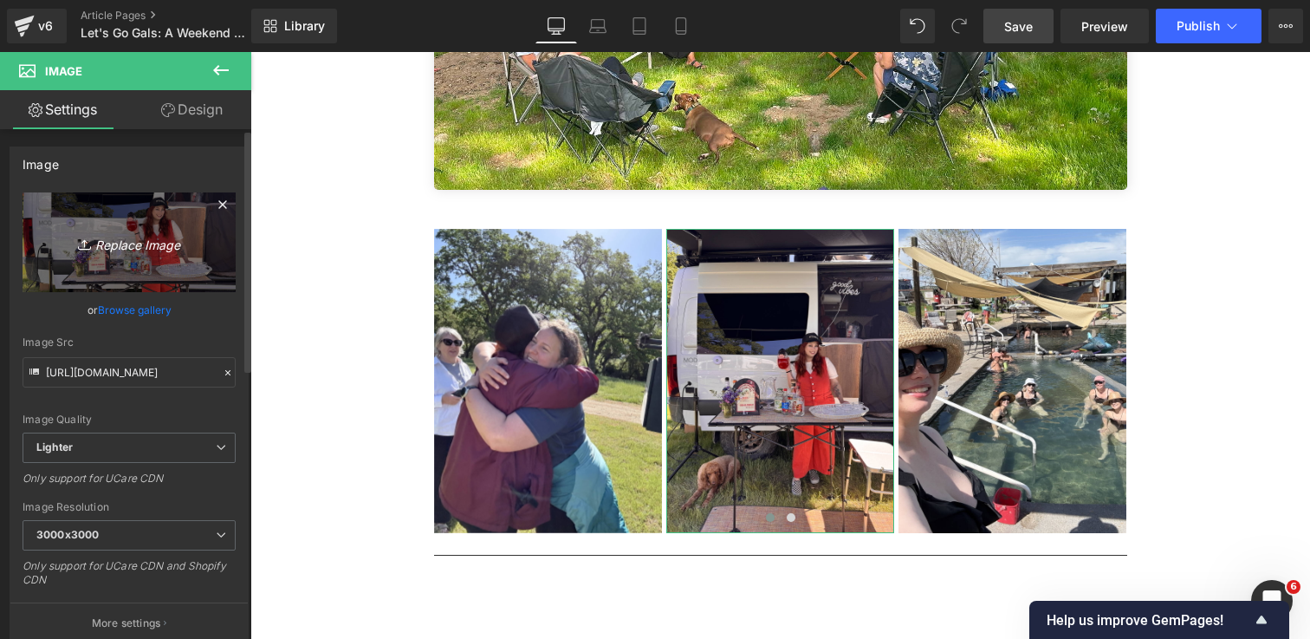
click at [146, 237] on icon "Replace Image" at bounding box center [129, 242] width 139 height 22
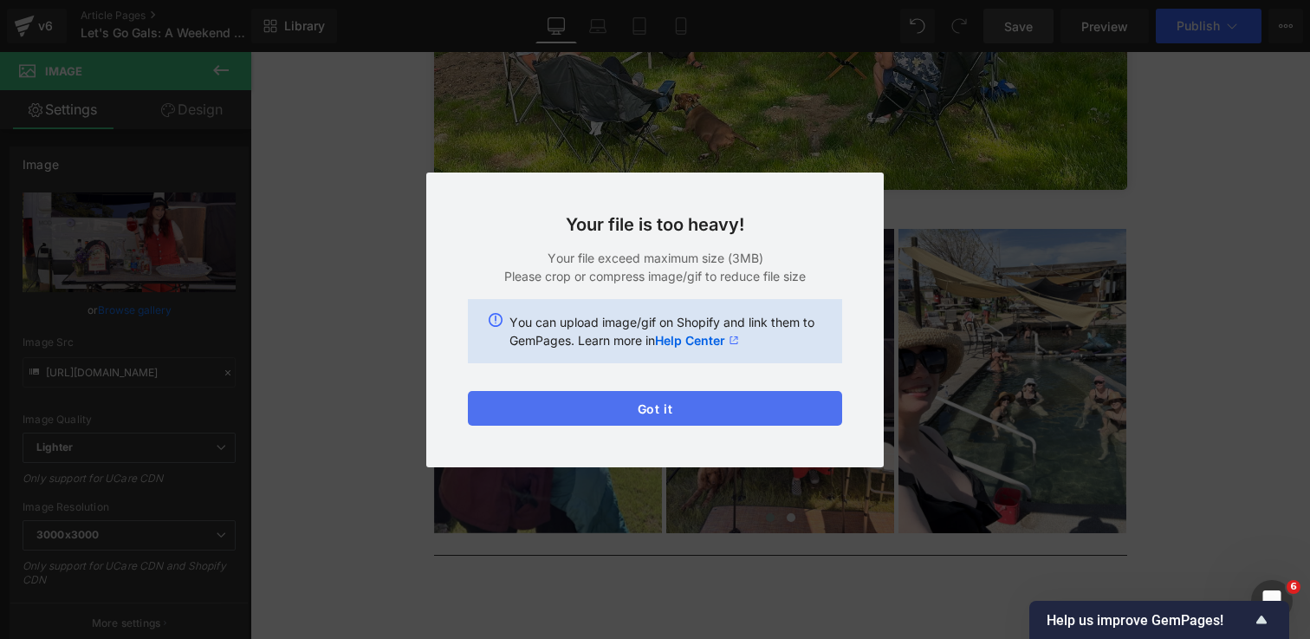
click at [749, 412] on button "Got it" at bounding box center [655, 408] width 374 height 35
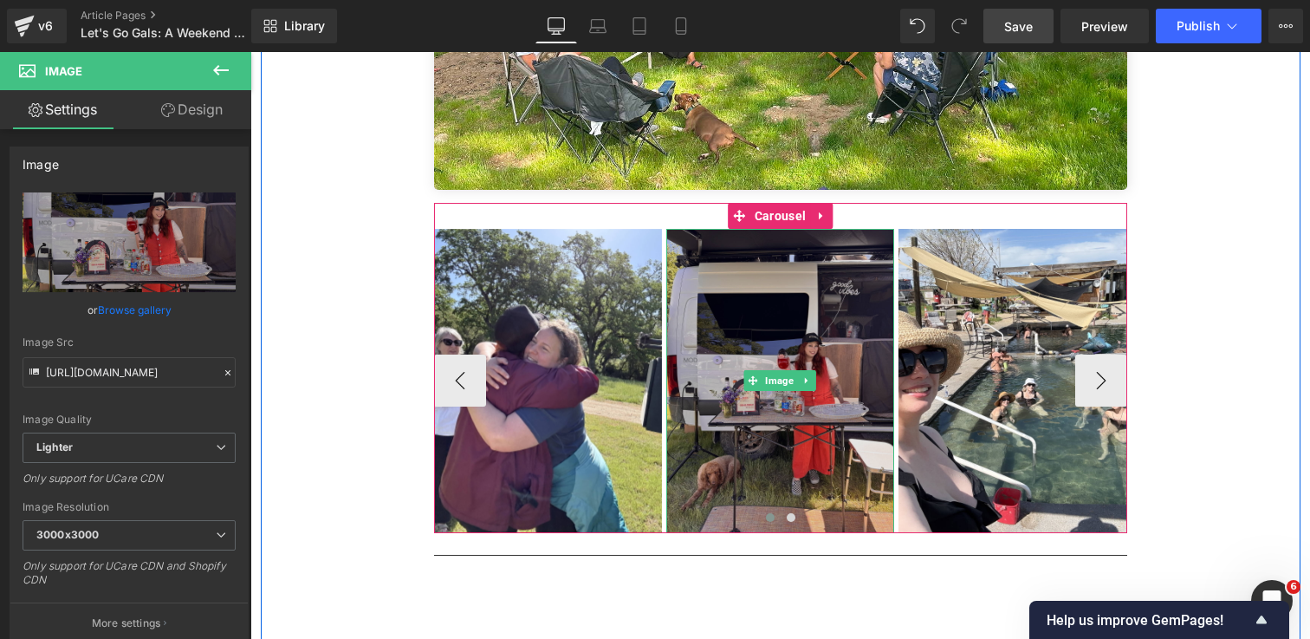
click at [806, 414] on img at bounding box center [780, 381] width 228 height 304
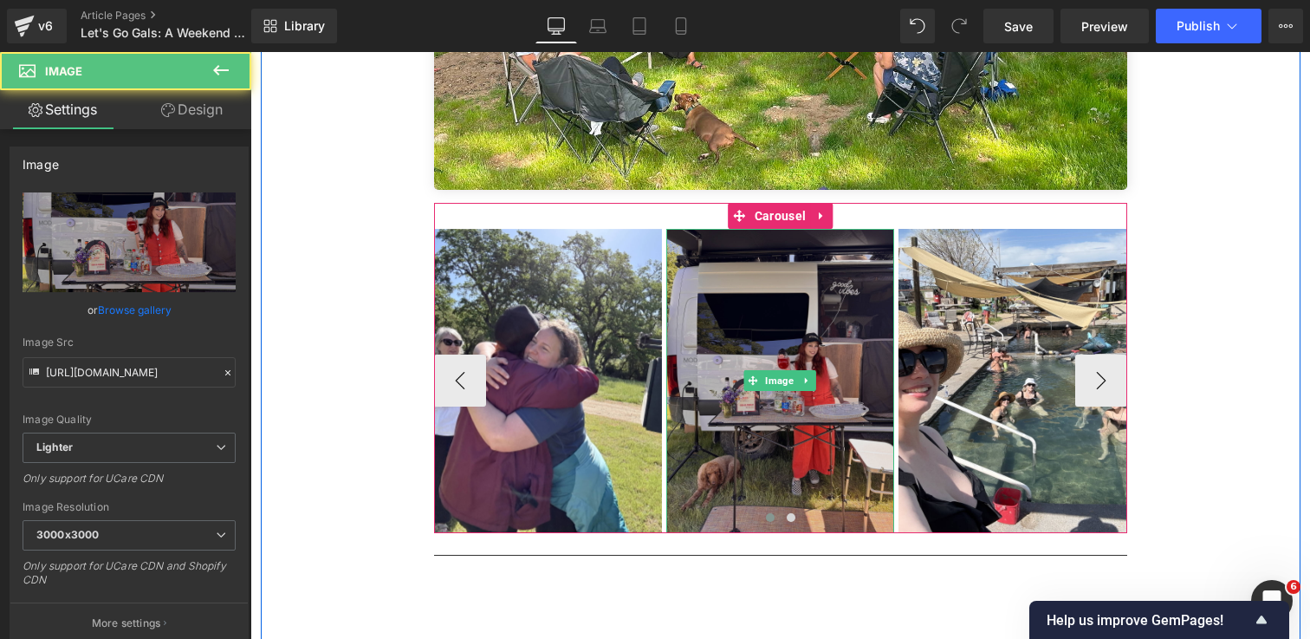
click at [815, 285] on img at bounding box center [780, 381] width 228 height 304
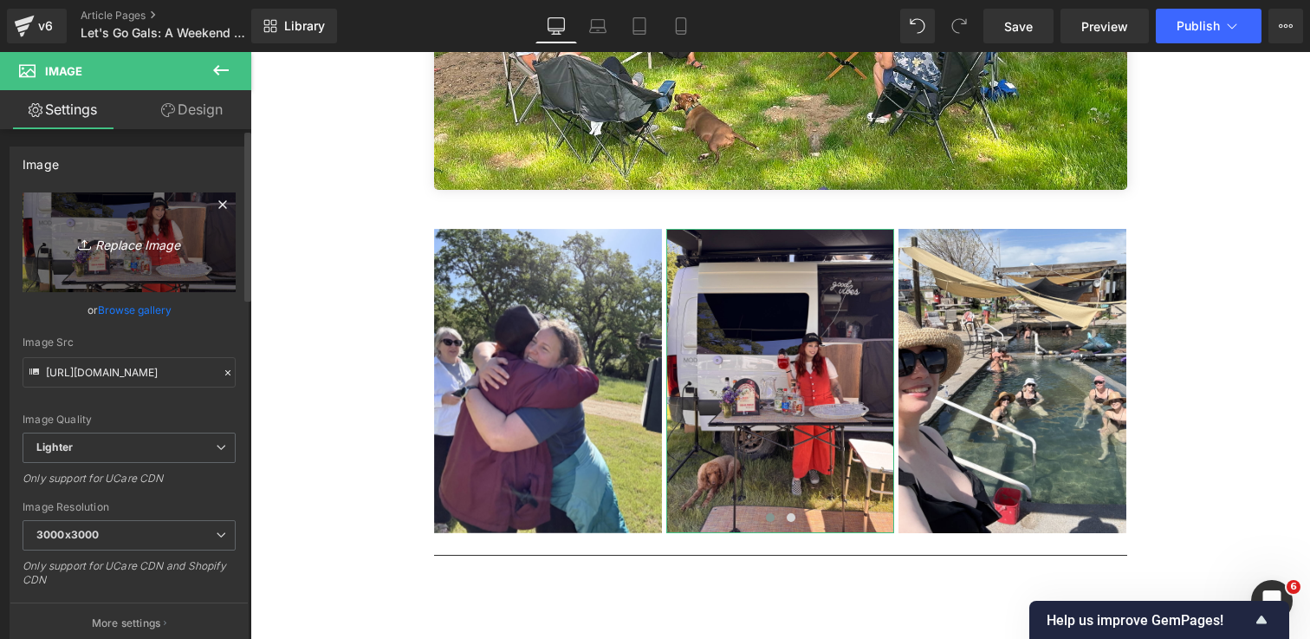
click at [121, 236] on icon "Replace Image" at bounding box center [129, 242] width 139 height 22
type input "C:\fakepath\IMG_2220 1.jpg"
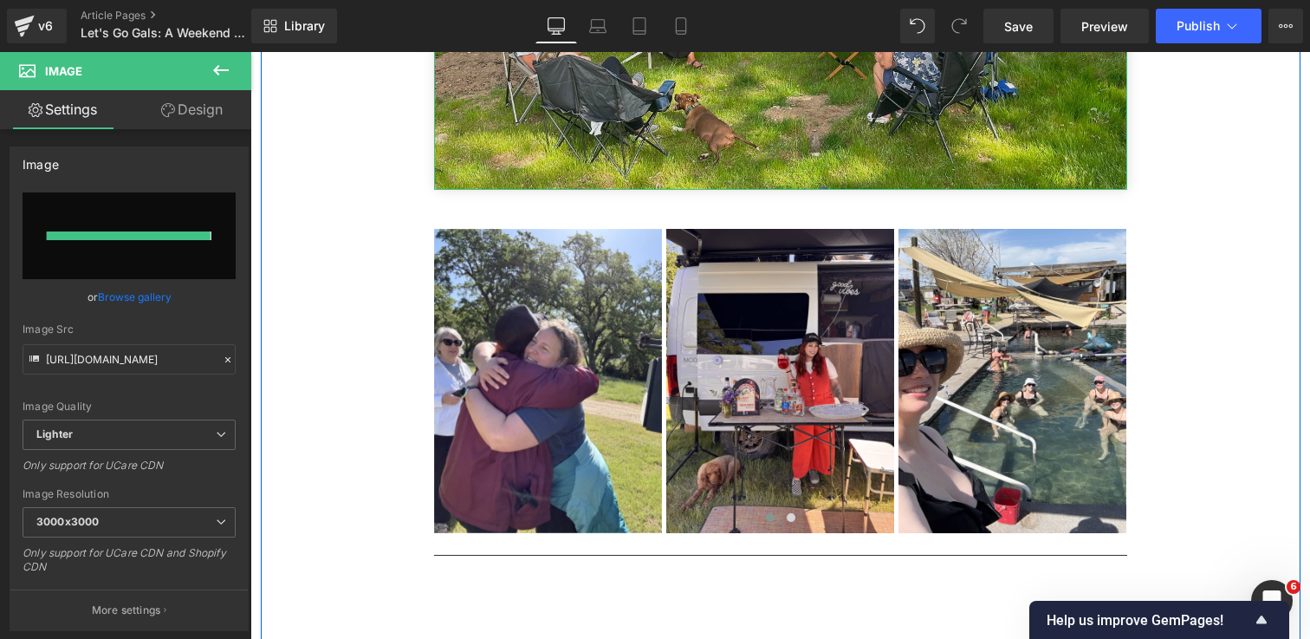
type input "[URL][DOMAIN_NAME]"
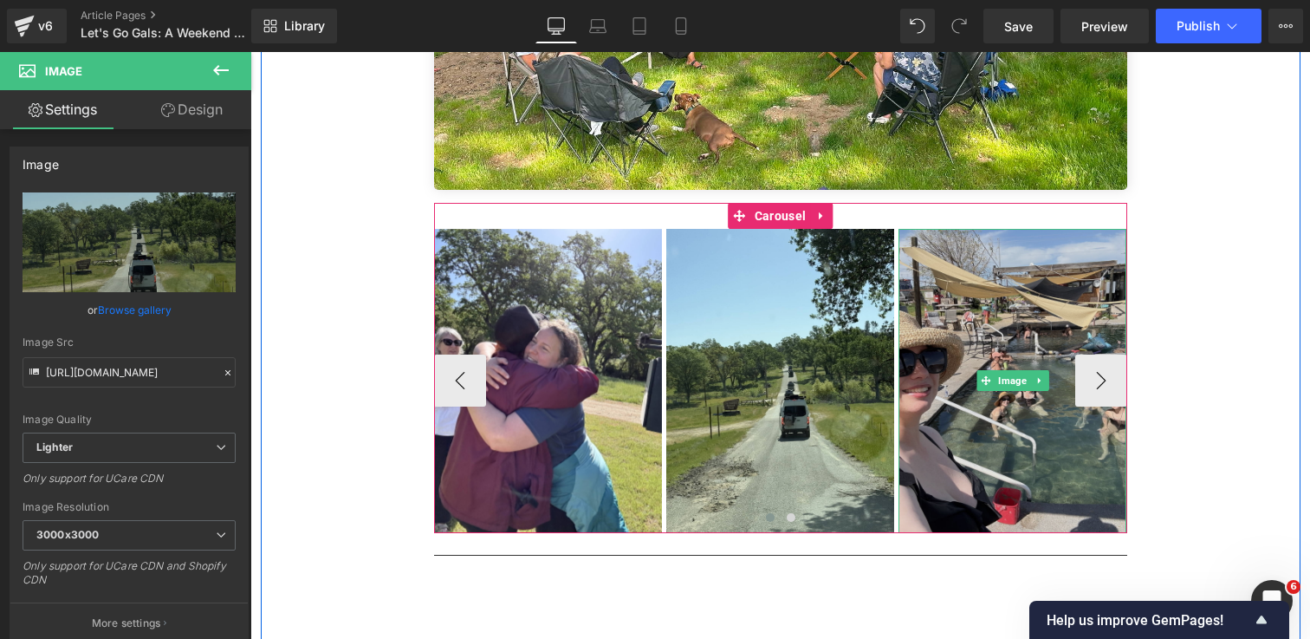
click at [993, 229] on img at bounding box center [1012, 381] width 228 height 304
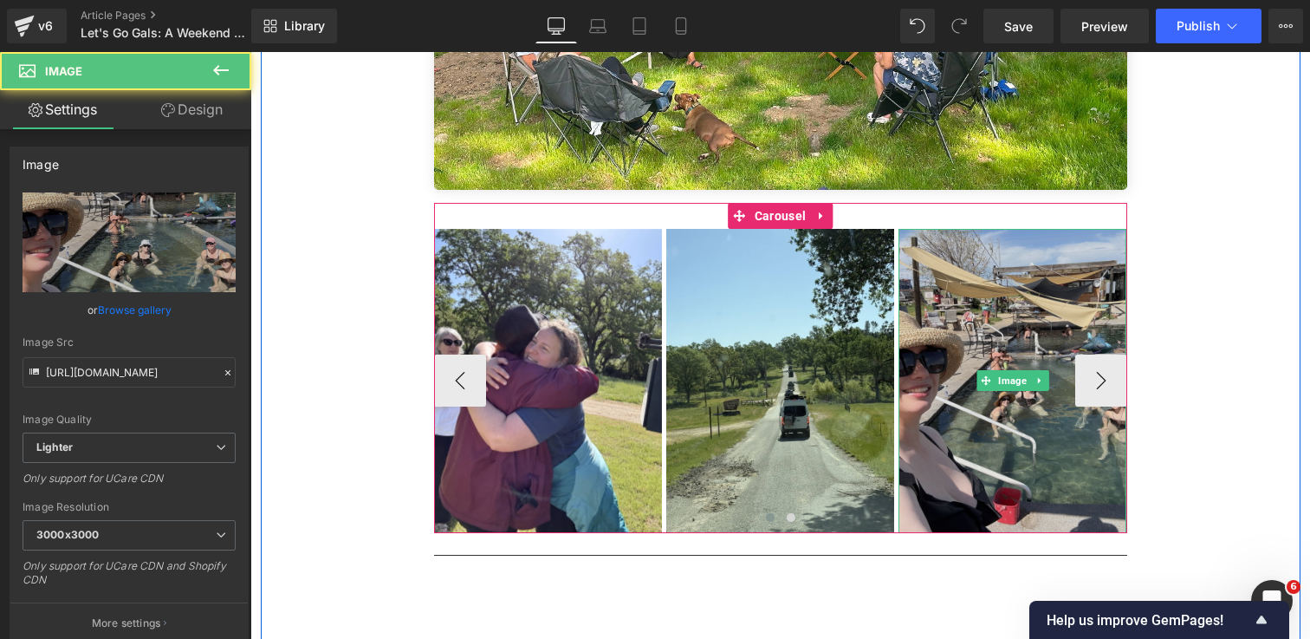
click at [1016, 334] on img at bounding box center [1012, 381] width 228 height 304
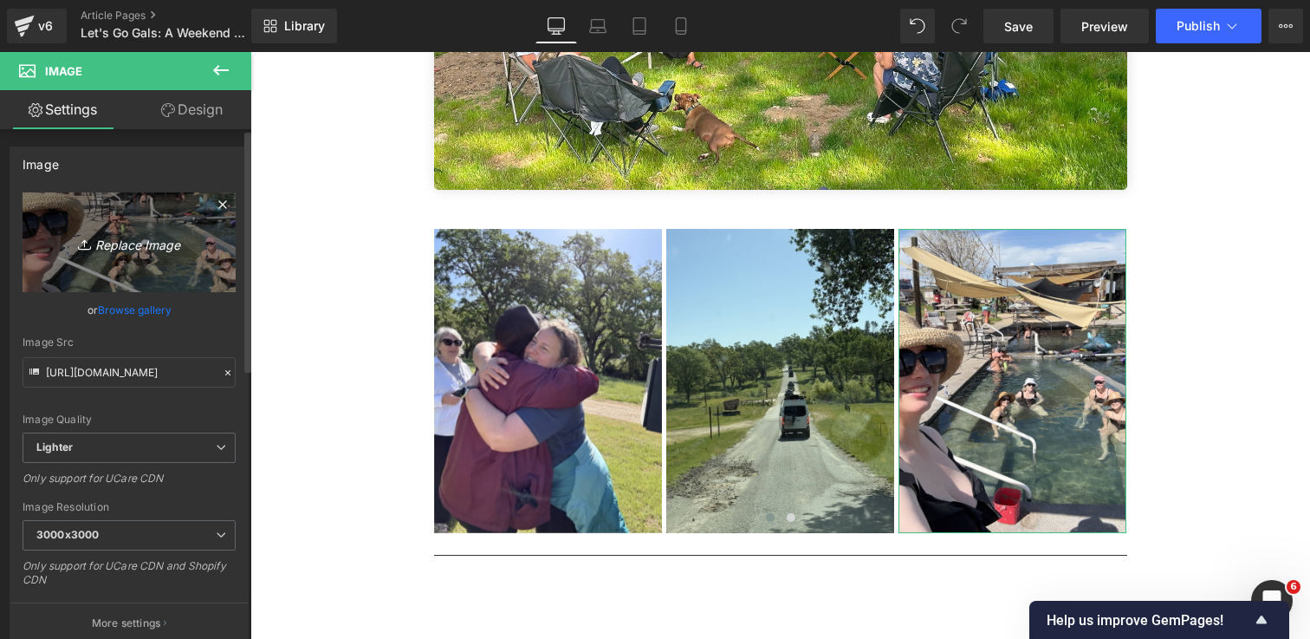
click at [130, 243] on icon "Replace Image" at bounding box center [129, 242] width 139 height 22
type input "C:\fakepath\IMG_0480 1.jpg"
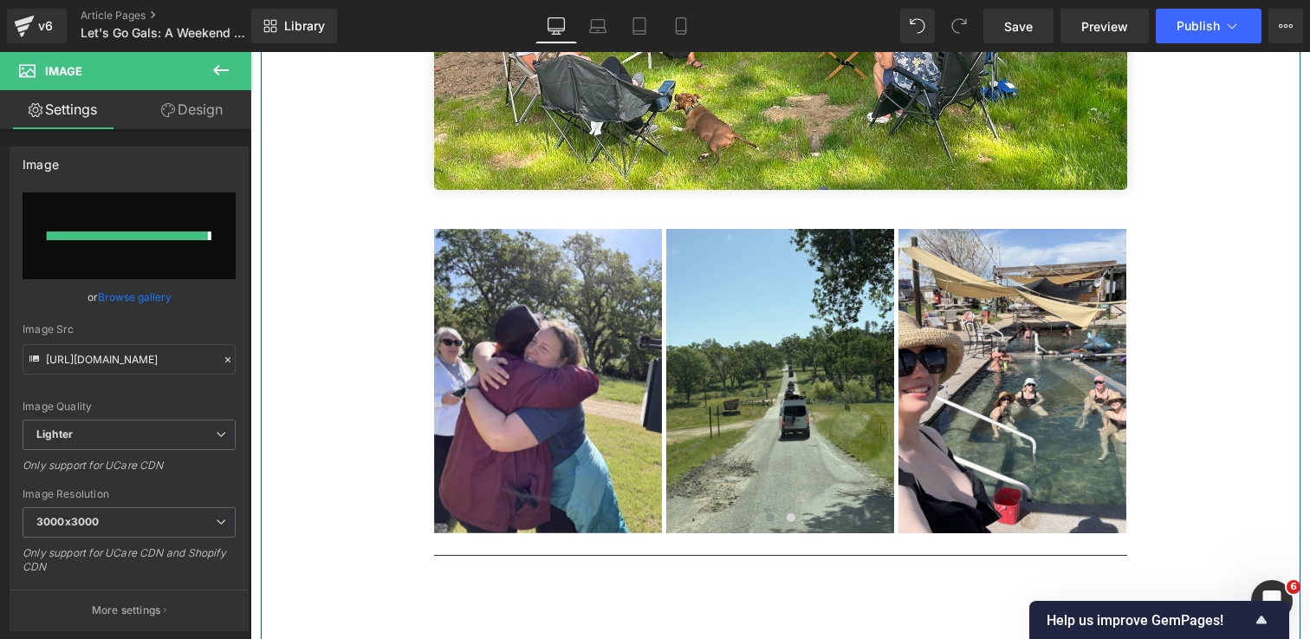
type input "[URL][DOMAIN_NAME]"
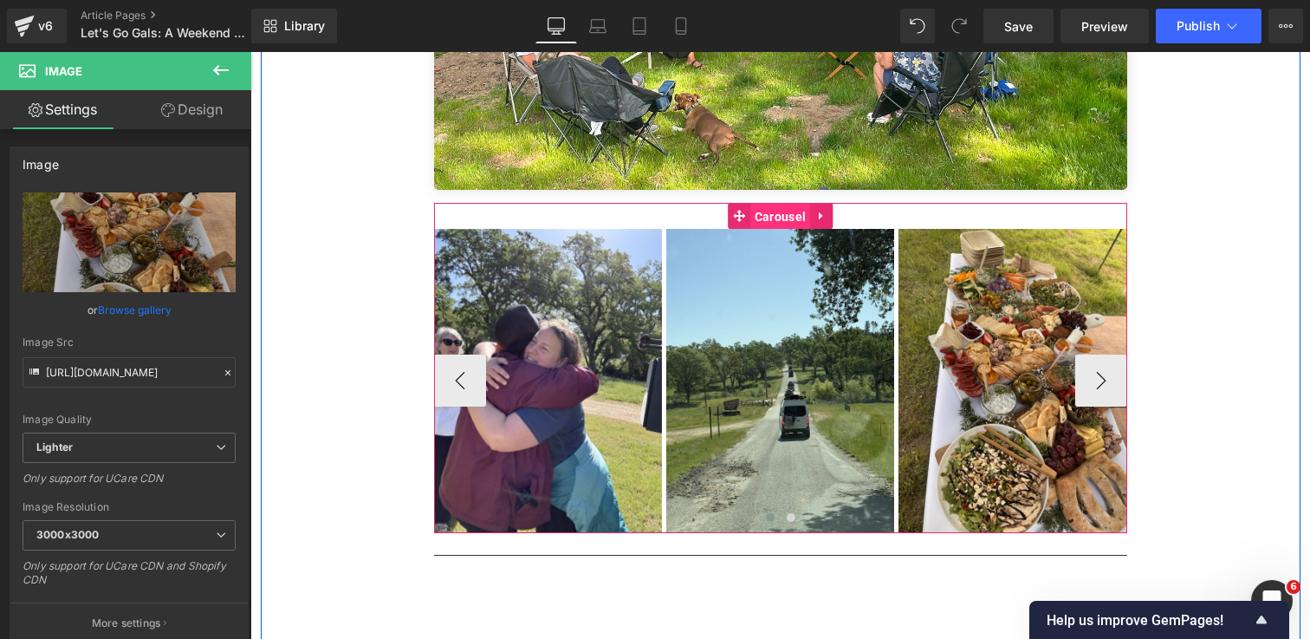
click at [784, 204] on span "Carousel" at bounding box center [780, 217] width 60 height 26
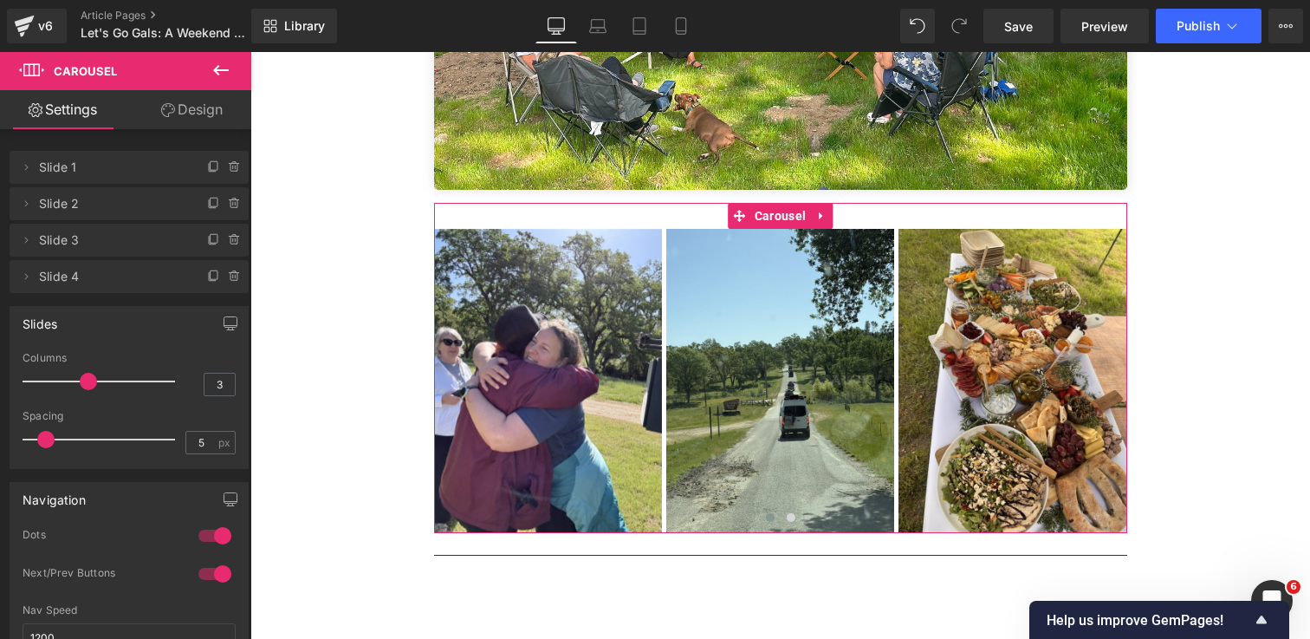
click at [172, 114] on icon at bounding box center [168, 110] width 14 height 14
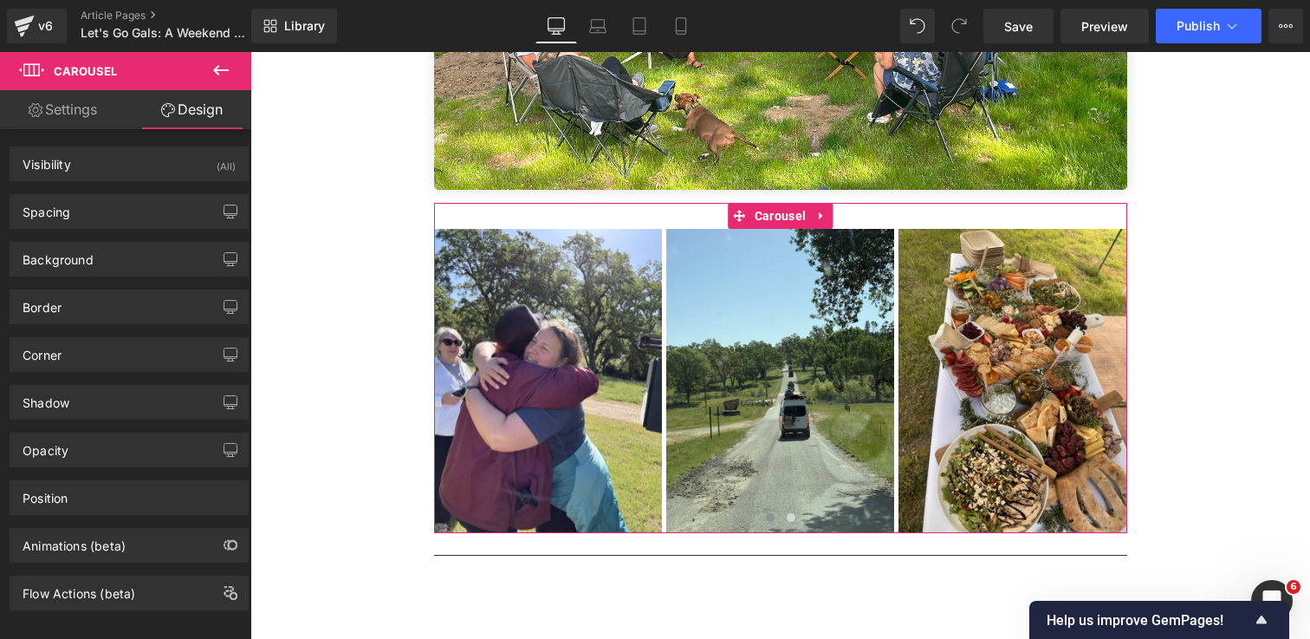
click at [73, 111] on link "Settings" at bounding box center [63, 109] width 126 height 39
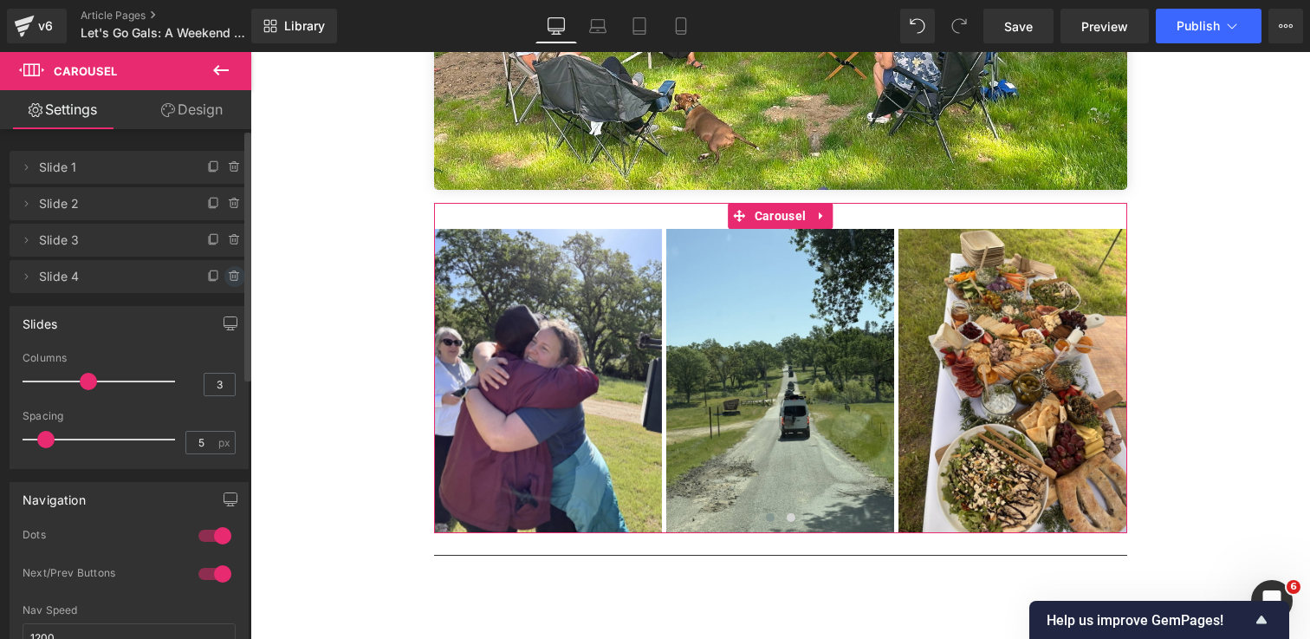
click at [235, 276] on icon at bounding box center [235, 276] width 0 height 3
click at [228, 276] on button "Delete" at bounding box center [216, 277] width 55 height 23
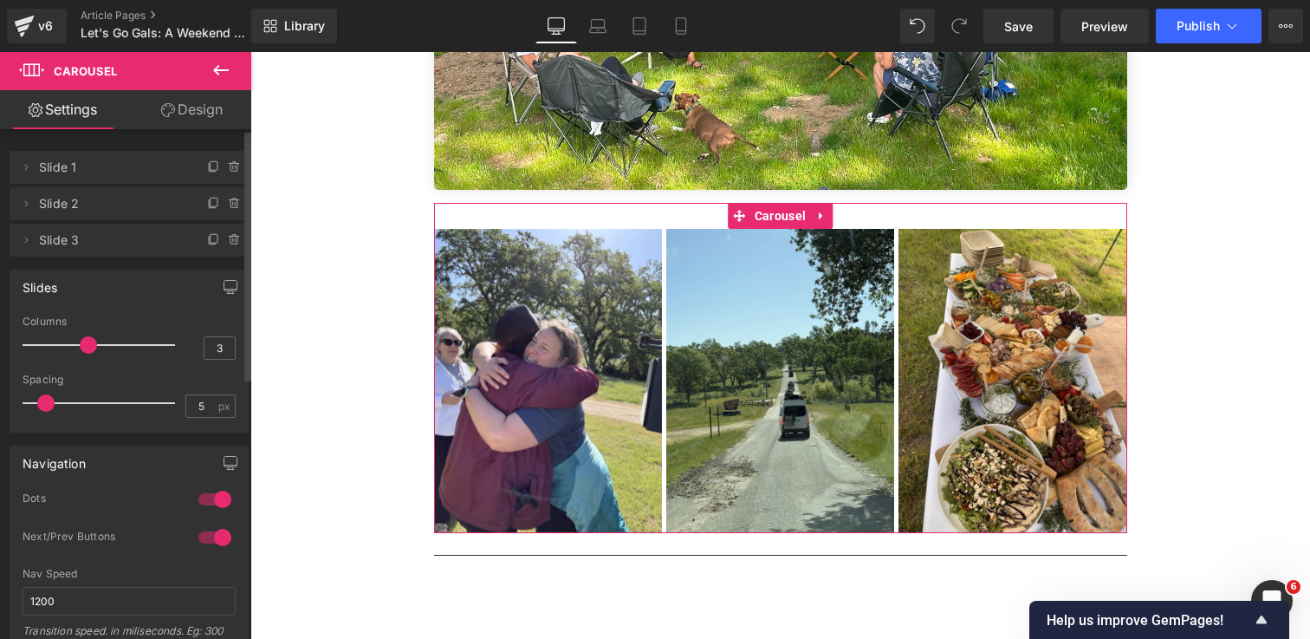
click at [171, 111] on icon at bounding box center [168, 110] width 14 height 14
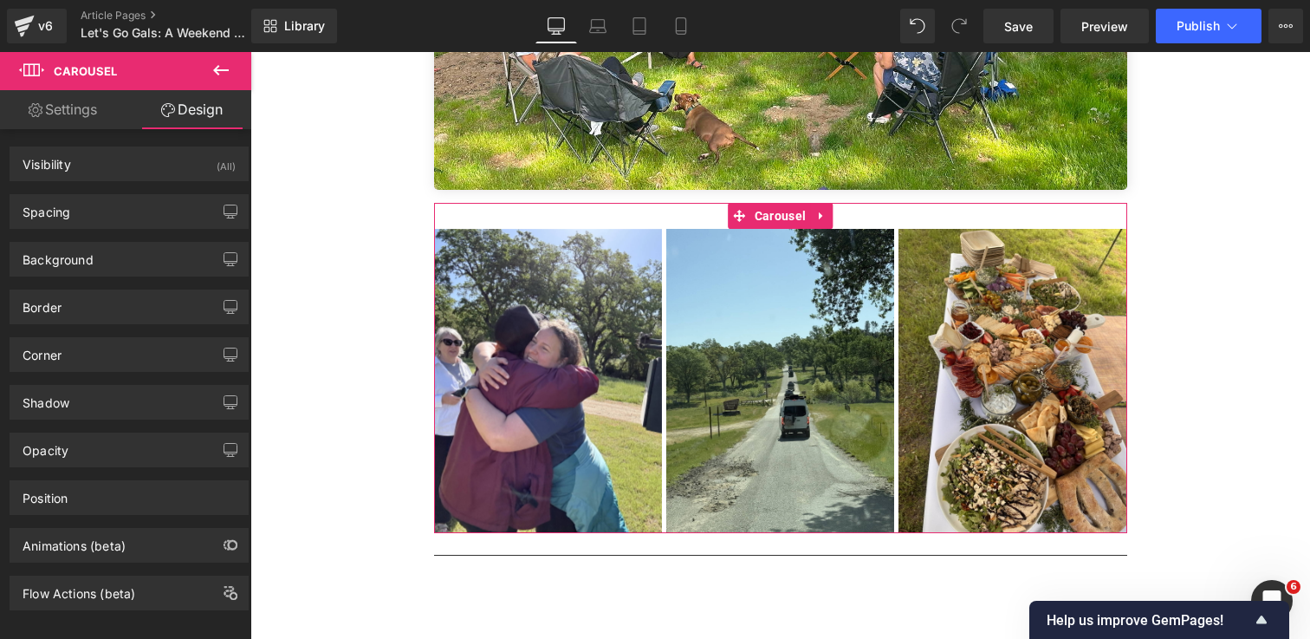
type input "0"
type input "15"
type input "0"
type input "30"
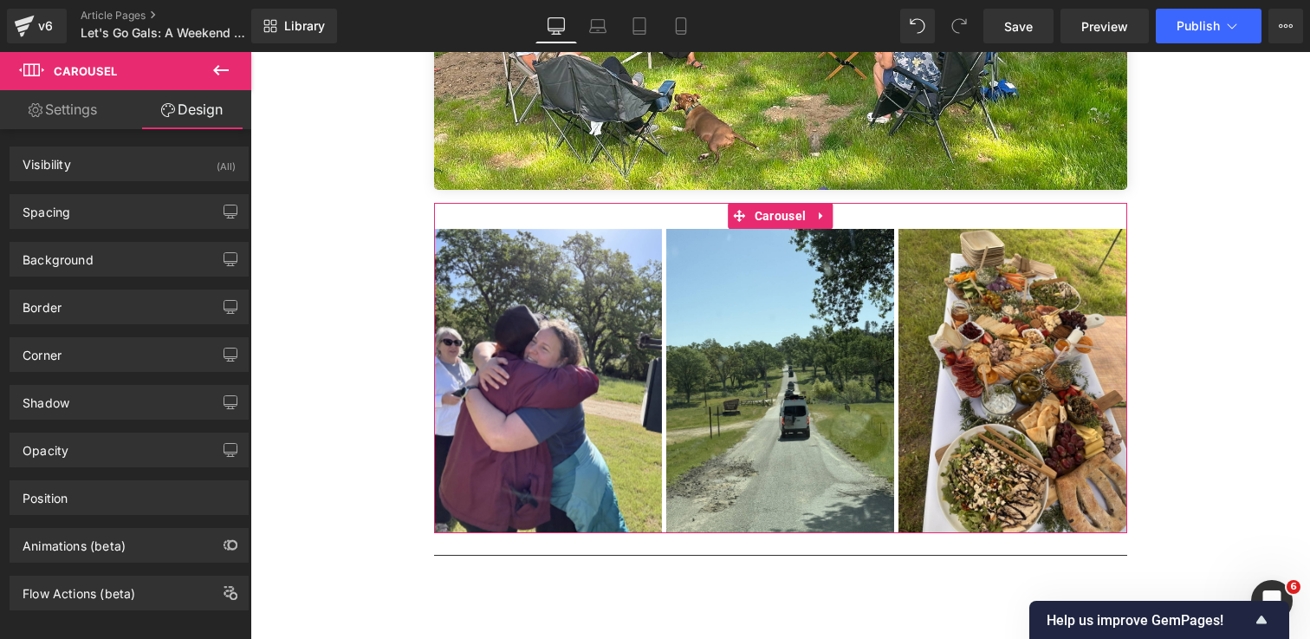
type input "0"
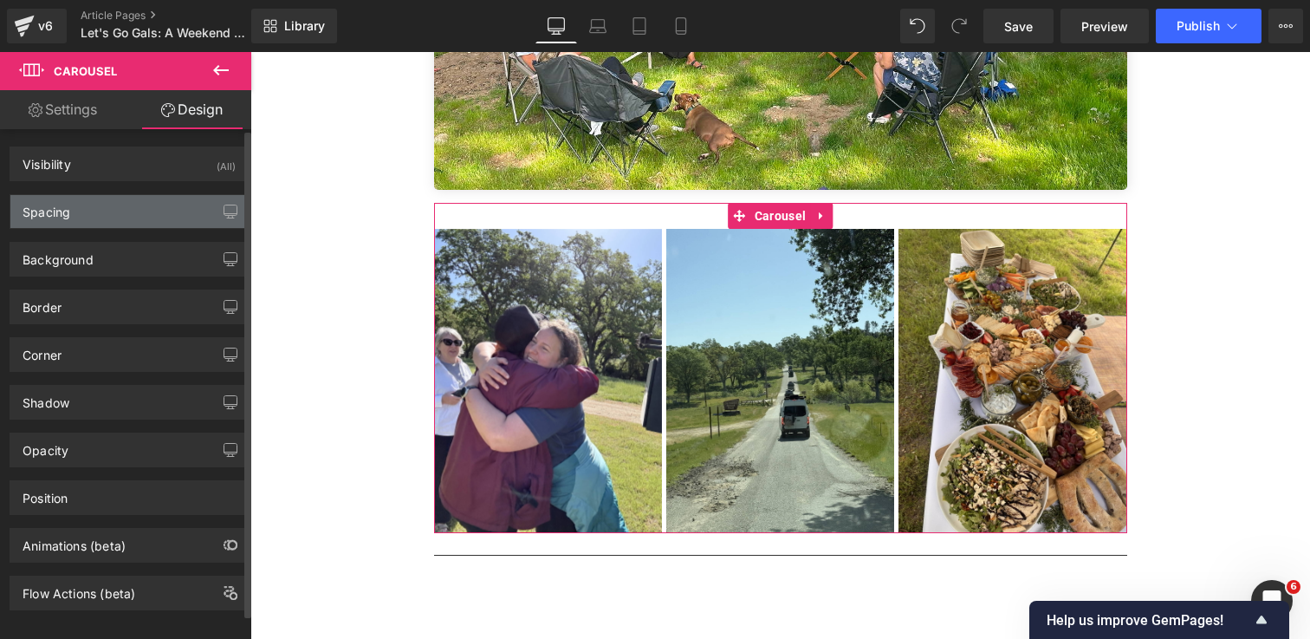
click at [131, 222] on div "Spacing" at bounding box center [128, 211] width 237 height 33
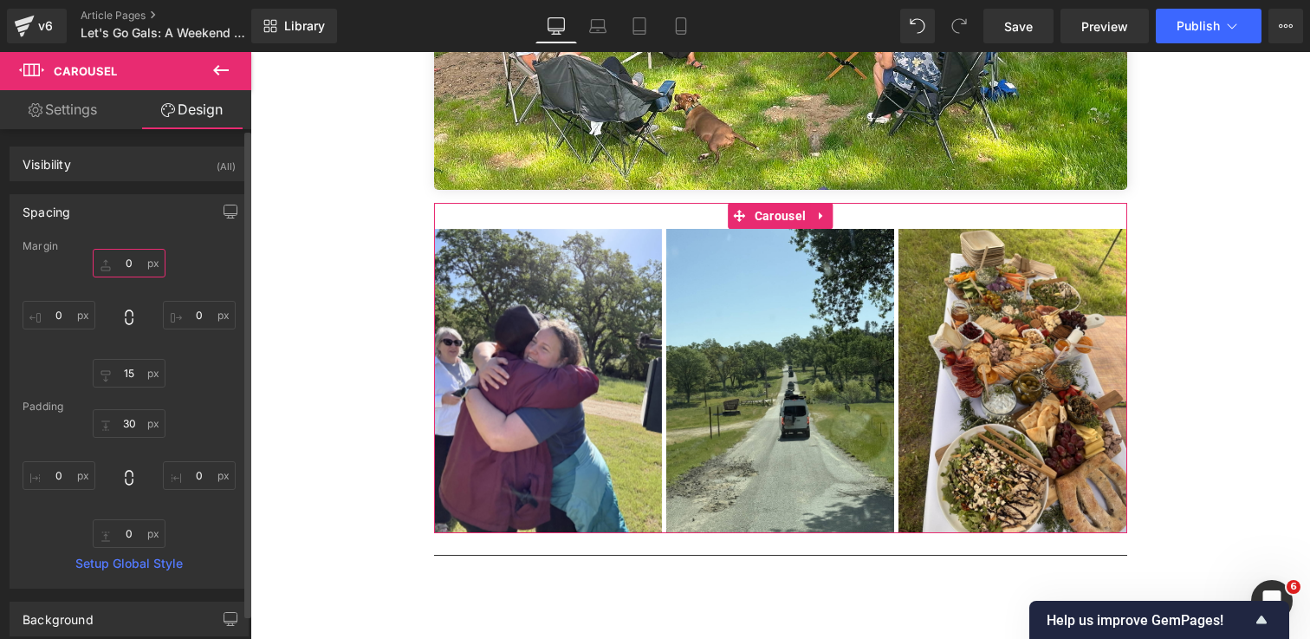
click at [128, 264] on input "0" at bounding box center [129, 263] width 73 height 29
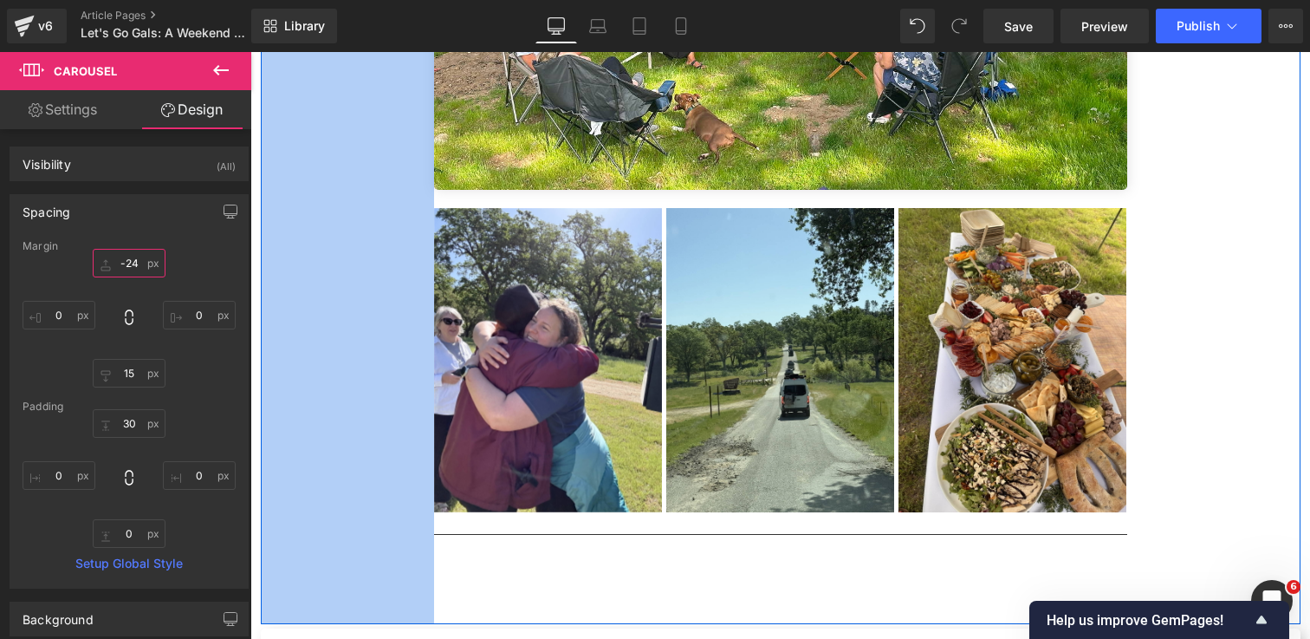
type input "-25"
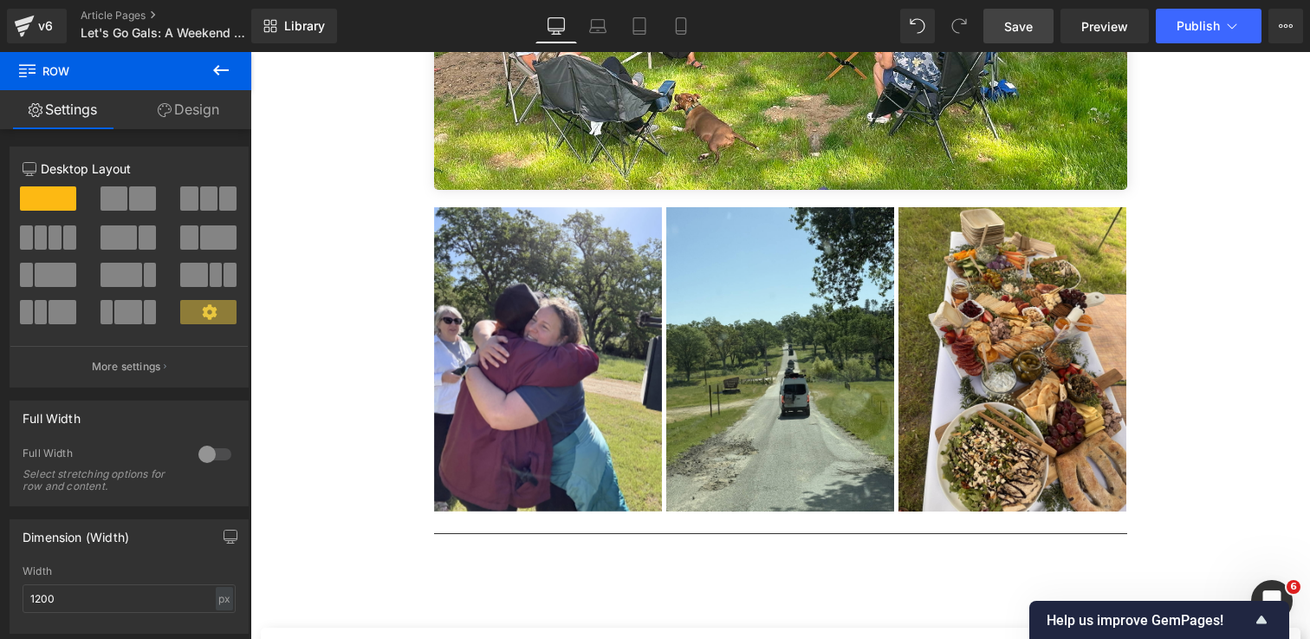
drag, startPoint x: 1028, startPoint y: 34, endPoint x: 552, endPoint y: 441, distance: 626.8
click at [1028, 34] on span "Save" at bounding box center [1018, 26] width 29 height 18
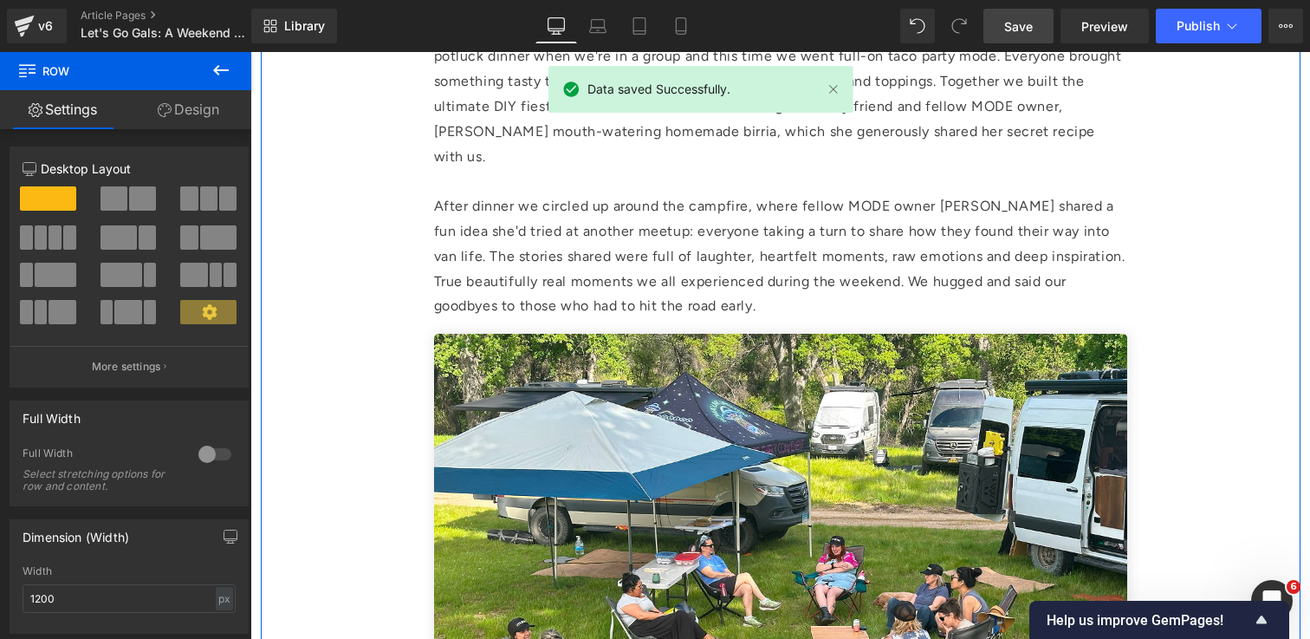
scroll to position [3173, 0]
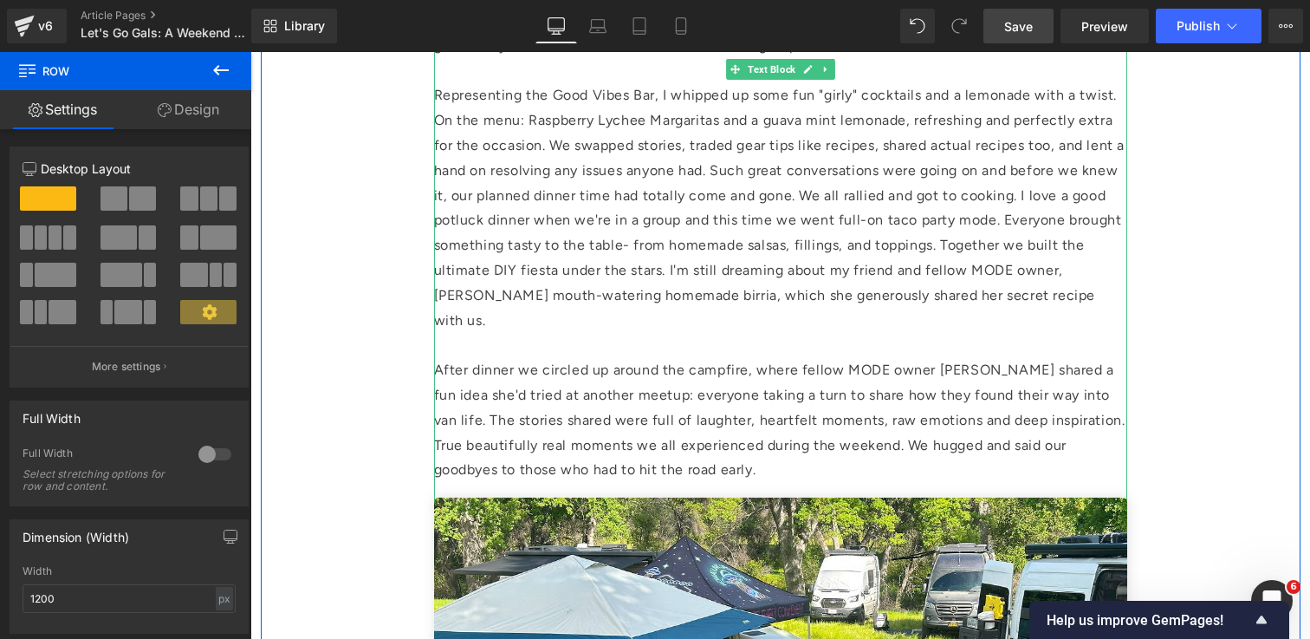
click at [572, 395] on p "After dinner we circled up around the campfire, where fellow MODE owner [PERSON…" at bounding box center [780, 420] width 693 height 125
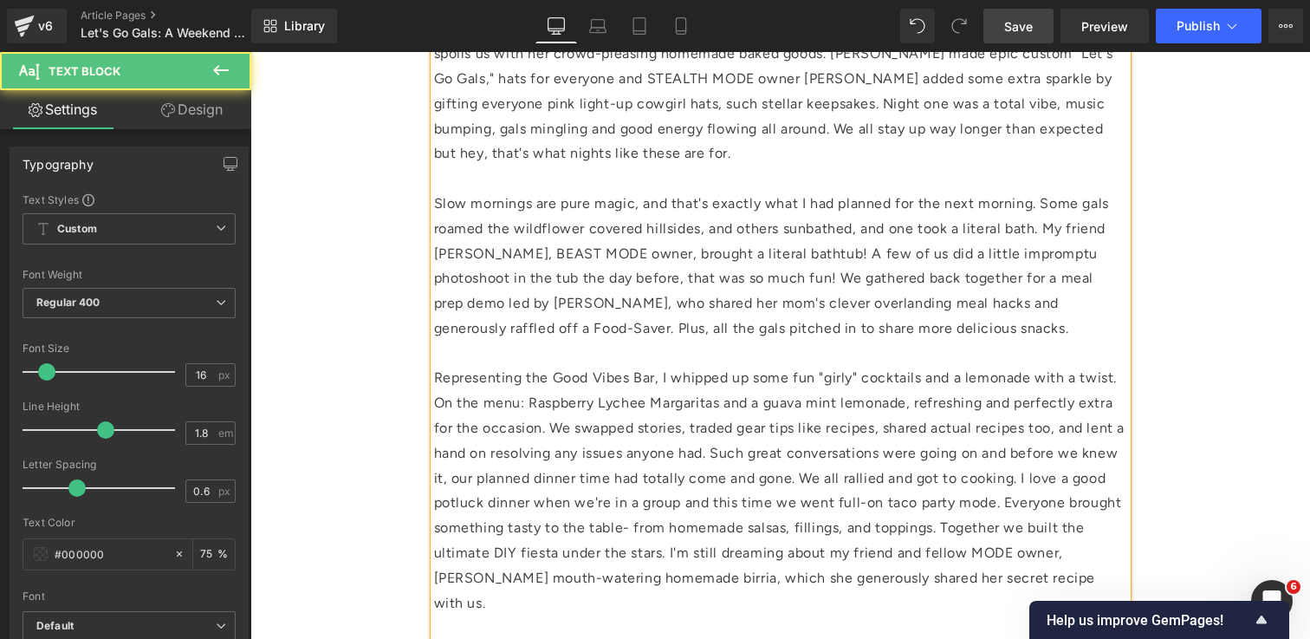
scroll to position [2628, 0]
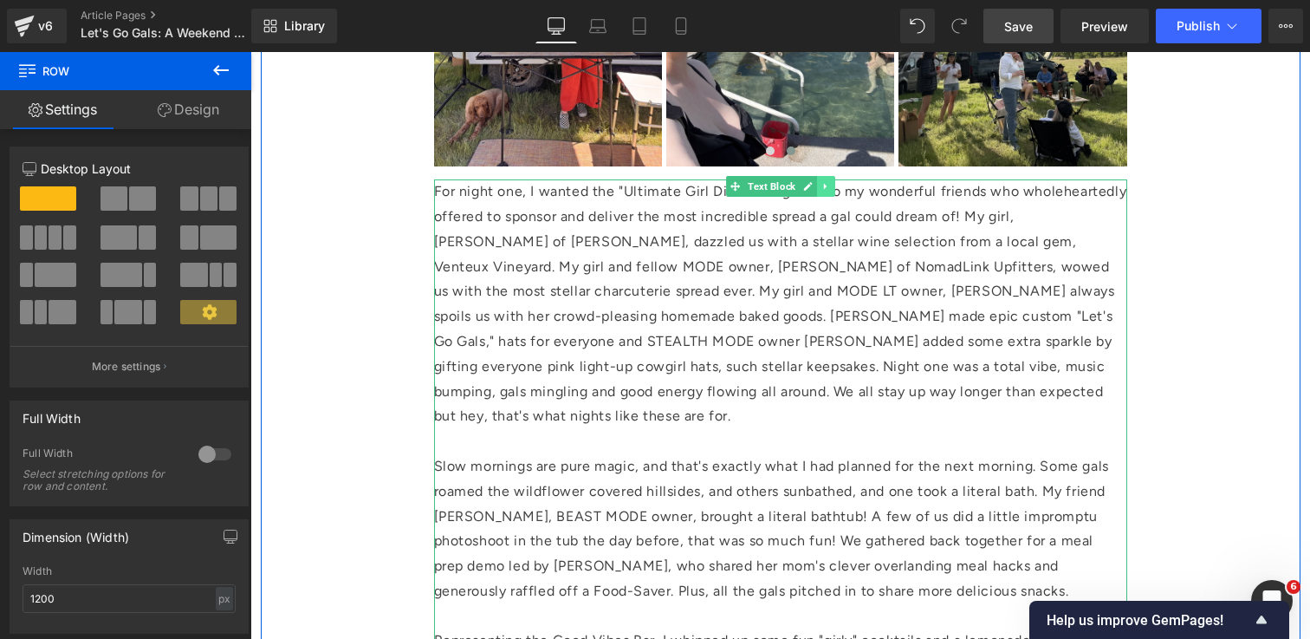
click at [826, 194] on link at bounding box center [826, 186] width 18 height 21
click at [814, 185] on icon at bounding box center [817, 187] width 10 height 10
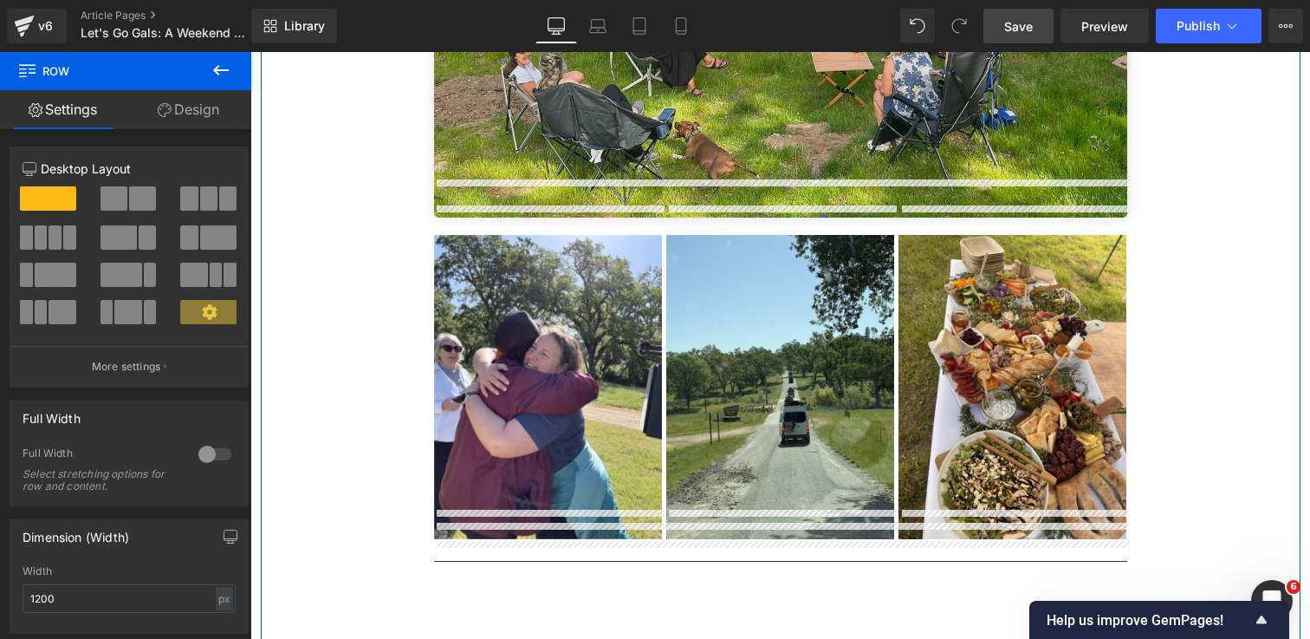
scroll to position [3966, 0]
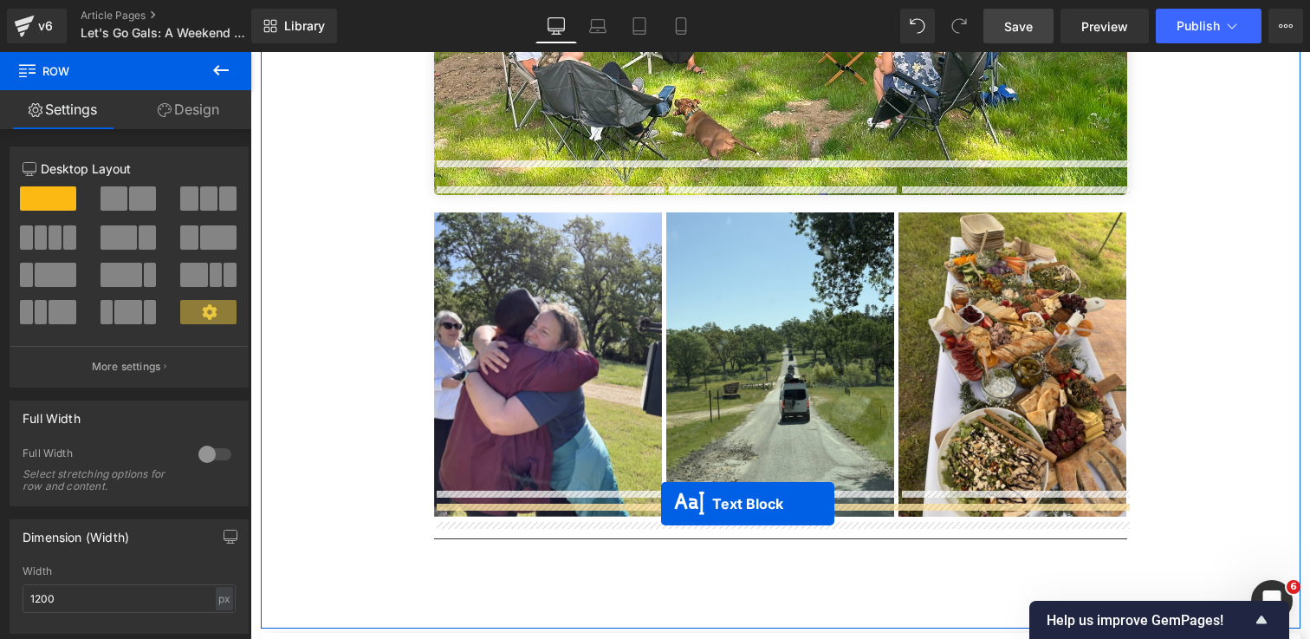
drag, startPoint x: 733, startPoint y: 130, endPoint x: 661, endPoint y: 503, distance: 380.3
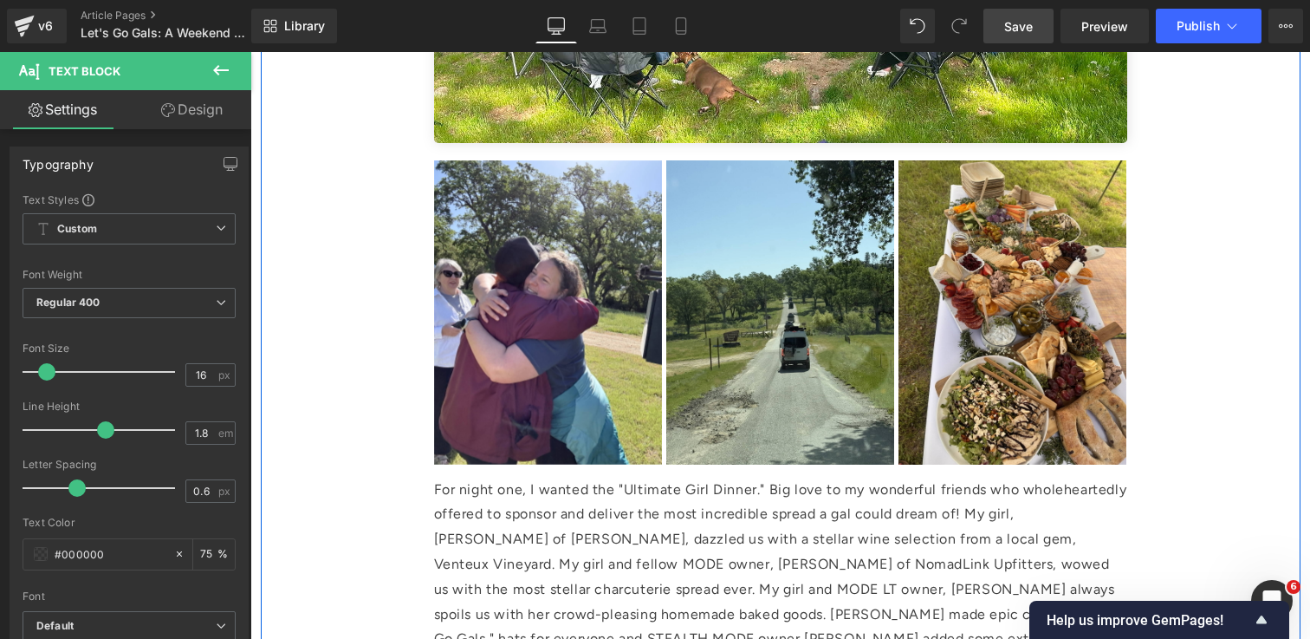
scroll to position [4008, 0]
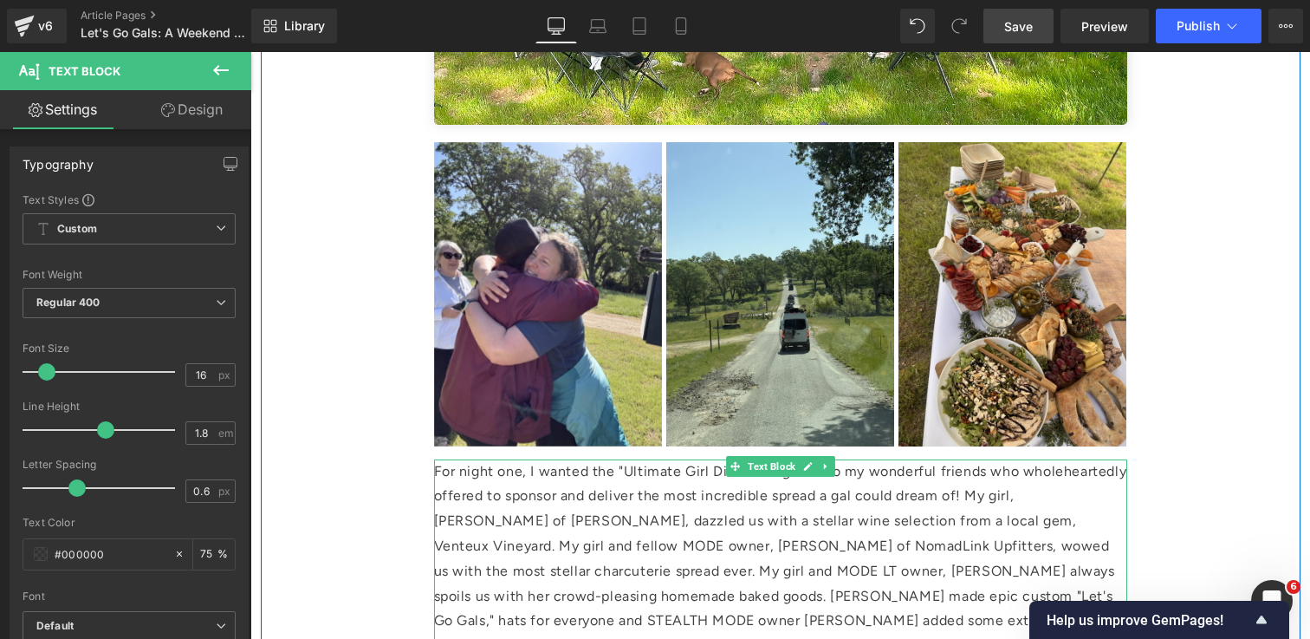
click at [833, 551] on p "For night one, I wanted the "Ultimate Girl Dinner." Big love to my wonderful fr…" at bounding box center [780, 584] width 693 height 250
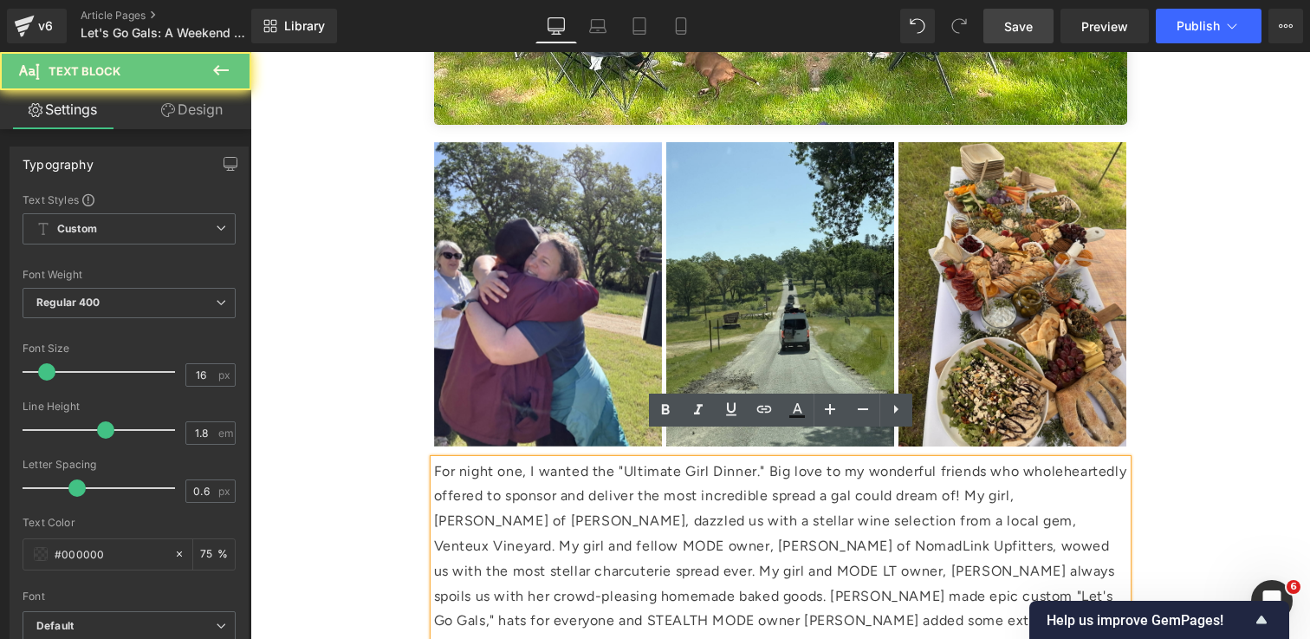
click at [789, 515] on p "For night one, I wanted the "Ultimate Girl Dinner." Big love to my wonderful fr…" at bounding box center [780, 584] width 693 height 250
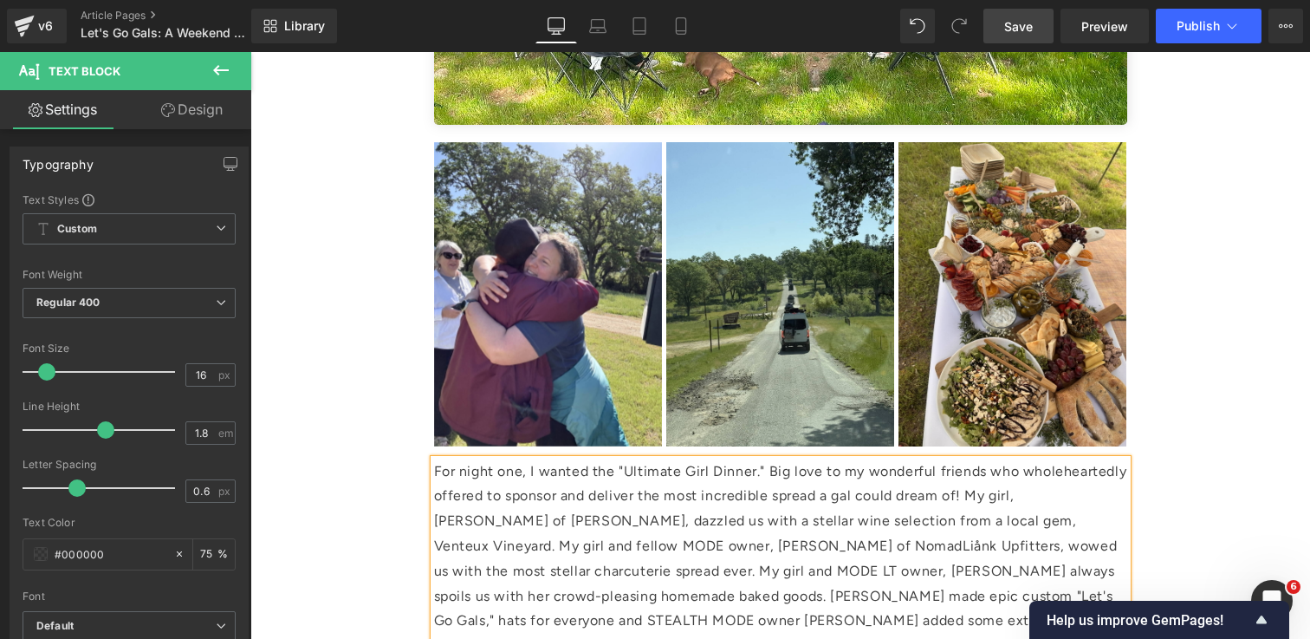
click at [789, 515] on p "For night one, I wanted the "Ultimate Girl Dinner." Big love to my wonderful fr…" at bounding box center [780, 584] width 693 height 250
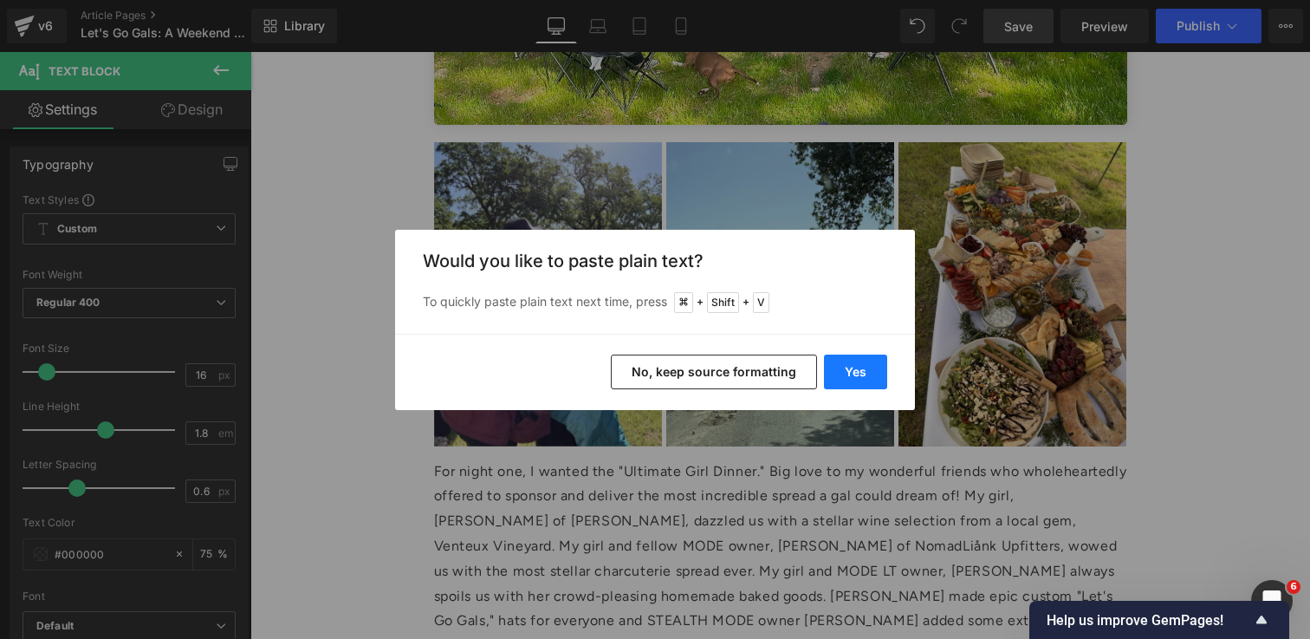
click at [875, 368] on button "Yes" at bounding box center [855, 371] width 63 height 35
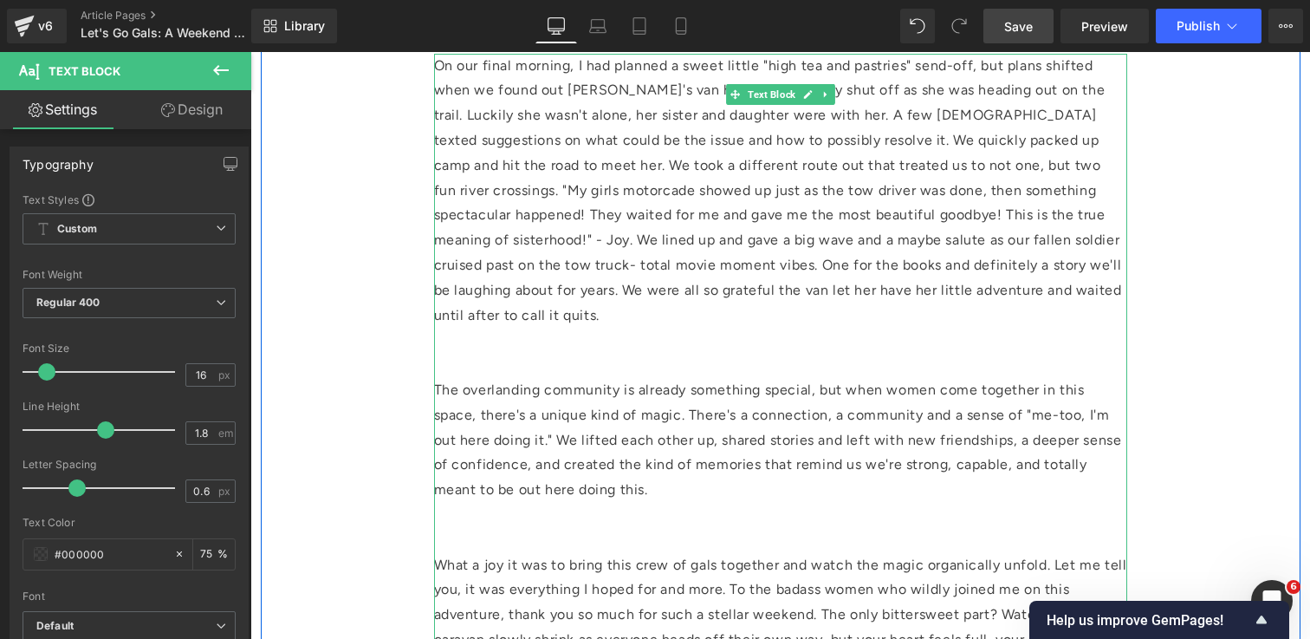
scroll to position [4419, 0]
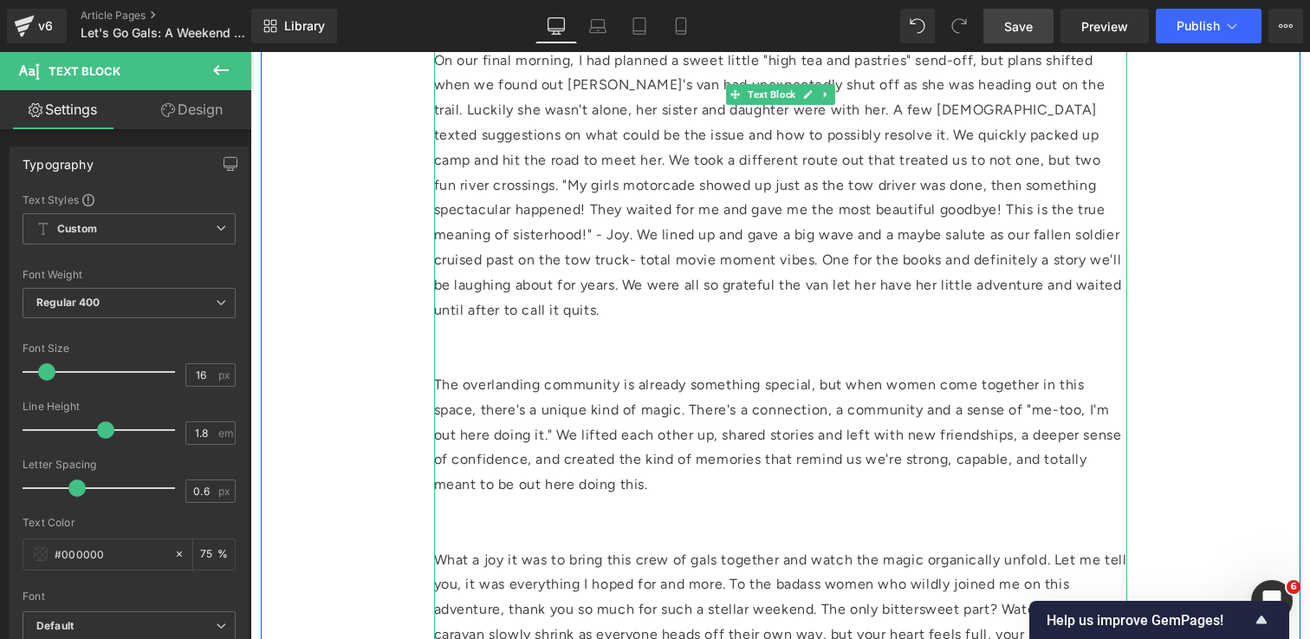
click at [581, 347] on p at bounding box center [780, 359] width 693 height 25
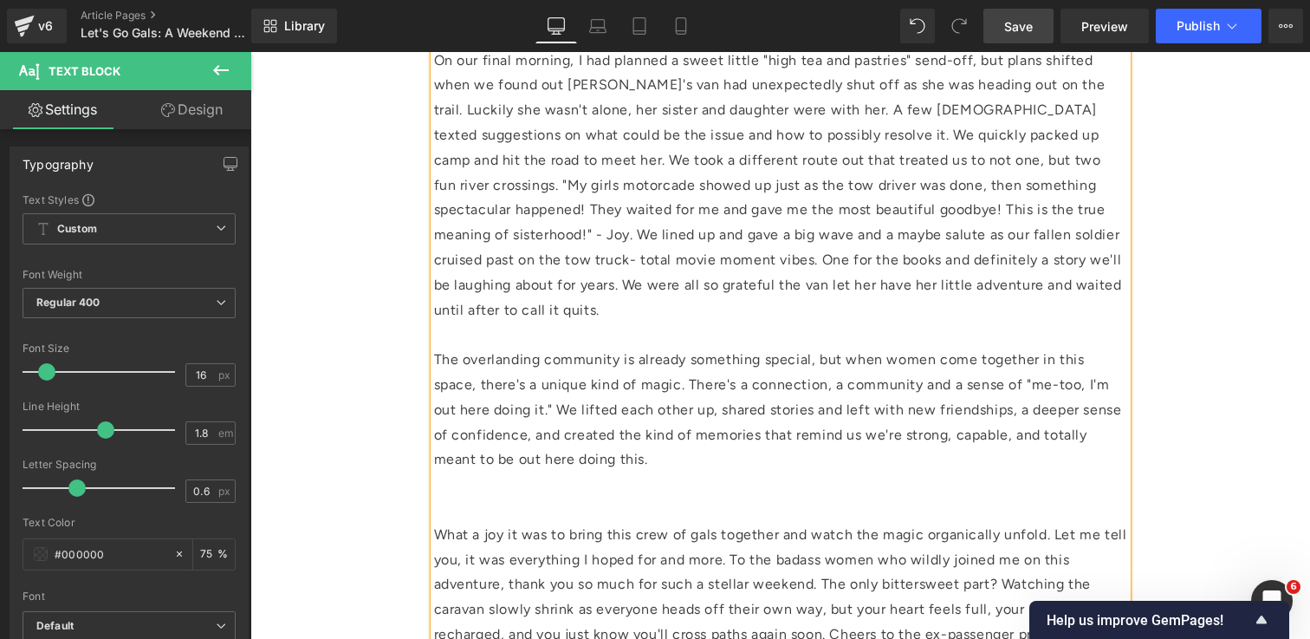
click at [503, 497] on p at bounding box center [780, 509] width 693 height 25
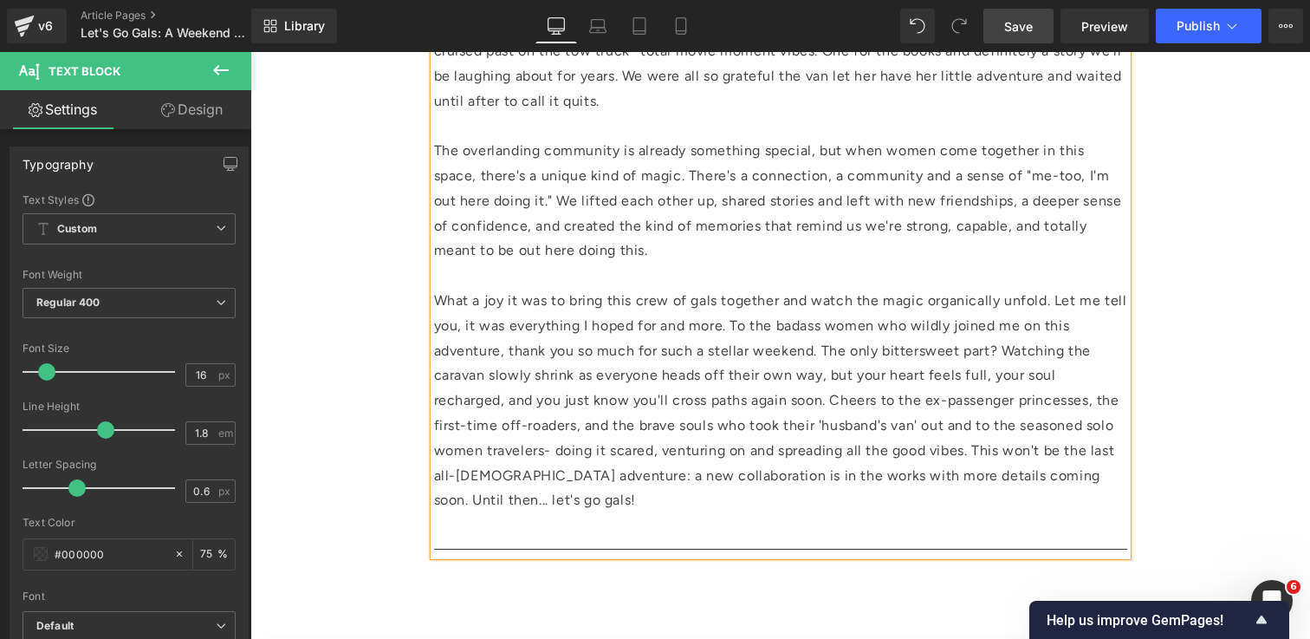
scroll to position [4660, 0]
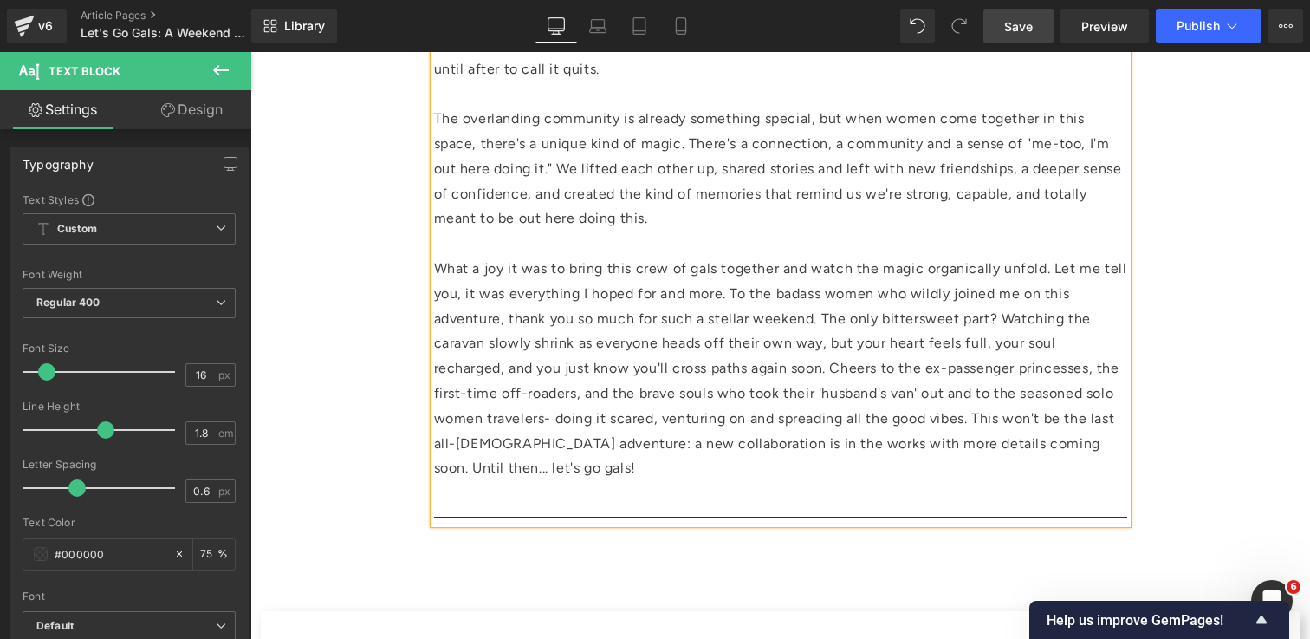
click at [472, 481] on p at bounding box center [780, 493] width 693 height 25
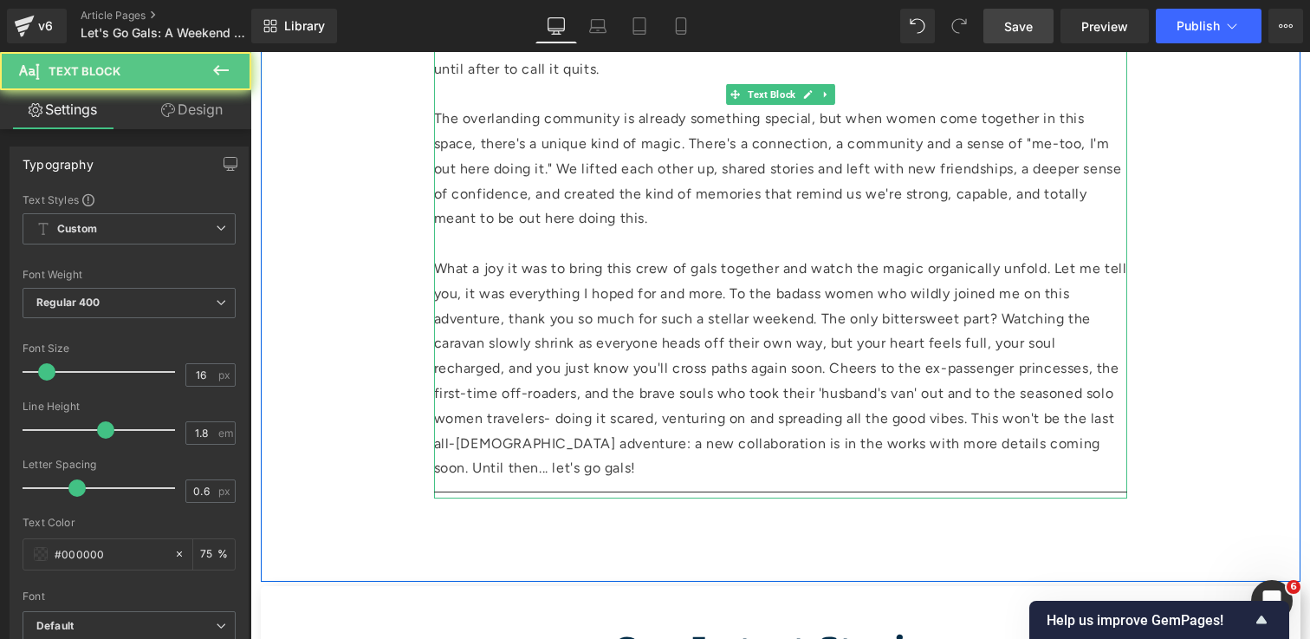
click at [1088, 394] on p "What a joy it was to bring this crew of gals together and watch the magic organ…" at bounding box center [780, 368] width 693 height 224
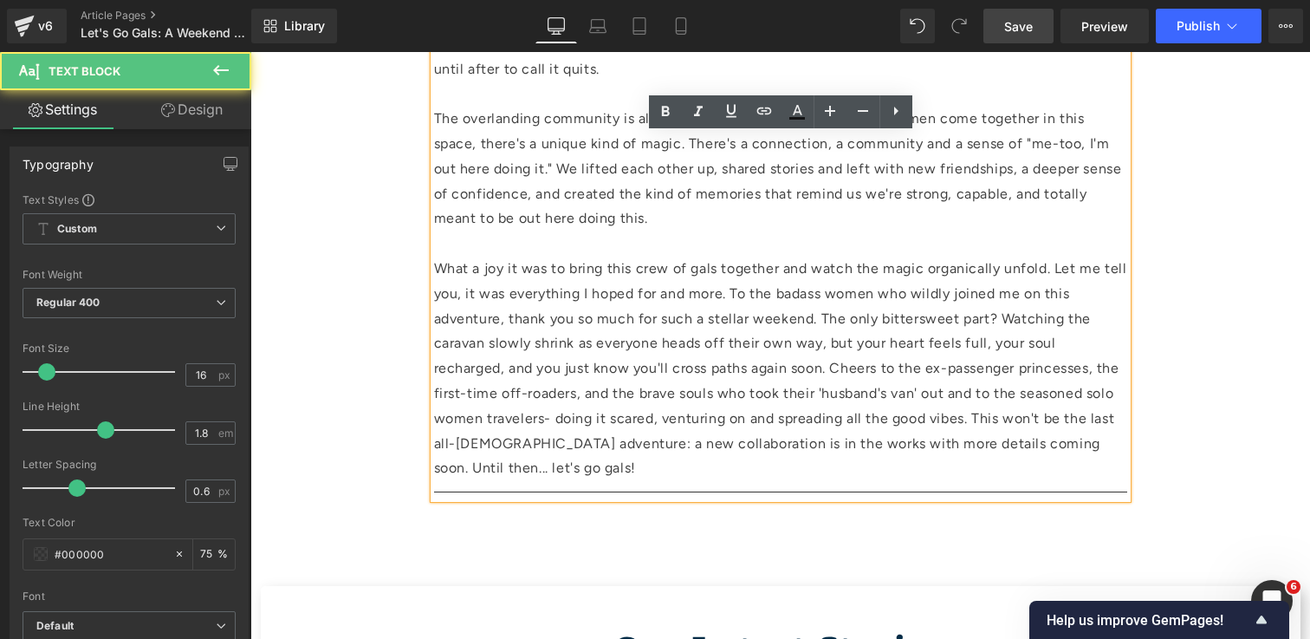
drag, startPoint x: 1099, startPoint y: 395, endPoint x: 1107, endPoint y: 412, distance: 18.2
click at [1107, 412] on p "What a joy it was to bring this crew of gals together and watch the magic organ…" at bounding box center [780, 368] width 693 height 224
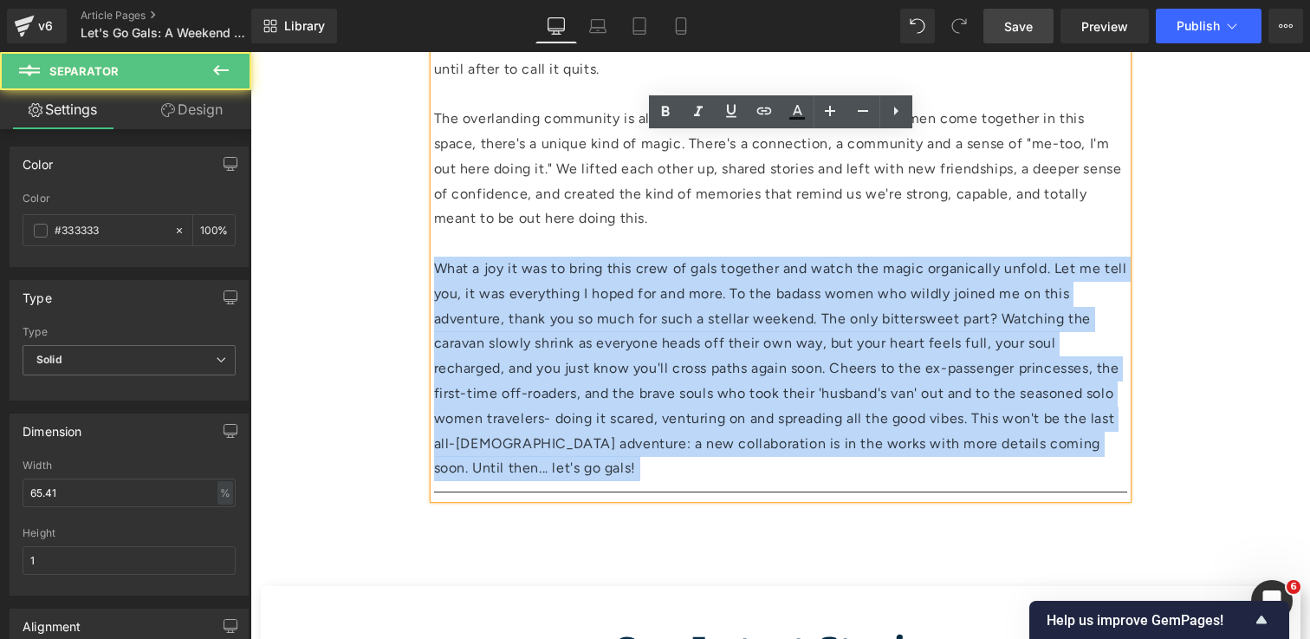
drag, startPoint x: 991, startPoint y: 432, endPoint x: 1005, endPoint y: 412, distance: 24.3
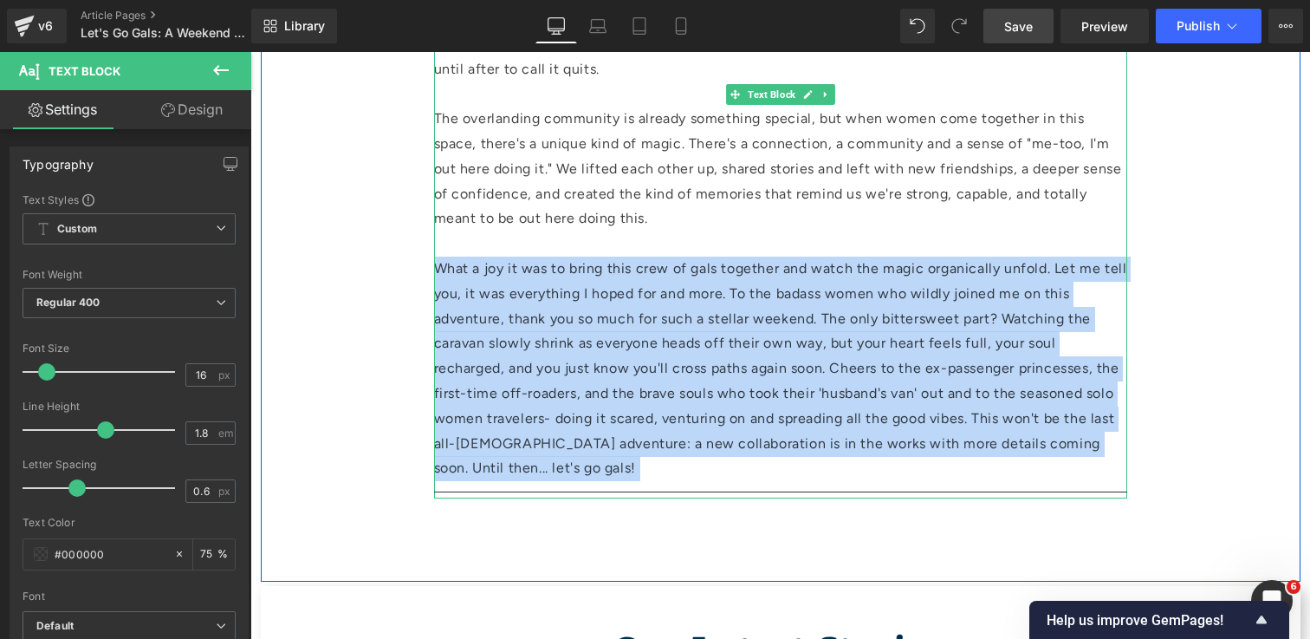
drag, startPoint x: 1005, startPoint y: 412, endPoint x: 1070, endPoint y: 399, distance: 66.3
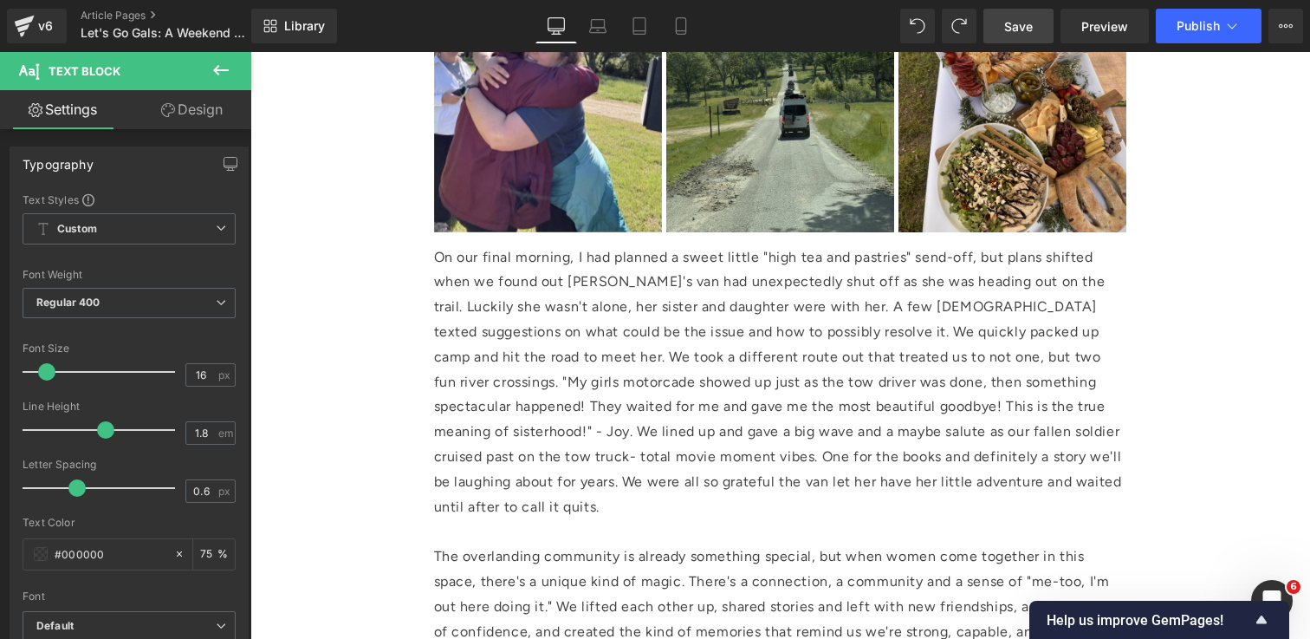
scroll to position [4192, 0]
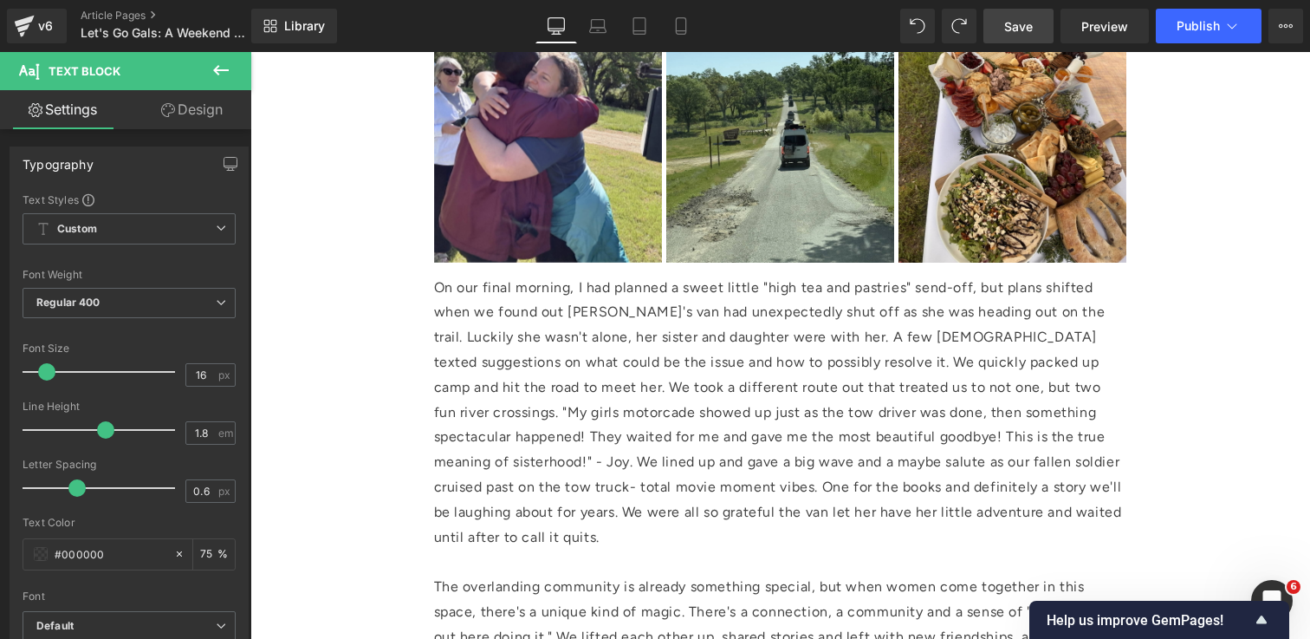
click at [1009, 39] on link "Save" at bounding box center [1018, 26] width 70 height 35
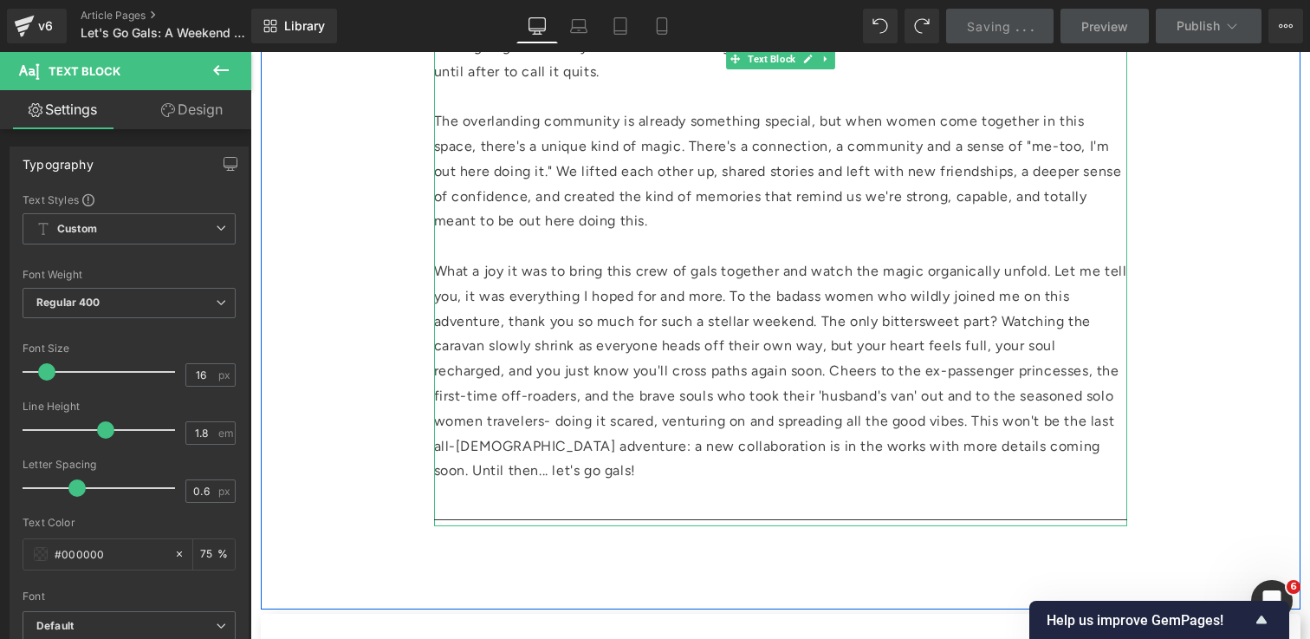
scroll to position [4720, 0]
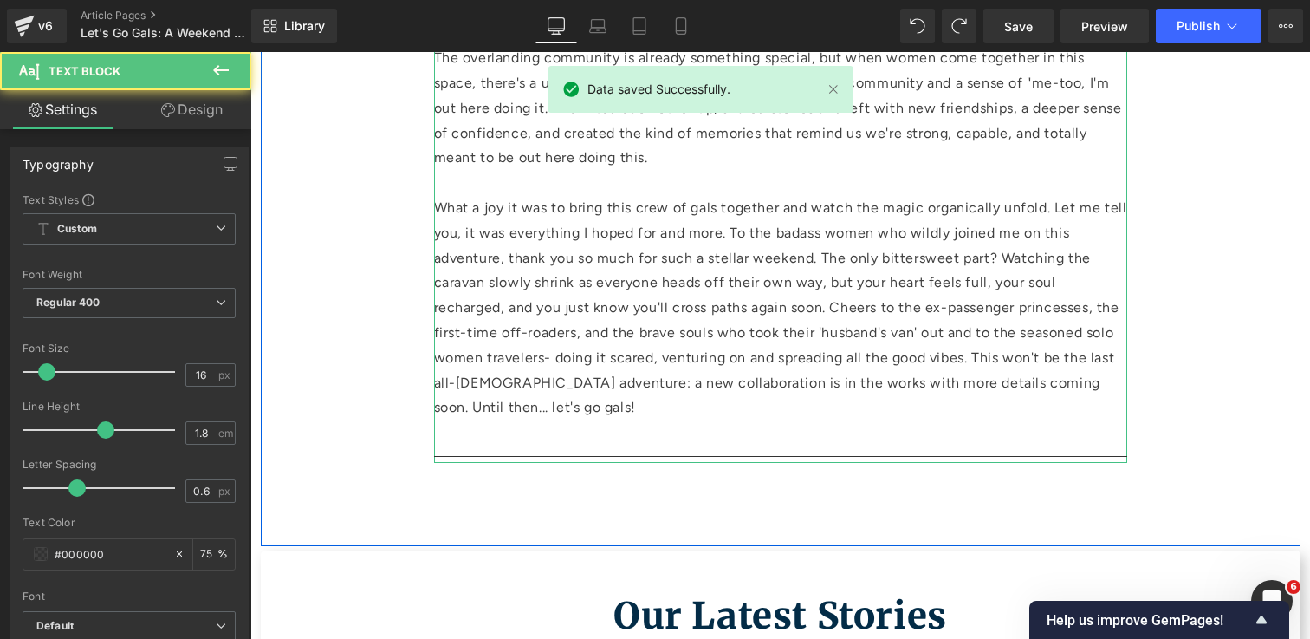
click at [570, 355] on p "What a joy it was to bring this crew of gals together and watch the magic organ…" at bounding box center [780, 308] width 693 height 224
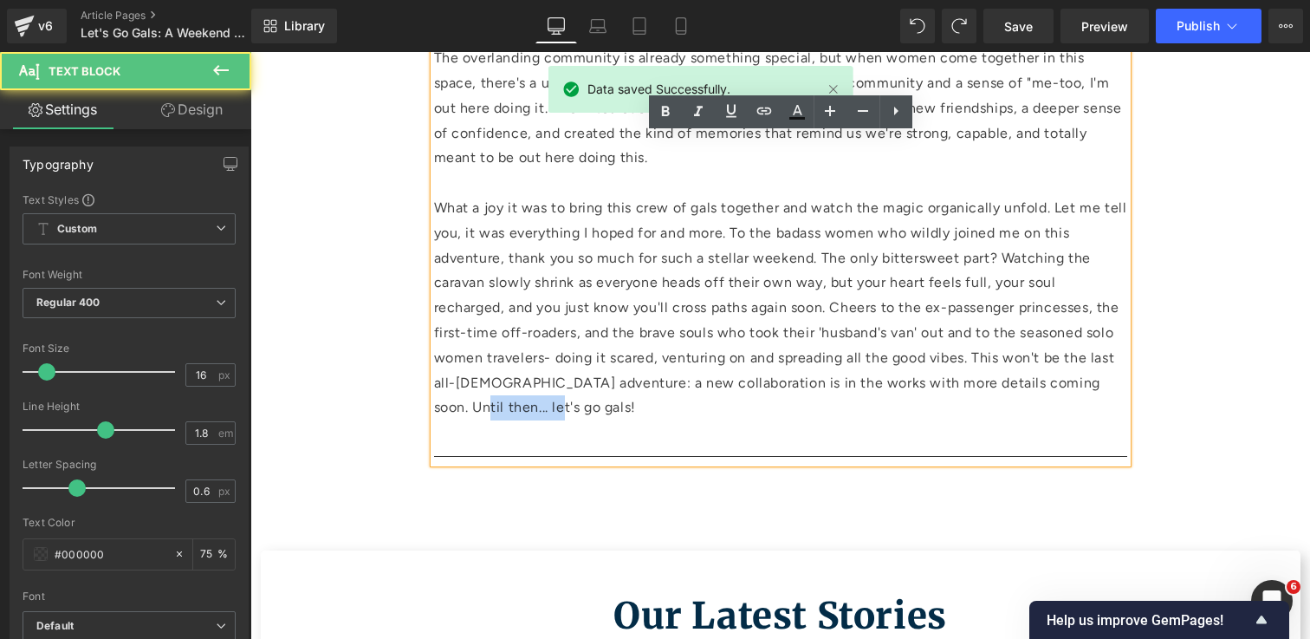
drag, startPoint x: 1099, startPoint y: 337, endPoint x: 1106, endPoint y: 351, distance: 15.9
click at [1106, 351] on p "What a joy it was to bring this crew of gals together and watch the magic organ…" at bounding box center [780, 308] width 693 height 224
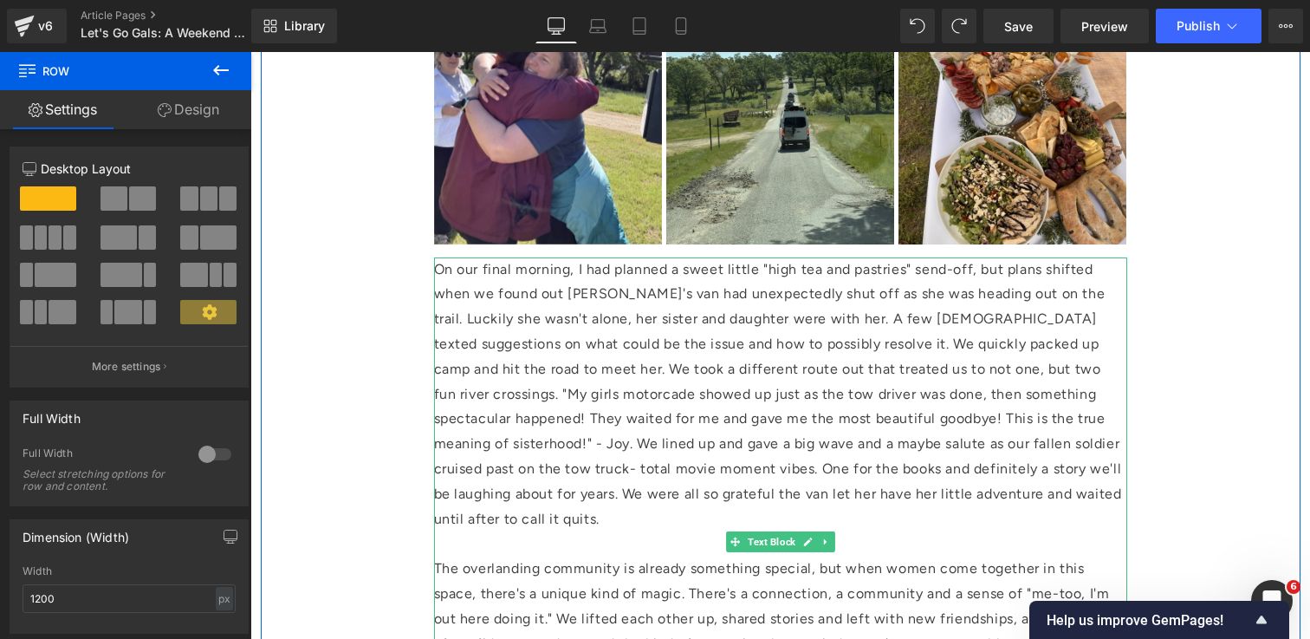
scroll to position [4202, 0]
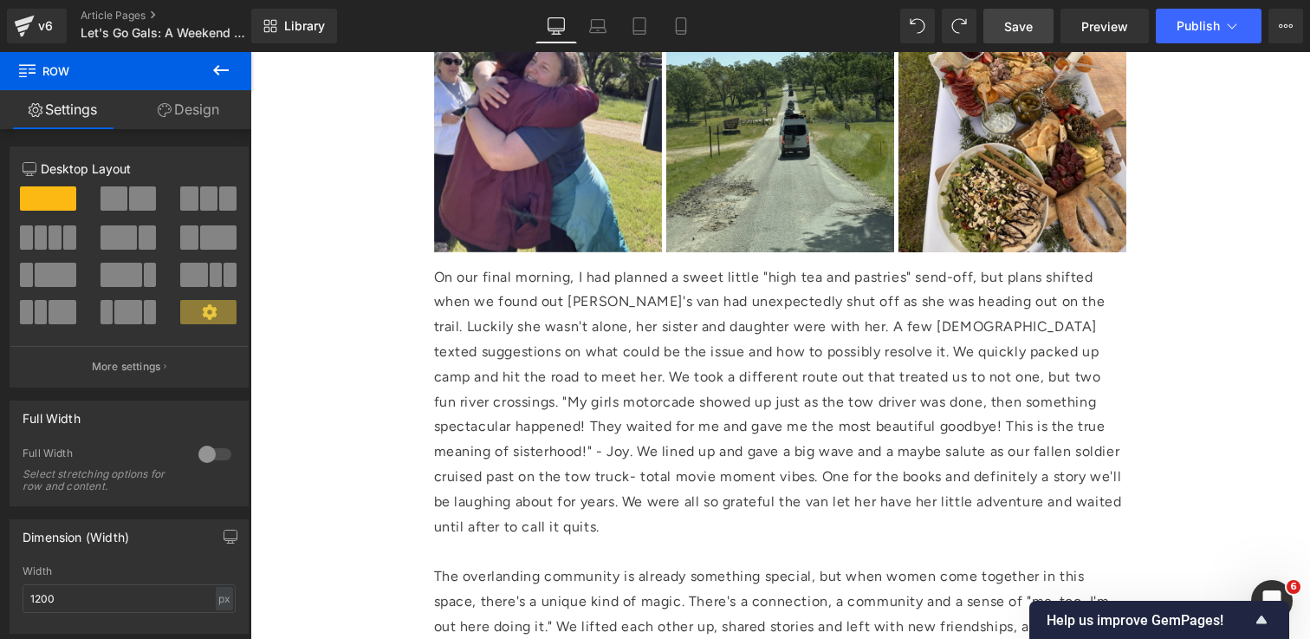
click at [1015, 23] on span "Save" at bounding box center [1018, 26] width 29 height 18
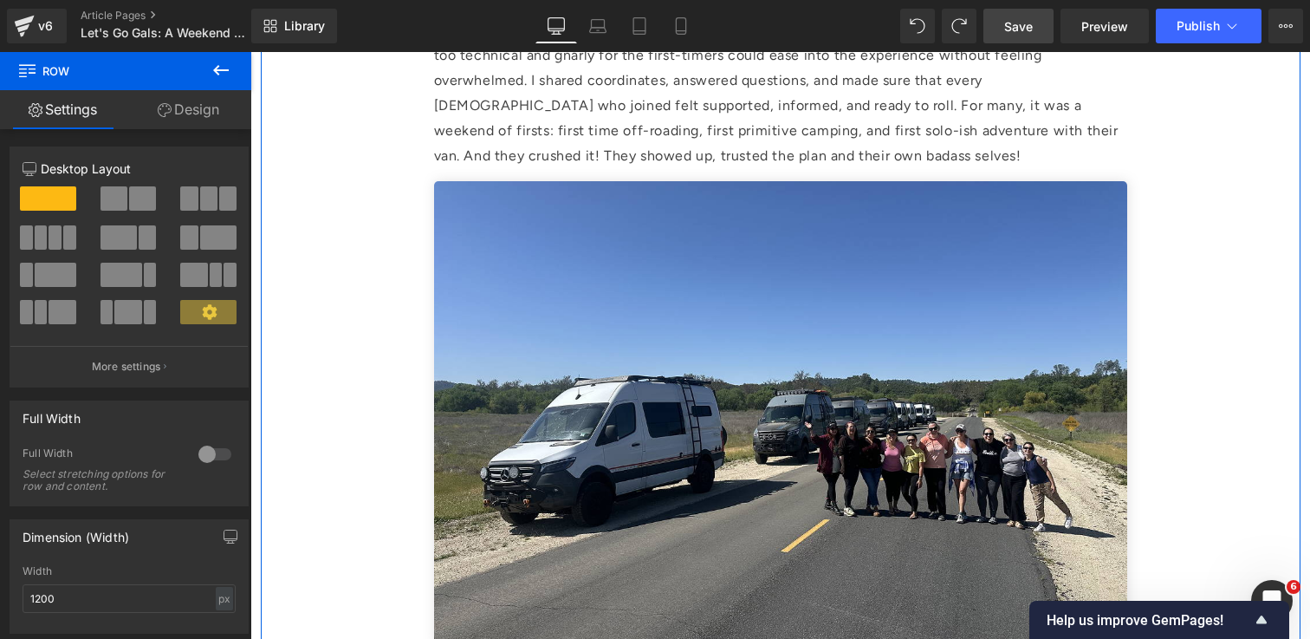
scroll to position [1267, 0]
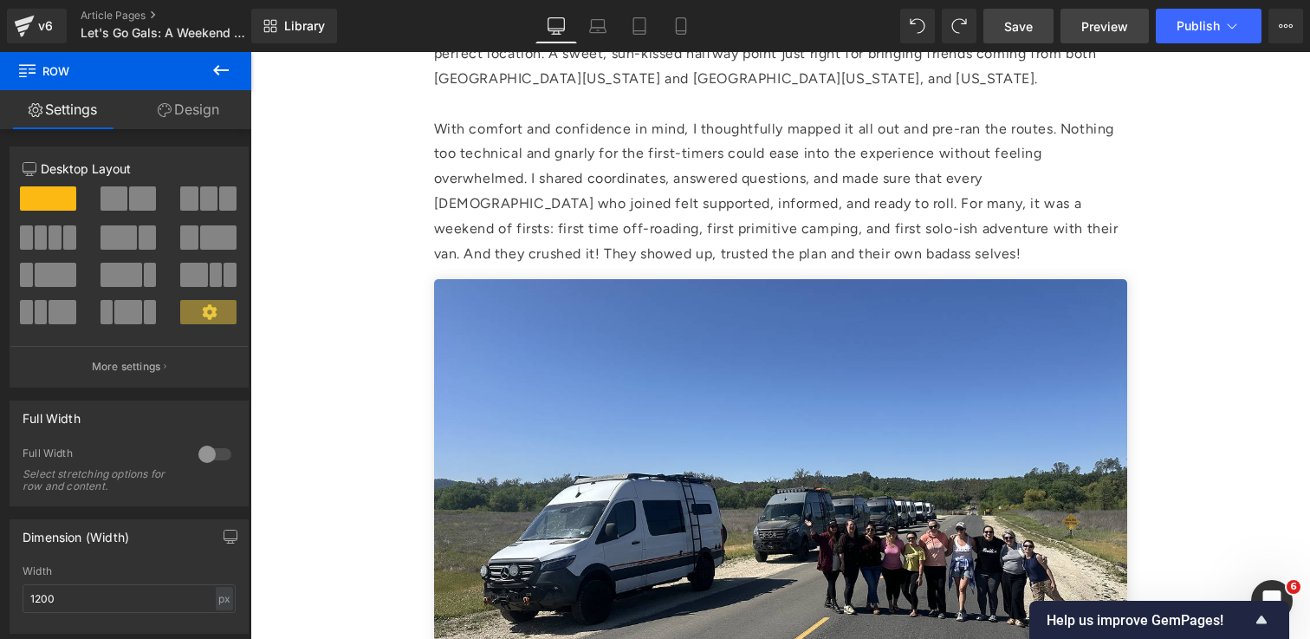
click at [1116, 27] on span "Preview" at bounding box center [1104, 26] width 47 height 18
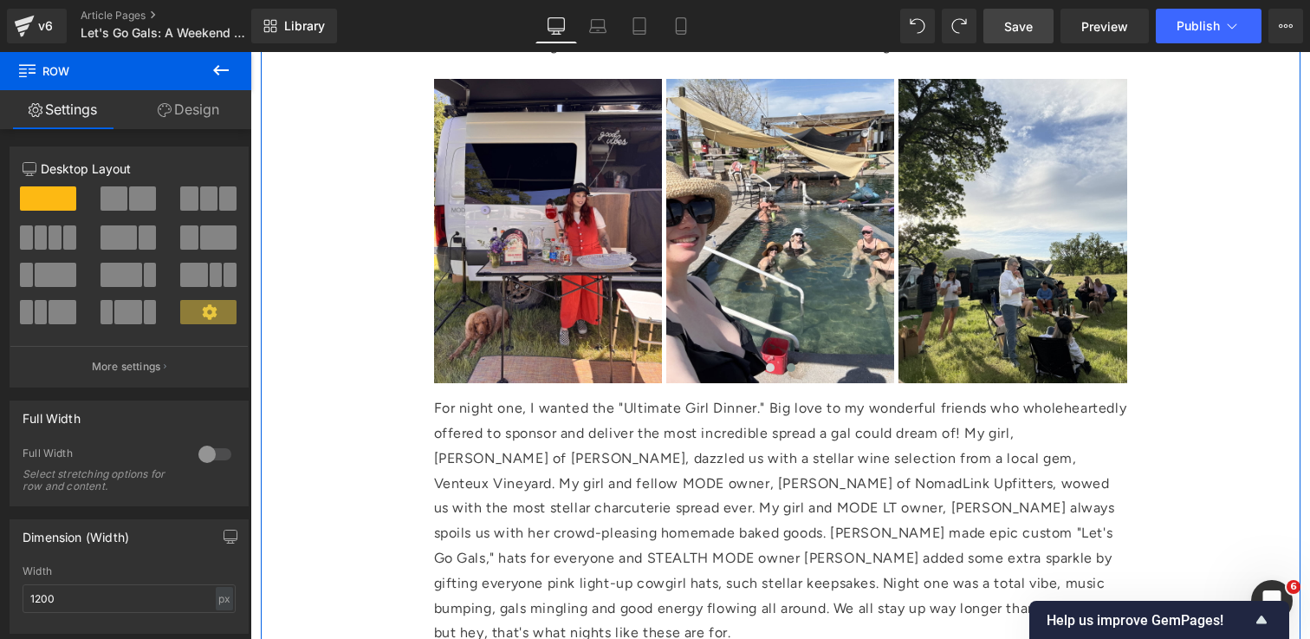
scroll to position [2416, 0]
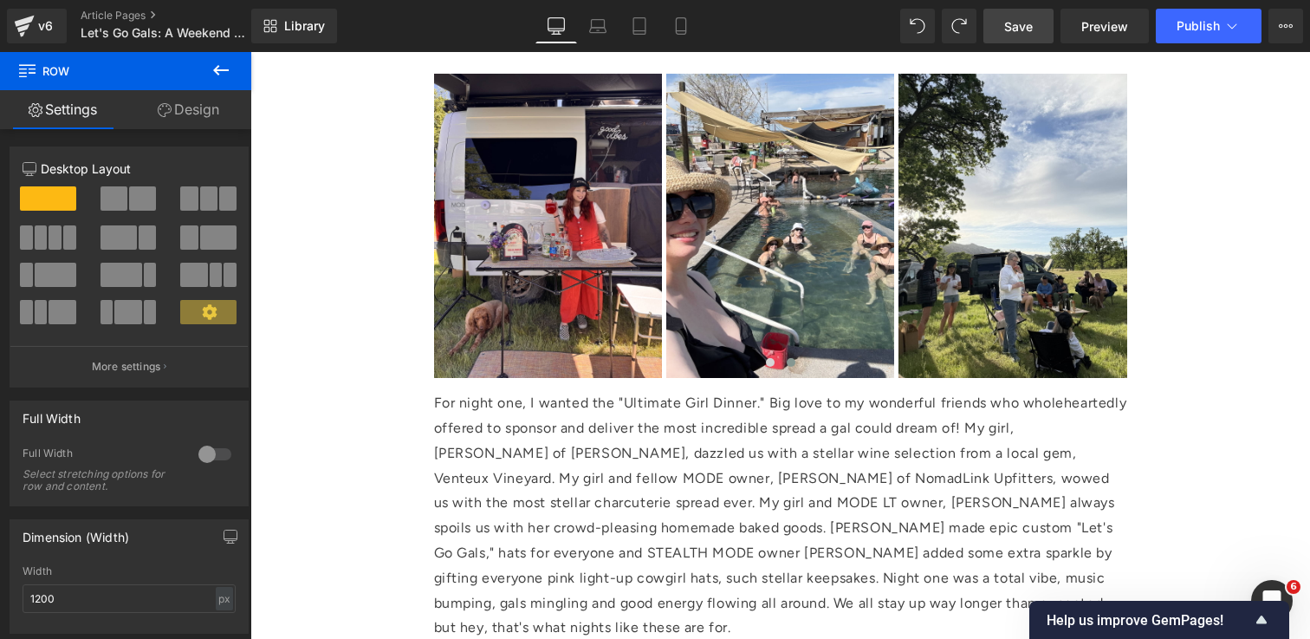
click at [1014, 16] on link "Save" at bounding box center [1018, 26] width 70 height 35
click at [1233, 32] on icon at bounding box center [1231, 25] width 17 height 17
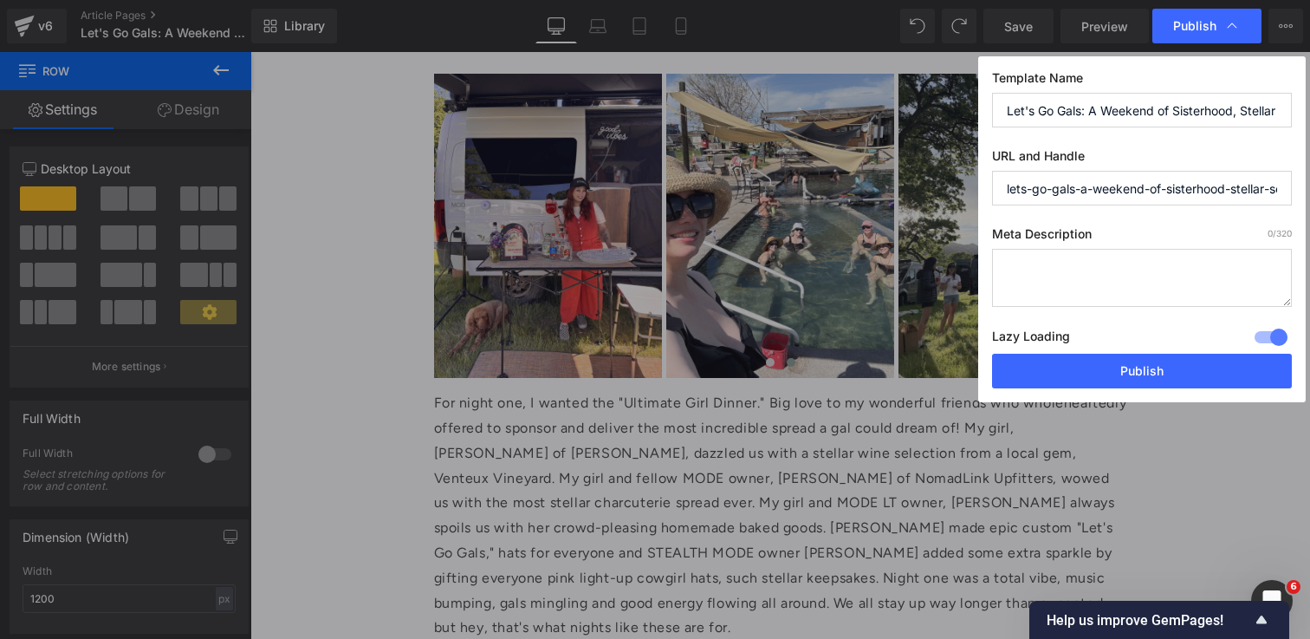
click at [1072, 260] on textarea at bounding box center [1142, 278] width 300 height 58
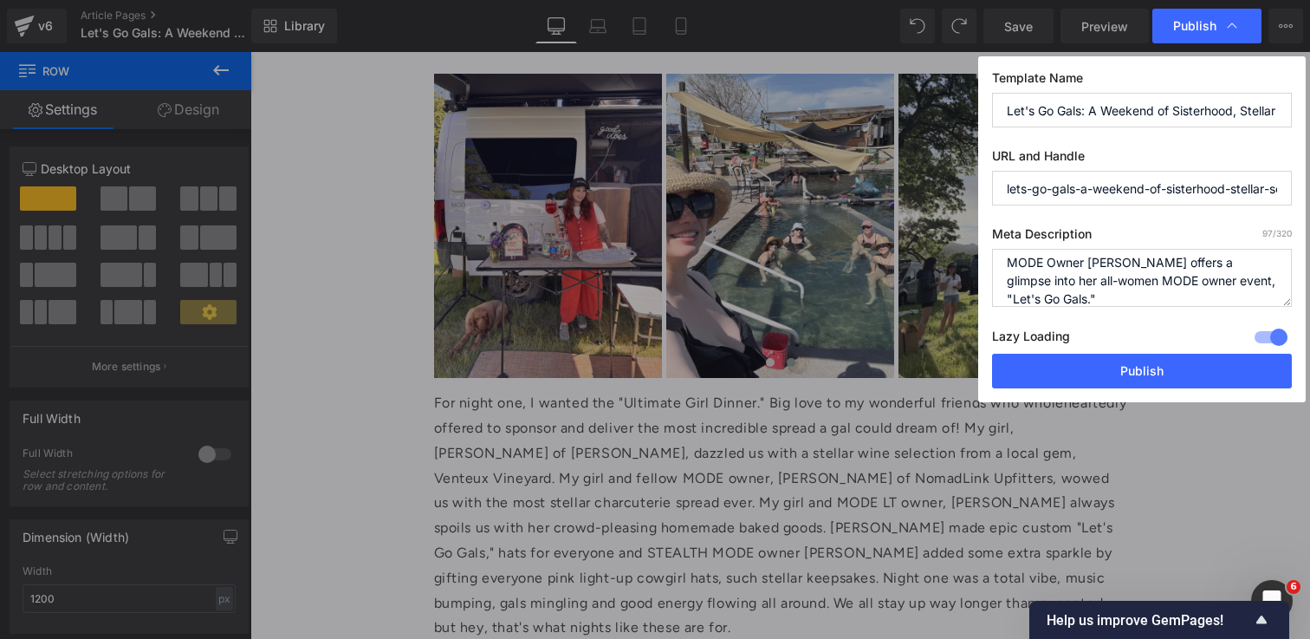
click at [1104, 282] on textarea "MODE Owner [PERSON_NAME] offers a glimpse into her all-women MODE owner event, …" at bounding box center [1142, 278] width 300 height 58
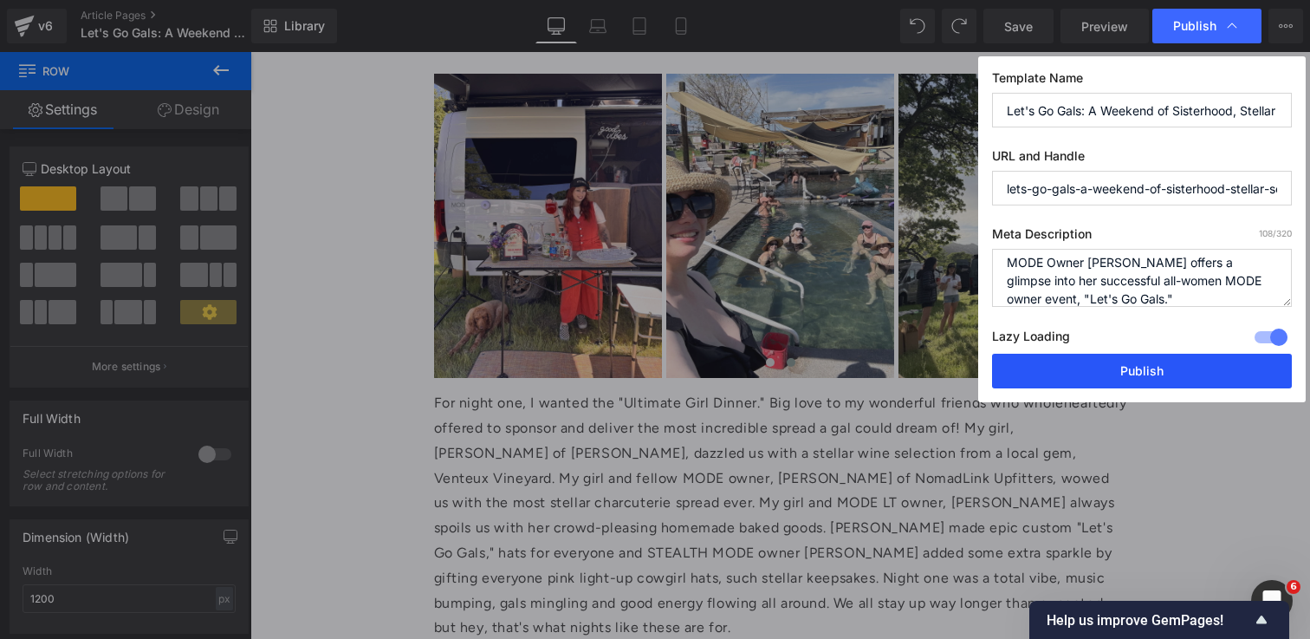
type textarea "MODE Owner [PERSON_NAME] offers a glimpse into her successful all-women MODE ow…"
click at [1199, 381] on button "Publish" at bounding box center [1142, 371] width 300 height 35
